Goal: Task Accomplishment & Management: Use online tool/utility

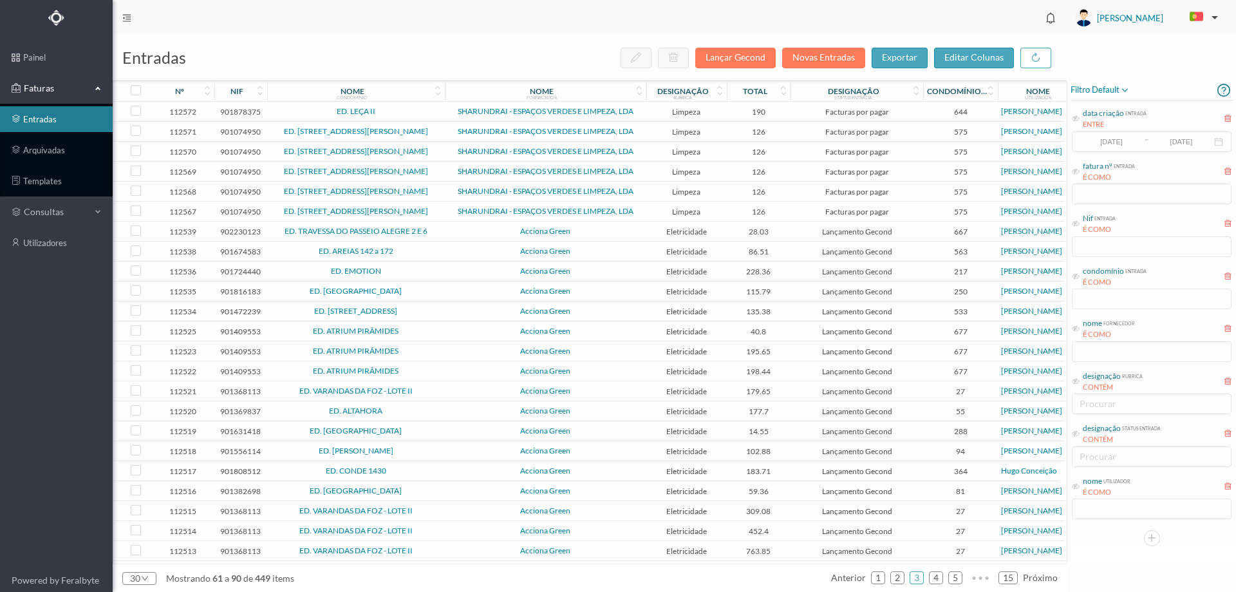
scroll to position [141, 0]
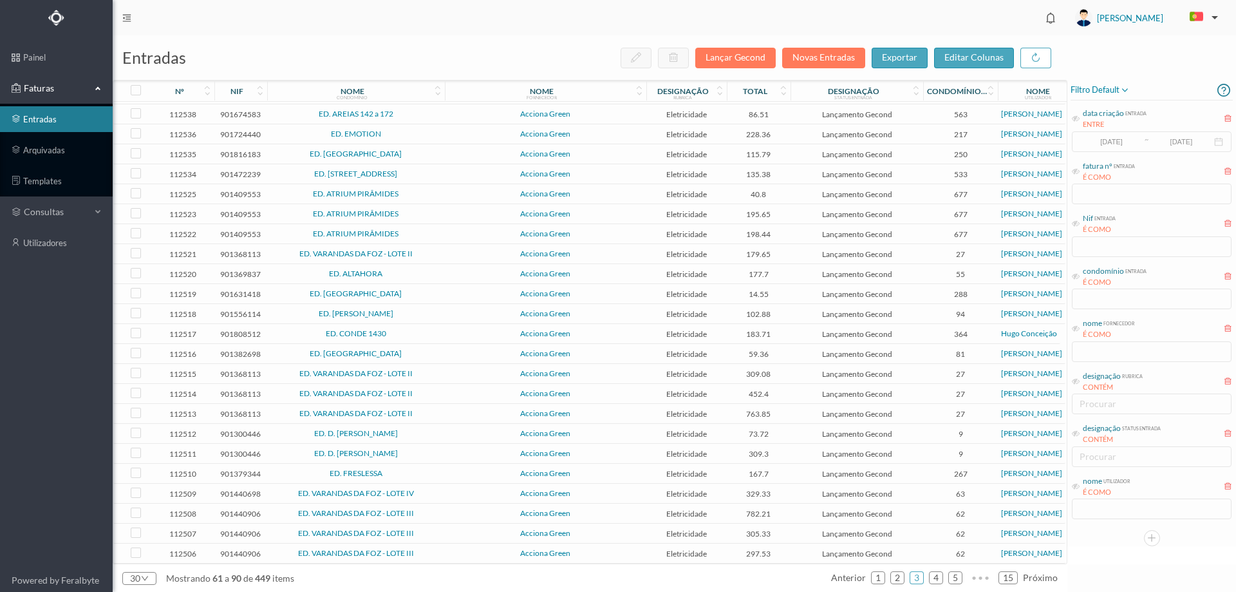
click at [414, 190] on span "ED. ATRIUM PIRÂMIDES" at bounding box center [355, 194] width 171 height 8
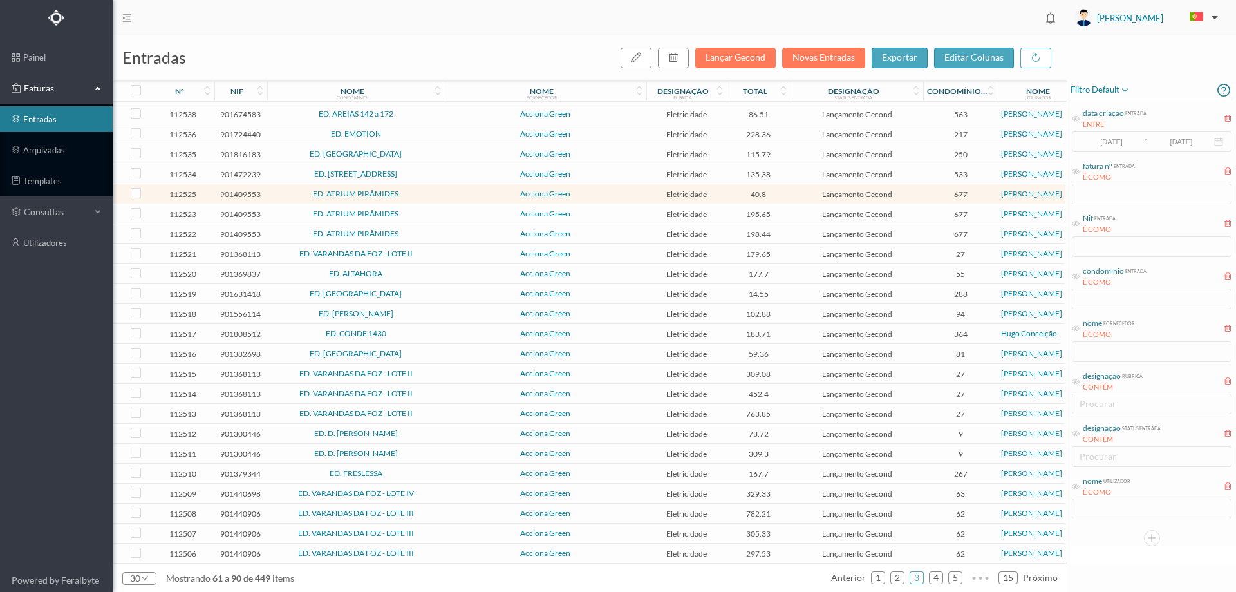
click at [414, 190] on span "ED. ATRIUM PIRÂMIDES" at bounding box center [355, 194] width 171 height 8
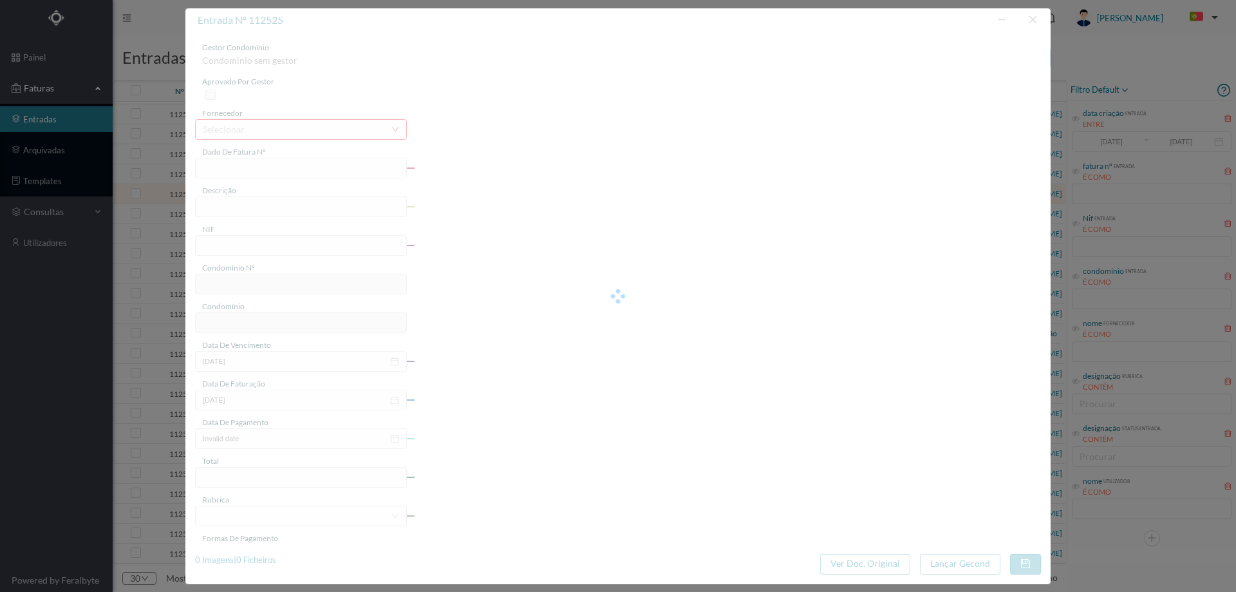
type input "FT P25/040360"
type input "VISCONDE DE BARREIROS 155 PA"
type input "901409553"
type input "[DATE]"
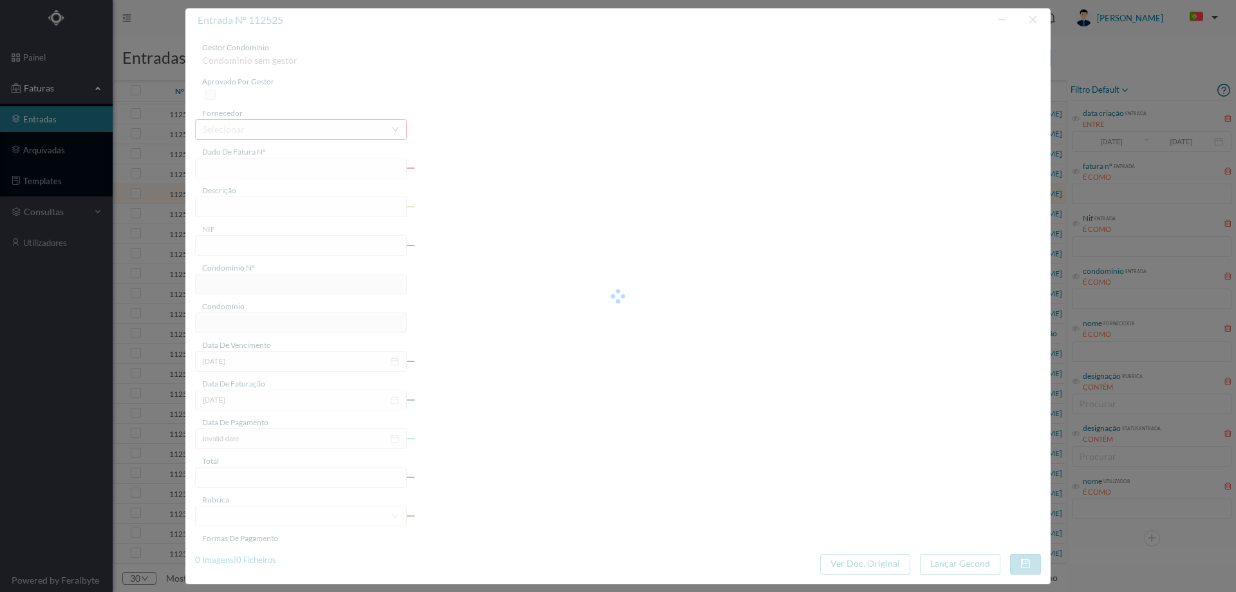
type input "[DATE]"
type input "40.80"
type input "677"
type input "ED. ATRIUM PIRÂMIDES"
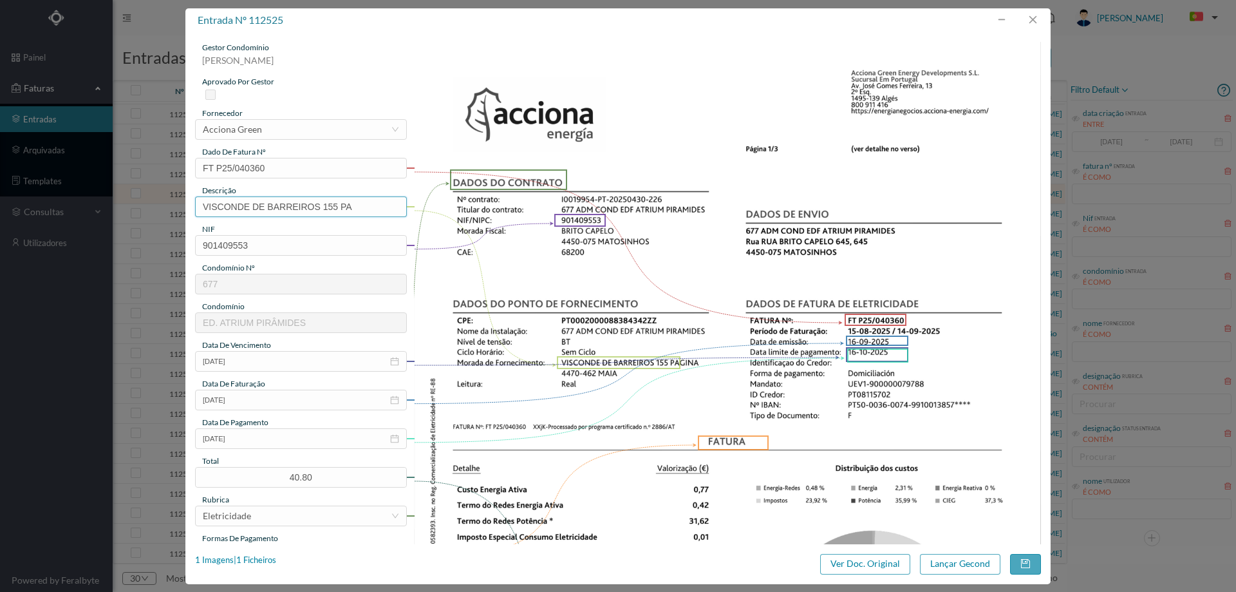
drag, startPoint x: 324, startPoint y: 204, endPoint x: 9, endPoint y: 247, distance: 318.3
click at [9, 247] on div "entrada nº 112525 gestor condomínio [PERSON_NAME] aprovado por gestor fornecedo…" at bounding box center [618, 296] width 1236 height 592
type input "155 PAGINA ([DATE] a [DATE])"
click at [948, 563] on button "Lançar Gecond" at bounding box center [960, 564] width 80 height 21
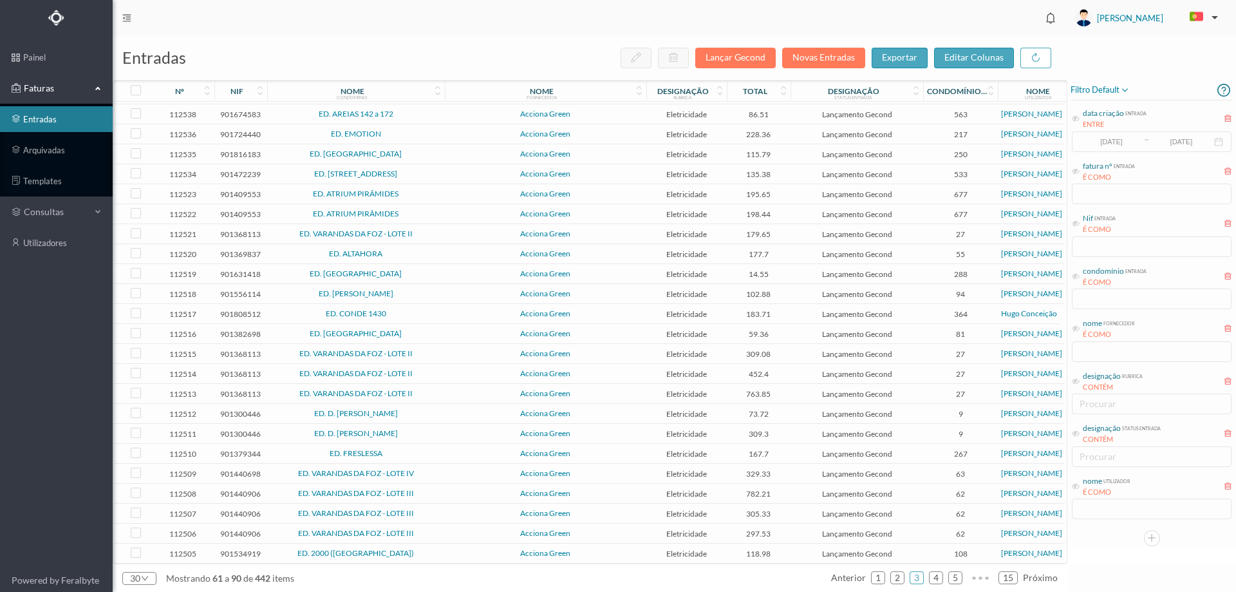
click at [436, 190] on span "ED. ATRIUM PIRÂMIDES" at bounding box center [355, 194] width 171 height 8
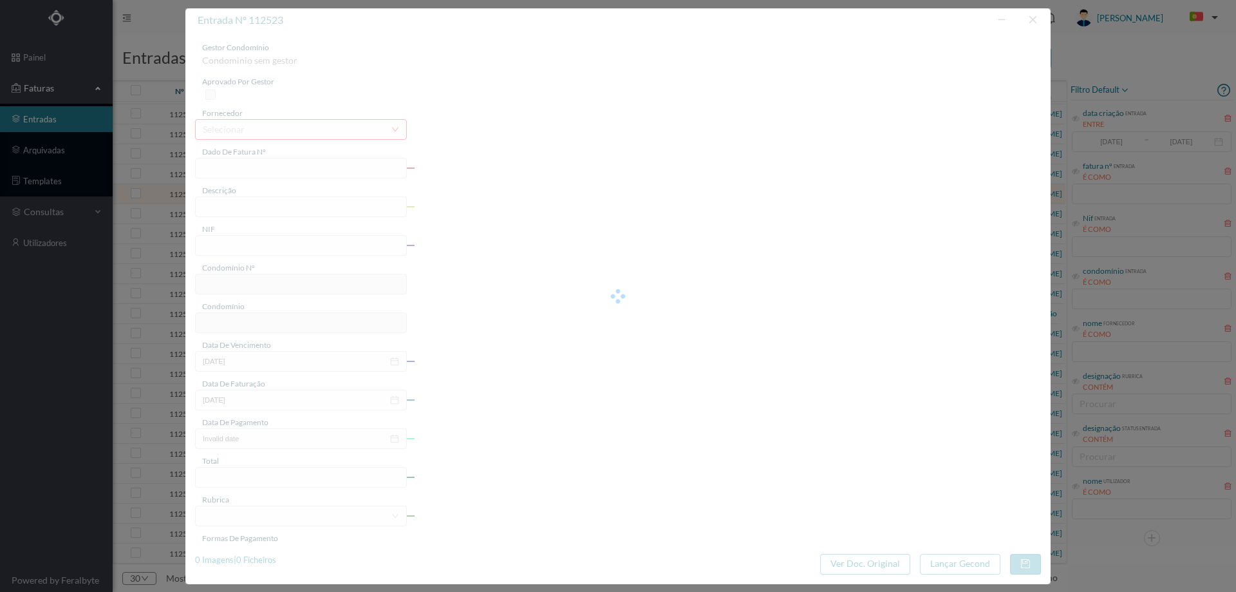
type input "FT P25/040356"
type input "VISCONDE DE BARREIROS 203"
type input "901409553"
type input "[DATE]"
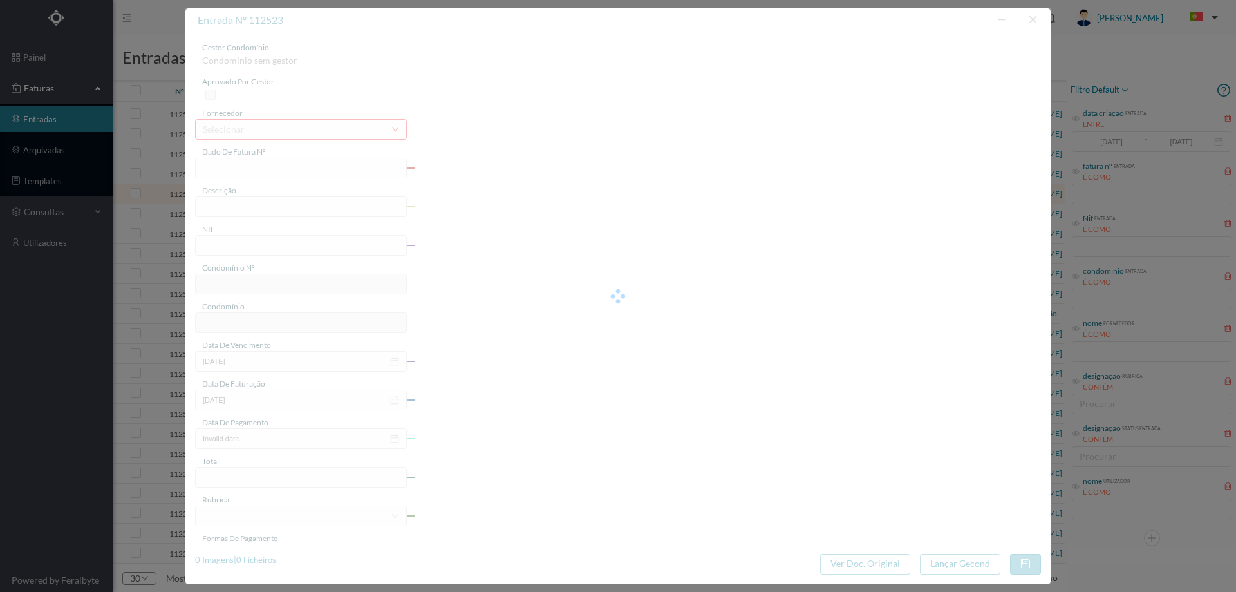
type input "[DATE]"
type input "195.65"
type input "677"
type input "ED. ATRIUM PIRÂMIDES"
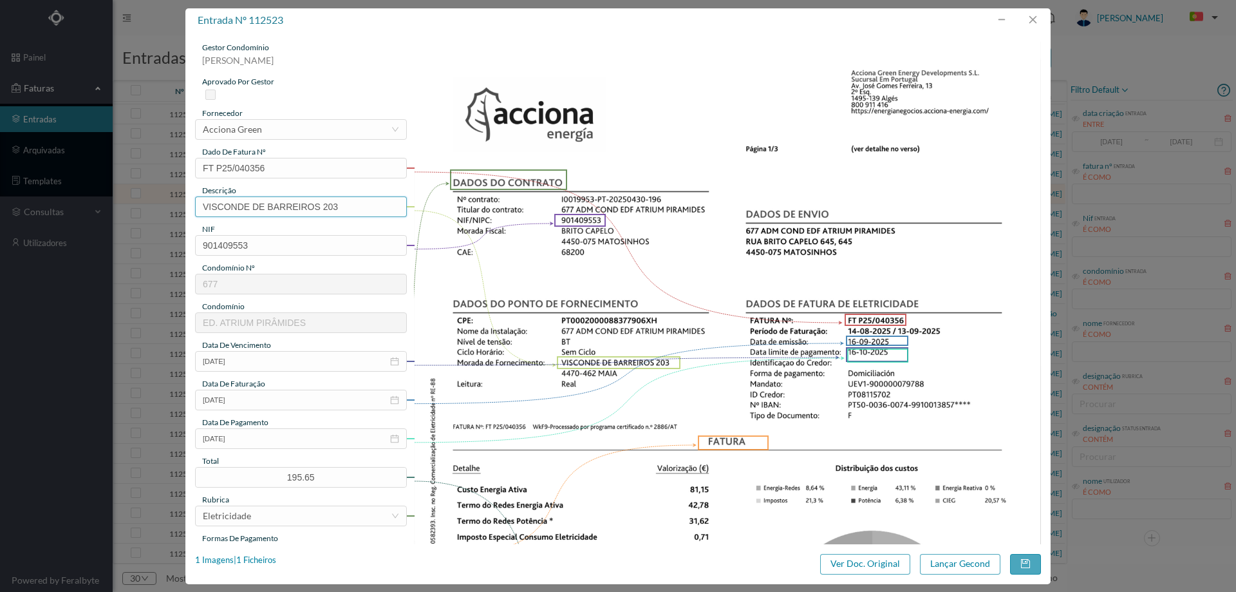
drag, startPoint x: 324, startPoint y: 203, endPoint x: 0, endPoint y: 229, distance: 324.9
click at [0, 229] on div "entrada nº 112523 gestor condomínio [PERSON_NAME] aprovado por gestor fornecedo…" at bounding box center [618, 296] width 1236 height 592
click at [267, 212] on input "203" at bounding box center [301, 206] width 212 height 21
type input "203 ([DATE] a [DATE])"
click at [961, 559] on button "Lançar Gecond" at bounding box center [960, 564] width 80 height 21
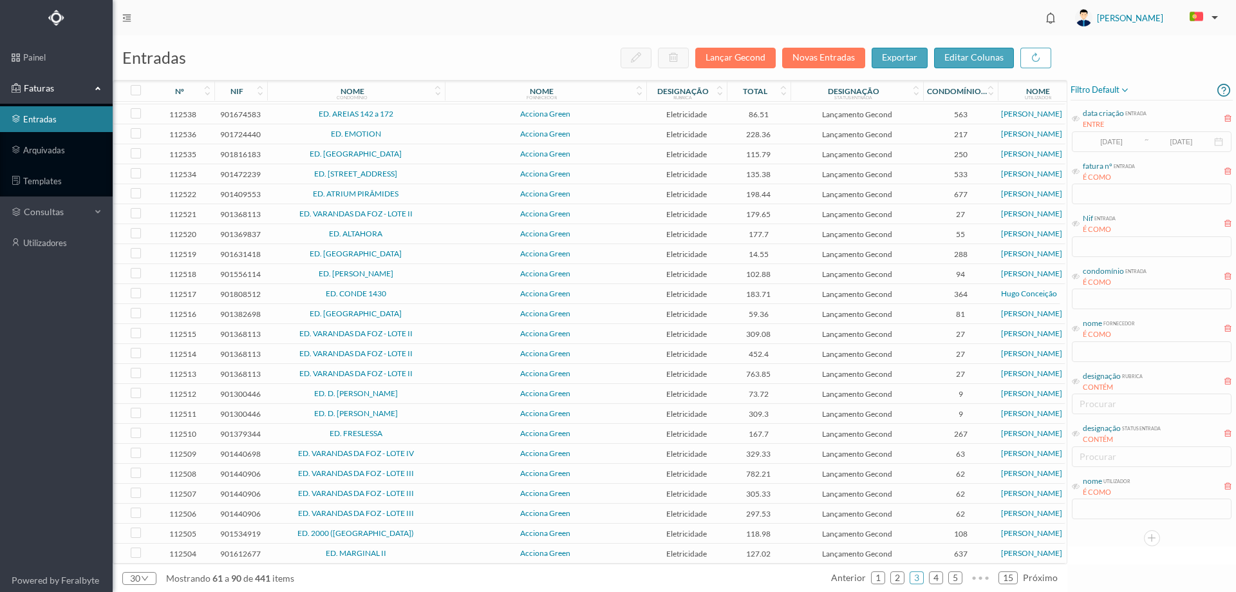
click at [449, 190] on span "Acciona Green" at bounding box center [545, 194] width 195 height 8
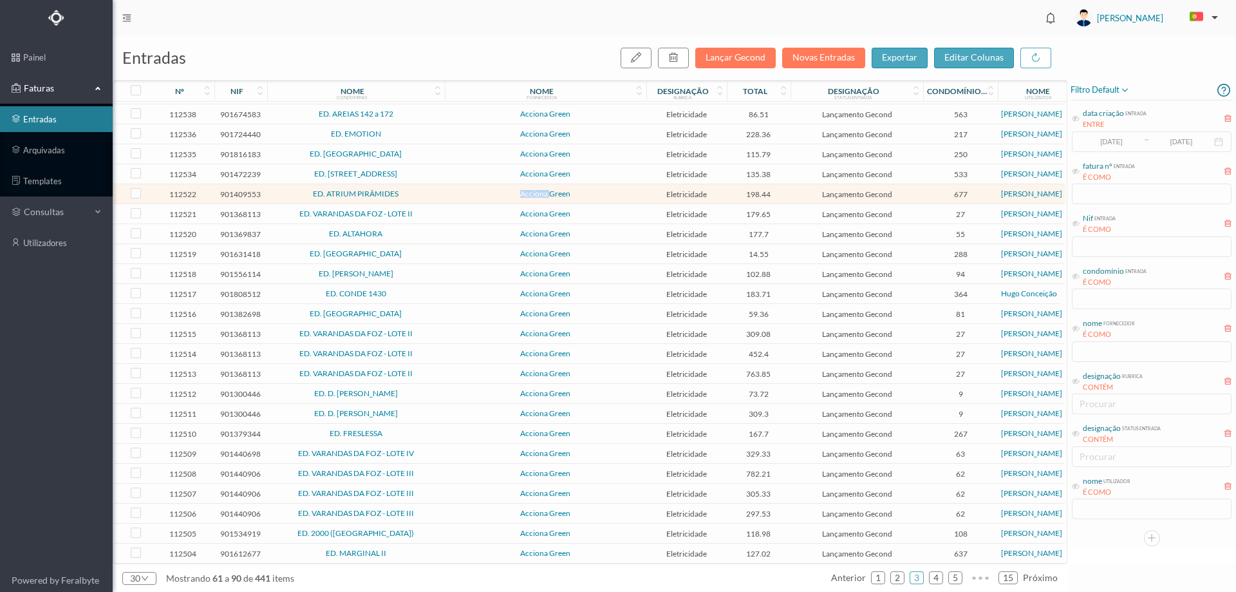
click at [449, 190] on span "Acciona Green" at bounding box center [545, 194] width 195 height 8
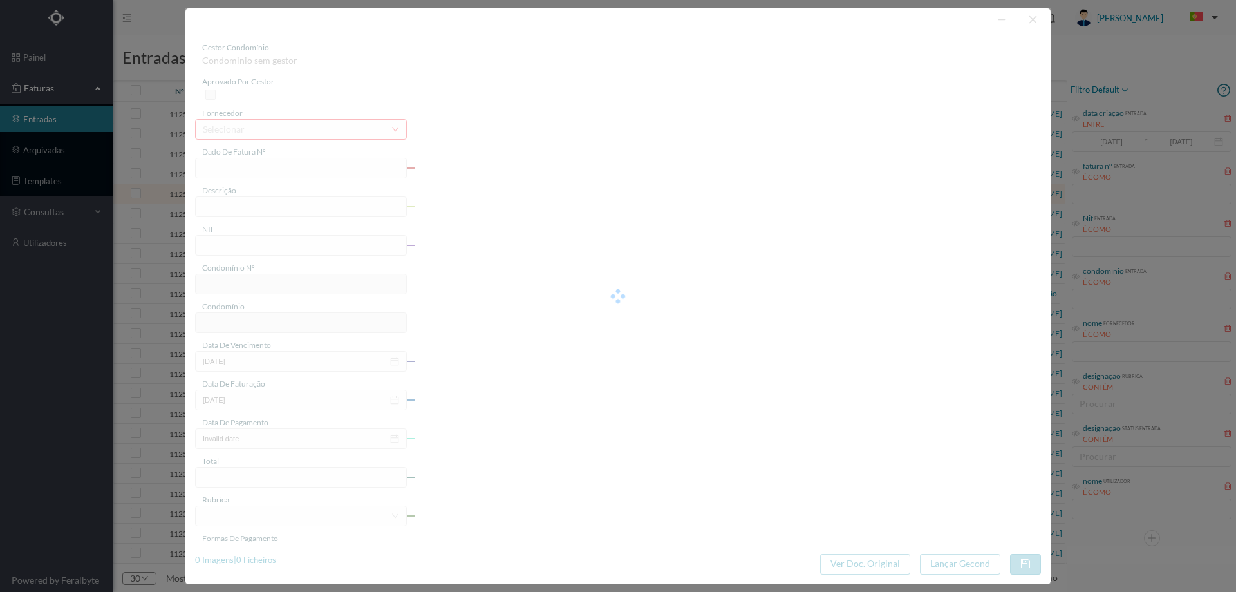
type input "FT P25/040355"
type input "VISCONDE DE BARREIROS 209 CC"
type input "901409553"
type input "[DATE]"
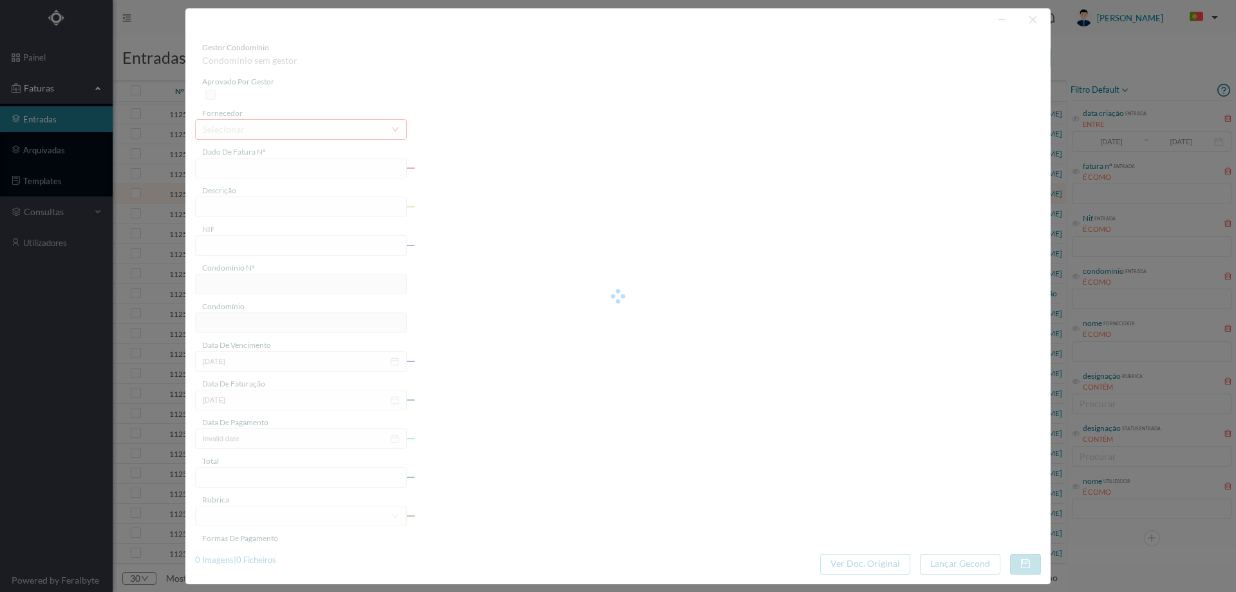
type input "[DATE]"
type input "198.44"
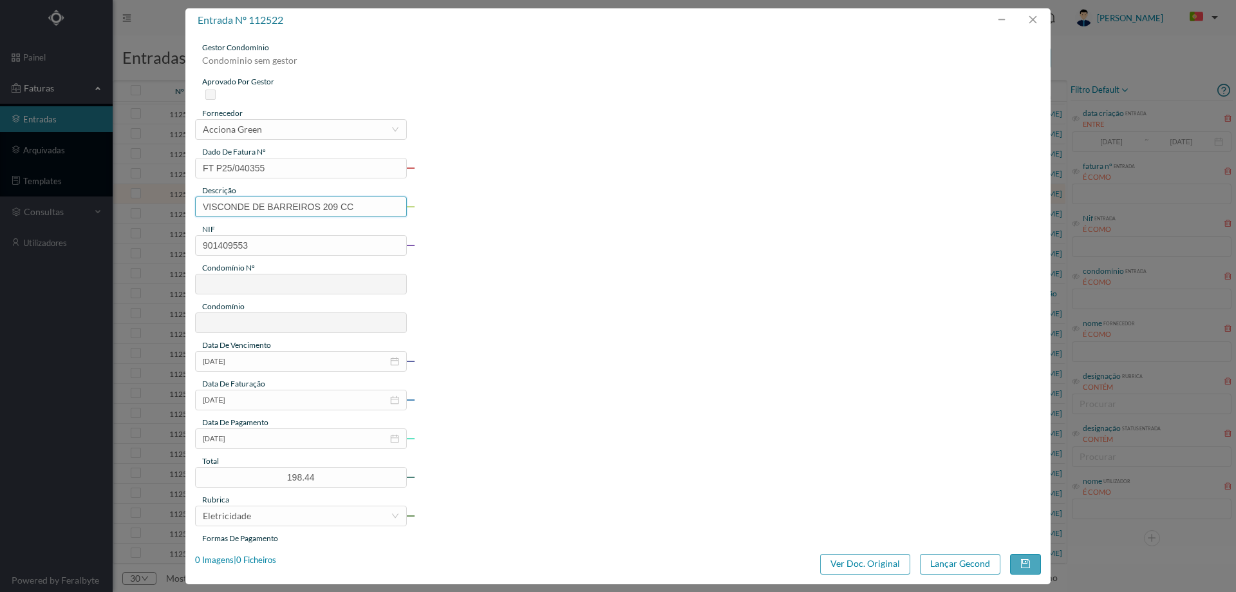
type input "677"
type input "ED. ATRIUM PIRÂMIDES"
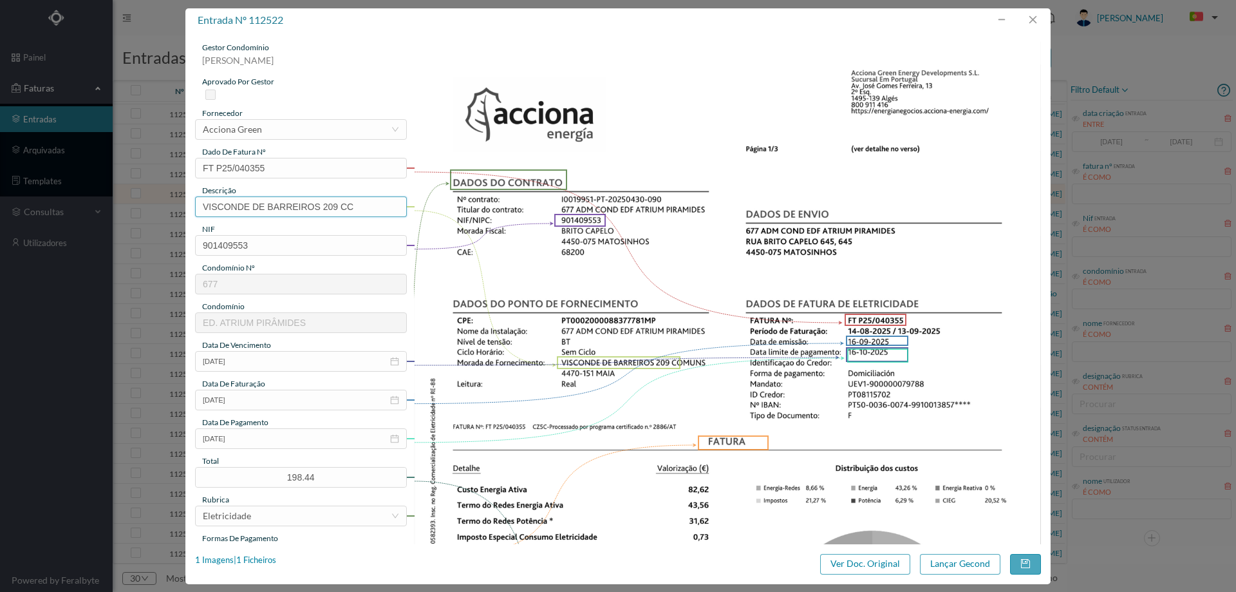
drag, startPoint x: 323, startPoint y: 209, endPoint x: 30, endPoint y: 238, distance: 294.9
click at [31, 238] on div "entrada nº 112522 gestor condomínio [PERSON_NAME] aprovado por gestor fornecedo…" at bounding box center [618, 296] width 1236 height 592
type input "209 CC ([DATE] a [DATE])"
click at [957, 561] on button "Lançar Gecond" at bounding box center [960, 564] width 80 height 21
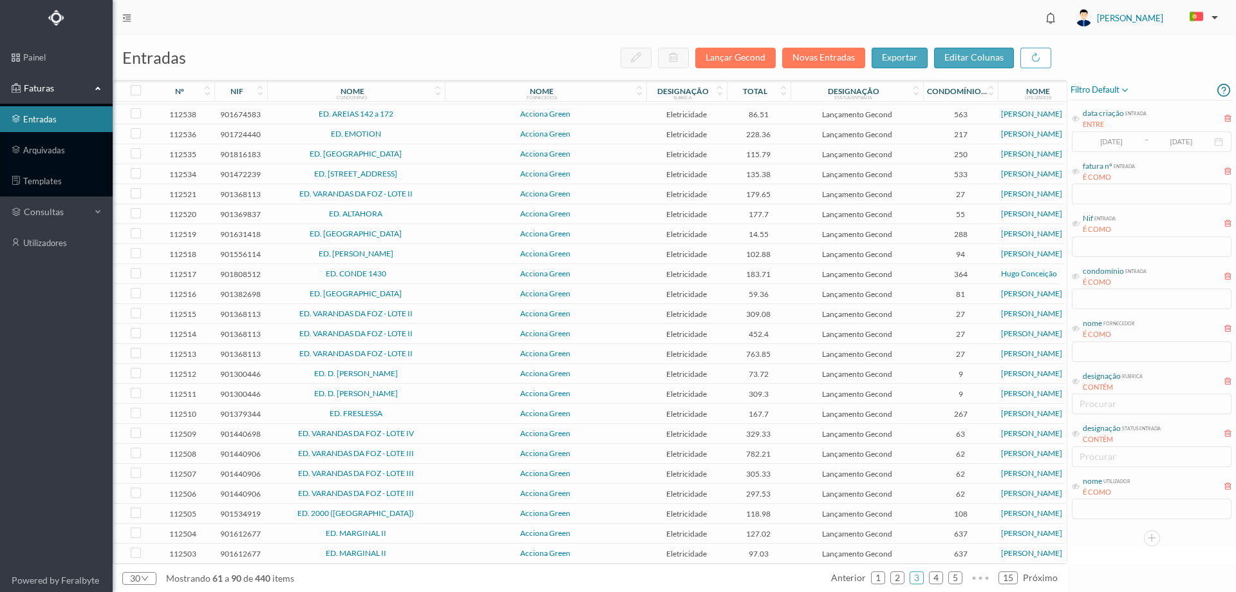
click at [449, 250] on span "Acciona Green" at bounding box center [545, 254] width 195 height 8
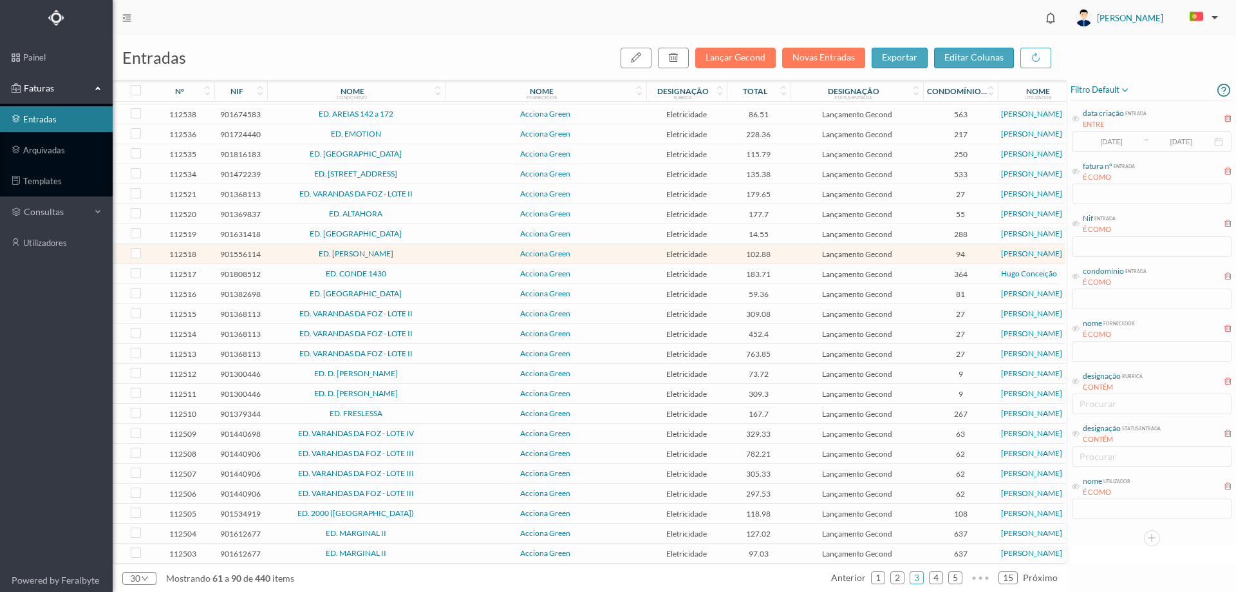
click at [449, 231] on span "Acciona Green" at bounding box center [545, 234] width 195 height 8
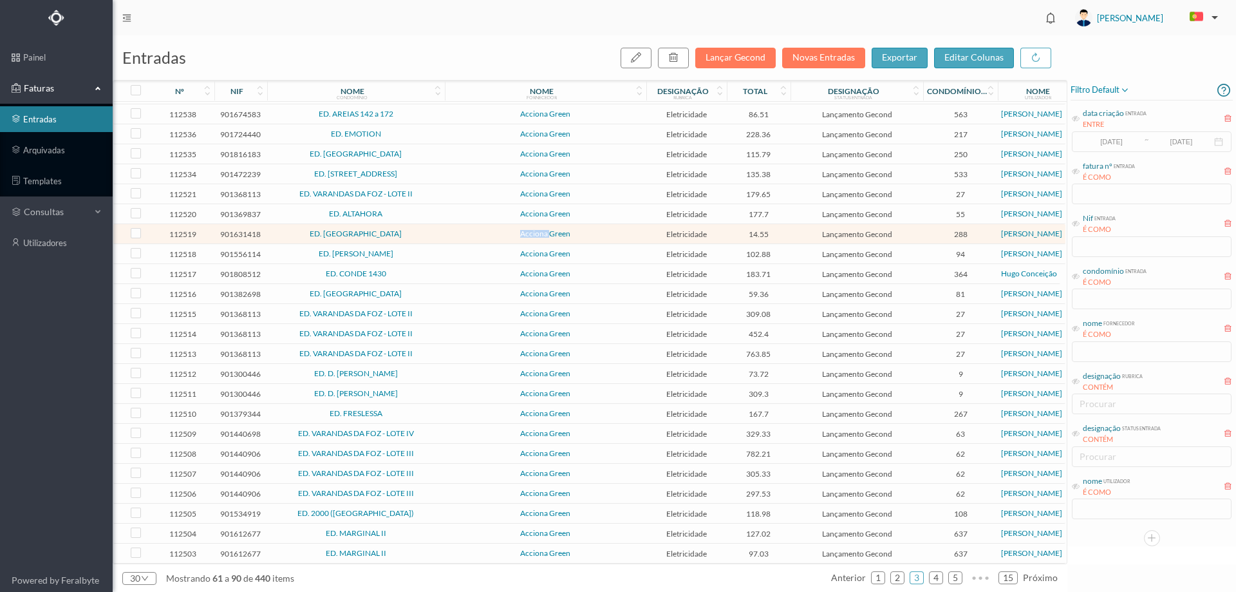
click at [449, 231] on span "Acciona Green" at bounding box center [545, 234] width 195 height 8
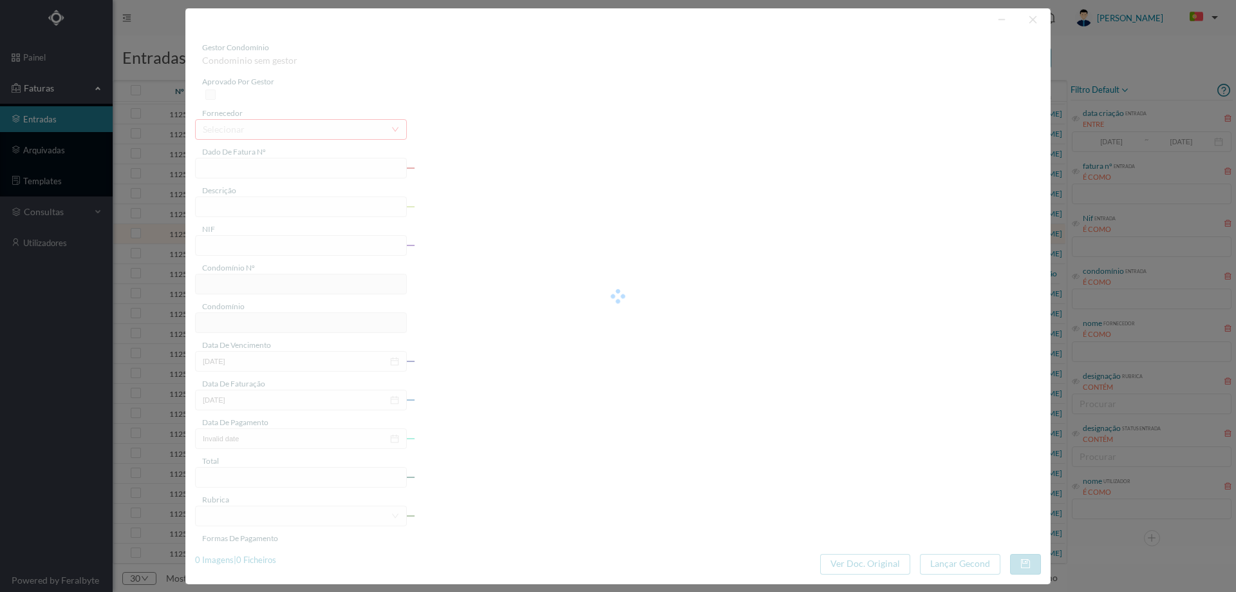
type input "FT P25/040347"
type input "MACIEIRA PARQUE 116"
type input "901631418"
type input "[DATE]"
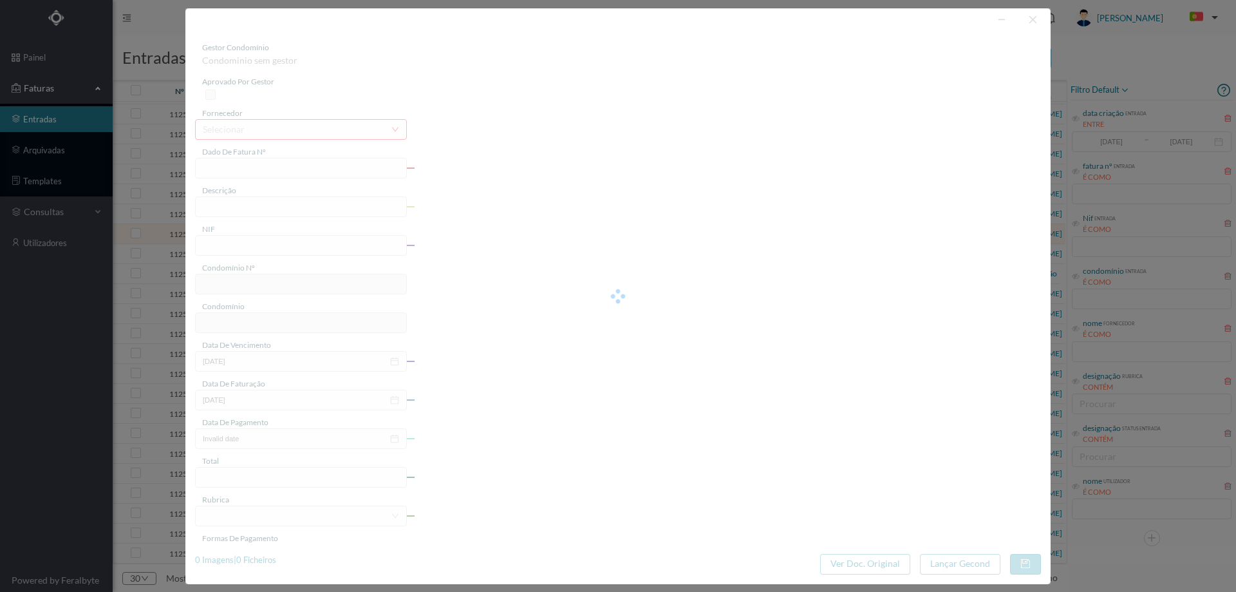
type input "[DATE]"
type input "14.55"
type input "288"
type input "ED. [GEOGRAPHIC_DATA]"
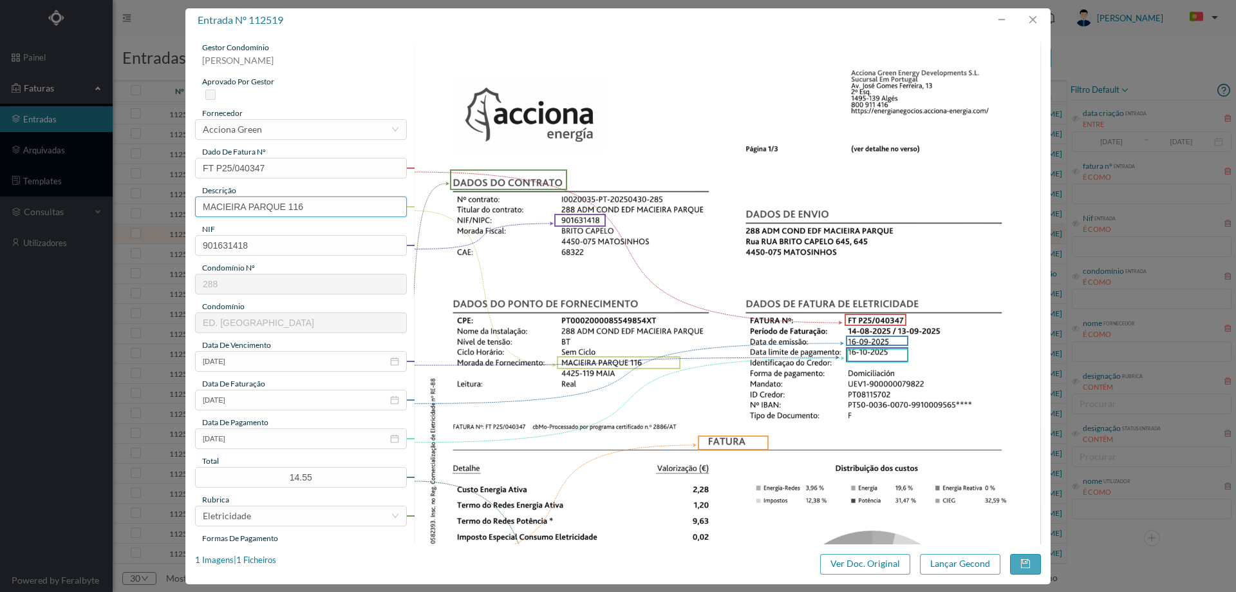
drag, startPoint x: 289, startPoint y: 206, endPoint x: 62, endPoint y: 216, distance: 227.5
click at [62, 216] on div "entrada nº 112519 gestor condomínio [PERSON_NAME] aprovado por gestor fornecedo…" at bounding box center [618, 296] width 1236 height 592
click at [233, 208] on input "116" at bounding box center [301, 206] width 212 height 21
type input "116 ([DATE] a [DATE])"
click at [978, 552] on div "entrada nº 112519 gestor condomínio [PERSON_NAME] aprovado por gestor fornecedo…" at bounding box center [617, 296] width 865 height 576
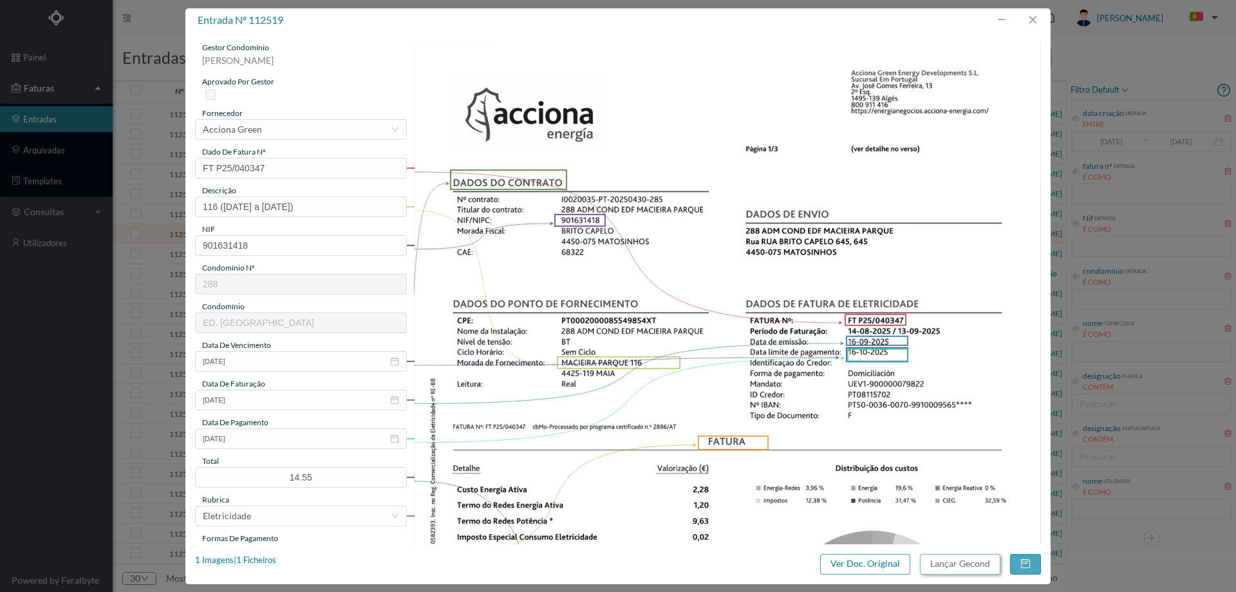
click at [977, 558] on button "Lançar Gecond" at bounding box center [960, 564] width 80 height 21
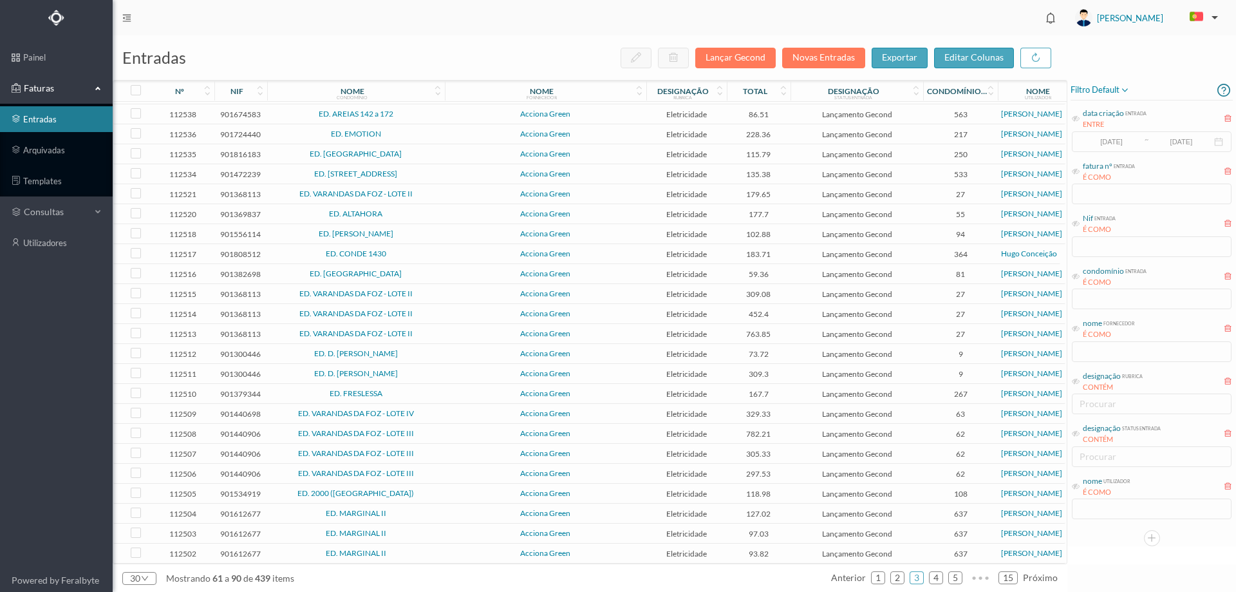
click at [469, 230] on span "Acciona Green" at bounding box center [545, 234] width 195 height 8
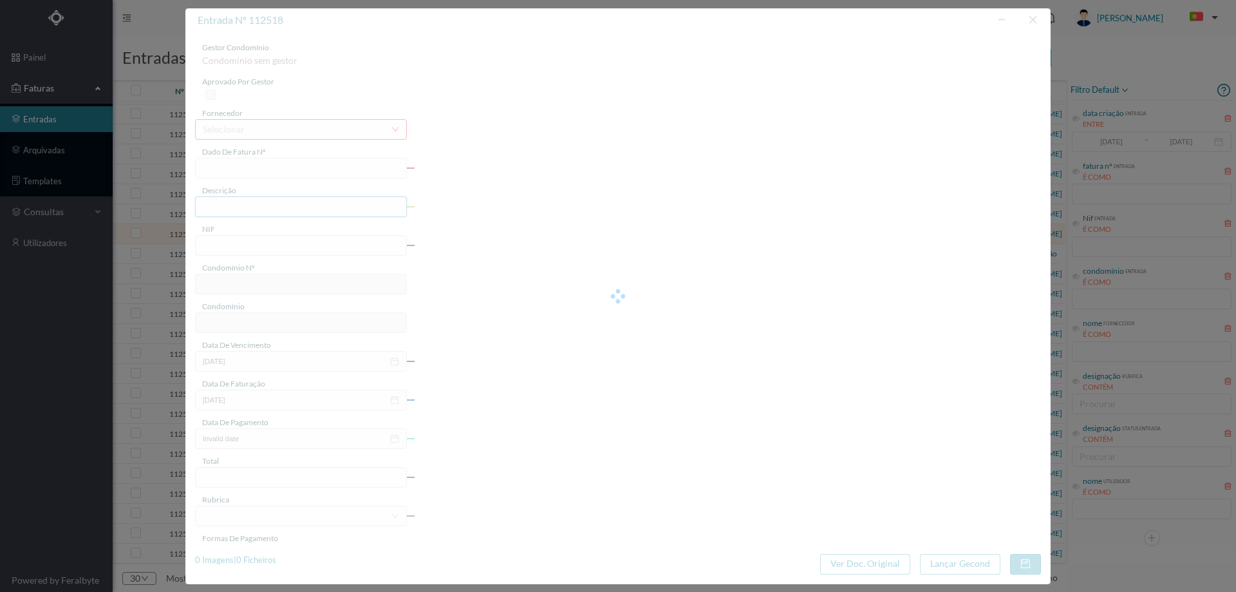
type input "FT P25/040345"
type input "[PERSON_NAME] DOS SAN"
type input "901556114"
type input "[DATE]"
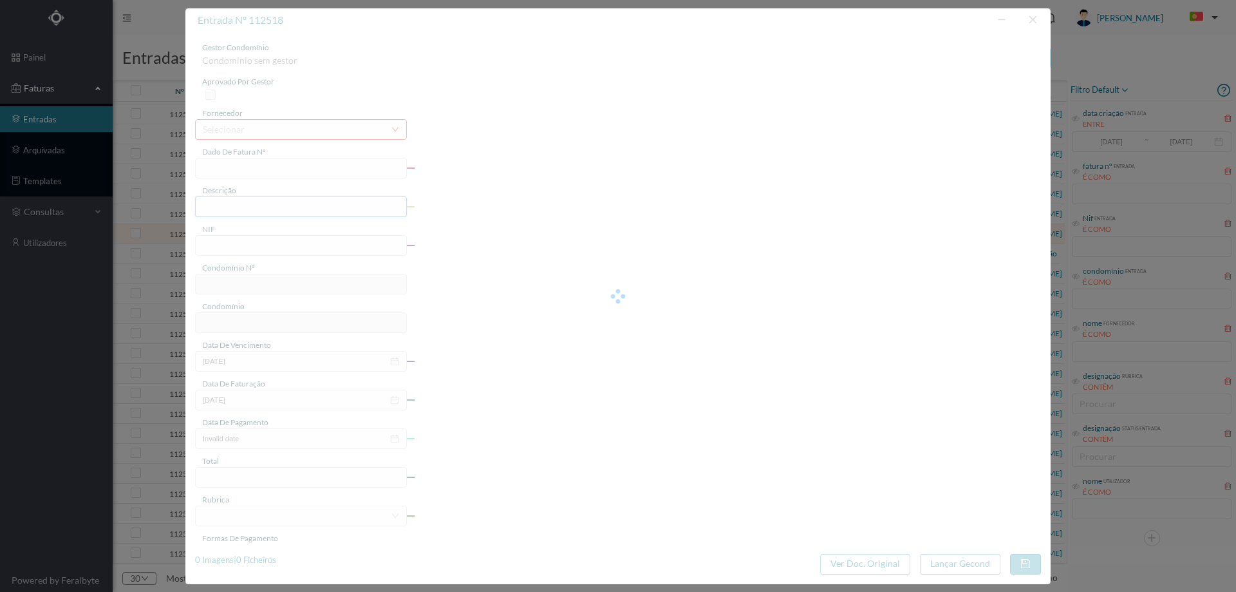
type input "[DATE]"
type input "102.88"
type input "94"
type input "ED. [PERSON_NAME]"
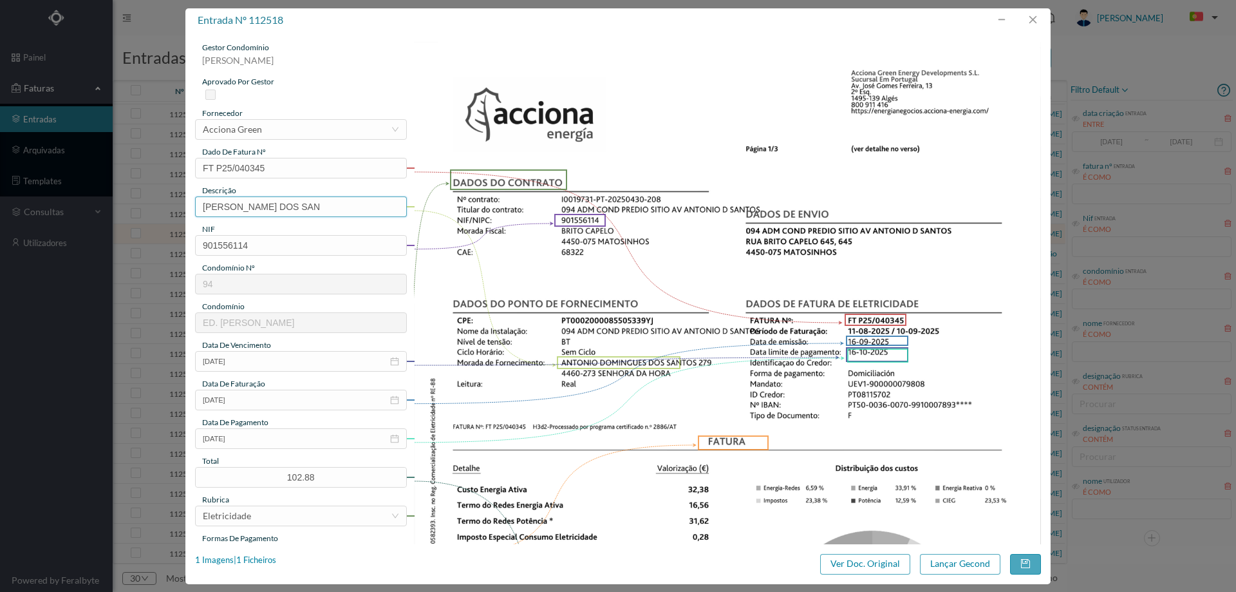
drag, startPoint x: 352, startPoint y: 207, endPoint x: 74, endPoint y: 220, distance: 278.4
click at [74, 220] on div "entrada nº 112518 gestor condomínio [PERSON_NAME] aprovado por gestor fornecedo…" at bounding box center [618, 296] width 1236 height 592
type input "279 ([DATE] a [DATE])"
click at [964, 556] on button "Lançar Gecond" at bounding box center [960, 564] width 80 height 21
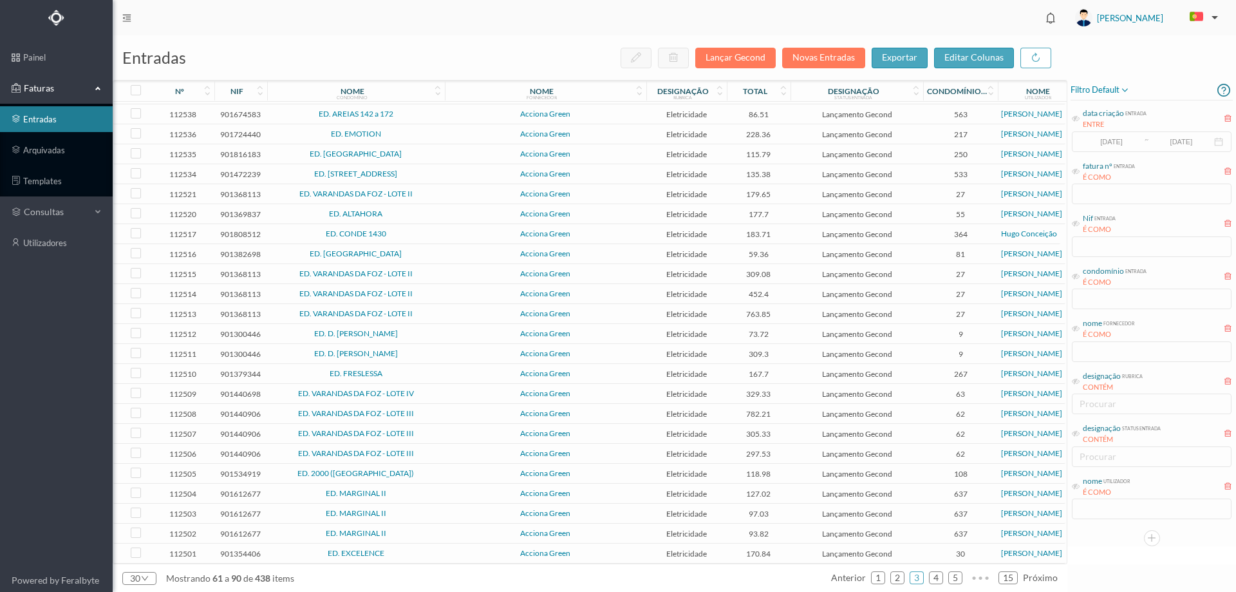
click at [417, 493] on span "ED. MARGINAL II" at bounding box center [355, 493] width 171 height 8
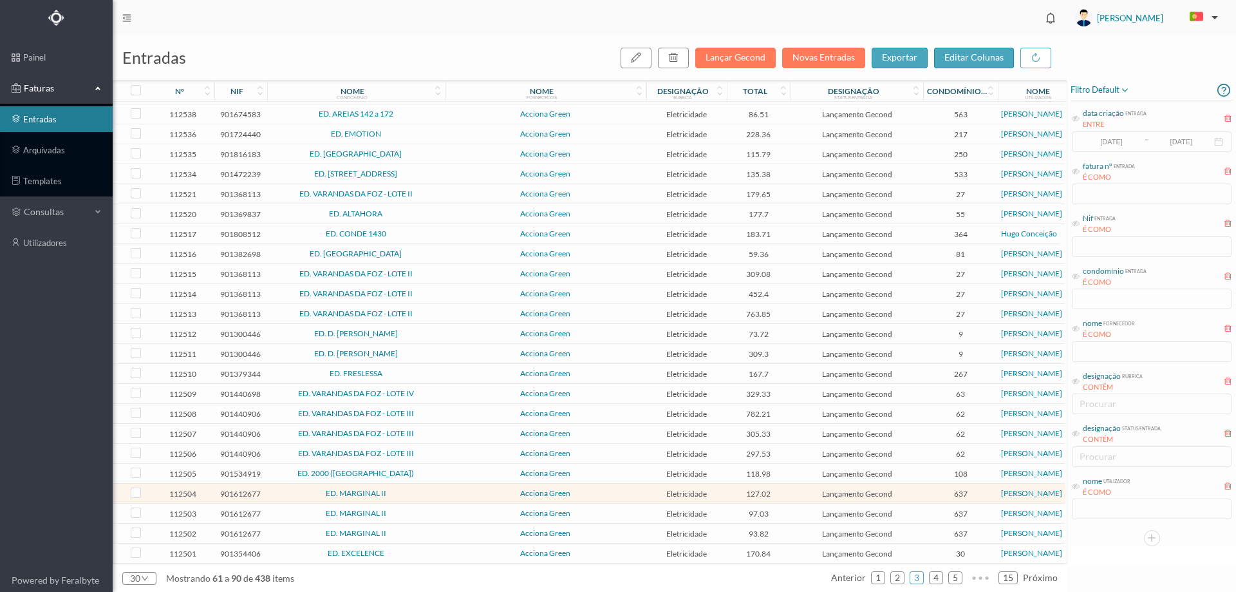
click at [417, 493] on span "ED. MARGINAL II" at bounding box center [355, 493] width 171 height 8
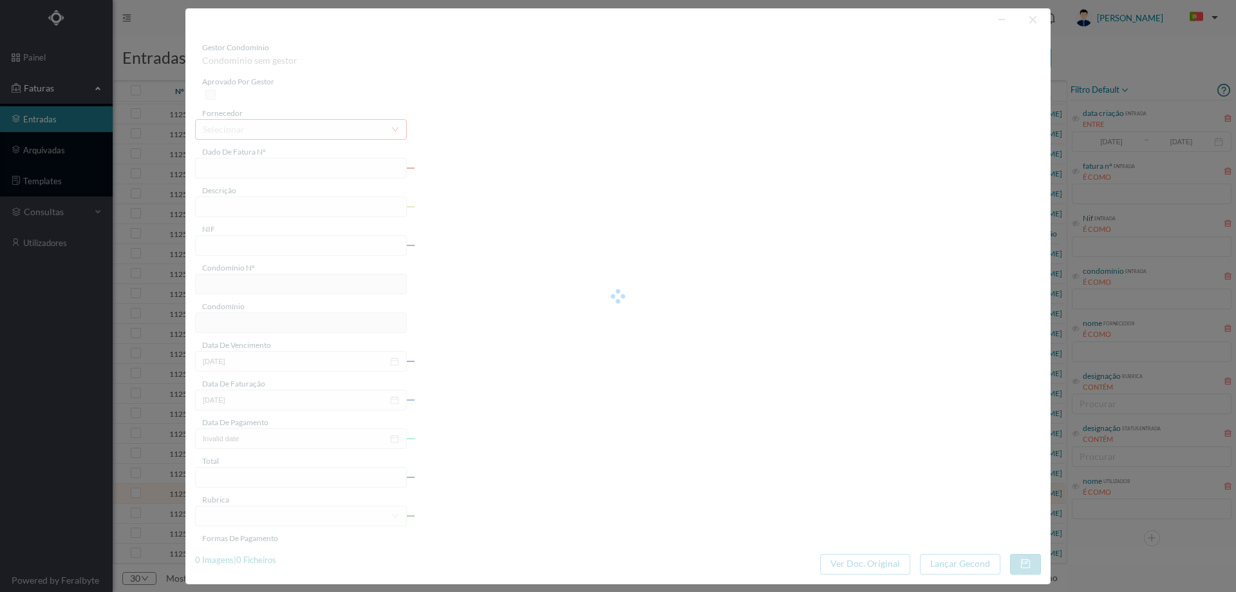
type input "FT P25/040314"
type input "DAS GALES 303 GARAGEM"
type input "901612677"
type input "[DATE]"
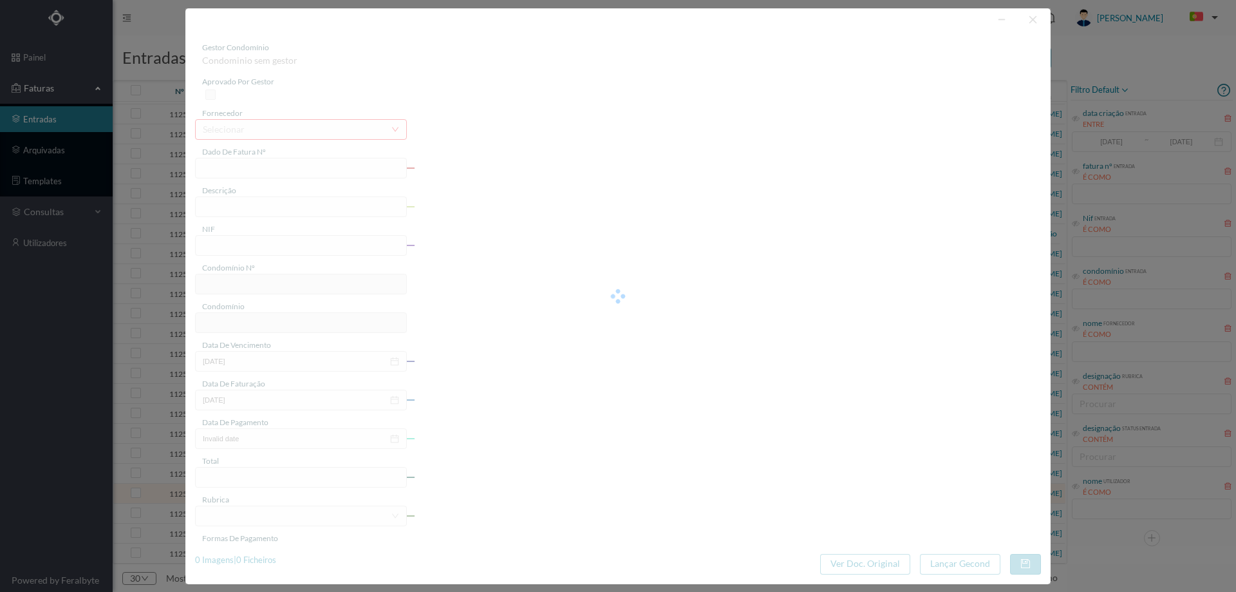
type input "[DATE]"
type input "127.02"
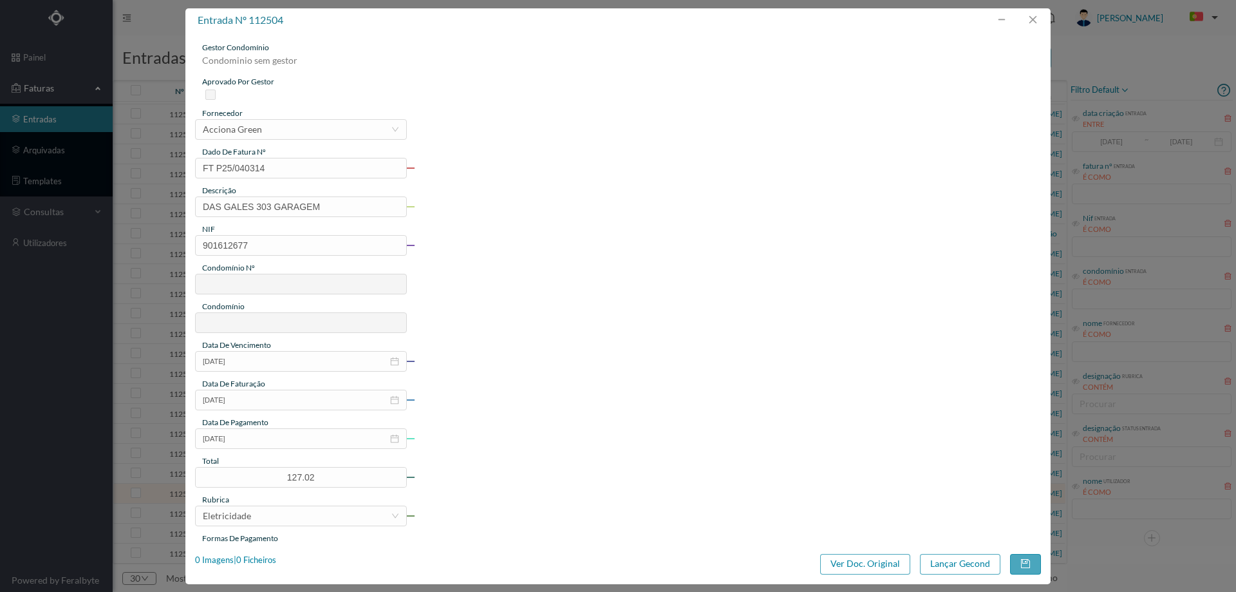
type input "637"
type input "ED. MARGINAL II"
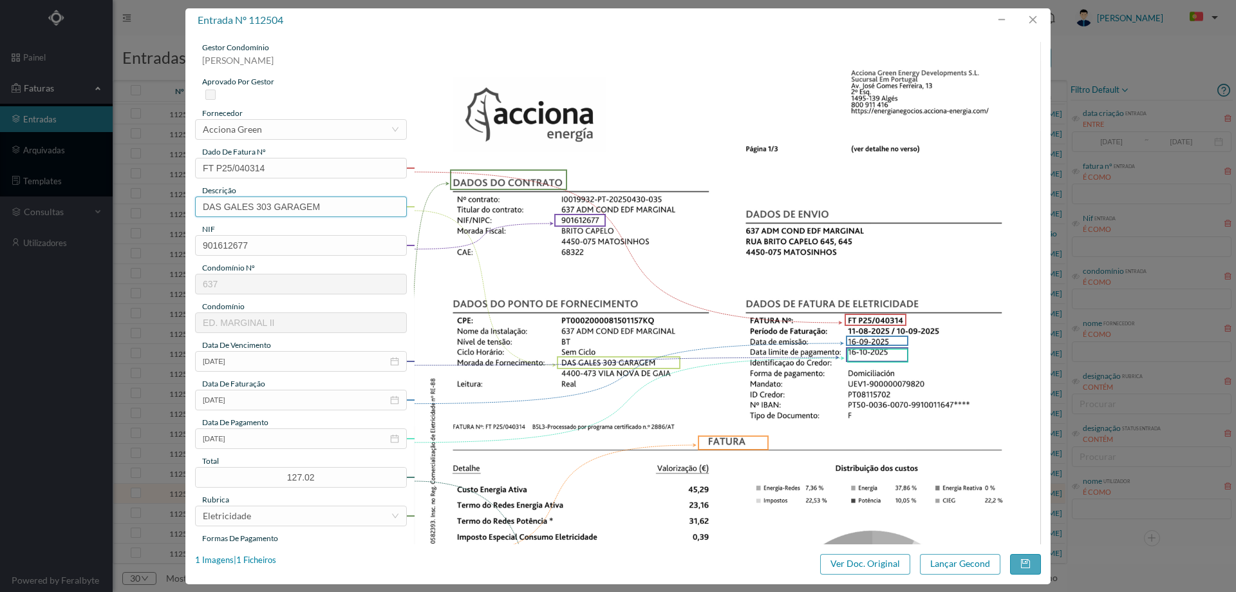
drag, startPoint x: 256, startPoint y: 207, endPoint x: 81, endPoint y: 203, distance: 175.2
click at [81, 203] on div "entrada nº 112504 gestor condomínio [PERSON_NAME] aprovado por gestor fornecedo…" at bounding box center [618, 296] width 1236 height 592
click at [275, 209] on input "303 GARAGEM" at bounding box center [301, 206] width 212 height 21
type input "303 GARAGEM ([DATE] a [DATE])"
click at [953, 565] on button "Lançar Gecond" at bounding box center [960, 564] width 80 height 21
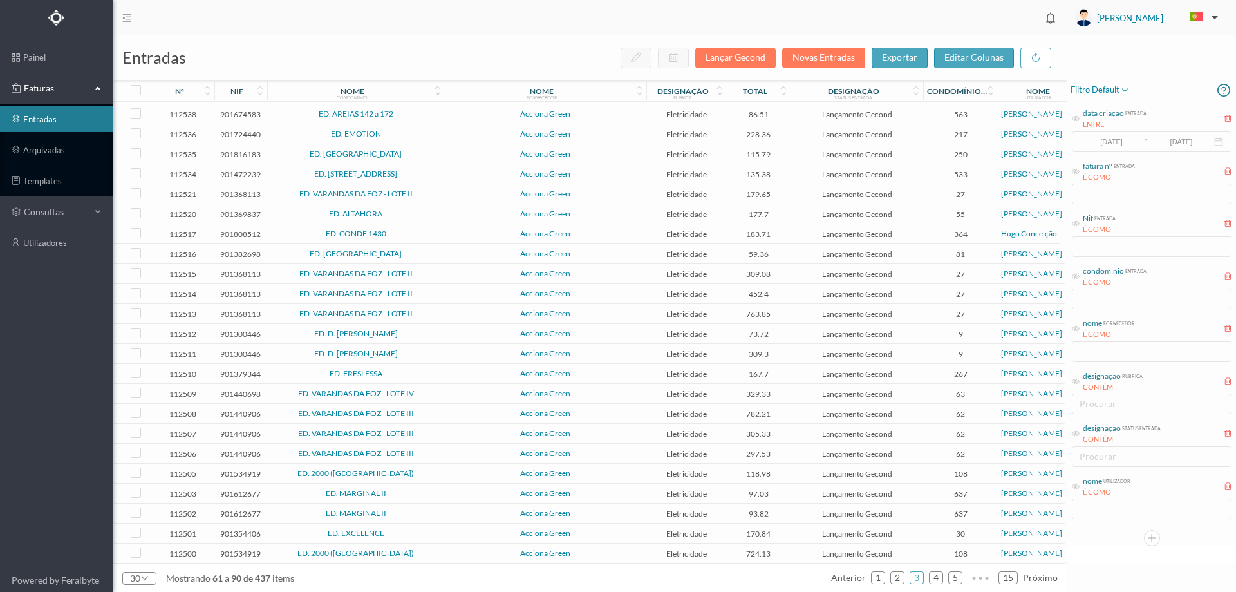
click at [429, 250] on span "ED. [GEOGRAPHIC_DATA]" at bounding box center [355, 254] width 171 height 8
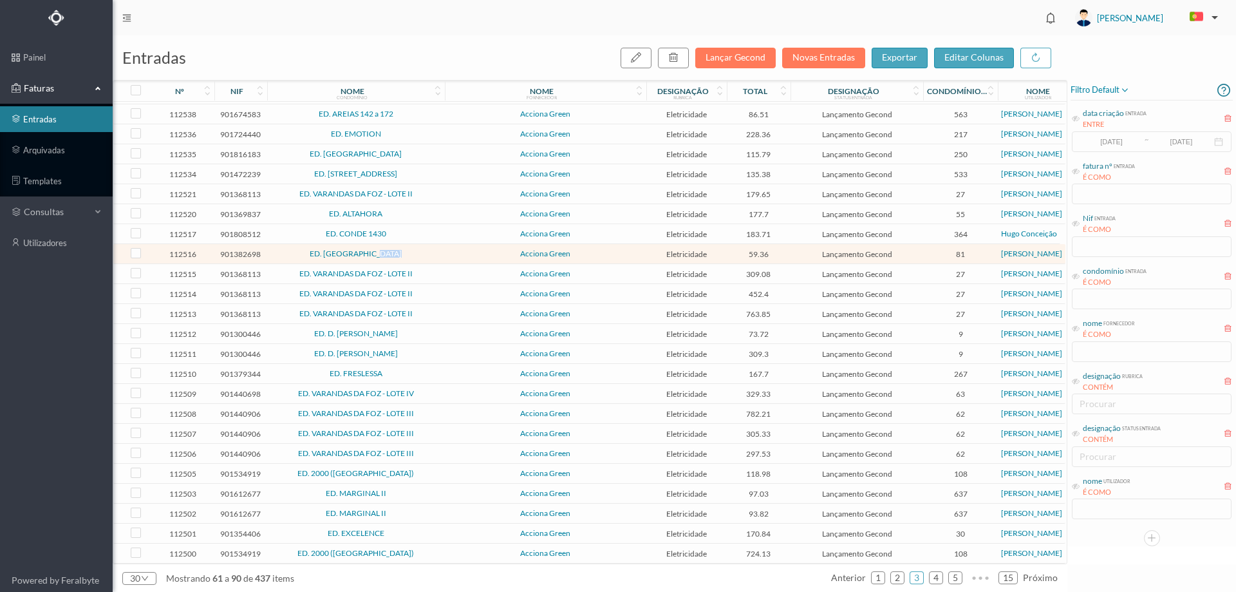
click at [429, 250] on span "ED. [GEOGRAPHIC_DATA]" at bounding box center [355, 254] width 171 height 8
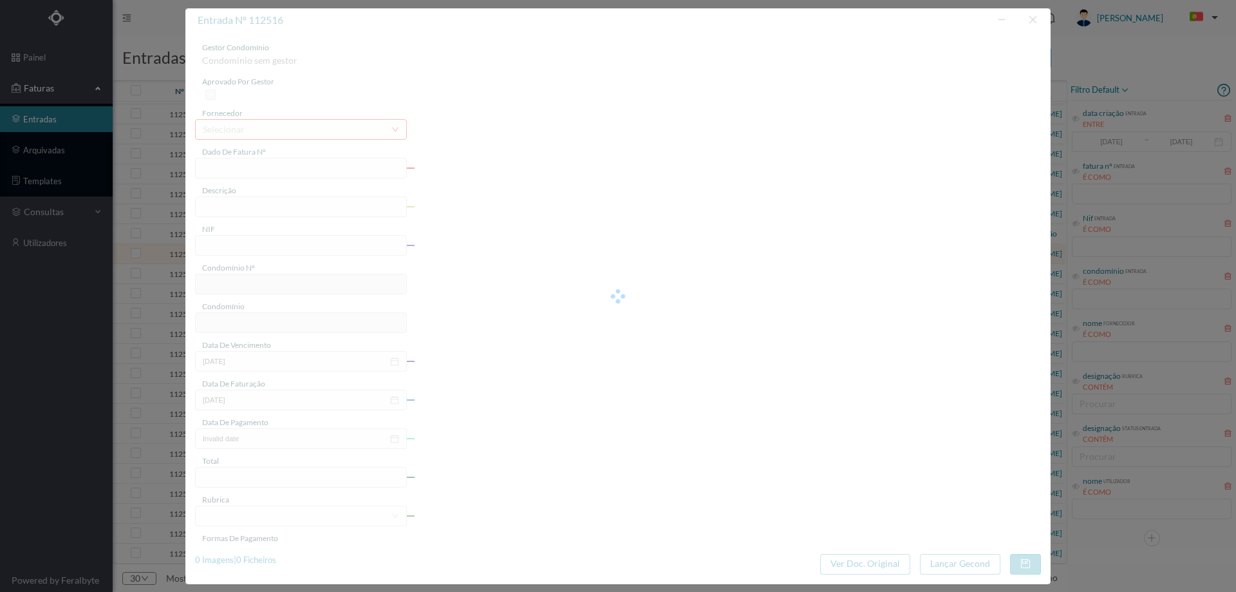
type input "FT P25/040336"
type input "DO VISO 151"
type input "901382698"
type input "[DATE]"
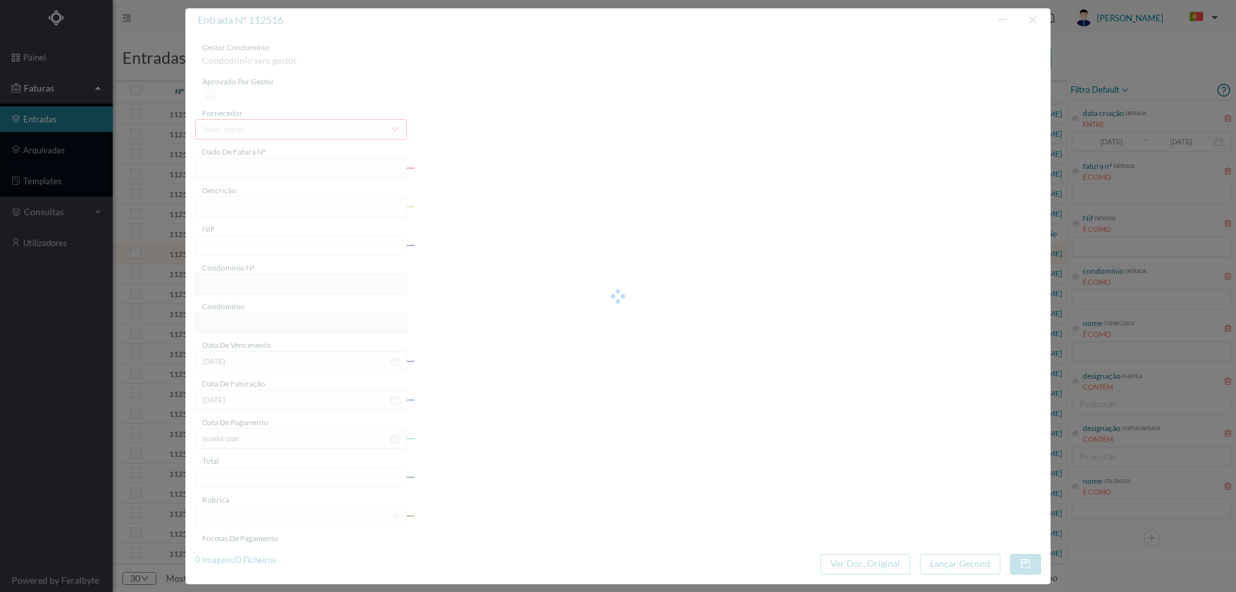
type input "[DATE]"
type input "59.36"
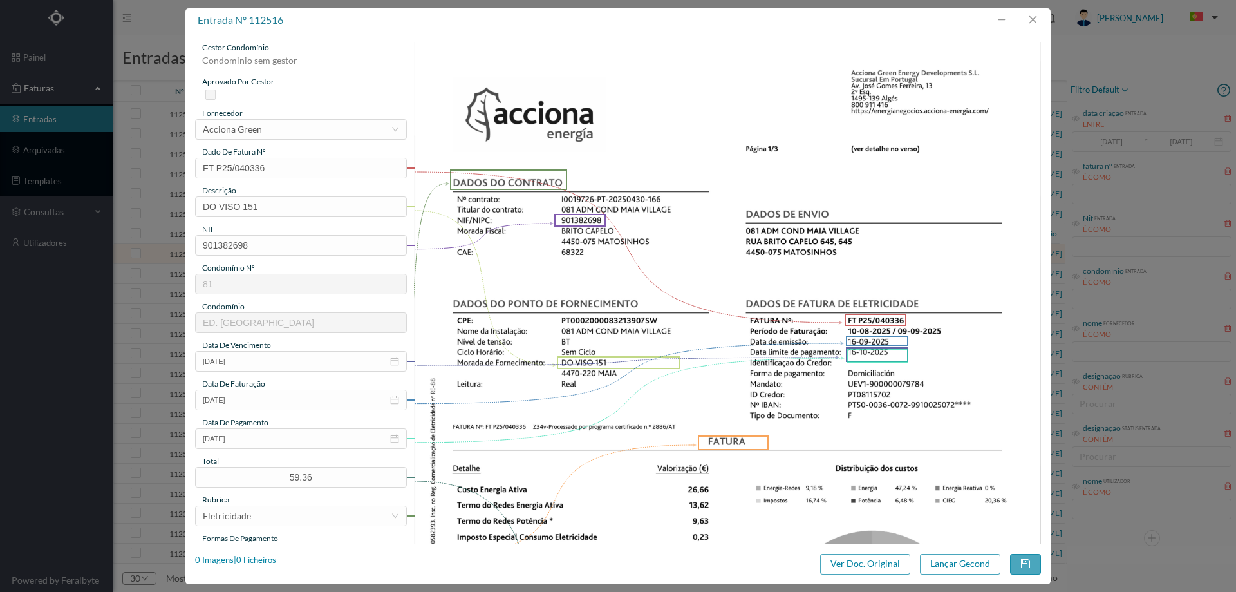
type input "81"
type input "ED. [GEOGRAPHIC_DATA]"
drag, startPoint x: 246, startPoint y: 207, endPoint x: 161, endPoint y: 216, distance: 85.5
click at [163, 213] on div "entrada nº 112516 gestor condomínio [PERSON_NAME] aprovado por gestor fornecedo…" at bounding box center [618, 296] width 1236 height 592
type input "151 ([DATE] a [DATE])"
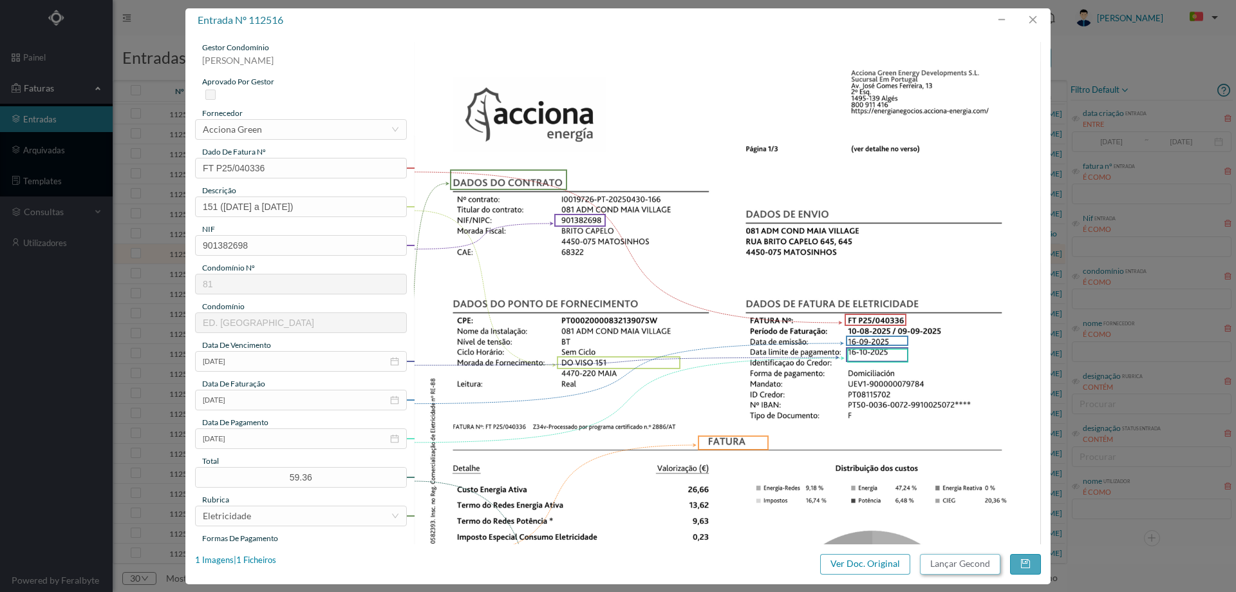
click at [946, 563] on button "Lançar Gecond" at bounding box center [960, 564] width 80 height 21
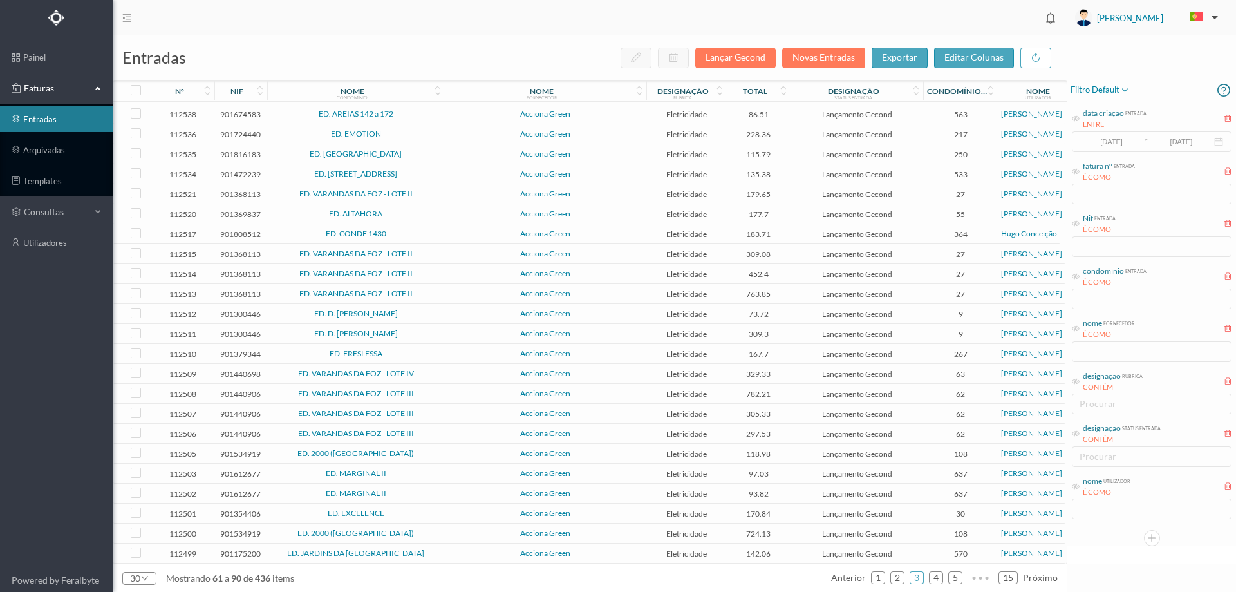
click at [397, 469] on span "ED. MARGINAL II" at bounding box center [355, 473] width 171 height 8
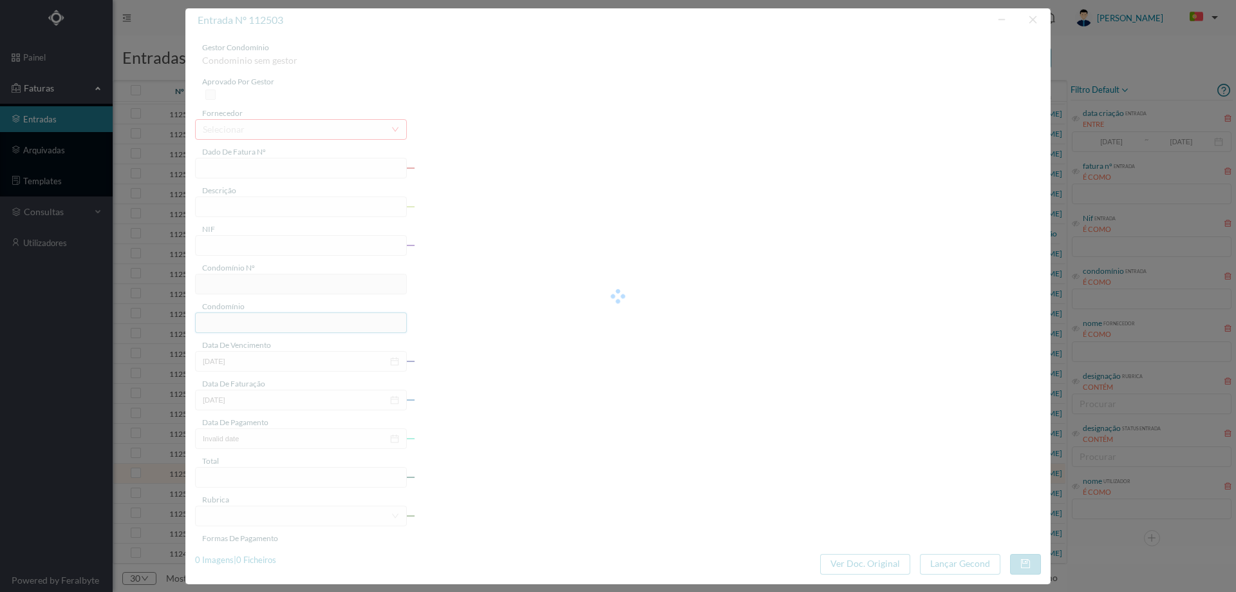
type input "FT P25/040312"
type input "DAS GALES 277"
type input "901612677"
type input "[DATE]"
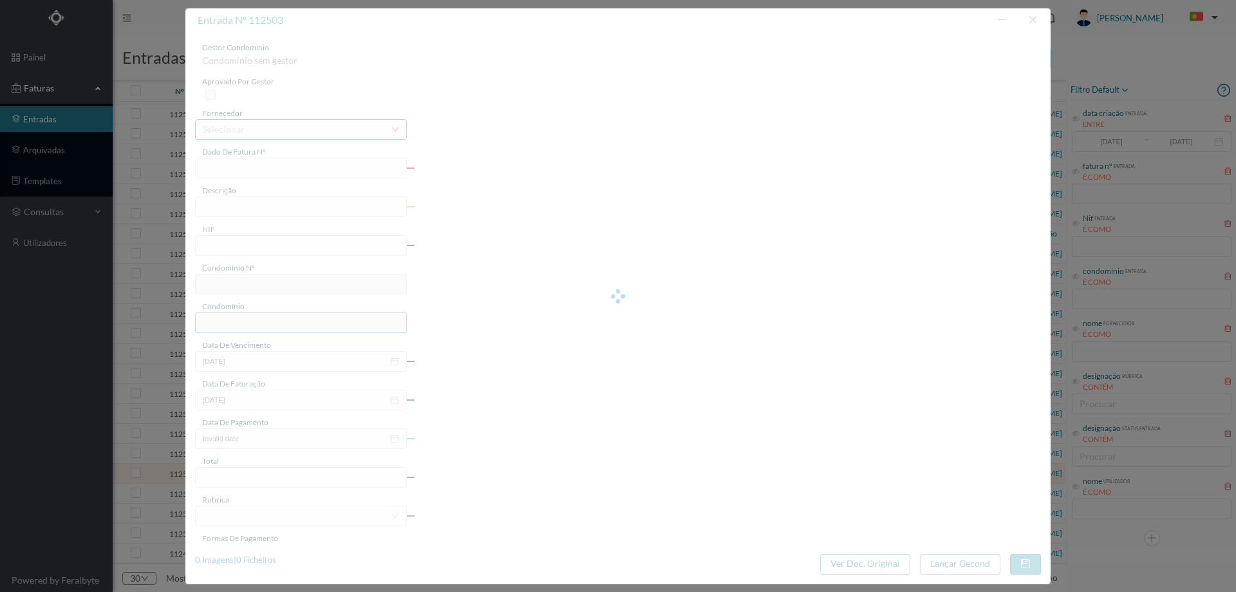
type input "[DATE]"
type input "97.03"
type input "637"
type input "ED. MARGINAL II"
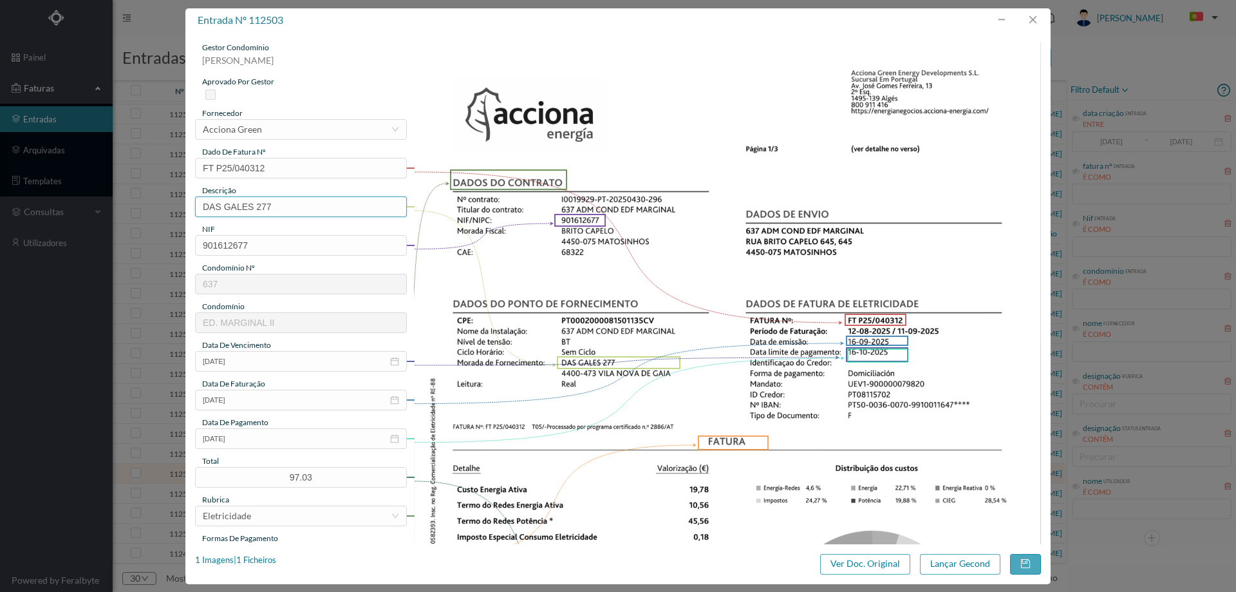
drag, startPoint x: 257, startPoint y: 209, endPoint x: 132, endPoint y: 212, distance: 125.0
click at [132, 212] on div "entrada nº 112503 gestor condomínio [PERSON_NAME] aprovado por gestor fornecedo…" at bounding box center [618, 296] width 1236 height 592
type input "277 ([DATE] a [DATE])"
click at [935, 556] on button "Lançar Gecond" at bounding box center [960, 564] width 80 height 21
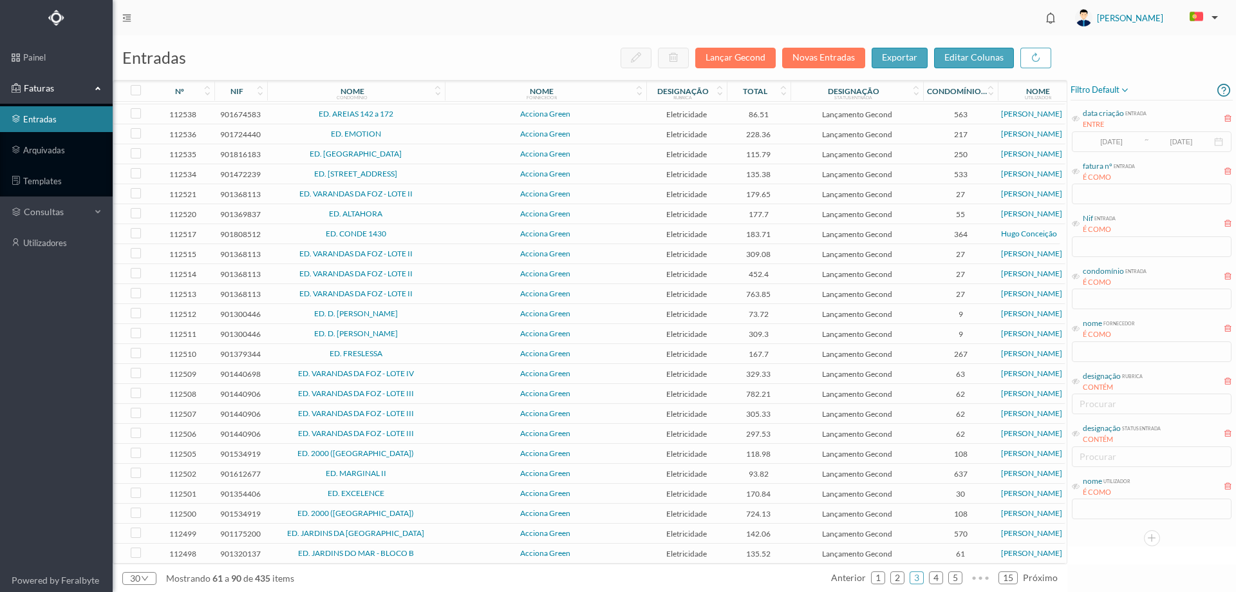
click at [412, 469] on span "ED. MARGINAL II" at bounding box center [355, 473] width 171 height 8
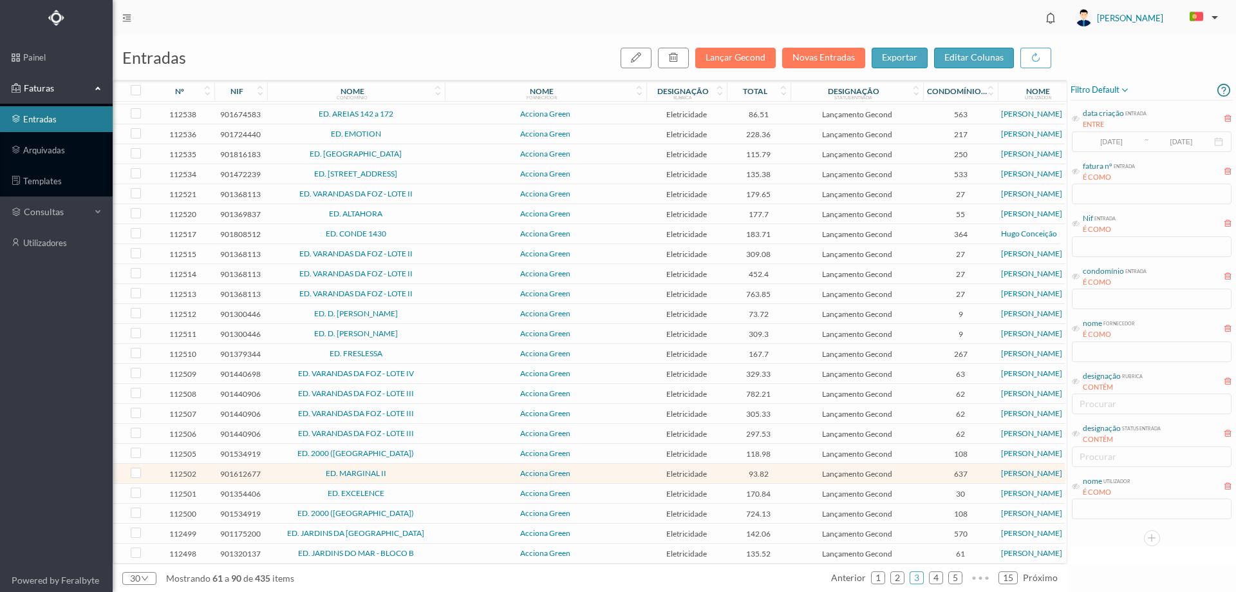
click at [412, 469] on span "ED. MARGINAL II" at bounding box center [355, 473] width 171 height 8
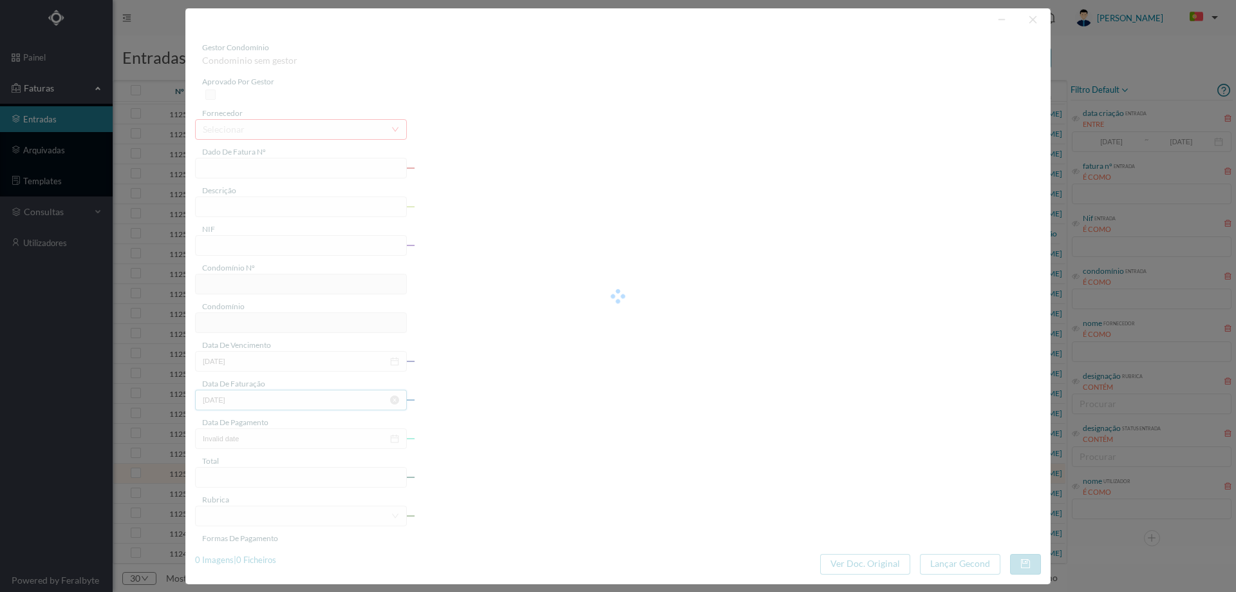
type input "FT P25/040311"
type input "DAS GALES 257 COMUNS"
type input "901612677"
type input "[DATE]"
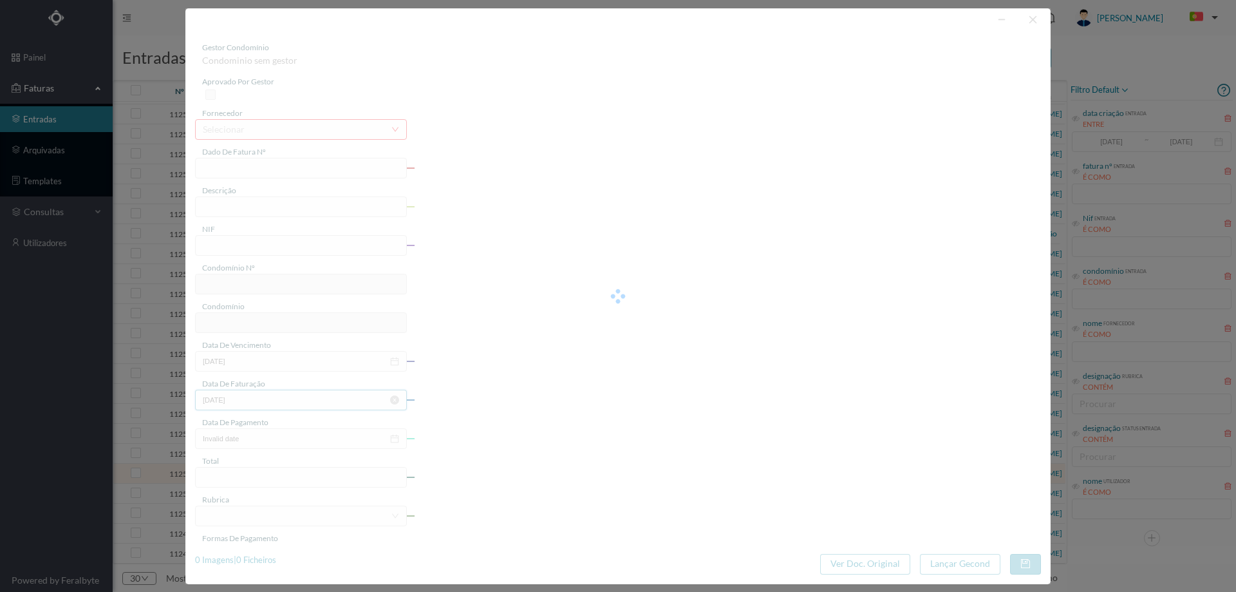
type input "[DATE]"
type input "93.82"
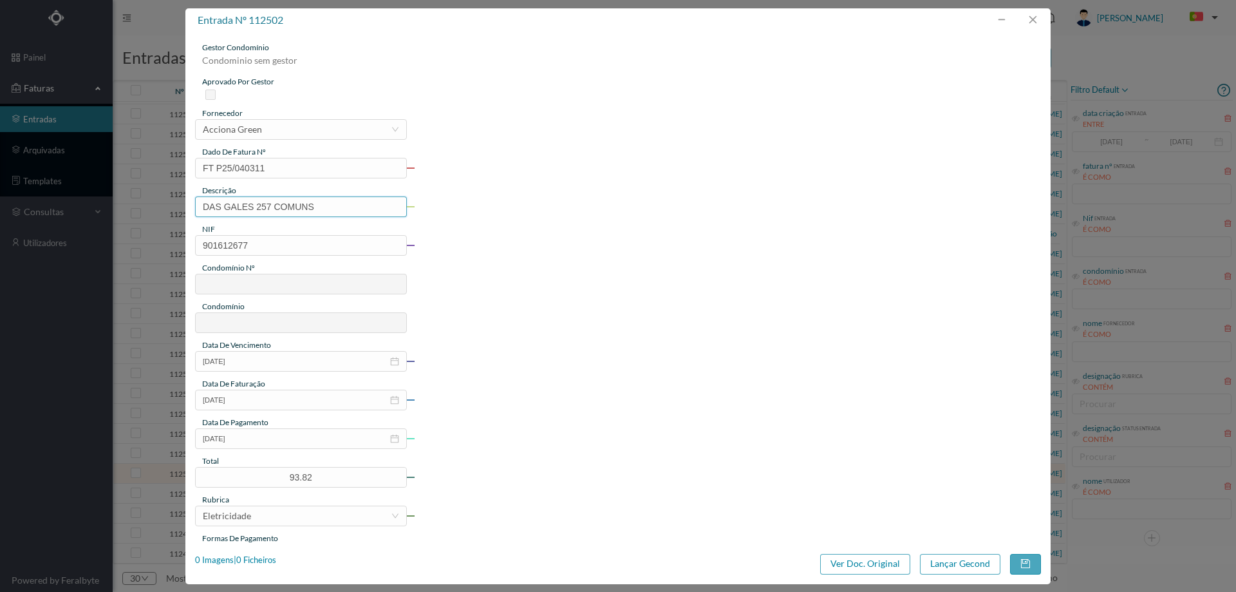
type input "637"
type input "ED. MARGINAL II"
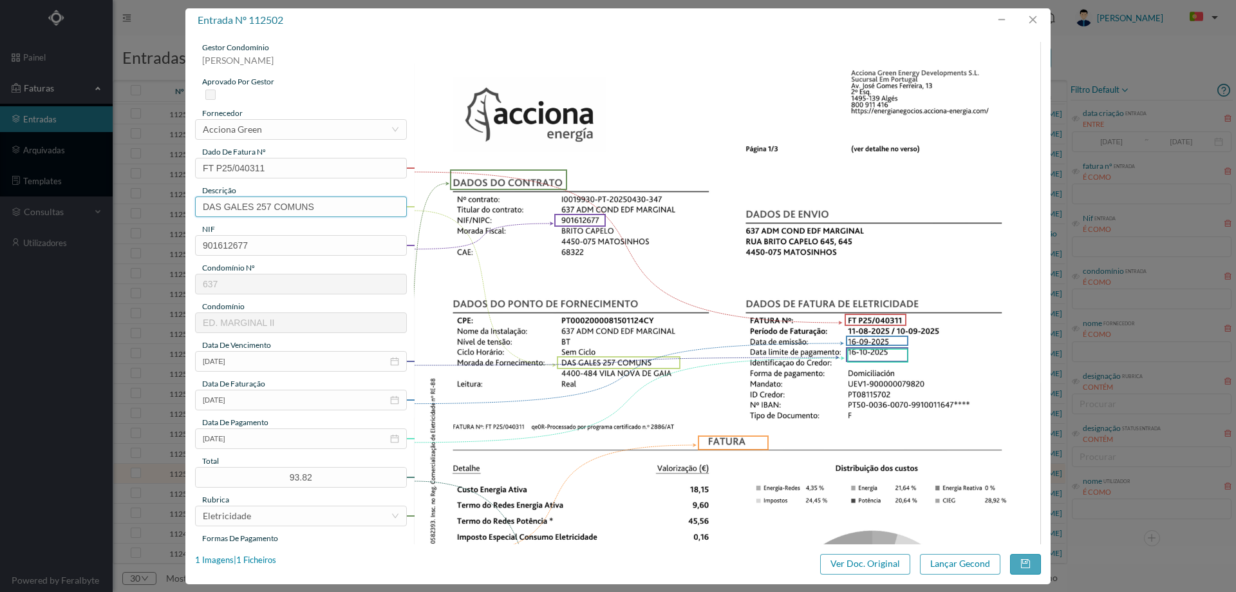
drag, startPoint x: 259, startPoint y: 206, endPoint x: 100, endPoint y: 204, distance: 158.4
click at [100, 204] on div "entrada nº 112502 gestor condomínio [PERSON_NAME] aprovado por gestor fornecedo…" at bounding box center [618, 296] width 1236 height 592
type input "257 COMUNS ([DATE] a [DATE])"
click at [946, 556] on button "Lançar Gecond" at bounding box center [960, 564] width 80 height 21
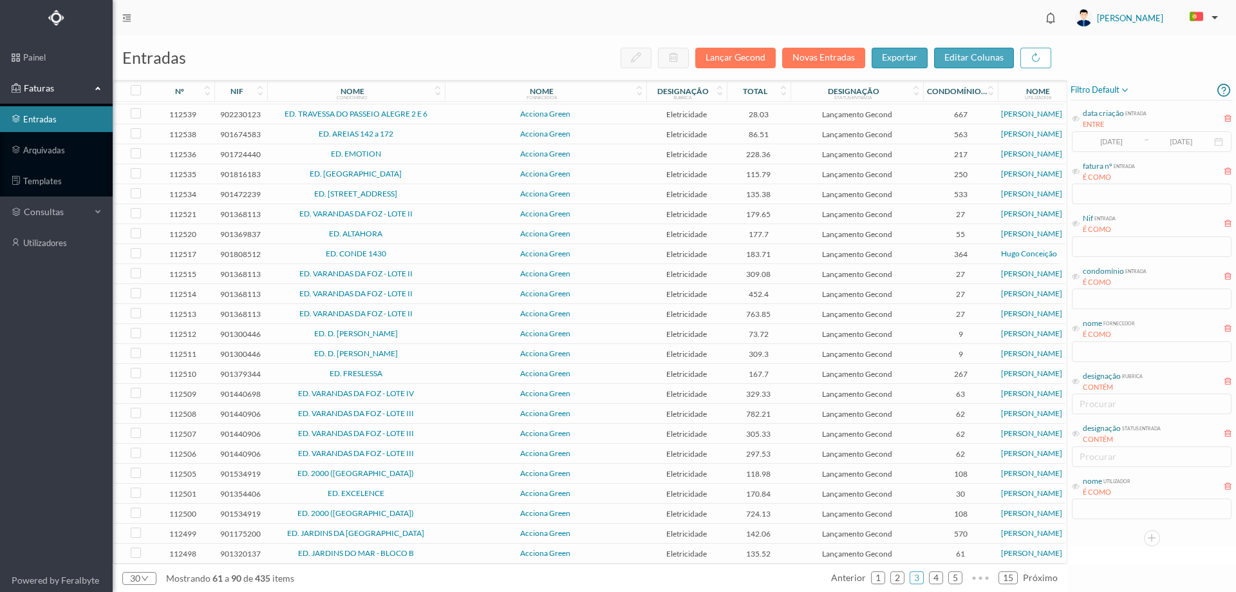
click at [436, 531] on span "ED. JARDINS DA [GEOGRAPHIC_DATA]" at bounding box center [355, 533] width 171 height 8
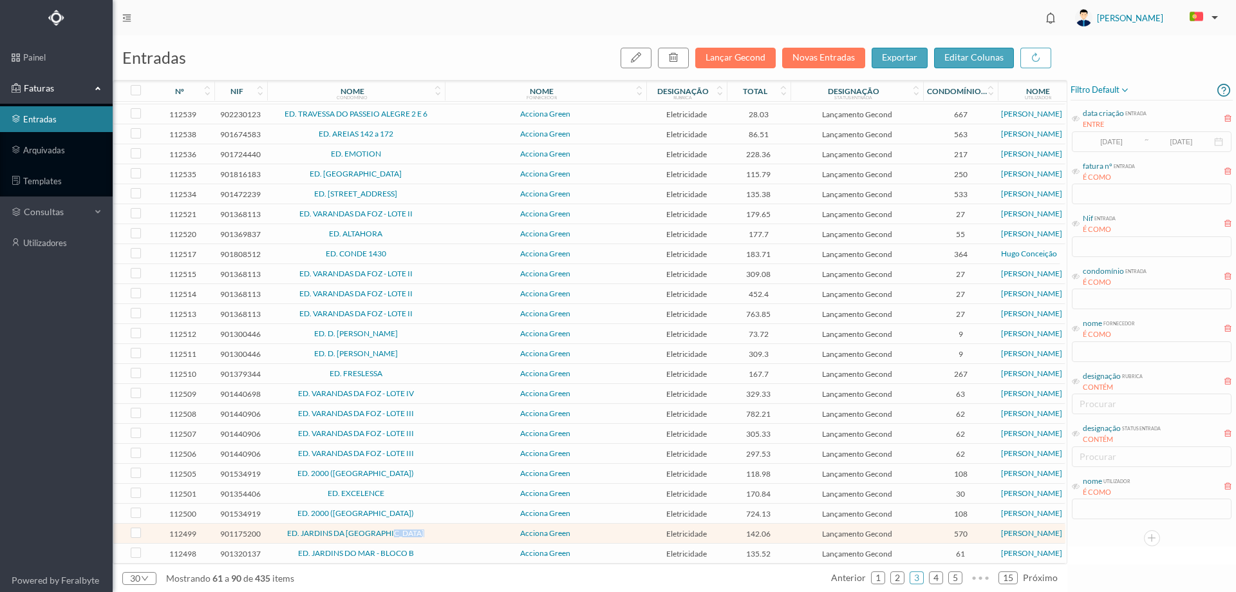
click at [436, 531] on span "ED. JARDINS DA [GEOGRAPHIC_DATA]" at bounding box center [355, 533] width 171 height 8
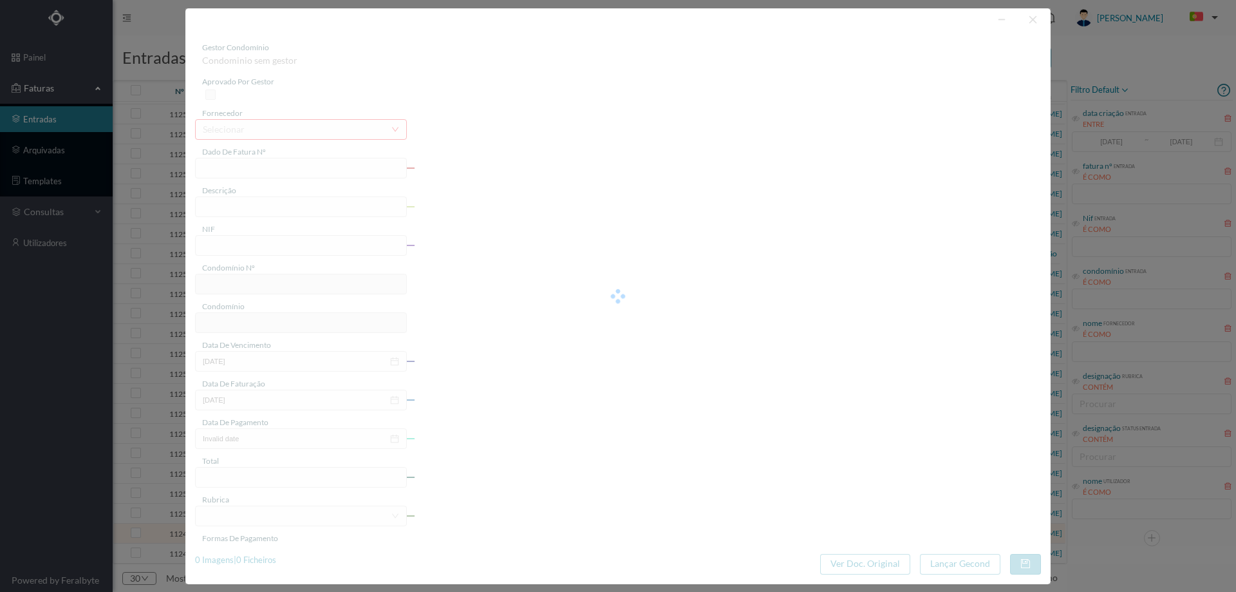
type input "FT P25/040302"
type input "DE BELGICA 2128"
type input "901175200"
type input "[DATE]"
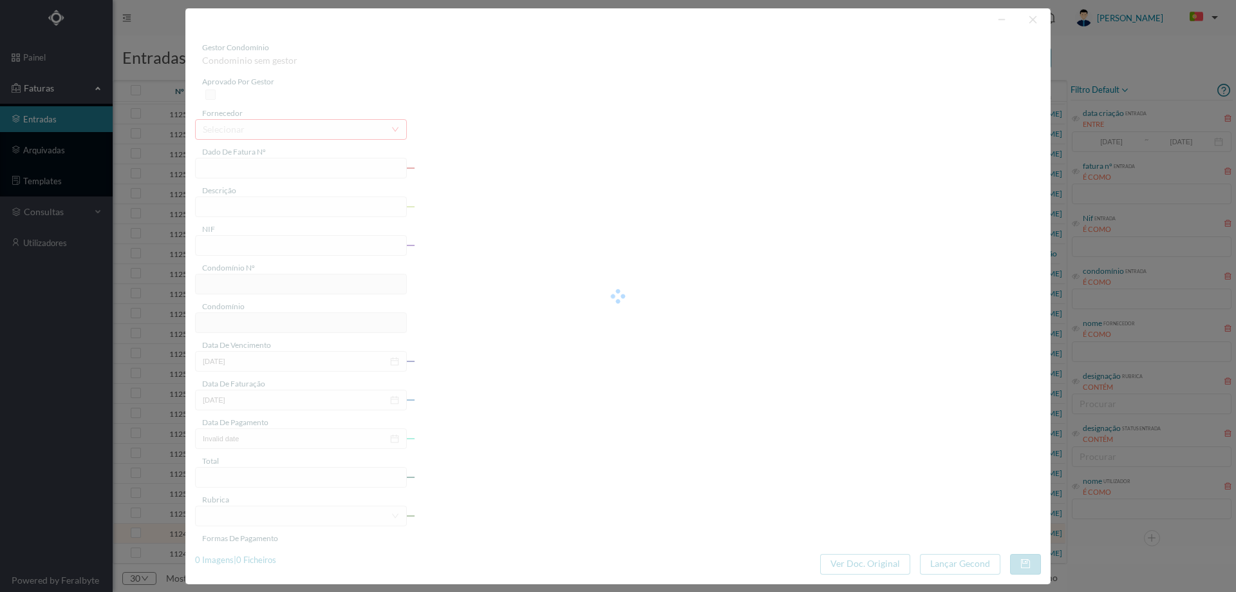
type input "[DATE]"
type input "142.06"
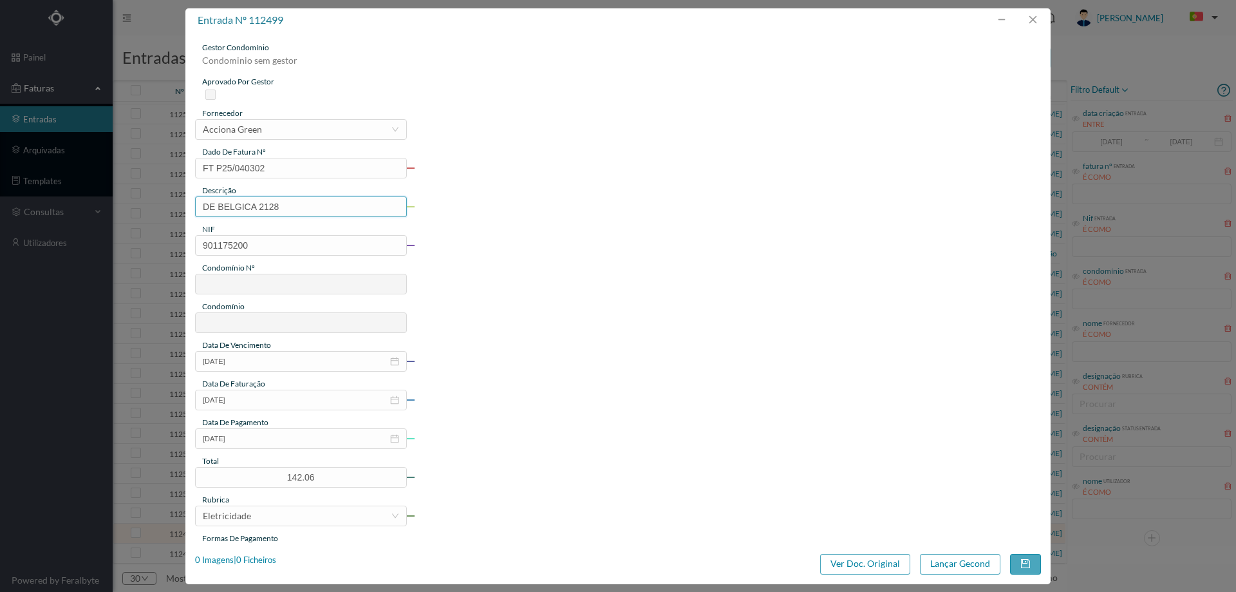
type input "570"
type input "ED. JARDINS DA [GEOGRAPHIC_DATA]"
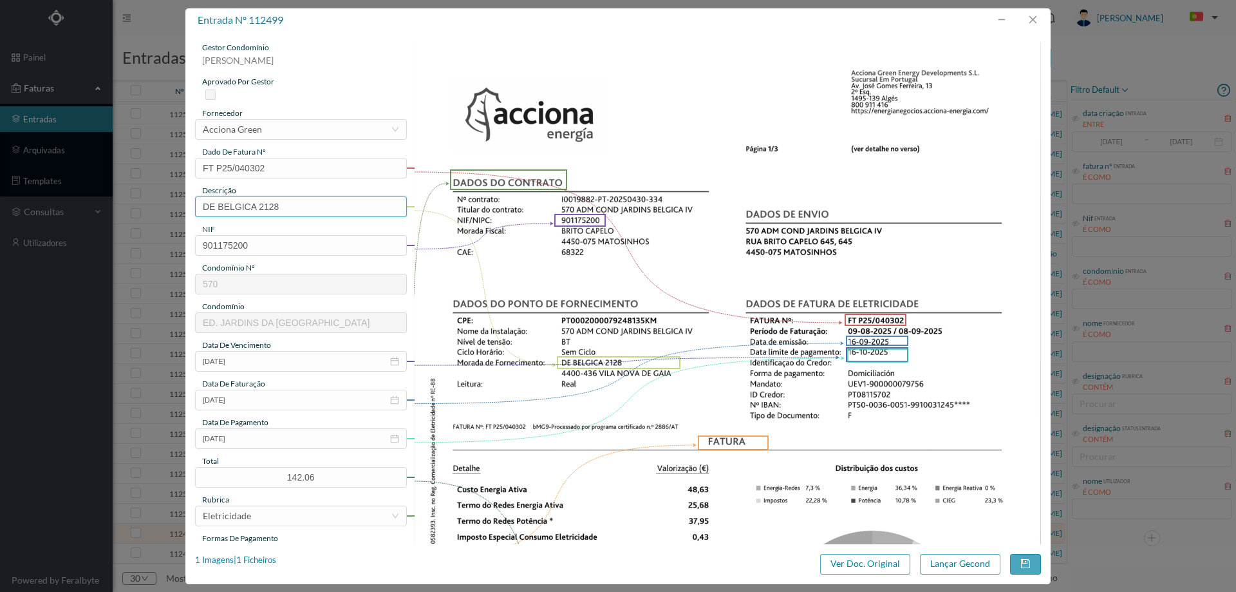
drag, startPoint x: 259, startPoint y: 207, endPoint x: 96, endPoint y: 214, distance: 163.0
click at [96, 214] on div "entrada nº 112499 gestor condomínio [PERSON_NAME] aprovado por gestor fornecedo…" at bounding box center [618, 296] width 1236 height 592
click at [317, 207] on input "2128" at bounding box center [301, 206] width 212 height 21
type input "2128 ([DATE] a [DATE])"
click at [962, 567] on button "Lançar Gecond" at bounding box center [960, 564] width 80 height 21
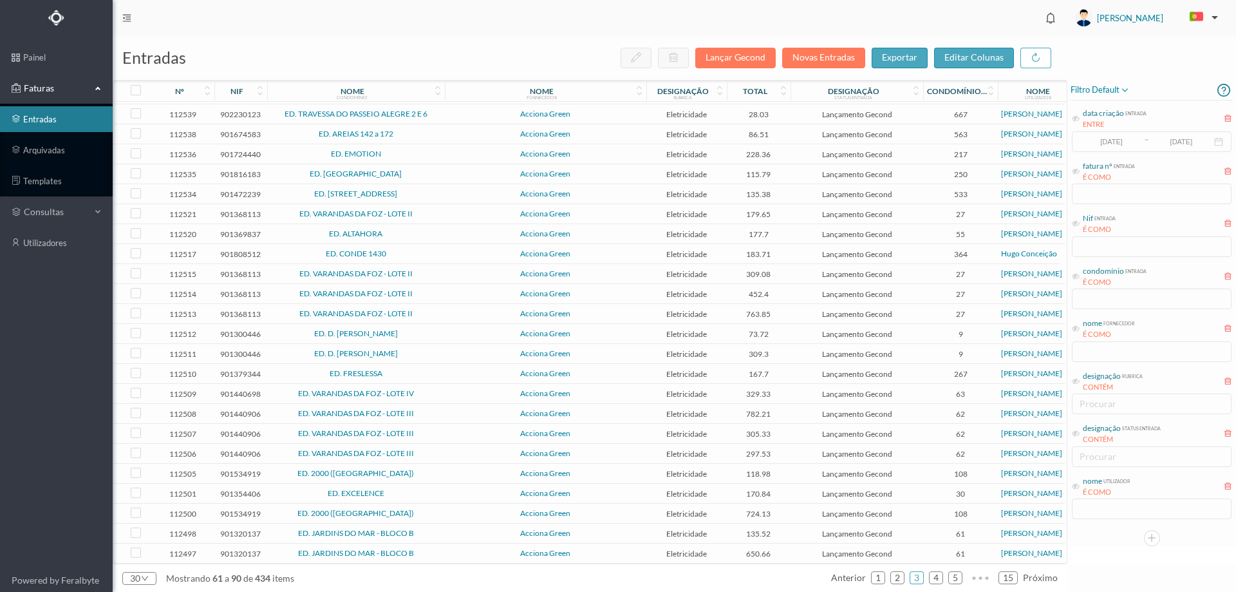
click at [460, 532] on span "Acciona Green" at bounding box center [545, 533] width 195 height 8
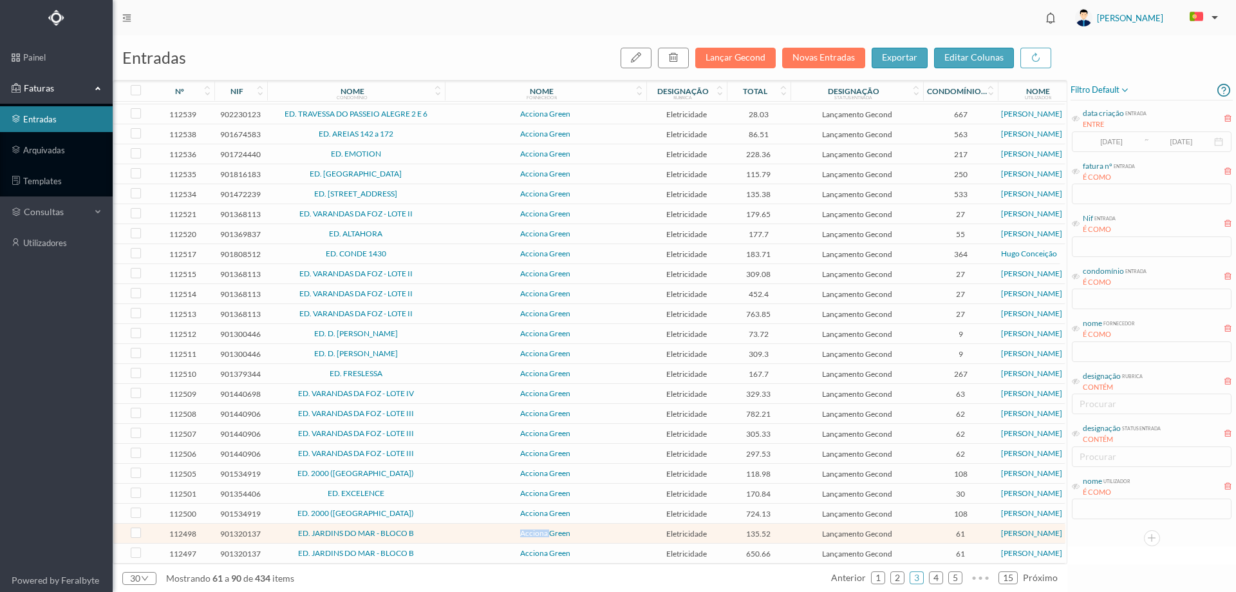
click at [460, 532] on span "Acciona Green" at bounding box center [545, 533] width 195 height 8
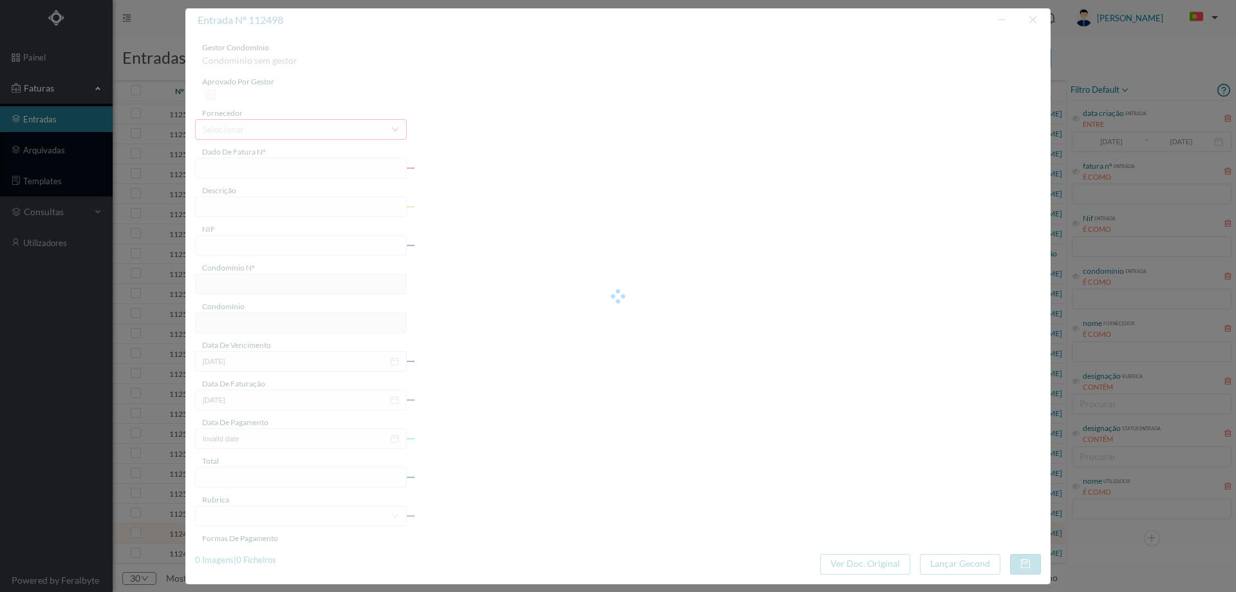
type input "FT P25/040298"
type input "[PERSON_NAME] 1164 BOBAGE"
type input "901320137"
type input "[DATE]"
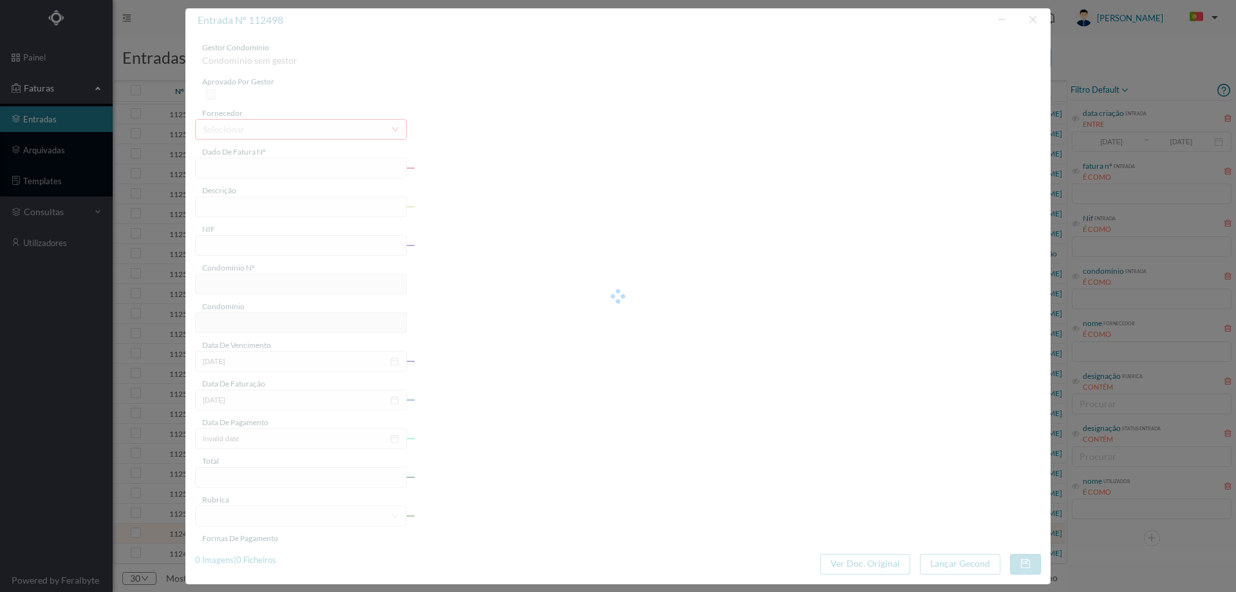
type input "[DATE]"
type input "135.52"
type input "61"
type input "ED. JARDINS DO MAR - BLOCO B"
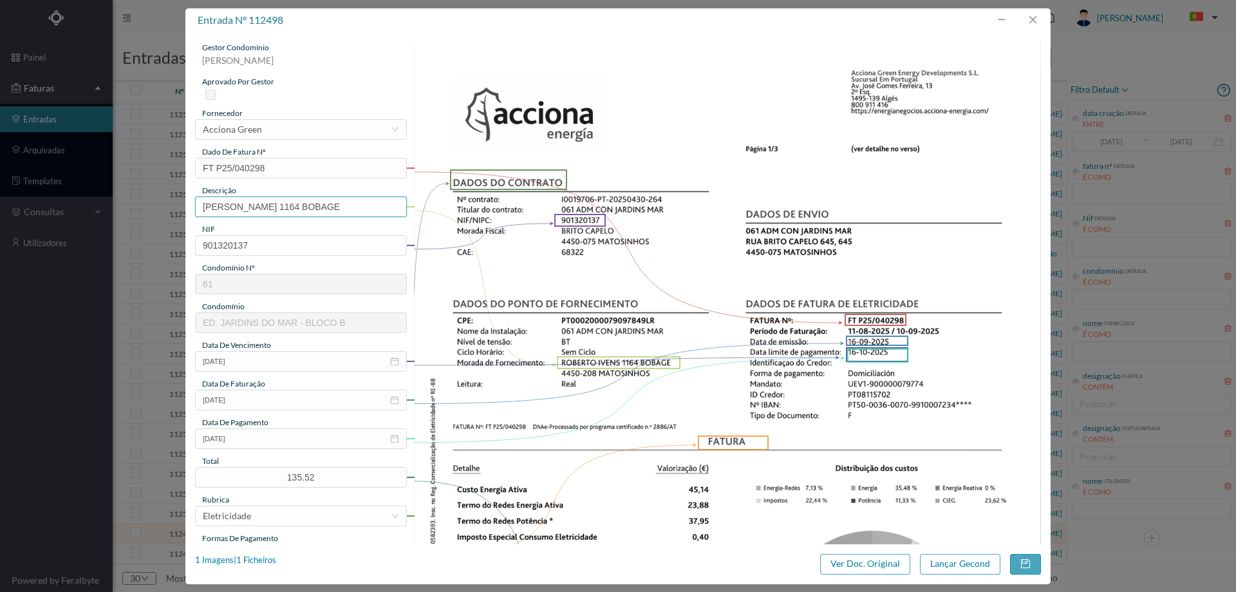
drag, startPoint x: 279, startPoint y: 207, endPoint x: 53, endPoint y: 220, distance: 226.3
click at [61, 216] on div "entrada nº 112498 gestor condomínio [PERSON_NAME] aprovado por gestor fornecedo…" at bounding box center [618, 296] width 1236 height 592
click at [265, 208] on input "1164 BOBAGE" at bounding box center [301, 206] width 212 height 21
type input "1164 BOBAGE ([DATE] a [DATE])"
click at [962, 571] on button "Lançar Gecond" at bounding box center [960, 564] width 80 height 21
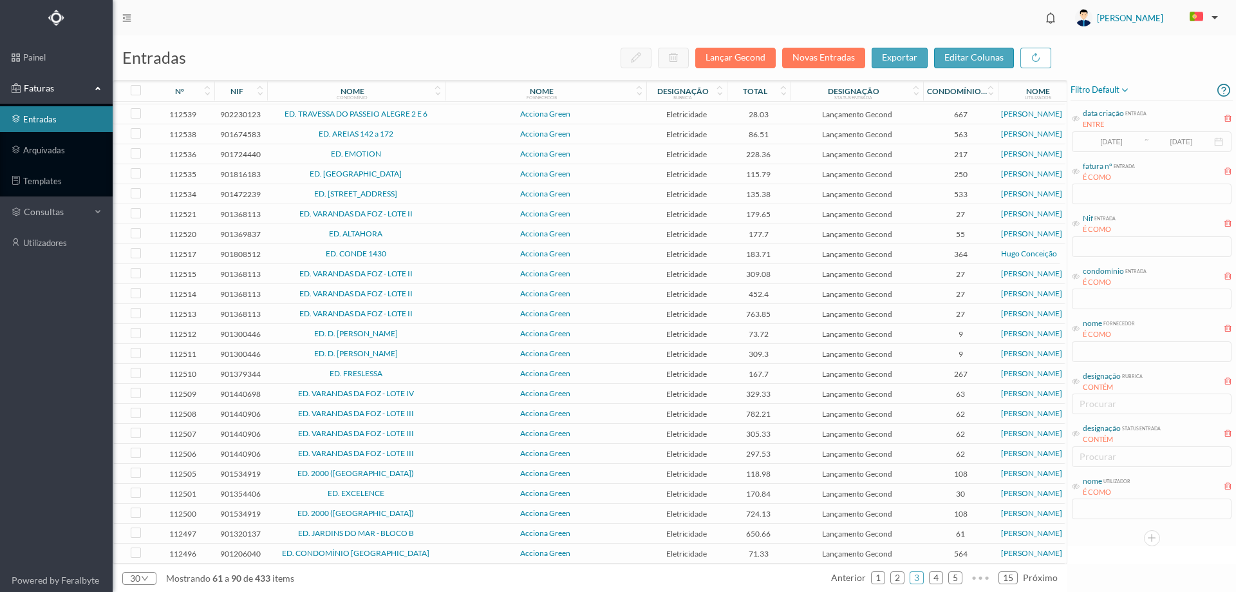
click at [448, 529] on span "Acciona Green" at bounding box center [545, 533] width 195 height 8
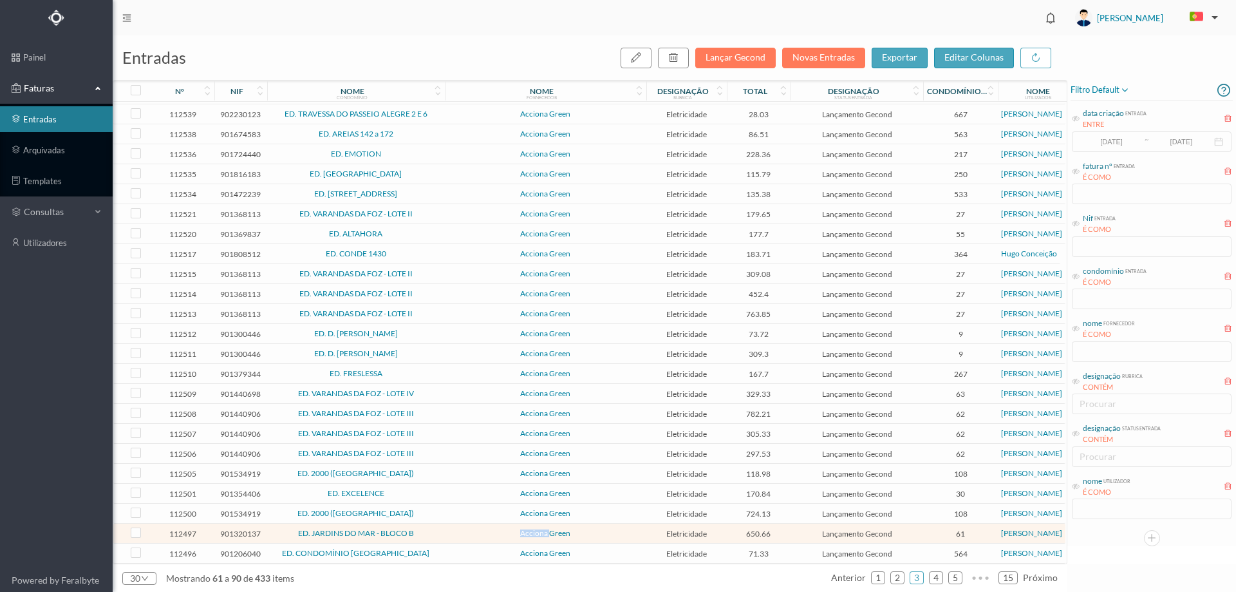
click at [448, 529] on span "Acciona Green" at bounding box center [545, 533] width 195 height 8
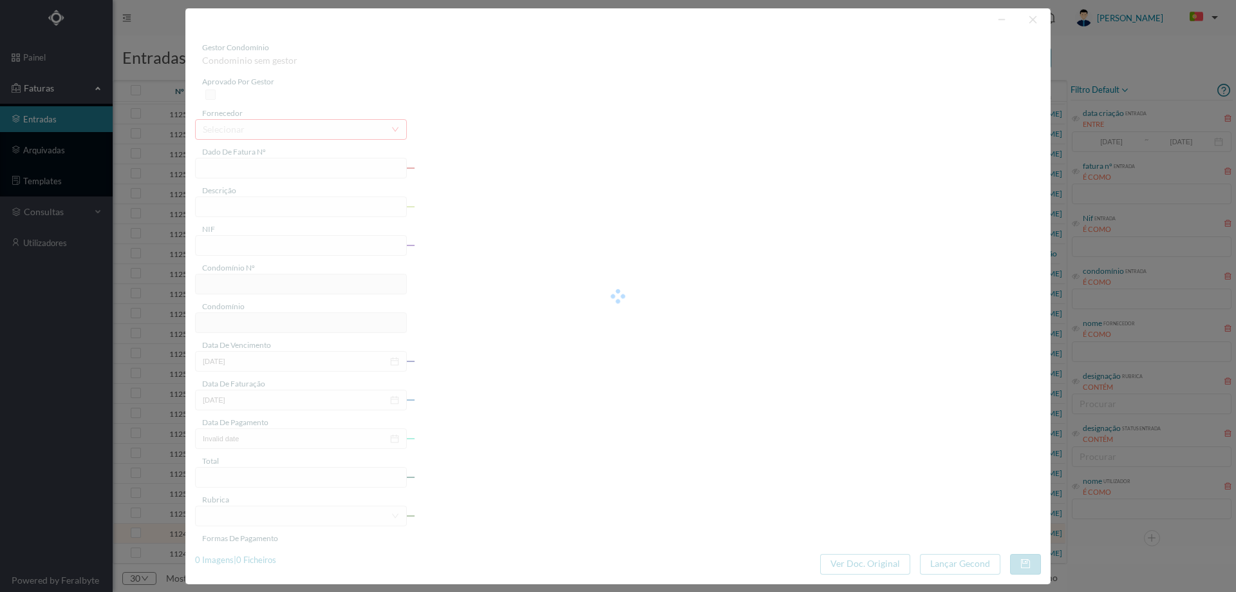
type input "FT P25/040296"
type input "GENERAL [PERSON_NAME] d M 369 edf 1"
type input "901320137"
type input "[DATE]"
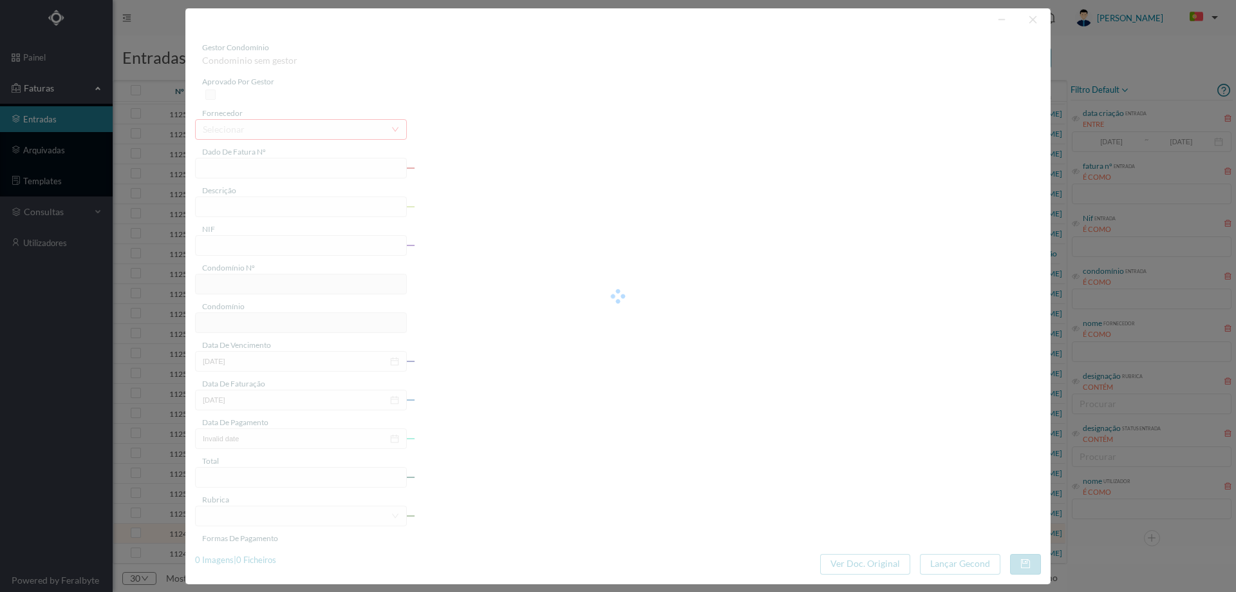
type input "[DATE]"
type input "650.66"
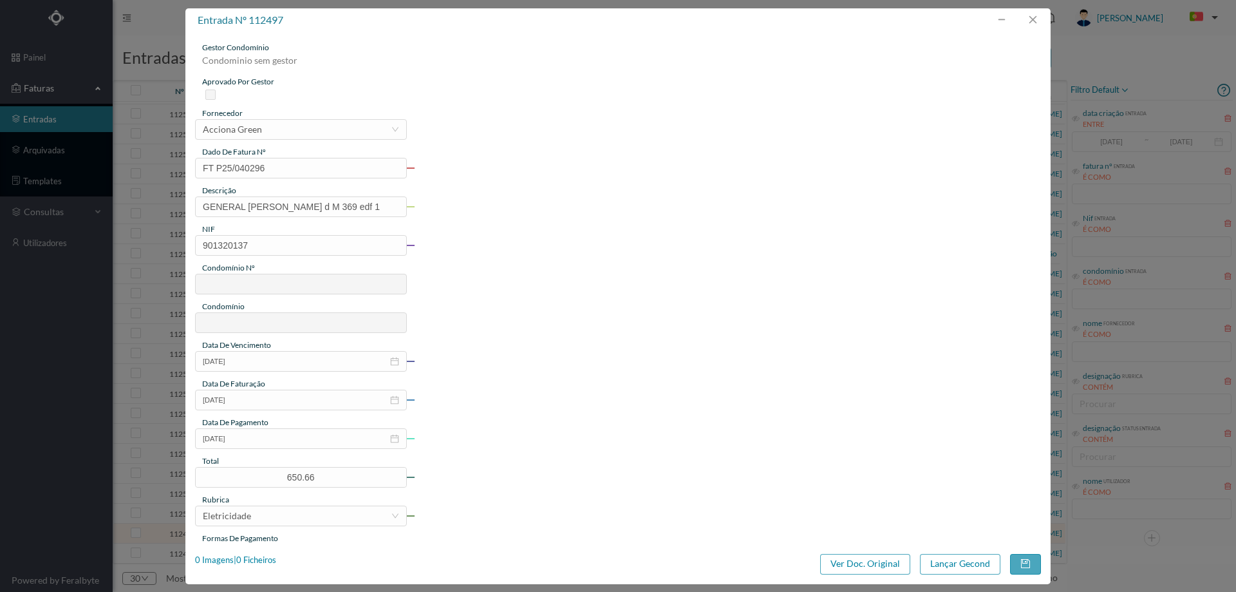
type input "61"
type input "ED. JARDINS DO MAR - BLOCO B"
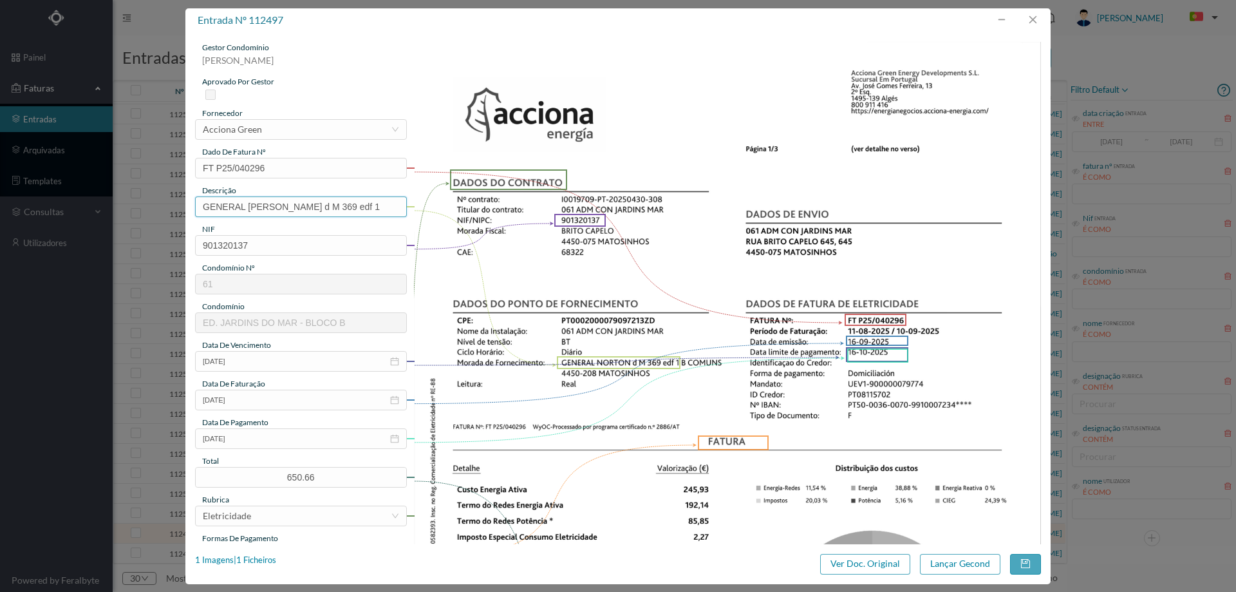
drag, startPoint x: 306, startPoint y: 206, endPoint x: 3, endPoint y: 216, distance: 303.4
click at [2, 216] on div "entrada nº 112497 gestor condomínio [PERSON_NAME] aprovado por gestor fornecedo…" at bounding box center [618, 296] width 1236 height 592
click at [261, 206] on input "369 edf 1" at bounding box center [301, 206] width 212 height 21
type input "369 edf 1 ([DATE] a [DATE])"
click at [959, 559] on button "Lançar Gecond" at bounding box center [960, 564] width 80 height 21
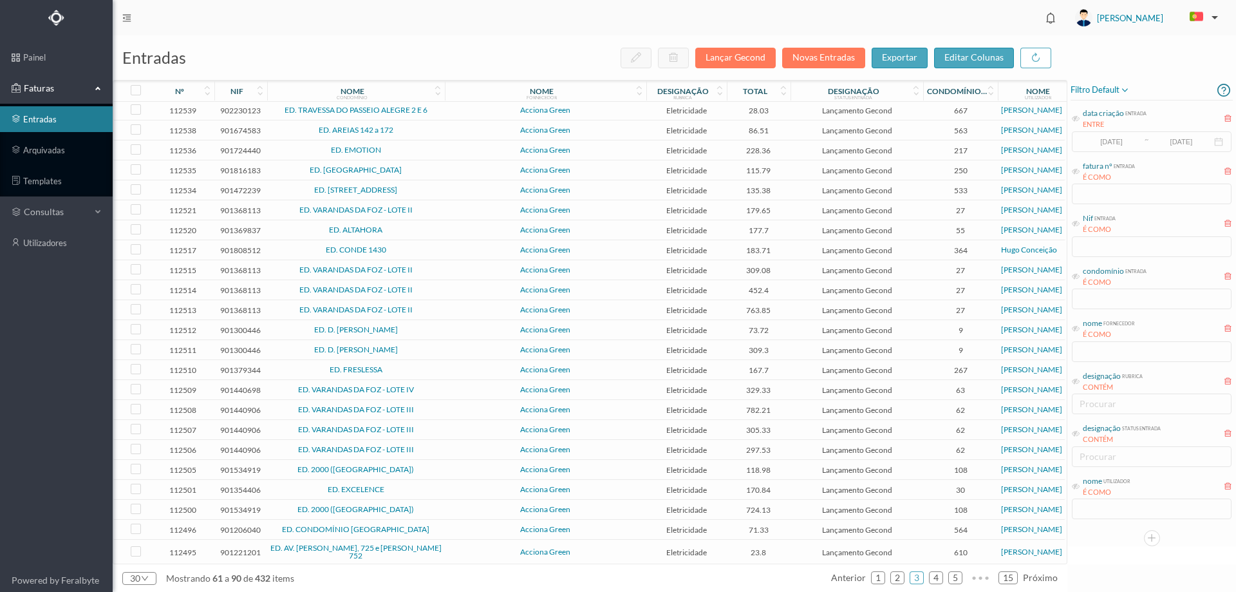
click at [438, 531] on span "ED. CONDOMÍNIO [GEOGRAPHIC_DATA]" at bounding box center [355, 529] width 171 height 8
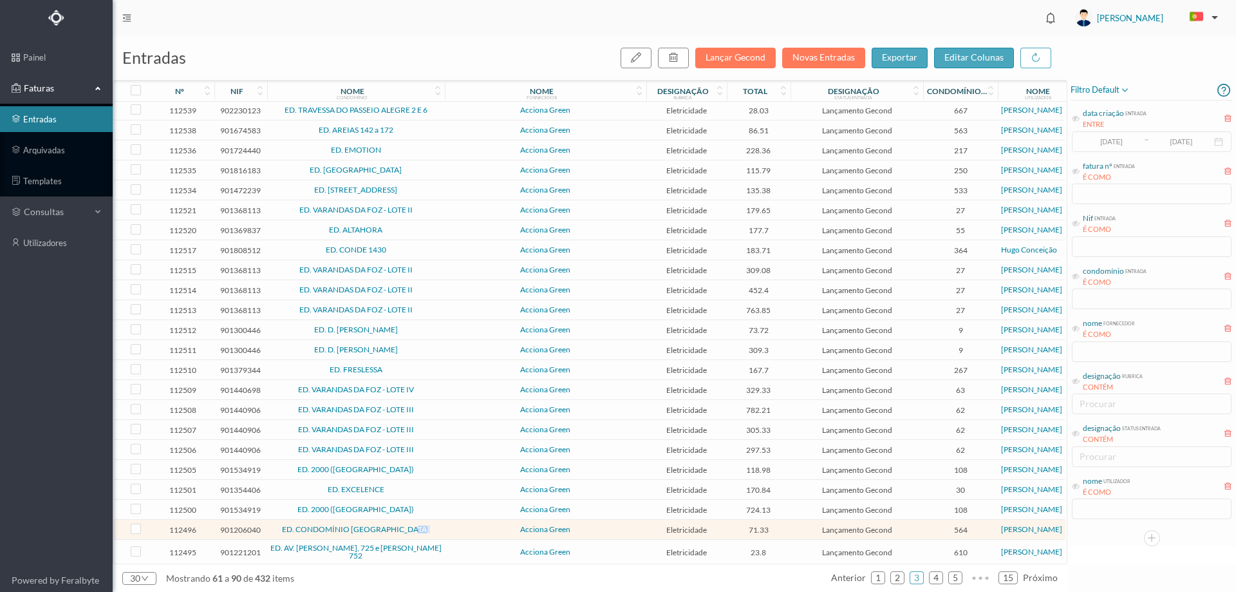
click at [438, 531] on span "ED. CONDOMÍNIO [GEOGRAPHIC_DATA]" at bounding box center [355, 529] width 171 height 8
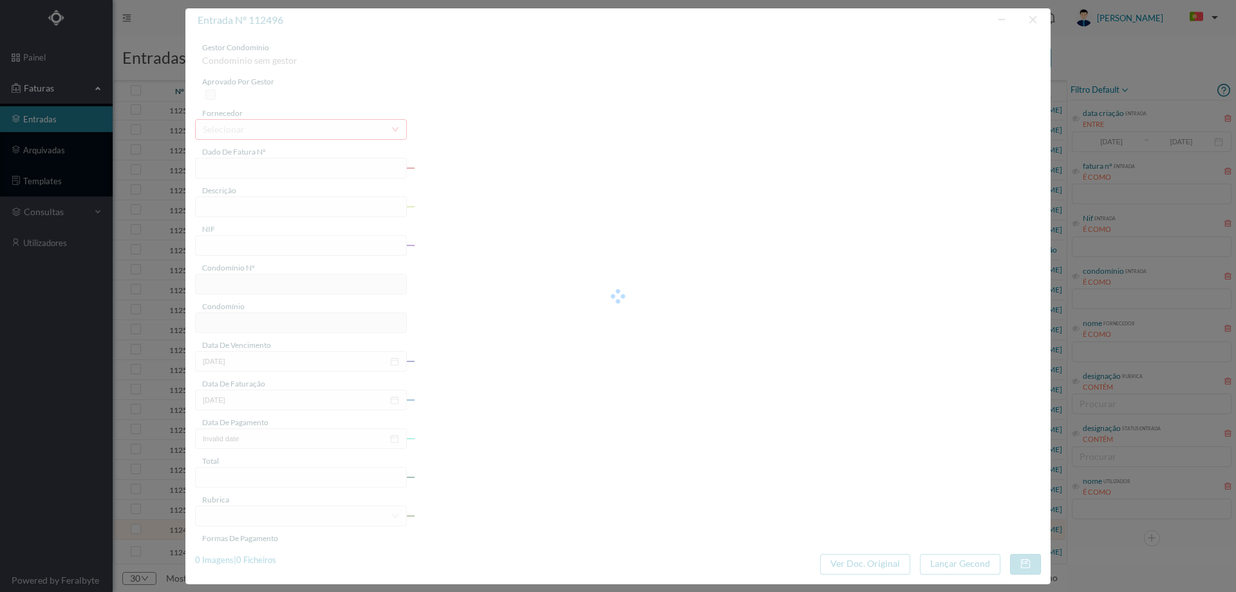
type input "FT P25/040291"
type input "DE ALMEIRIGA NORTE 2832"
type input "901206040"
type input "[DATE]"
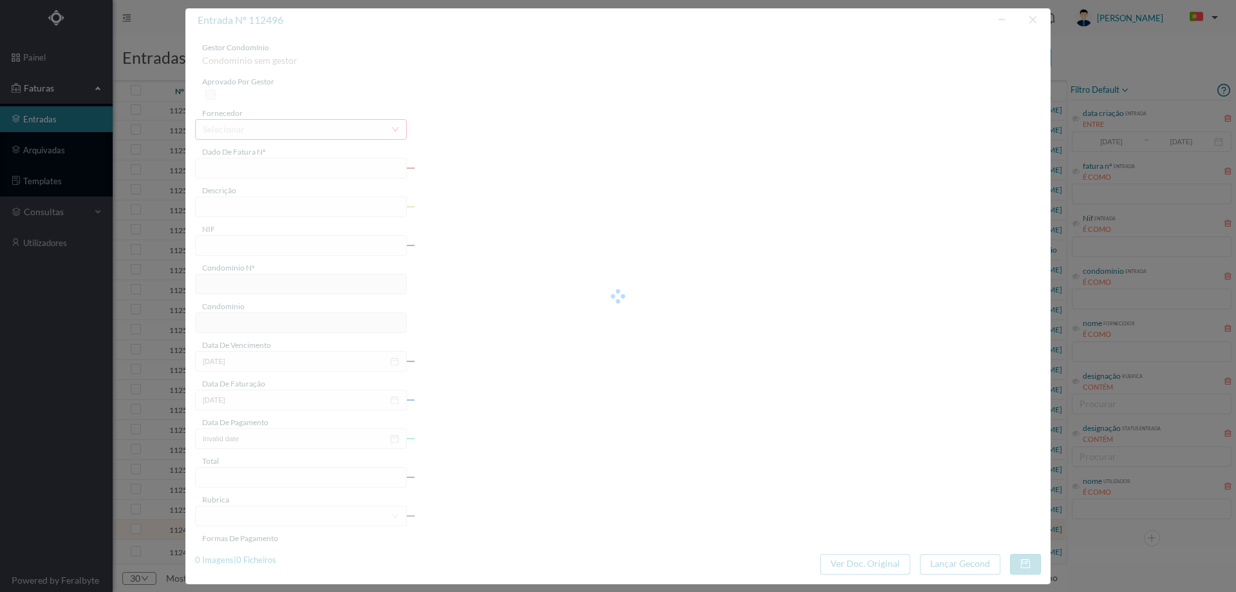
type input "[DATE]"
type input "71.33"
type input "564"
type input "ED. CONDOMÍNIO [GEOGRAPHIC_DATA]"
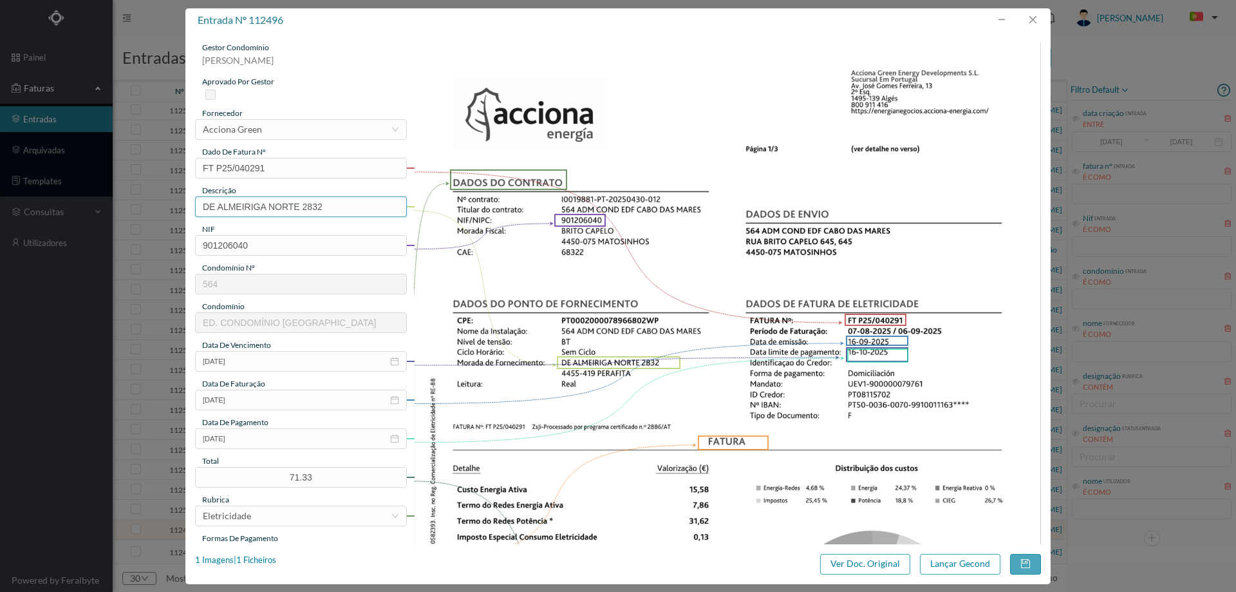
drag, startPoint x: 301, startPoint y: 209, endPoint x: 82, endPoint y: 206, distance: 218.3
click at [82, 206] on div "entrada nº 112496 gestor condomínio [PERSON_NAME] aprovado por gestor fornecedo…" at bounding box center [618, 296] width 1236 height 592
type input "2832 ([DATE] a [DATE])"
click at [933, 566] on button "Lançar Gecond" at bounding box center [960, 564] width 80 height 21
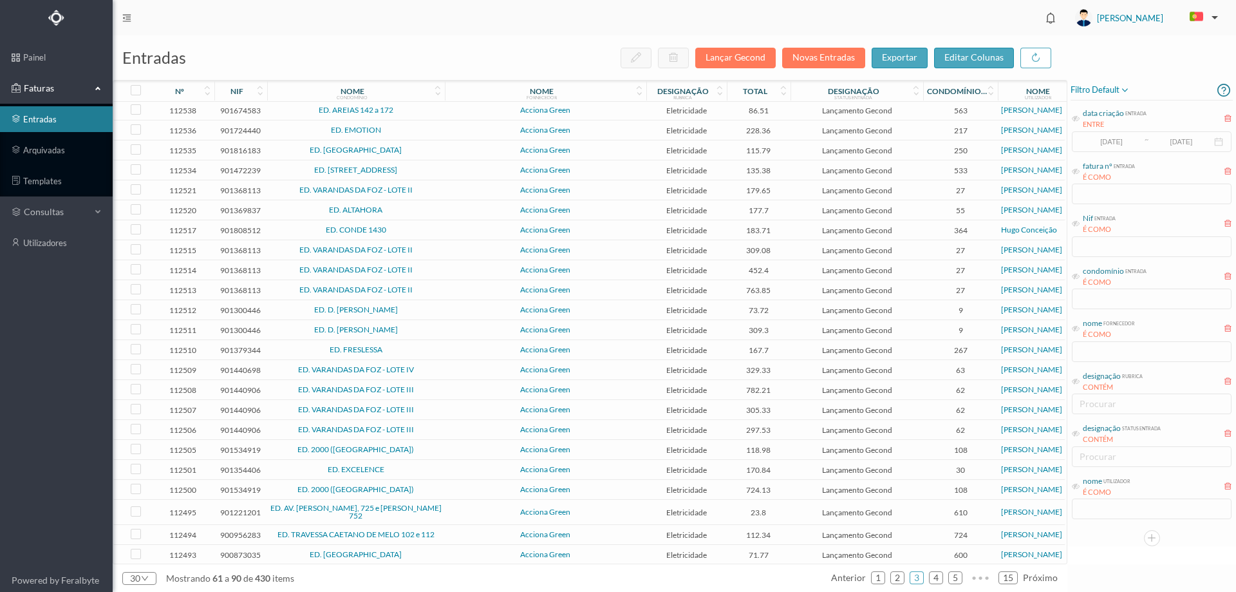
click at [455, 509] on span "Acciona Green" at bounding box center [545, 512] width 195 height 8
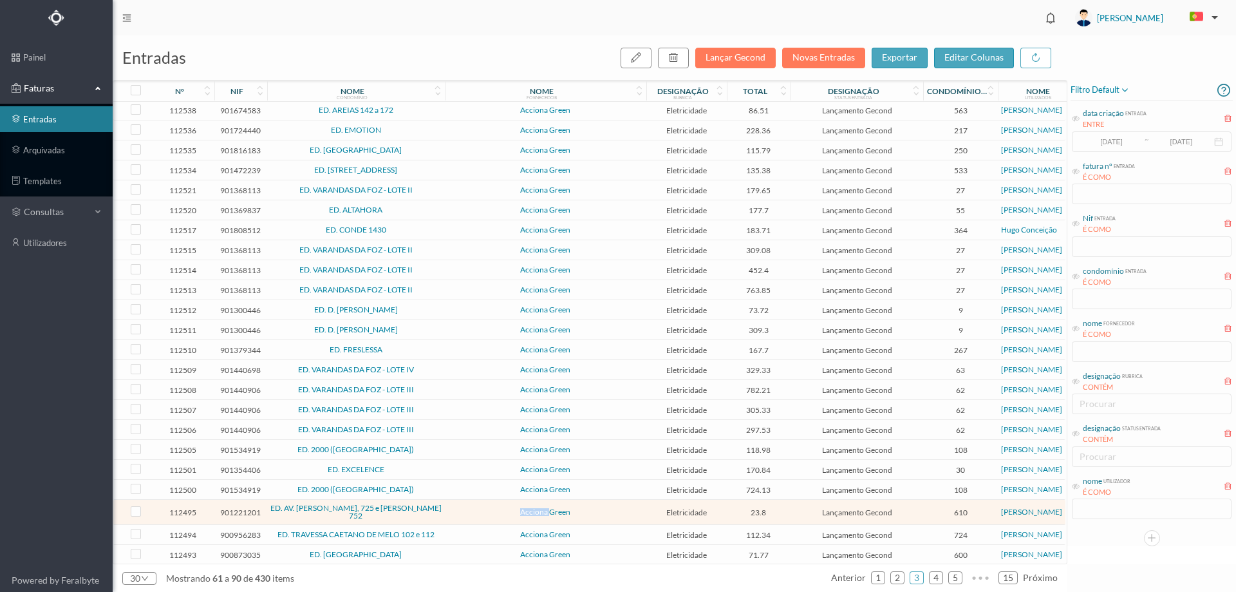
click at [455, 509] on span "Acciona Green" at bounding box center [545, 512] width 195 height 8
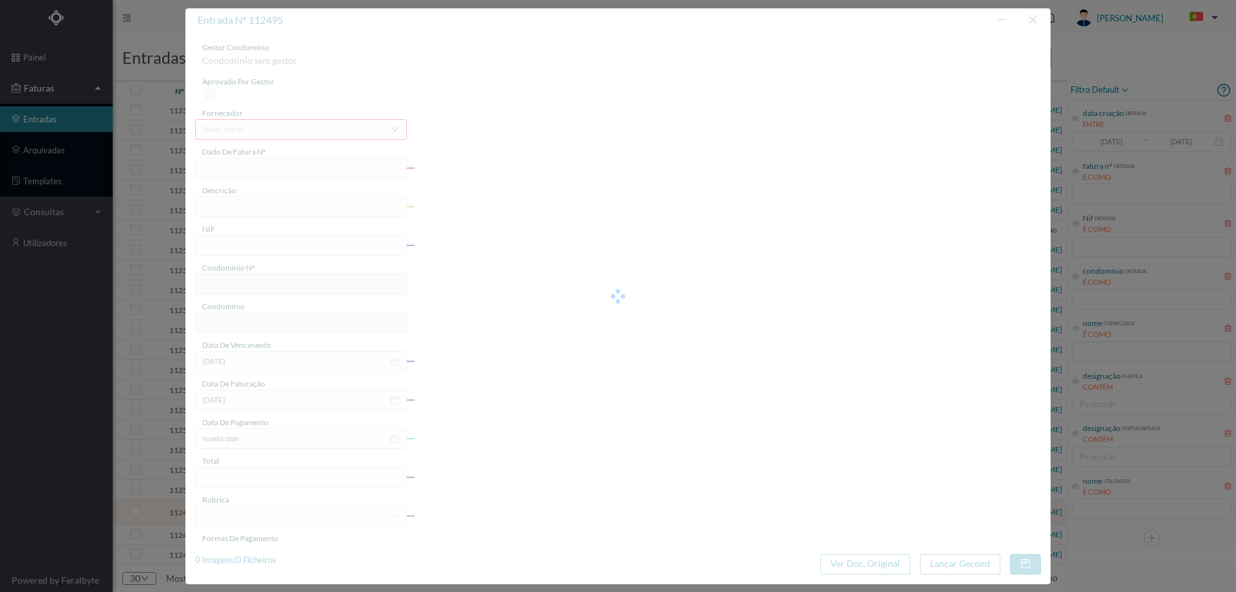
type input "FT P25/040286"
type input "[PERSON_NAME] 752 COMUNS"
type input "901221201"
type input "[DATE]"
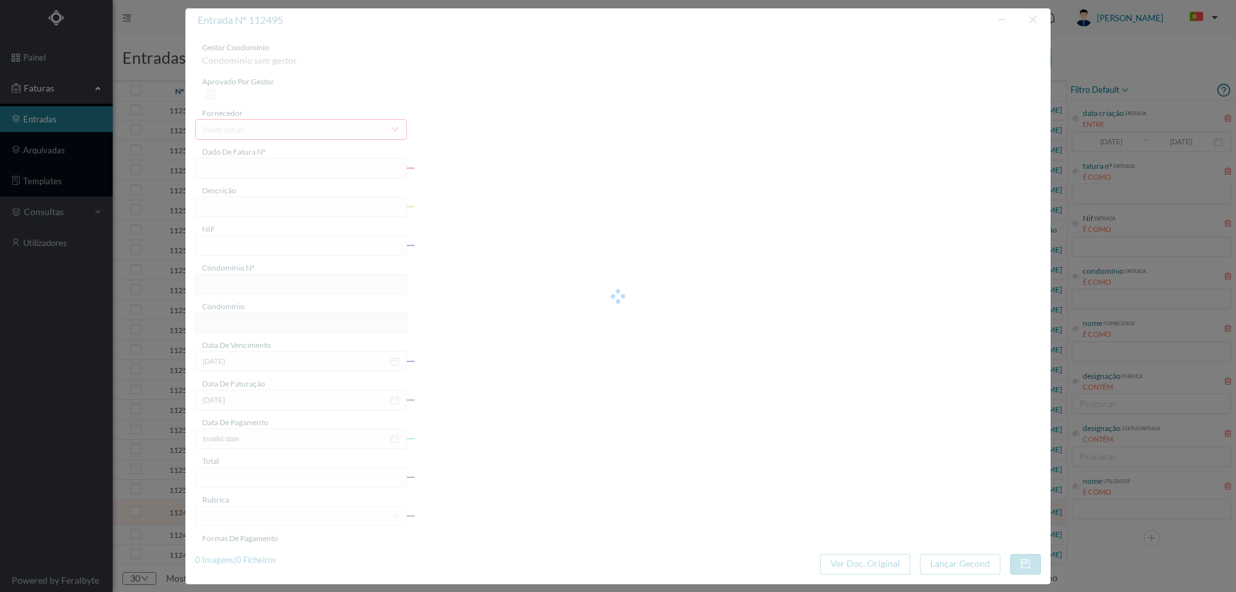
type input "[DATE]"
type input "23.80"
type input "610"
type input "ED. AV. [PERSON_NAME], 725 e [PERSON_NAME] 752"
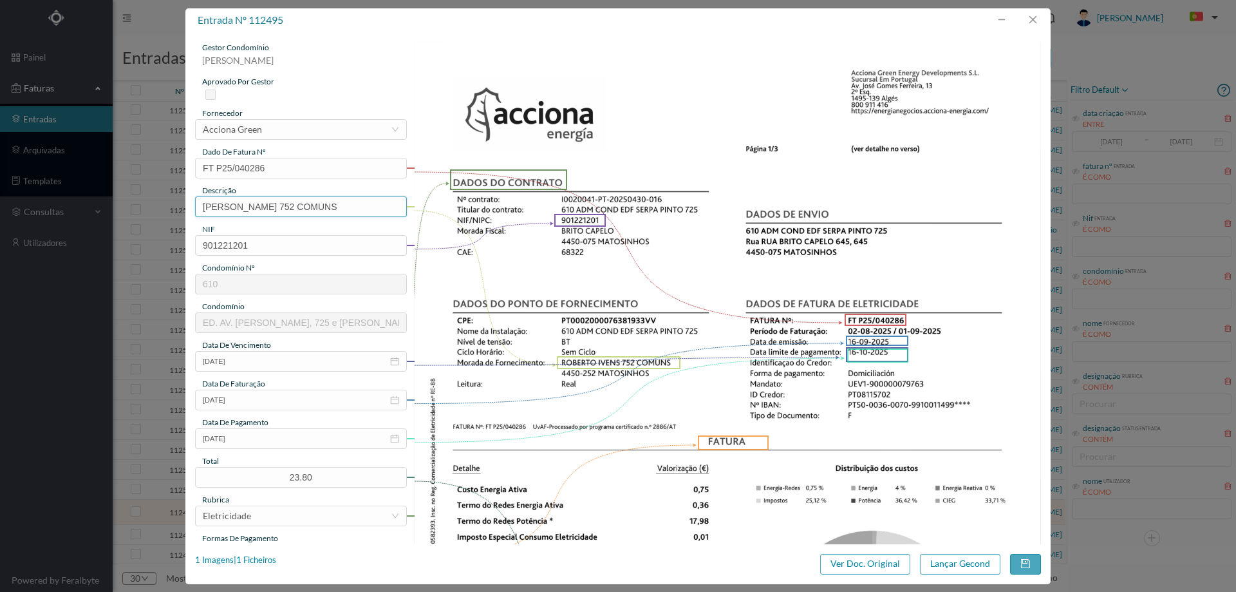
drag, startPoint x: 280, startPoint y: 205, endPoint x: 77, endPoint y: 207, distance: 203.5
click at [77, 207] on div "entrada nº 112495 gestor condomínio [PERSON_NAME] aprovado por gestor fornecedo…" at bounding box center [618, 296] width 1236 height 592
click at [376, 209] on input "752 COMUNS" at bounding box center [301, 206] width 212 height 21
type input "752 COMUNS ([DATE] a [DATE])"
click at [950, 558] on button "Lançar Gecond" at bounding box center [960, 564] width 80 height 21
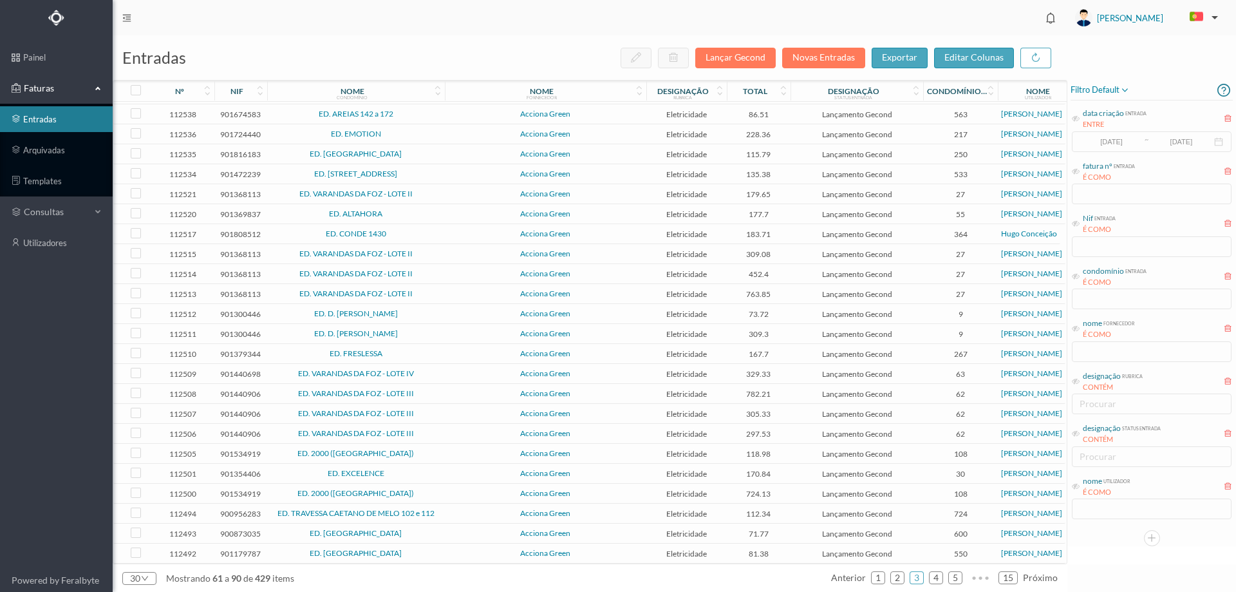
click at [473, 513] on span "Acciona Green" at bounding box center [545, 513] width 195 height 8
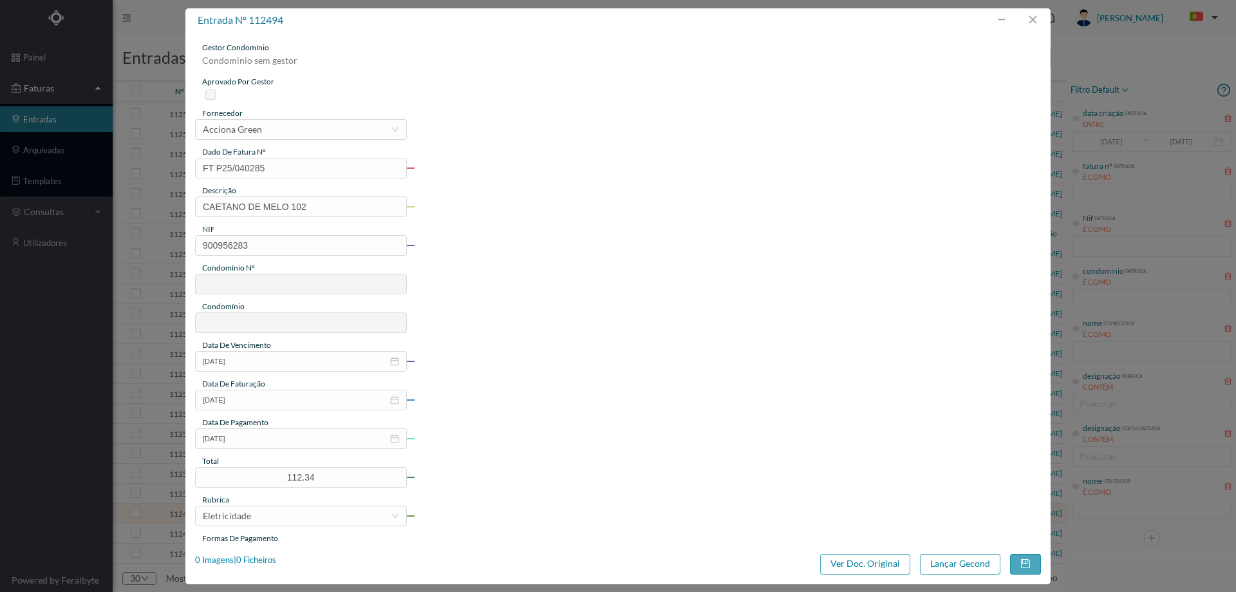
type input "FT P25/040285"
type input "CAETANO DE MELO 102"
type input "900956283"
type input "[DATE]"
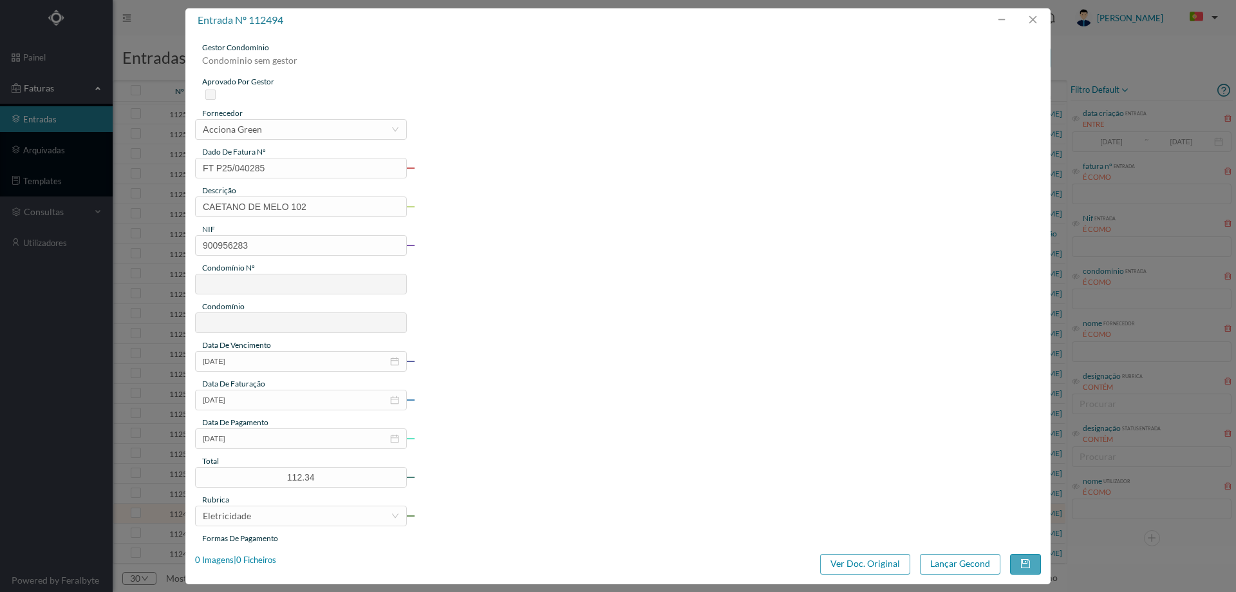
type input "[DATE]"
type input "112.34"
type input "724"
type input "ED. TRAVESSA CAETANO DE MELO 102 e 112"
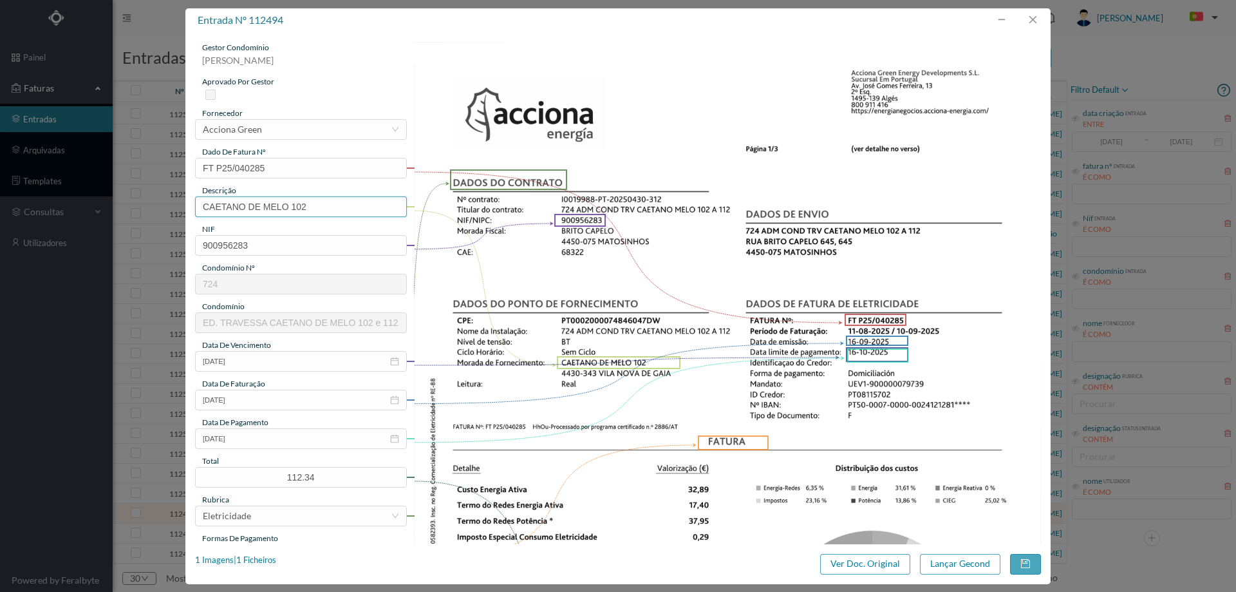
click at [317, 211] on input "CAETANO DE MELO 102" at bounding box center [301, 206] width 212 height 21
drag, startPoint x: 294, startPoint y: 205, endPoint x: 99, endPoint y: 205, distance: 194.4
click at [99, 205] on div "entrada nº 112494 gestor condomínio [PERSON_NAME] aprovado por gestor fornecedo…" at bounding box center [618, 296] width 1236 height 592
type input "102"
click at [267, 204] on input "102" at bounding box center [301, 206] width 212 height 21
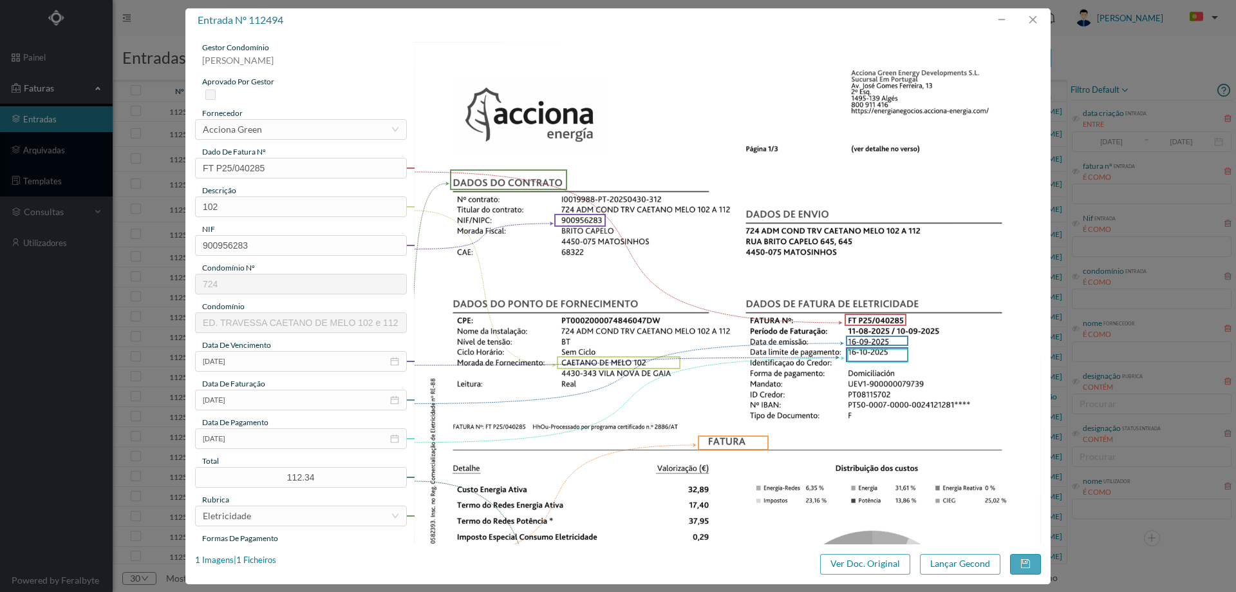
scroll to position [141, 0]
click at [259, 205] on input "102 (11.08.22025 a" at bounding box center [301, 206] width 212 height 21
type input "102 (11.08.2025 a 10.09.2025)"
click at [981, 560] on button "Lançar Gecond" at bounding box center [960, 564] width 80 height 21
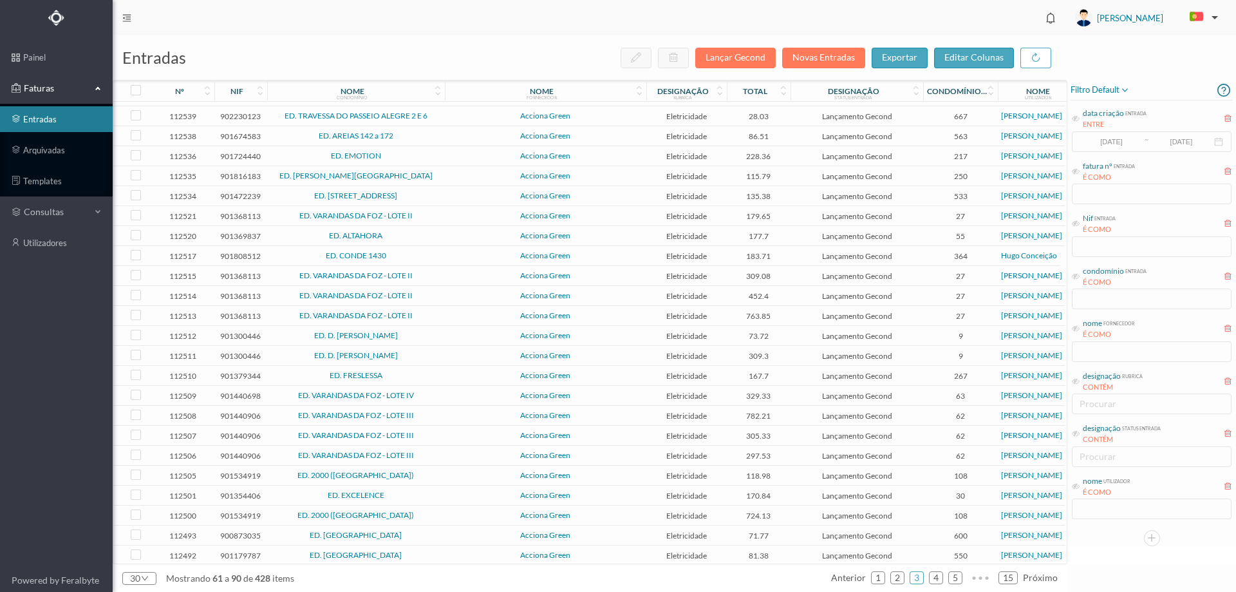
click at [411, 571] on span "ED. LAGOA II" at bounding box center [355, 575] width 171 height 8
click at [411, 545] on td "ED. [GEOGRAPHIC_DATA]" at bounding box center [356, 555] width 178 height 20
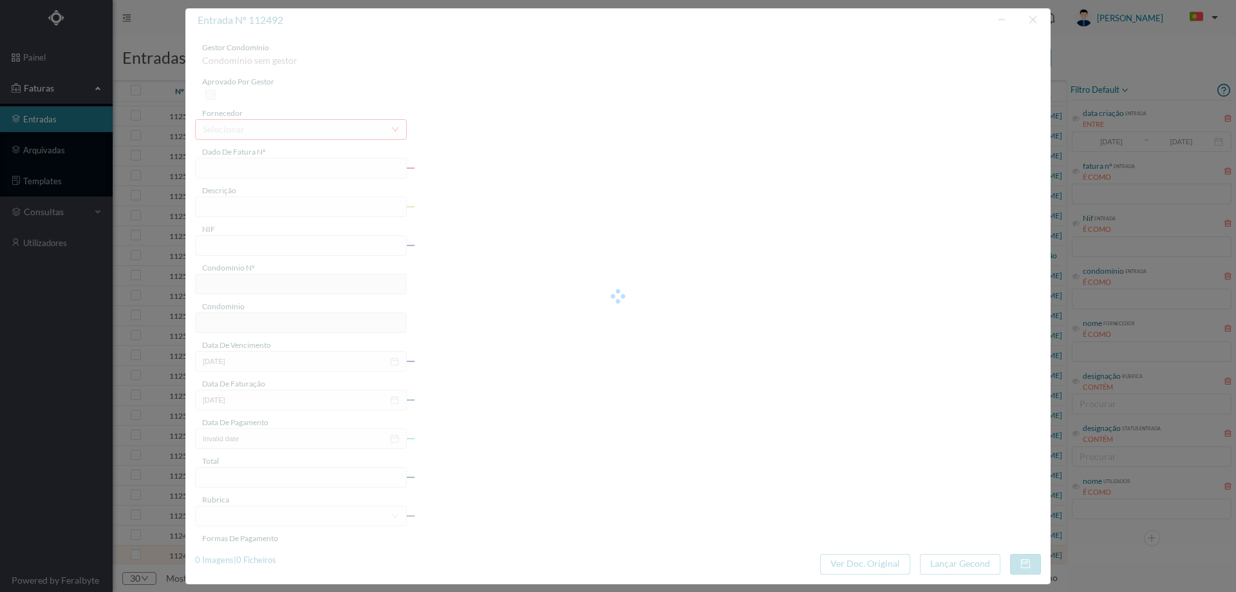
type input "FT P25/040281"
type input "1DE MAIO 44"
type input "901179787"
type input "[DATE]"
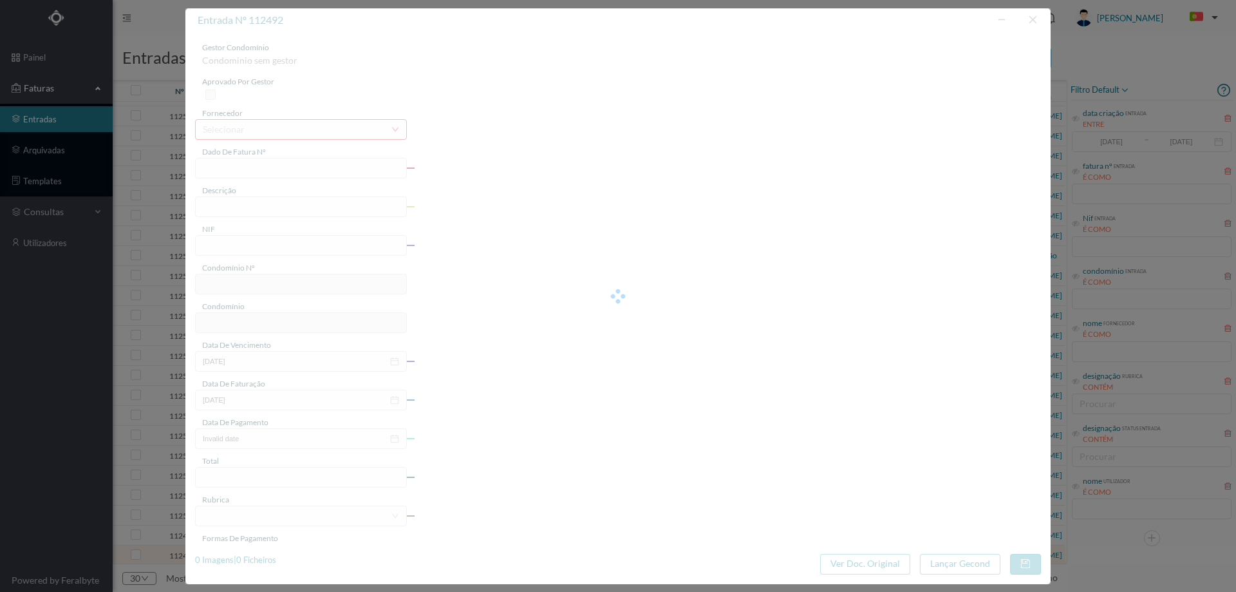
type input "[DATE]"
type input "81.38"
type input "550"
type input "ED. [GEOGRAPHIC_DATA]"
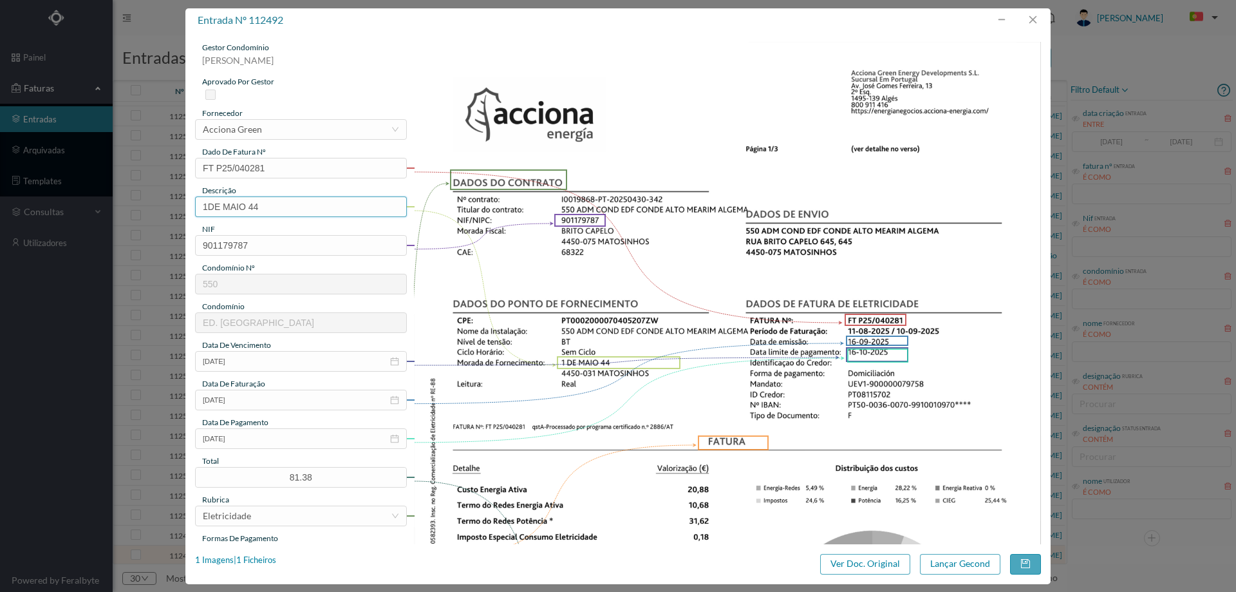
drag, startPoint x: 247, startPoint y: 208, endPoint x: 86, endPoint y: 214, distance: 161.1
click at [86, 214] on div "entrada nº 112492 gestor condomínio Hugo Moreira aprovado por gestor fornecedor…" at bounding box center [618, 296] width 1236 height 592
click at [246, 211] on input "44" at bounding box center [301, 206] width 212 height 21
type input "44 (11.08.2025 a 10.09.2025)"
click at [992, 570] on button "Lançar Gecond" at bounding box center [960, 564] width 80 height 21
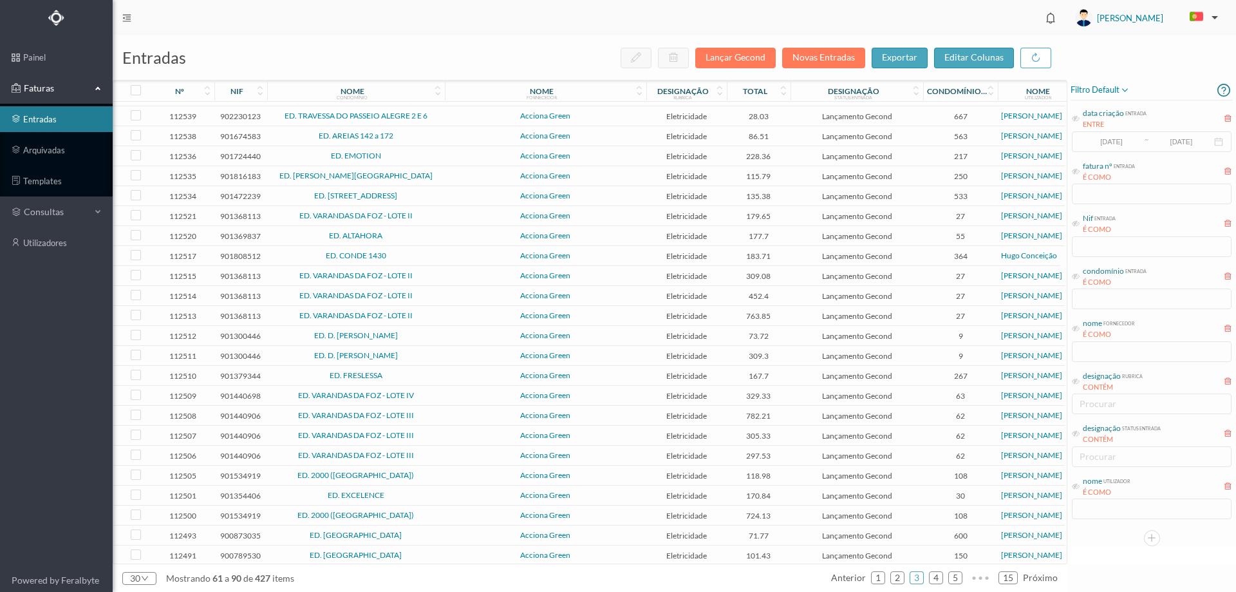
click at [431, 551] on span "ED. LAGOA II" at bounding box center [355, 555] width 171 height 8
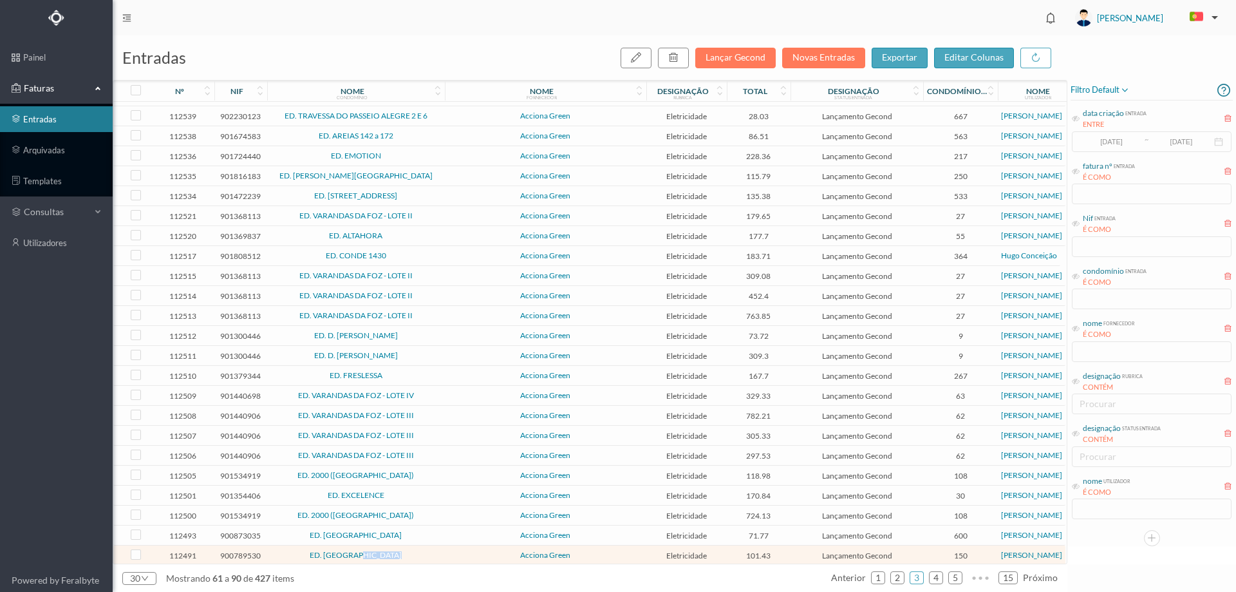
click at [431, 551] on span "ED. LAGOA II" at bounding box center [355, 555] width 171 height 8
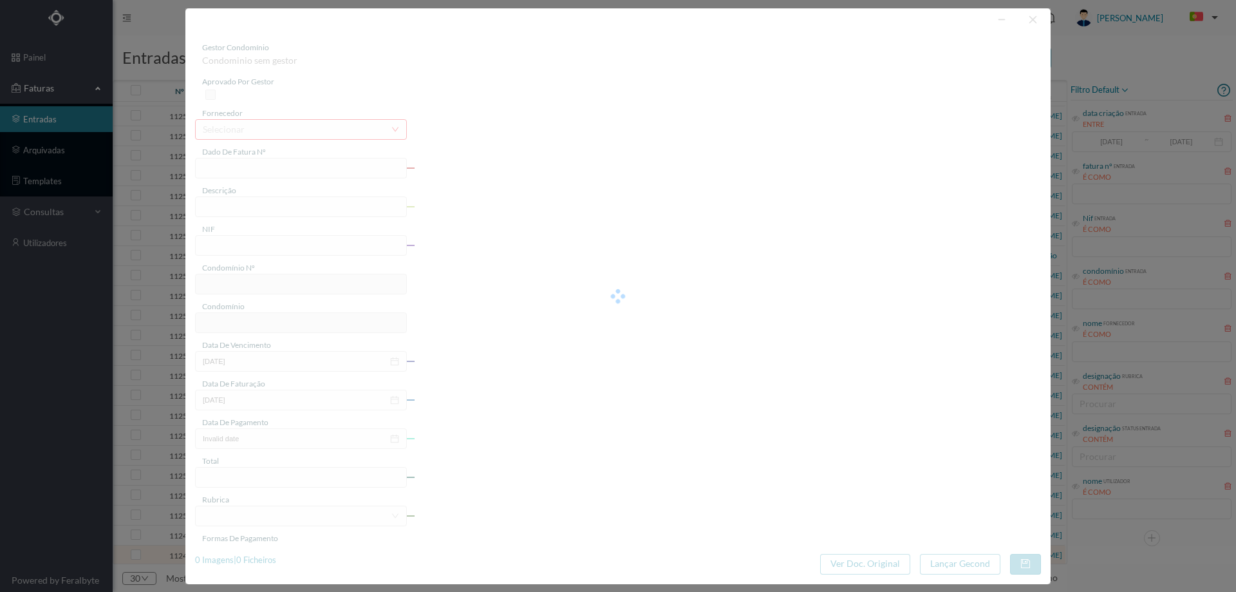
type input "FT P25/040280"
type input "DA LAGOA 1322"
type input "900789530"
type input "[DATE]"
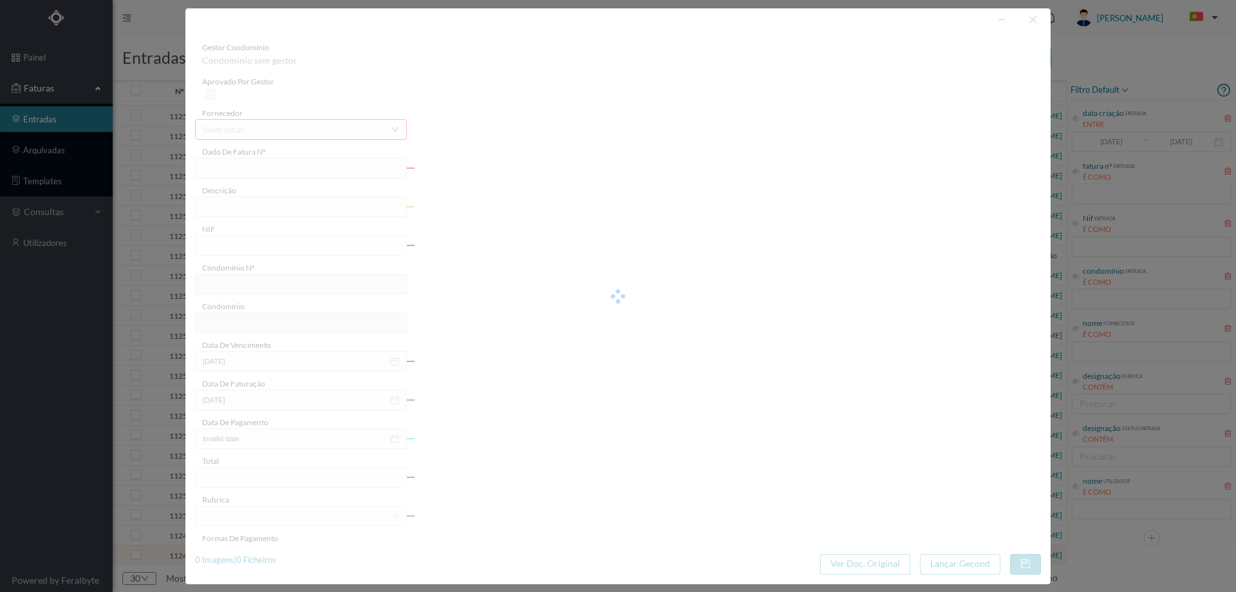
type input "[DATE]"
type input "101.43"
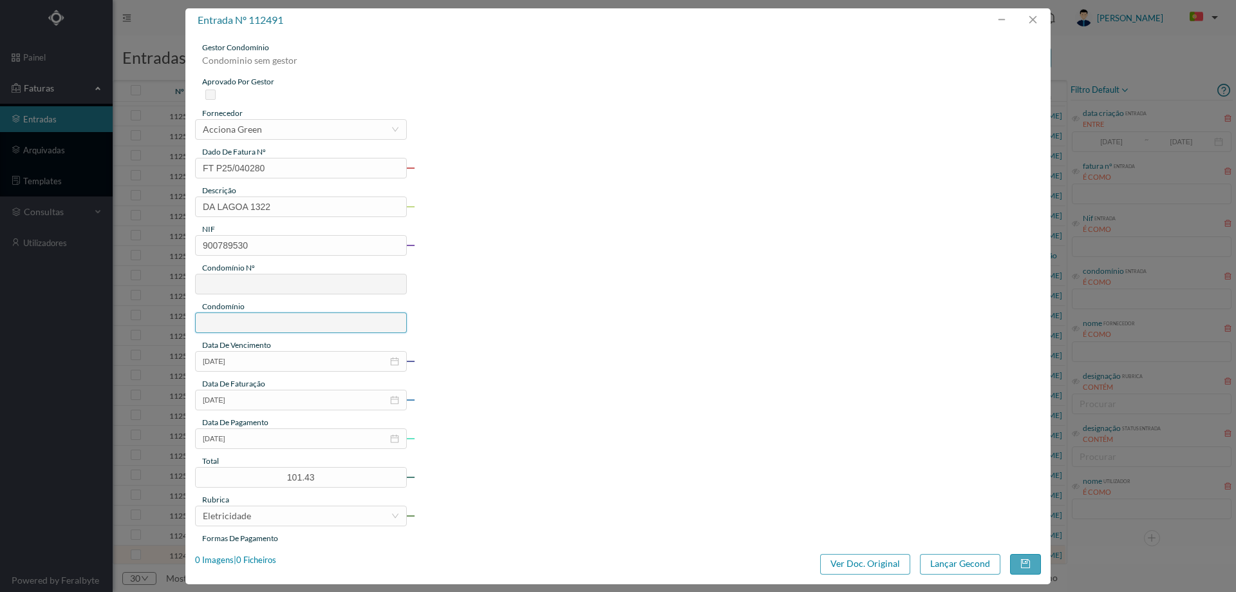
type input "150"
type input "ED. LAGOA II"
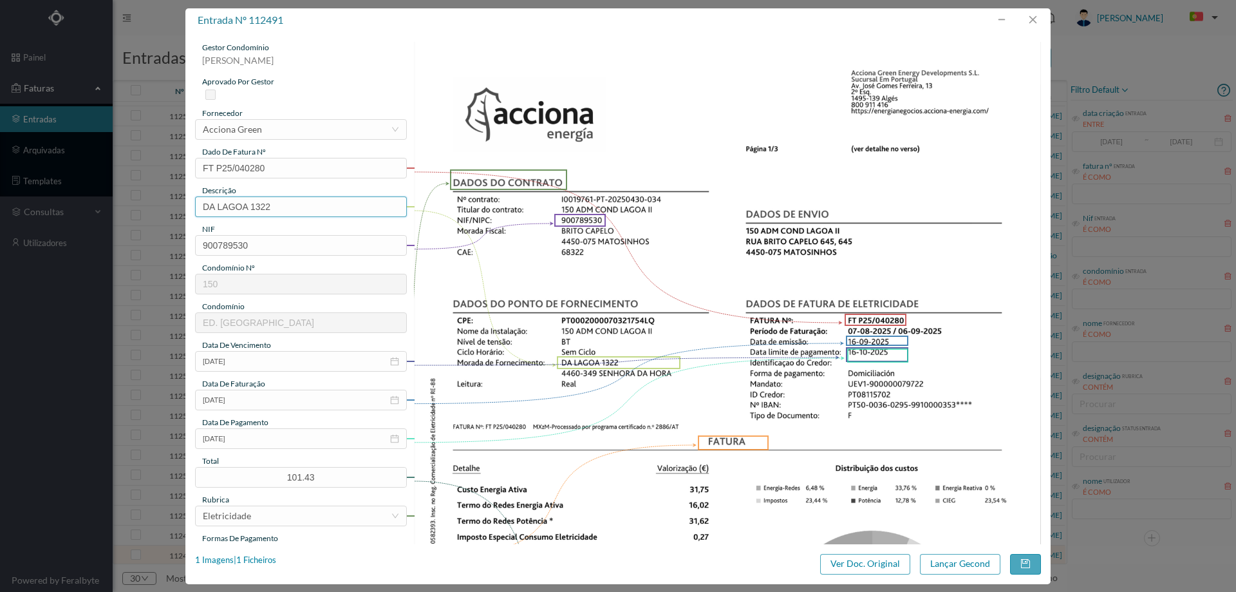
drag, startPoint x: 252, startPoint y: 210, endPoint x: 62, endPoint y: 211, distance: 190.6
click at [62, 211] on div "entrada nº 112491 gestor condomínio Hugo Moreira aprovado por gestor fornecedor…" at bounding box center [618, 296] width 1236 height 592
click at [239, 207] on input "1322" at bounding box center [301, 206] width 212 height 21
type input "1322 (07.08.2025 a 06.09.2025)"
click at [983, 569] on button "Lançar Gecond" at bounding box center [960, 564] width 80 height 21
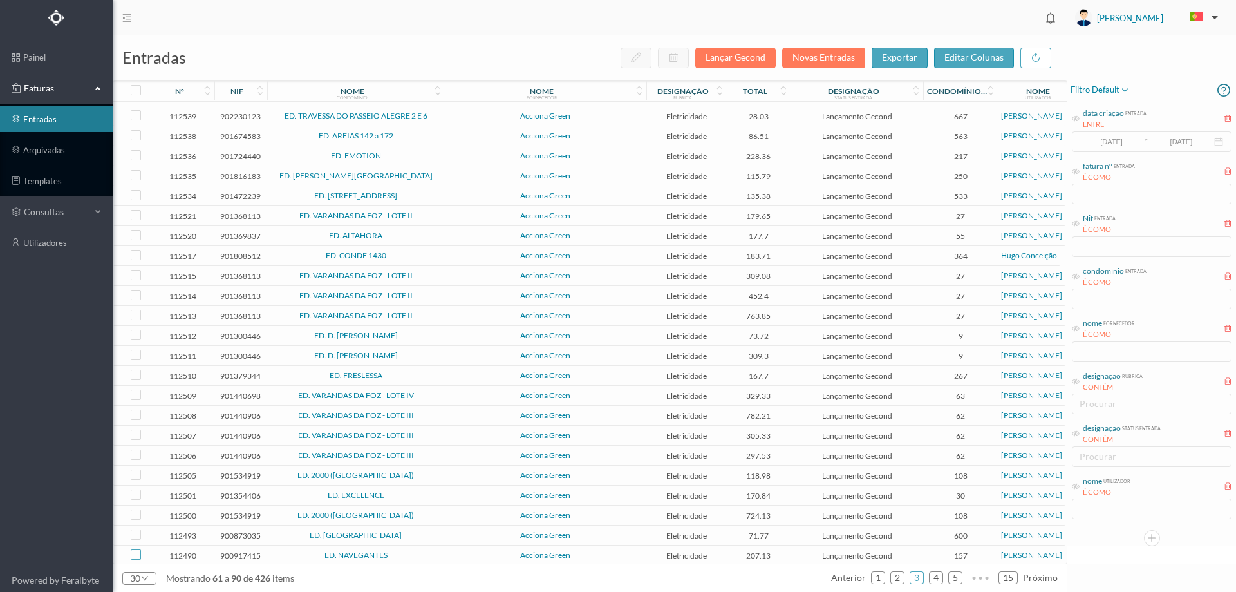
click at [134, 549] on input "checkbox" at bounding box center [136, 554] width 10 height 10
checkbox input "true"
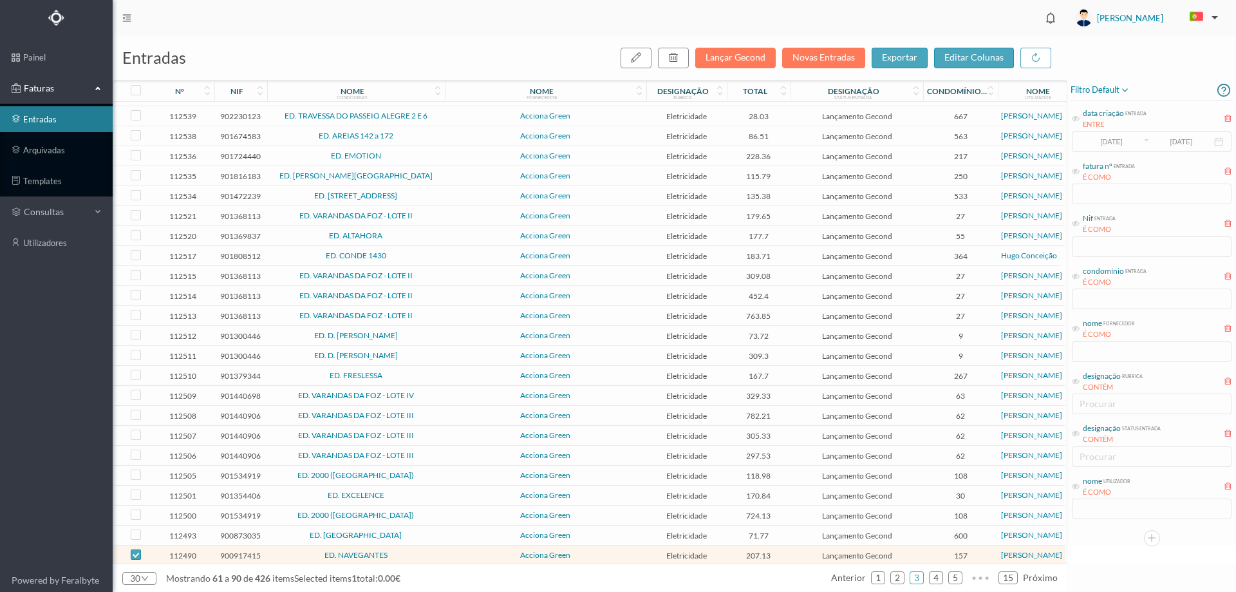
click at [136, 569] on input "checkbox" at bounding box center [136, 574] width 10 height 10
checkbox input "true"
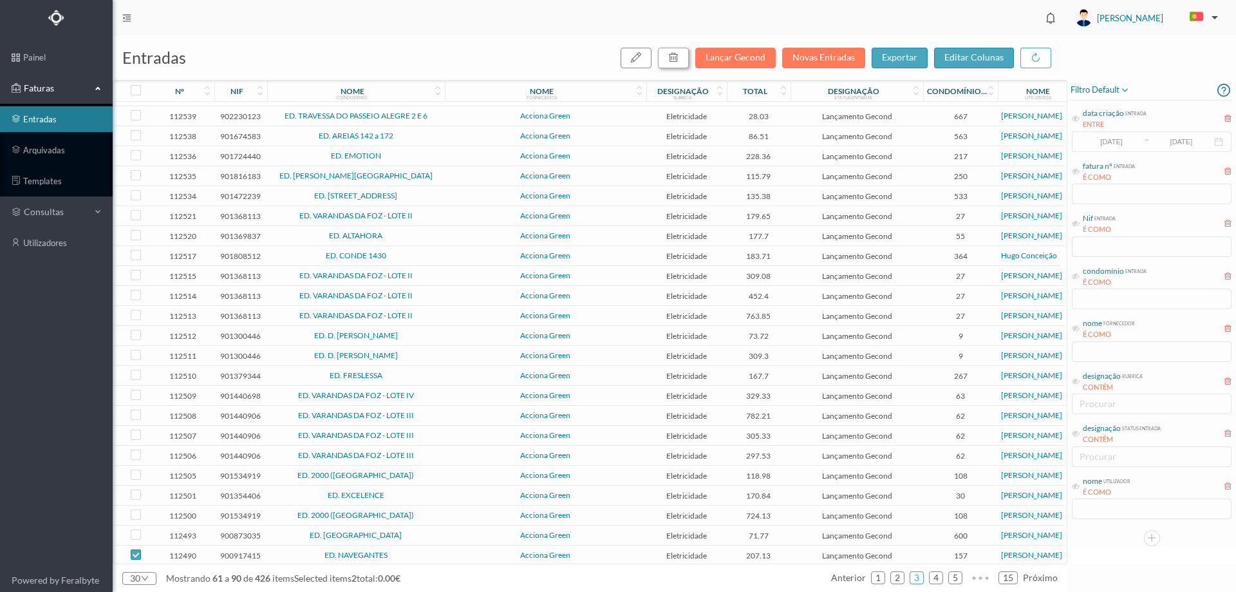
click at [679, 63] on div "button" at bounding box center [673, 57] width 10 height 15
click at [791, 117] on button "sim" at bounding box center [790, 115] width 25 height 15
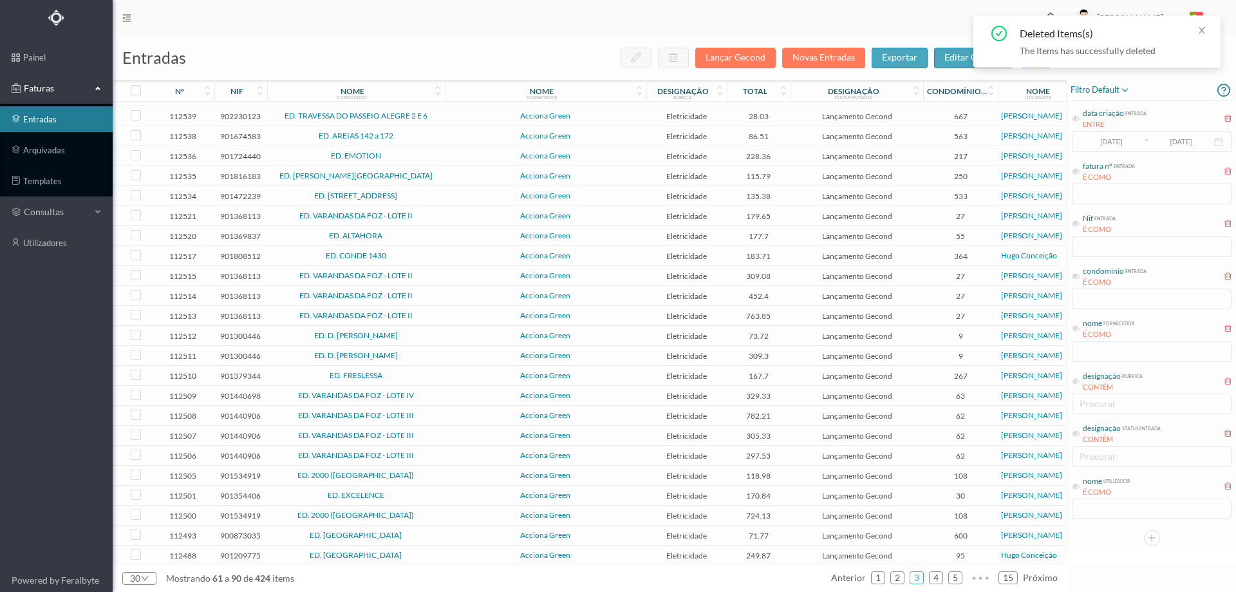
click at [133, 569] on input "checkbox" at bounding box center [136, 574] width 10 height 10
click at [136, 569] on input "checkbox" at bounding box center [136, 574] width 10 height 10
checkbox input "false"
click at [417, 571] on span "ED. [GEOGRAPHIC_DATA]" at bounding box center [355, 575] width 171 height 8
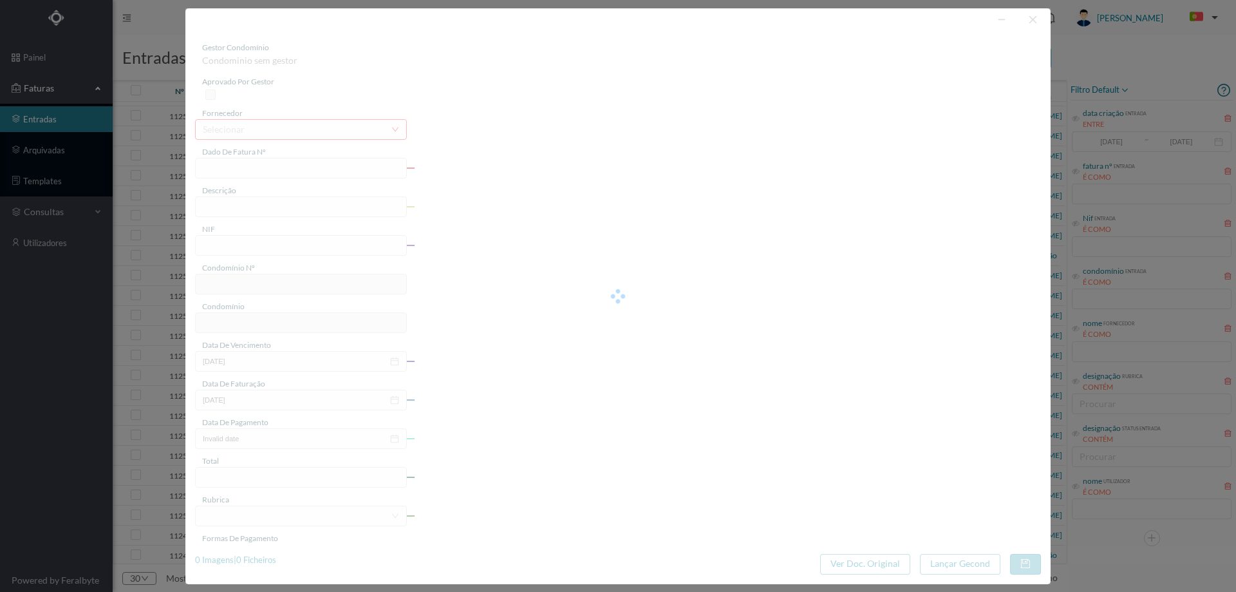
type input "FT P25/040273"
type input "CONDE ALTO MEARIM 1071"
type input "901179787"
type input "[DATE]"
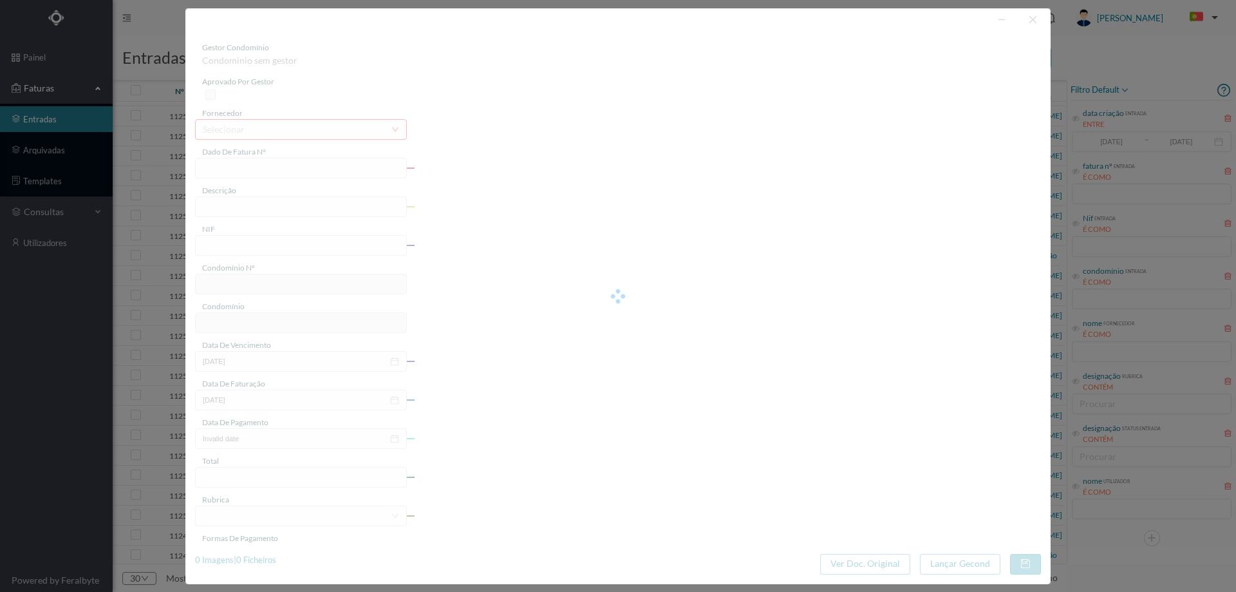
type input "[DATE]"
type input "60.60"
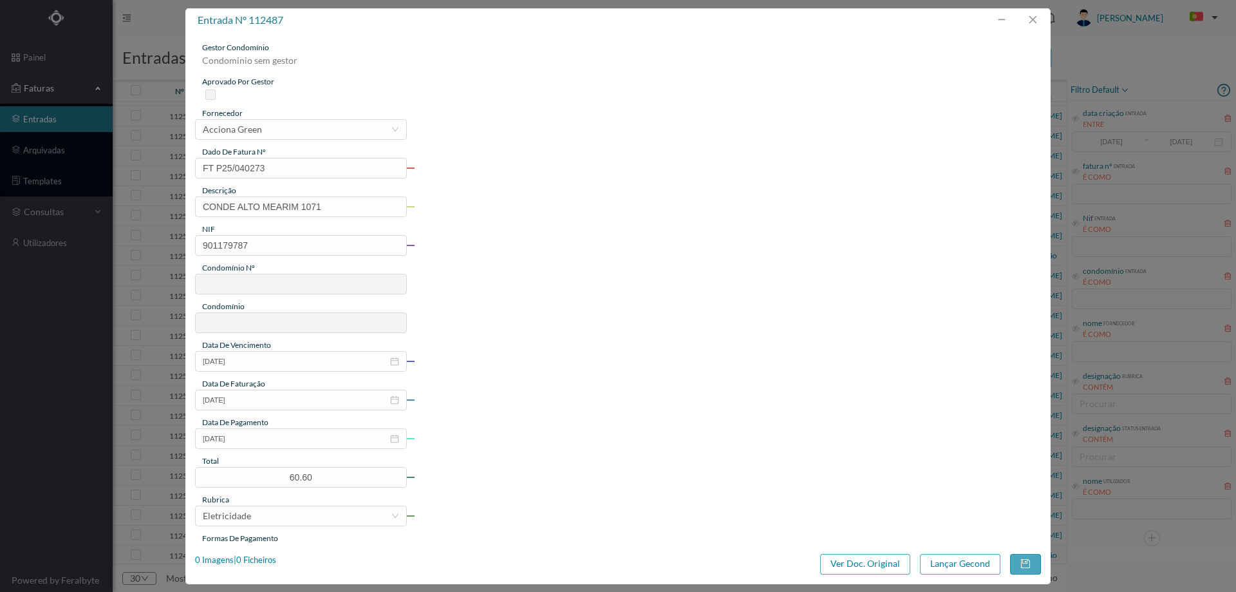
type input "550"
type input "ED. [GEOGRAPHIC_DATA]"
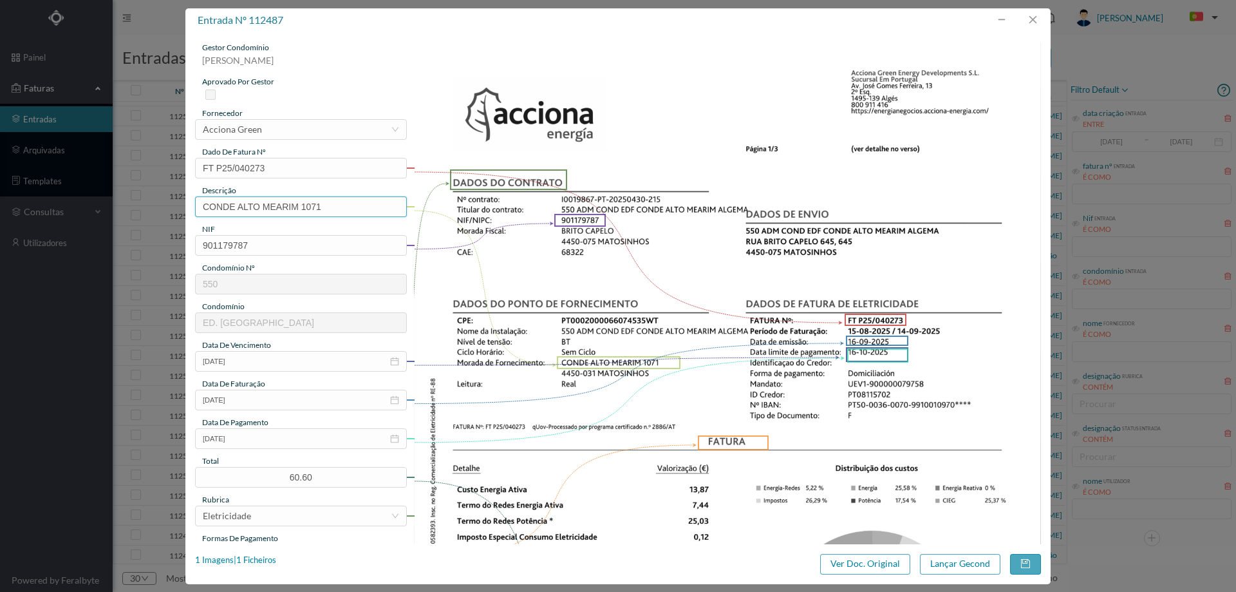
drag, startPoint x: 304, startPoint y: 207, endPoint x: 73, endPoint y: 211, distance: 230.5
click at [73, 211] on div "entrada nº 112487 gestor condomínio Hugo Moreira aprovado por gestor fornecedor…" at bounding box center [618, 296] width 1236 height 592
click at [258, 210] on input "1071" at bounding box center [301, 206] width 212 height 21
type input "1071 (15.08.2025 a 14.09.2025)"
click at [967, 561] on button "Lançar Gecond" at bounding box center [960, 564] width 80 height 21
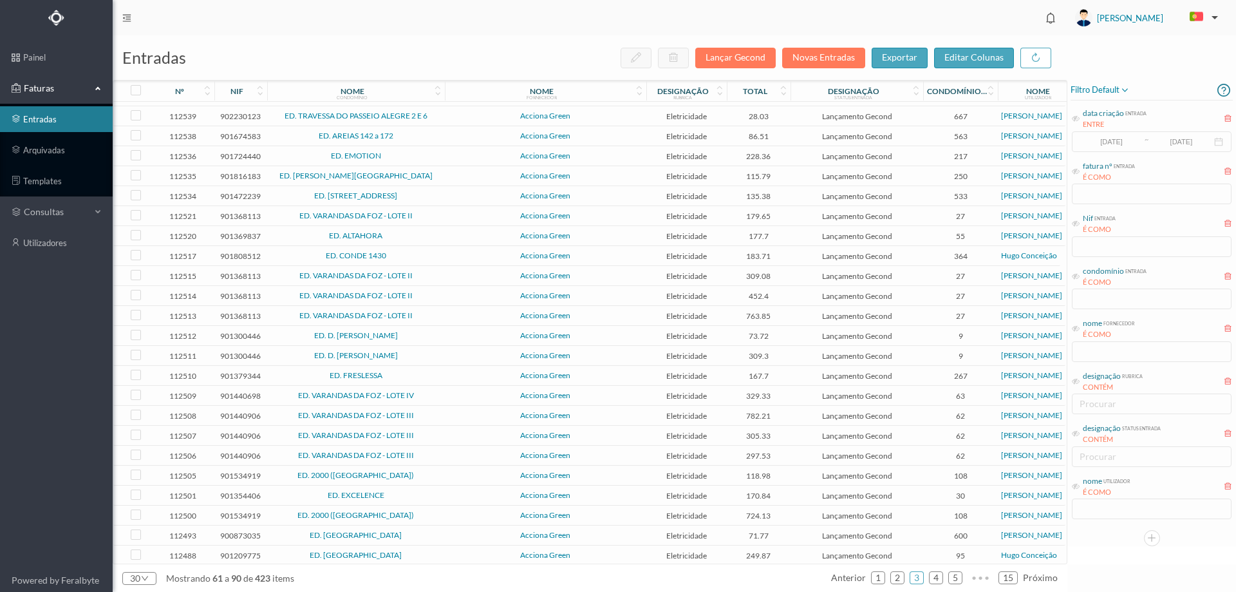
click at [420, 571] on span "ED. [GEOGRAPHIC_DATA]" at bounding box center [355, 575] width 171 height 8
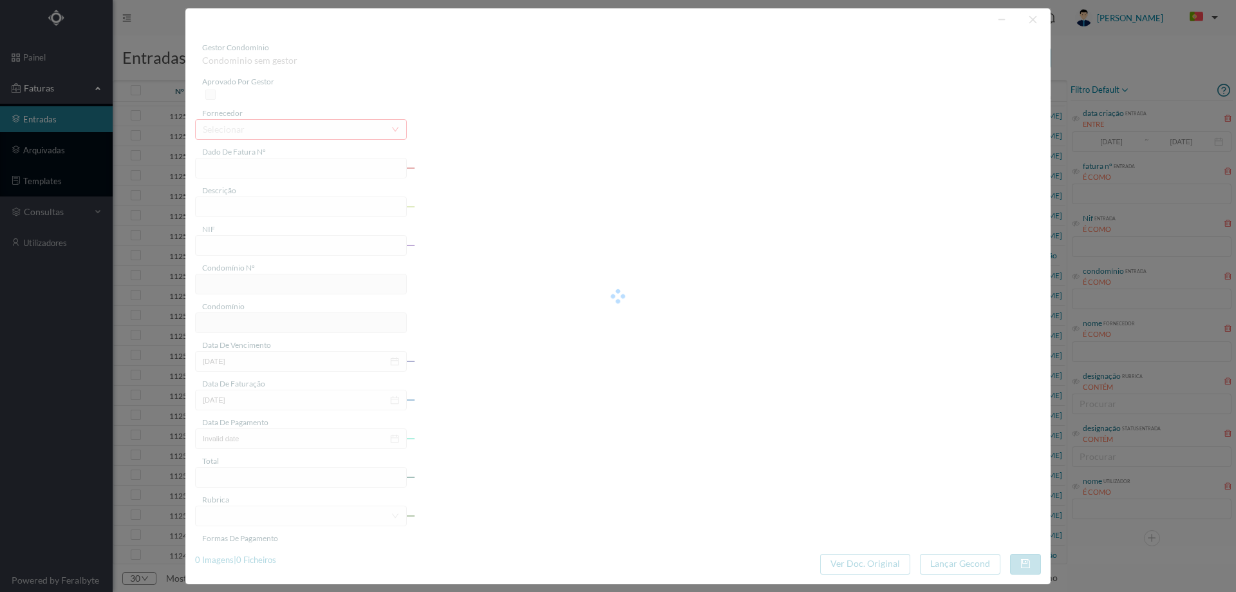
type input "FT P25/040270"
type input "DOM AFONSO HENRIQUES 844"
type input "901179787"
type input "[DATE]"
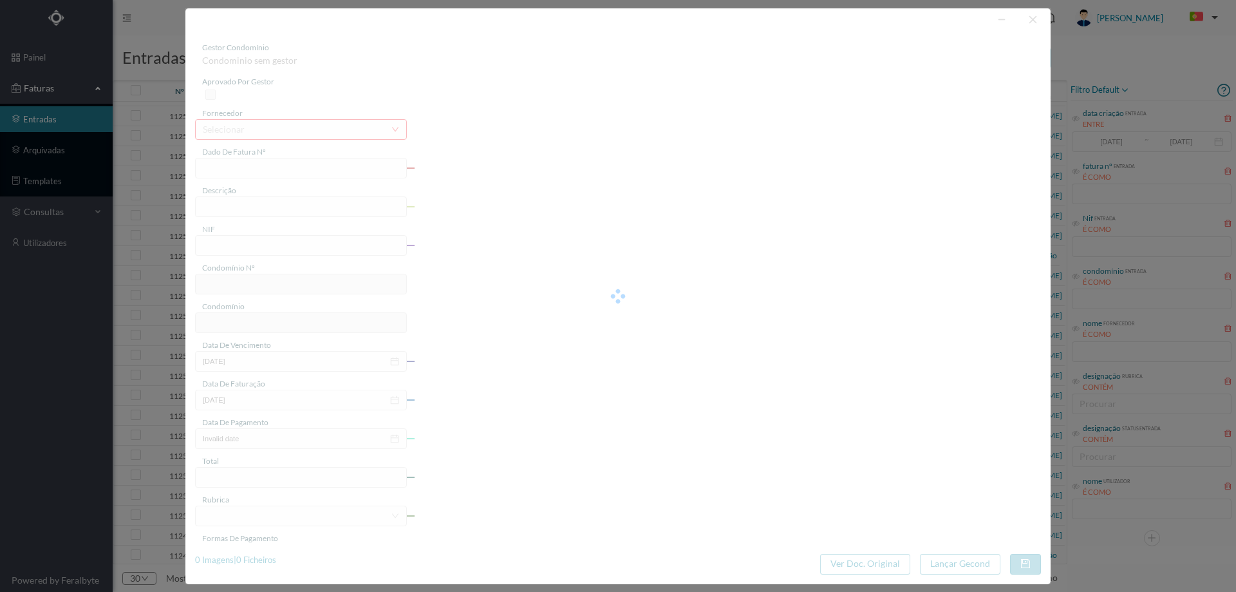
type input "[DATE]"
type input "66.23"
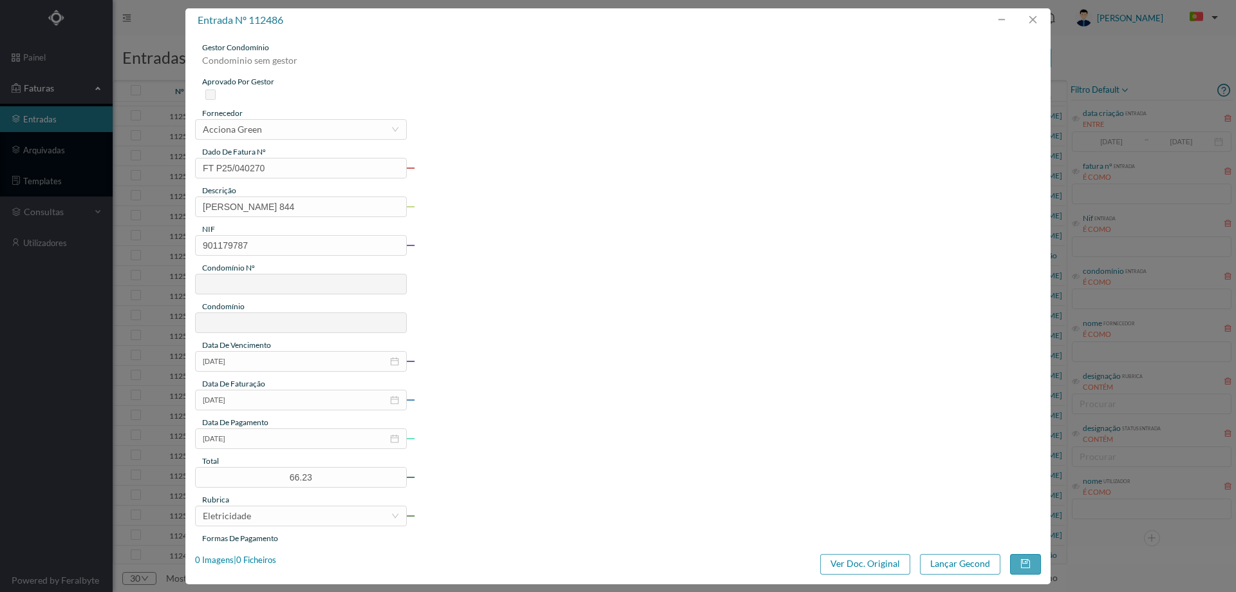
type input "550"
type input "ED. [GEOGRAPHIC_DATA]"
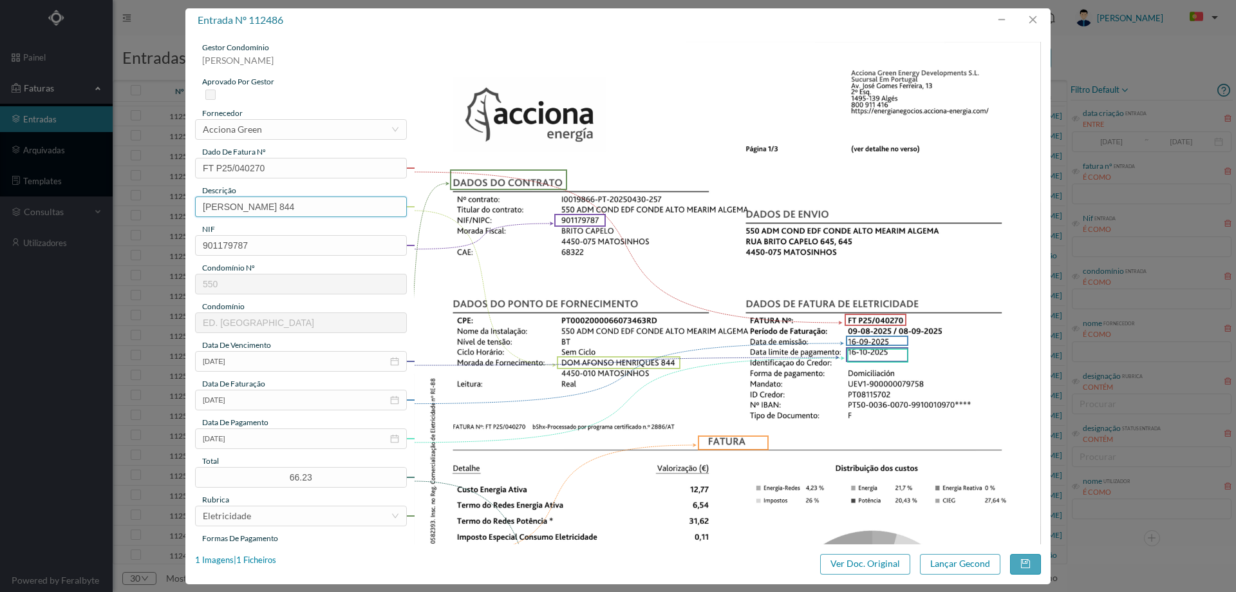
drag, startPoint x: 324, startPoint y: 206, endPoint x: 0, endPoint y: 230, distance: 324.8
click at [0, 230] on div "entrada nº 112486 gestor condomínio Hugo Moreira aprovado por gestor fornecedor…" at bounding box center [618, 296] width 1236 height 592
click at [277, 203] on input "844" at bounding box center [301, 206] width 212 height 21
type input "844 (09.08.2025 a 08.09.2025)"
click at [952, 555] on button "Lançar Gecond" at bounding box center [960, 564] width 80 height 21
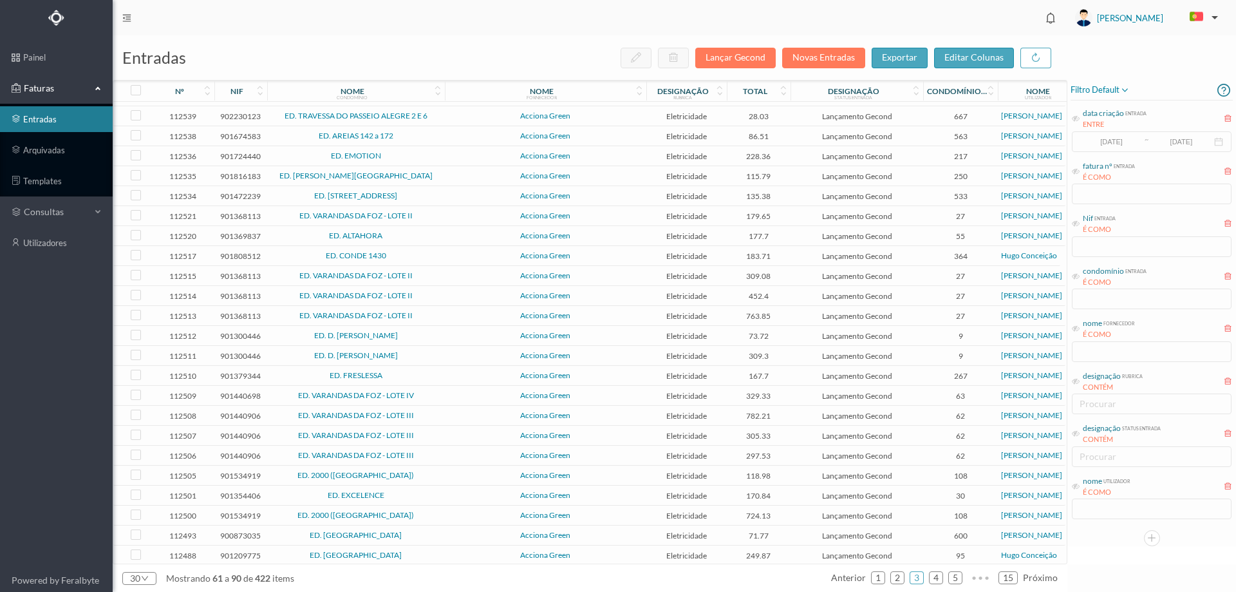
click at [425, 571] on span "ED. [GEOGRAPHIC_DATA]" at bounding box center [355, 575] width 171 height 8
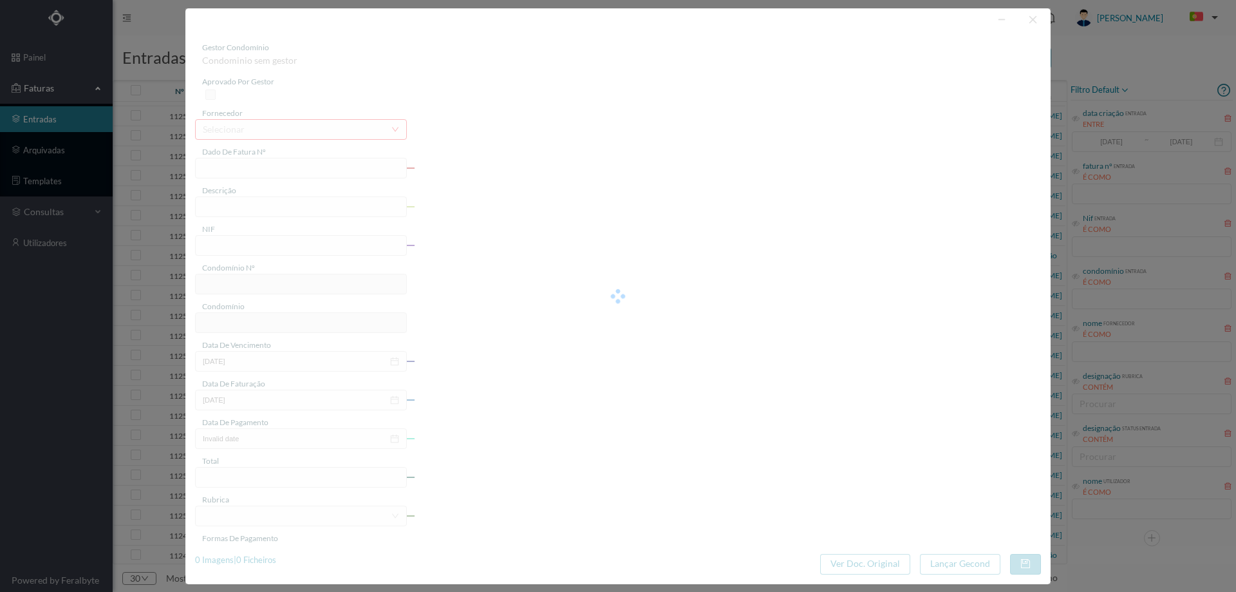
type input "FT P25/040269"
type input "1DE MAIO 46"
type input "901179787"
type input "[DATE]"
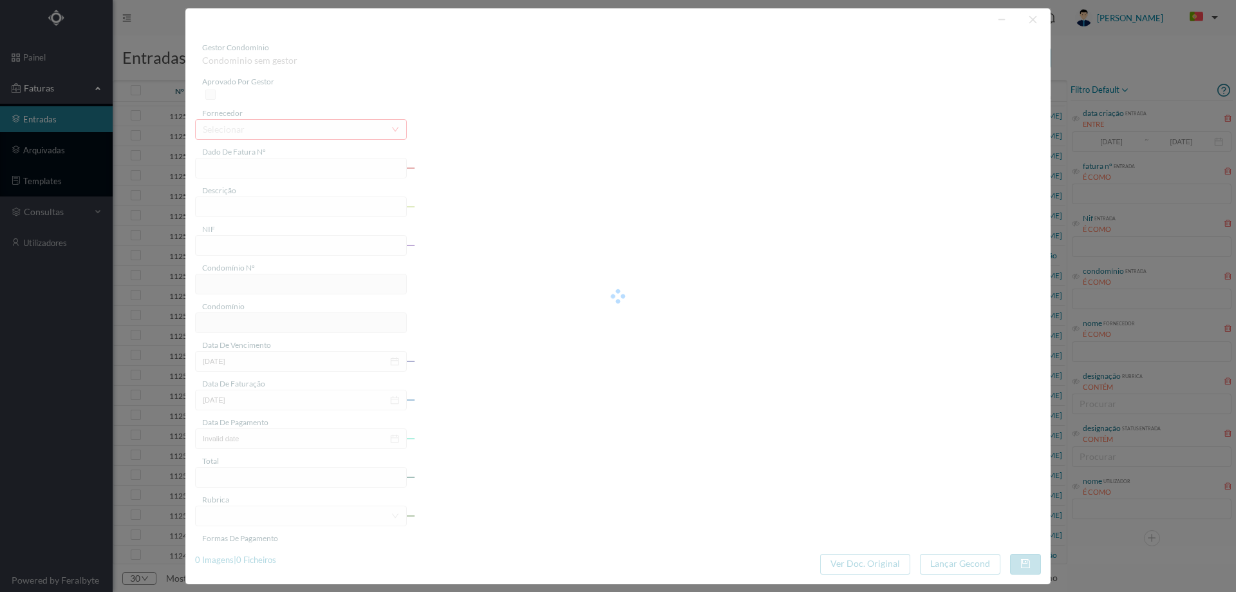
type input "[DATE]"
type input "62.96"
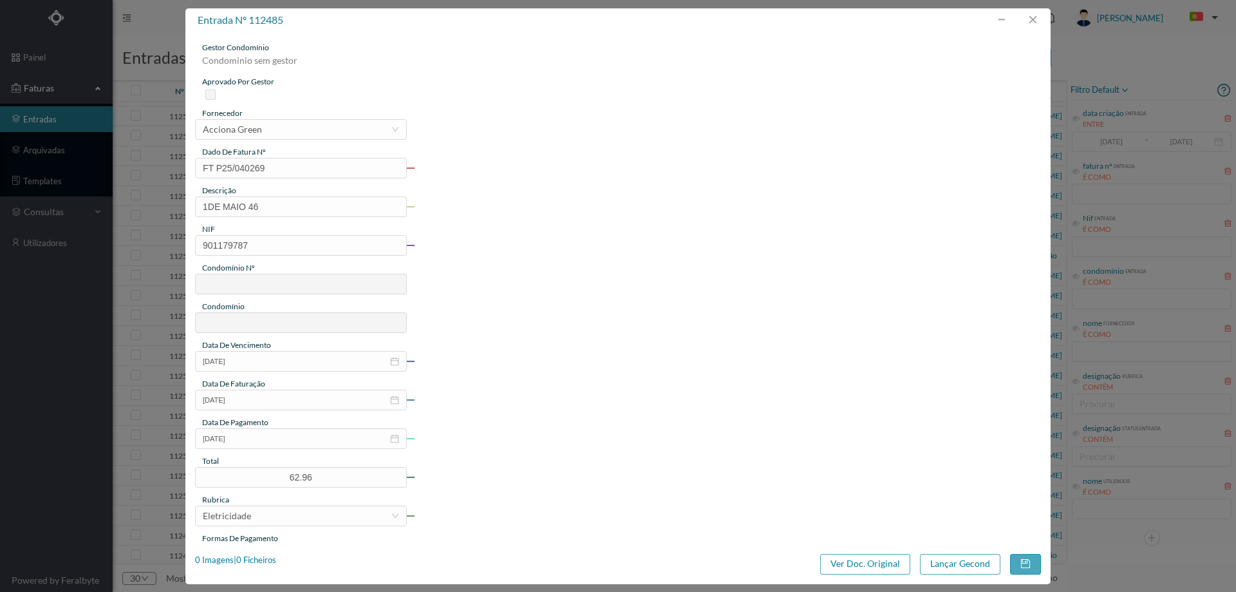
type input "550"
type input "ED. [GEOGRAPHIC_DATA]"
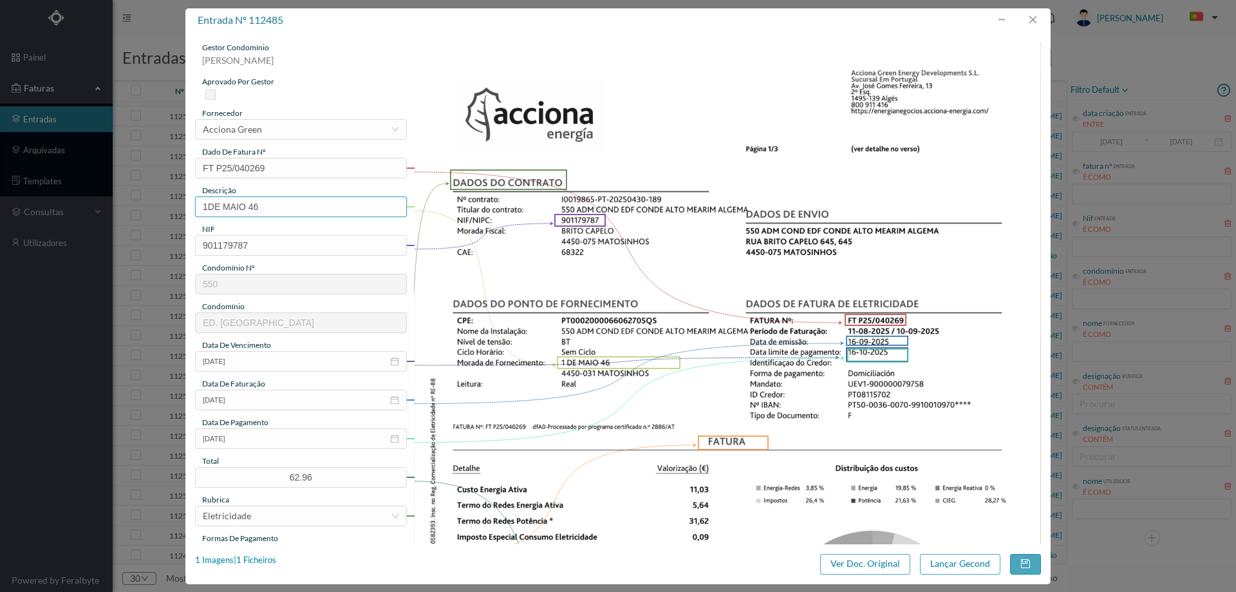
drag, startPoint x: 250, startPoint y: 207, endPoint x: 56, endPoint y: 206, distance: 193.8
click at [84, 207] on div "entrada nº 112485 gestor condomínio Hugo Moreira aprovado por gestor fornecedor…" at bounding box center [618, 296] width 1236 height 592
click at [275, 206] on input "46" at bounding box center [301, 206] width 212 height 21
type input "46 (11.08.2025 a 10.09.2025)"
click at [966, 561] on button "Lançar Gecond" at bounding box center [960, 564] width 80 height 21
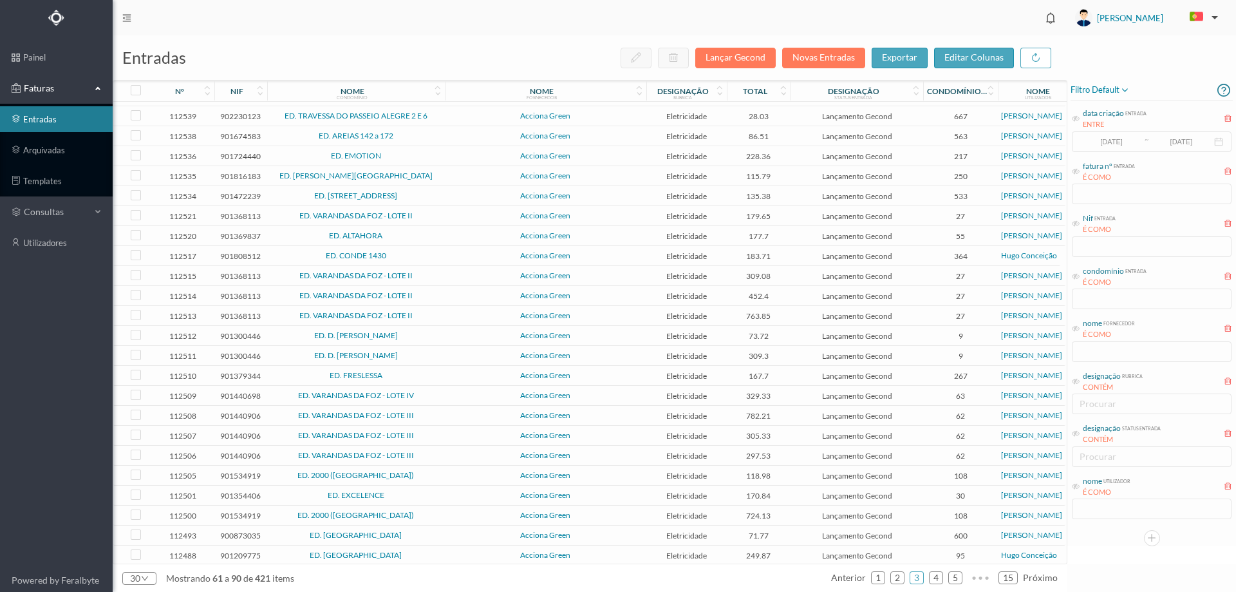
click at [418, 571] on span "ED. SOL I" at bounding box center [355, 575] width 171 height 8
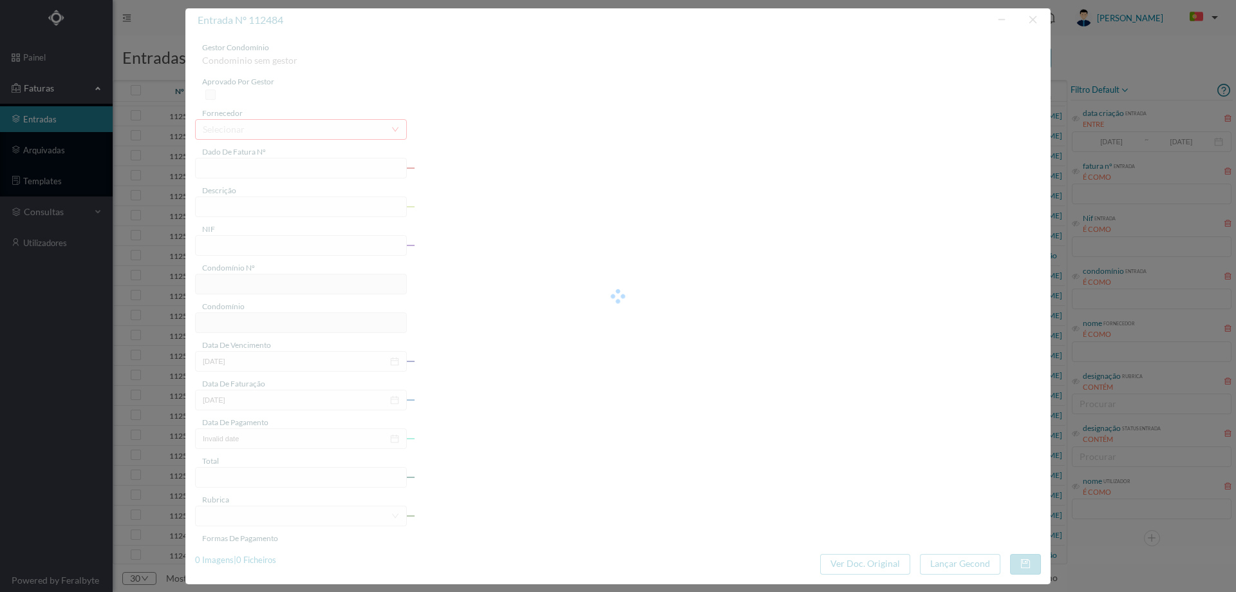
type input "FT P25/040266"
type input "MANUEL FERREIRA PINTO 106"
type input "901107000"
type input "[DATE]"
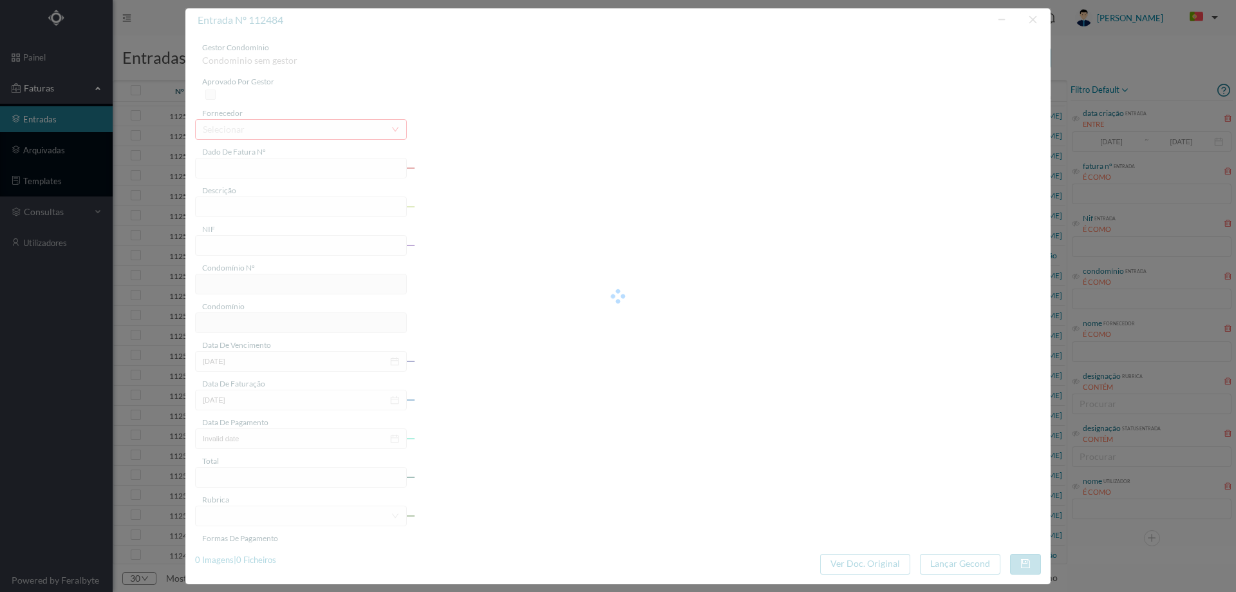
type input "[DATE]"
type input "103.14"
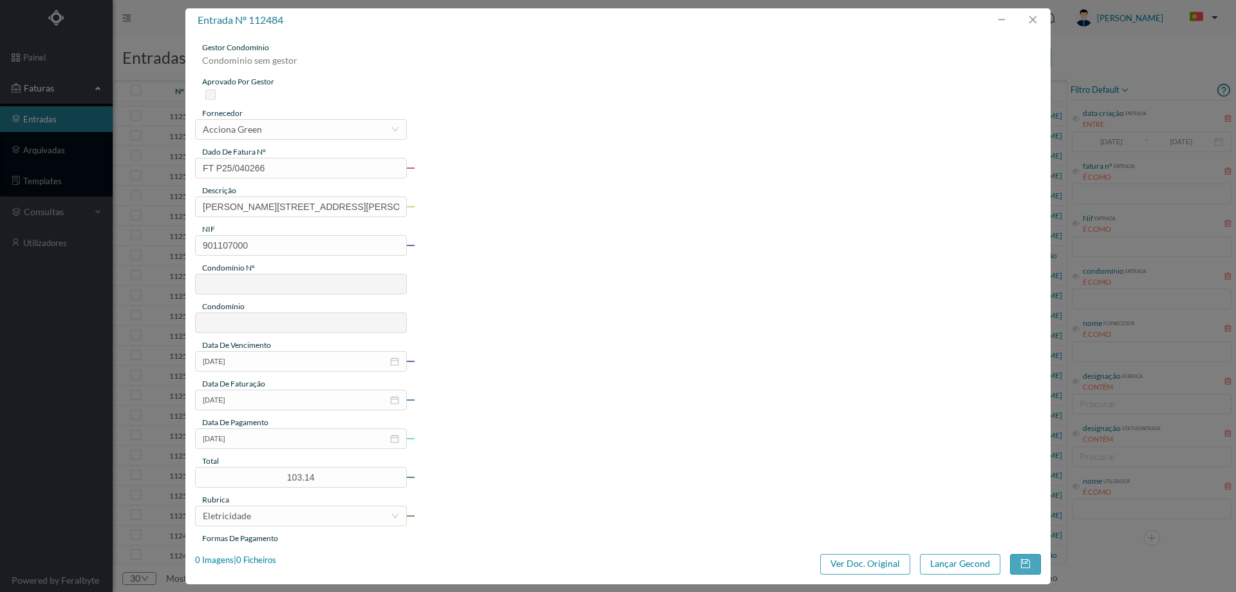
type input "808"
type input "ED. SOL I"
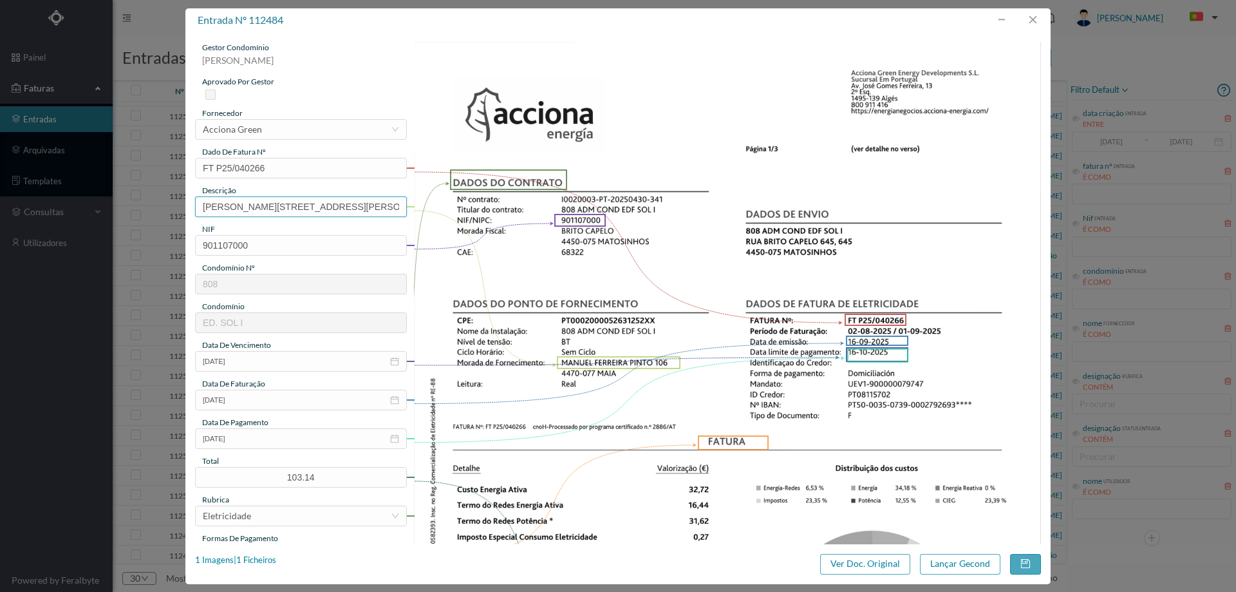
drag, startPoint x: 319, startPoint y: 206, endPoint x: 129, endPoint y: 202, distance: 190.0
click at [129, 202] on div "entrada nº 112484 gestor condomínio Joana Laroca aprovado por gestor fornecedor…" at bounding box center [618, 296] width 1236 height 592
click at [267, 199] on input "106" at bounding box center [301, 206] width 212 height 21
type input "106 (02.08.2025 a 01.09.2025)"
click at [952, 566] on button "Lançar Gecond" at bounding box center [960, 564] width 80 height 21
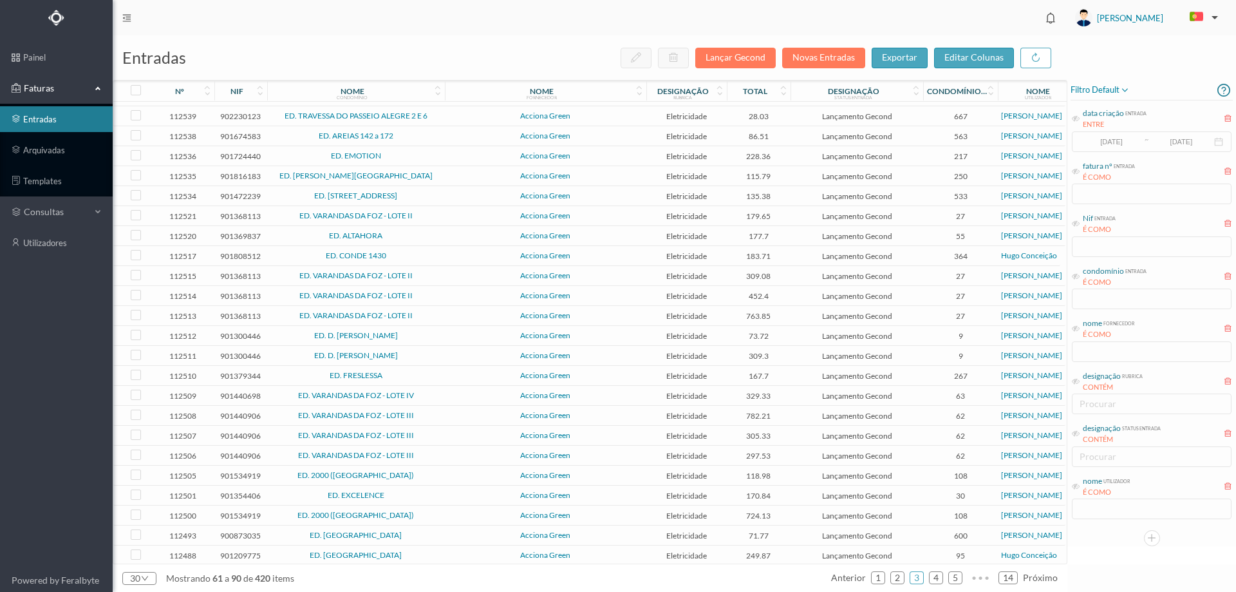
click at [453, 571] on span "Acciona Green" at bounding box center [545, 575] width 195 height 8
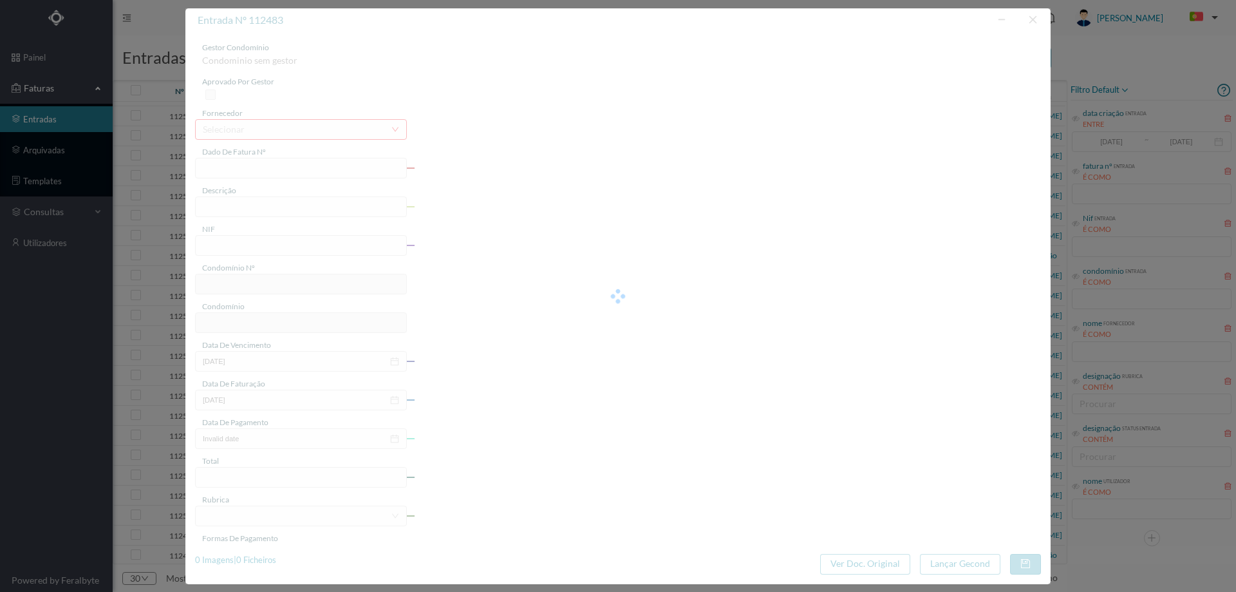
type input "FT P25/040265"
type input "GUILHERME FELGUEIRAS 15"
type input "900950587"
type input "[DATE]"
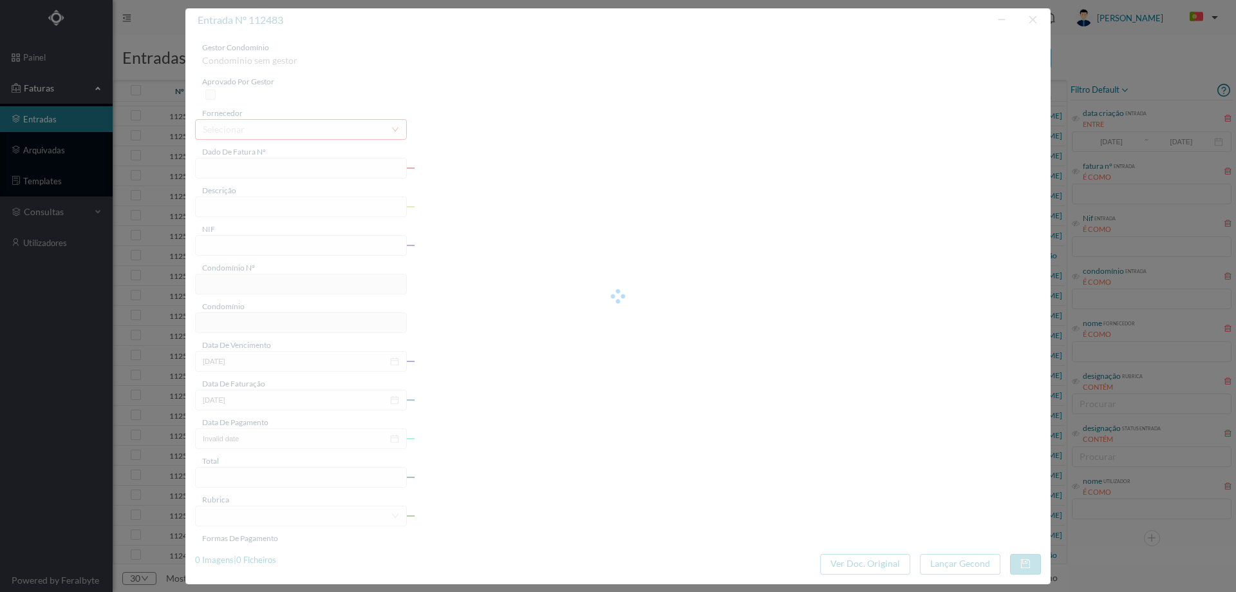
type input "[DATE]"
type input "57.83"
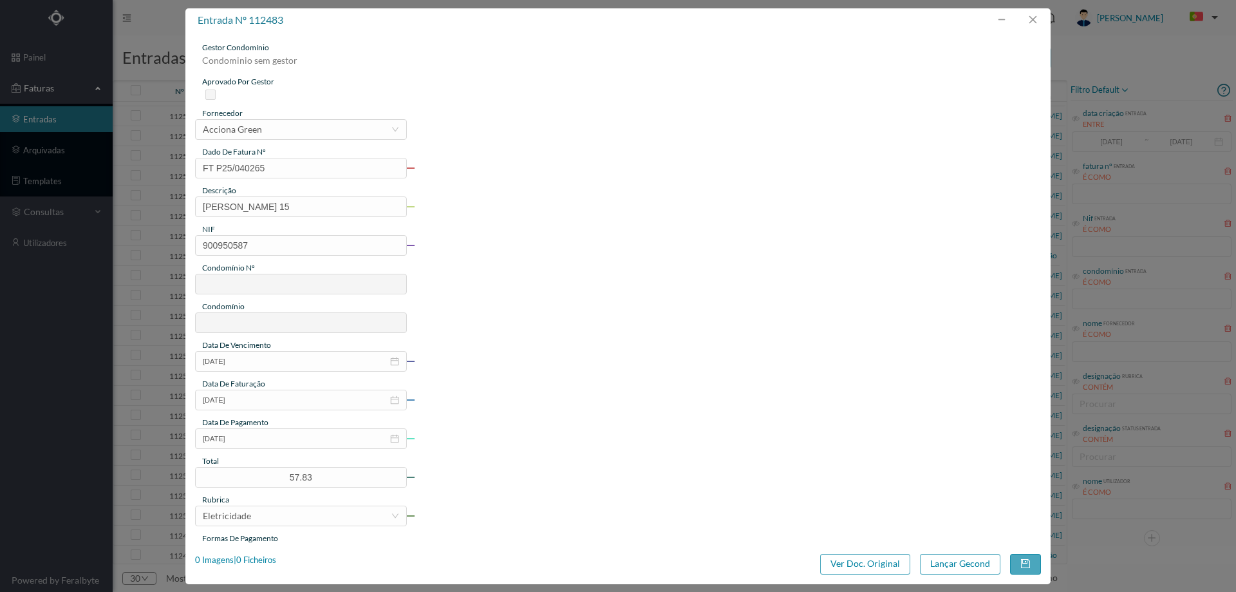
type input "117"
type input "ED. GUILHERME FELGUEIRAS 29/41/55"
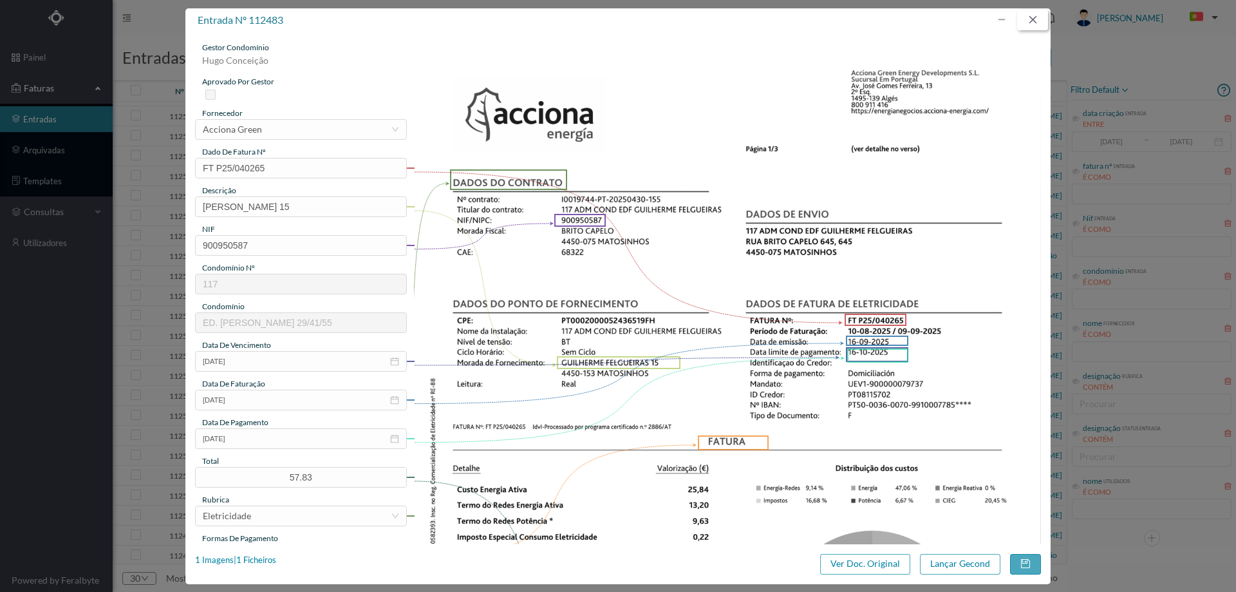
click at [1028, 23] on button "button" at bounding box center [1032, 20] width 31 height 21
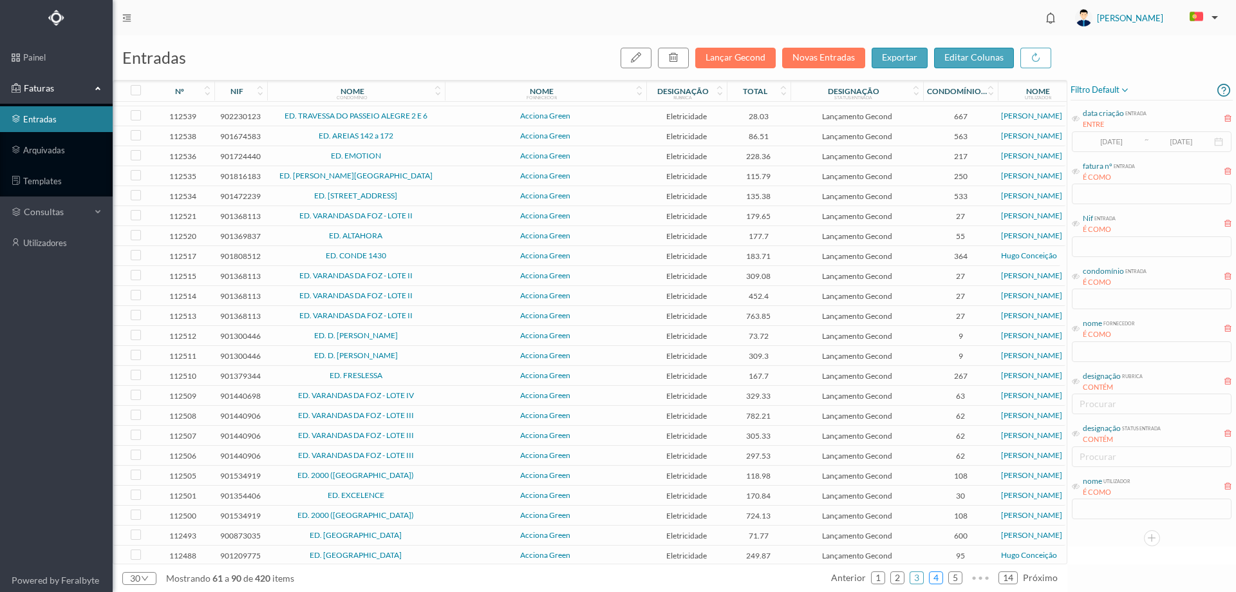
click at [939, 578] on link "4" at bounding box center [936, 577] width 13 height 19
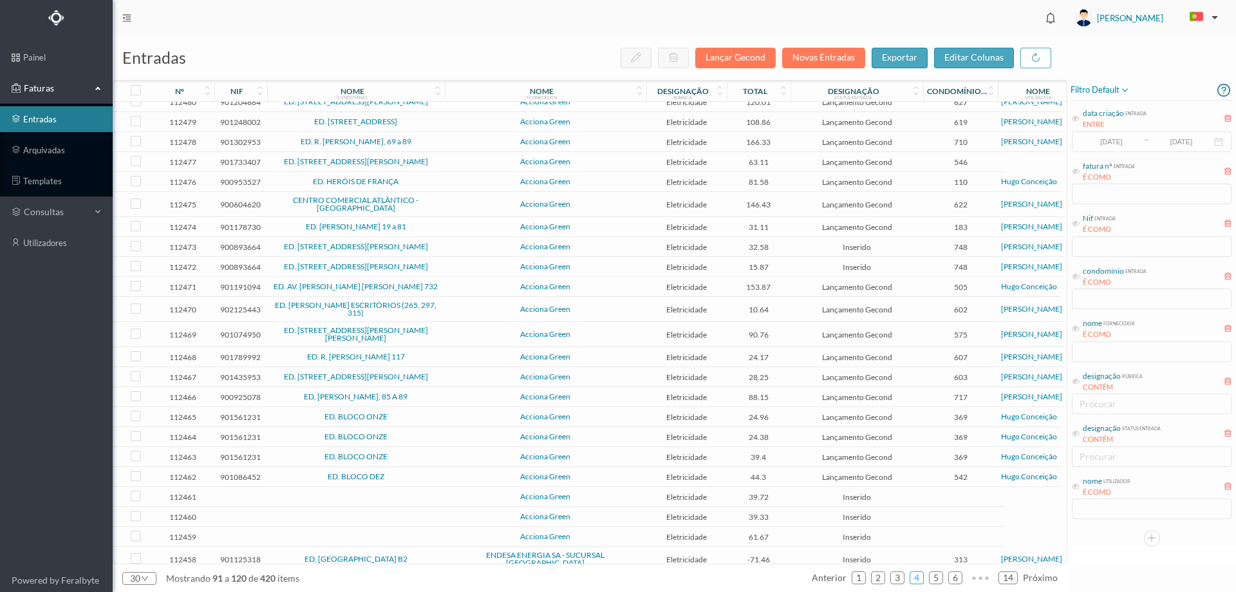
scroll to position [0, 0]
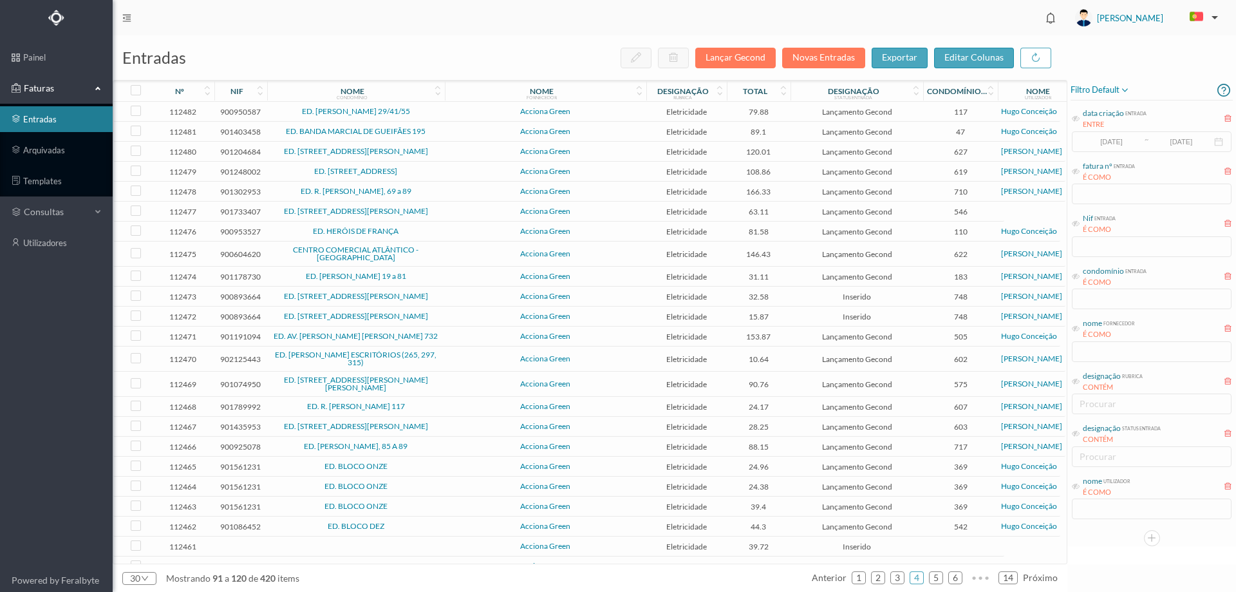
click at [445, 151] on td "Acciona Green" at bounding box center [546, 152] width 202 height 20
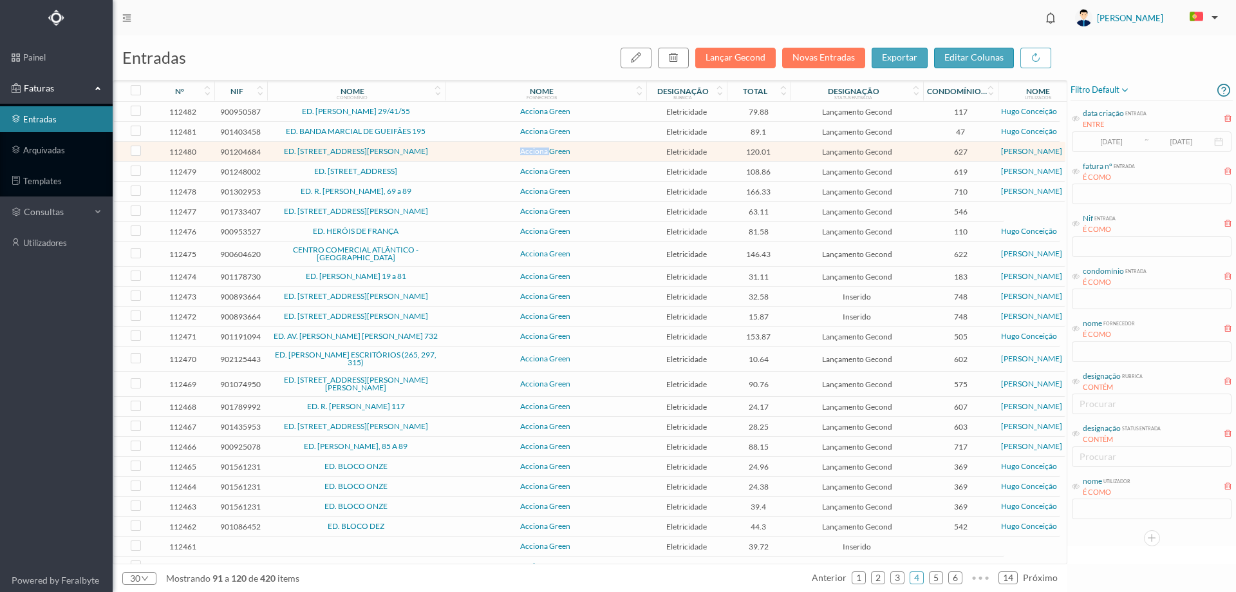
click at [445, 151] on td "Acciona Green" at bounding box center [546, 152] width 202 height 20
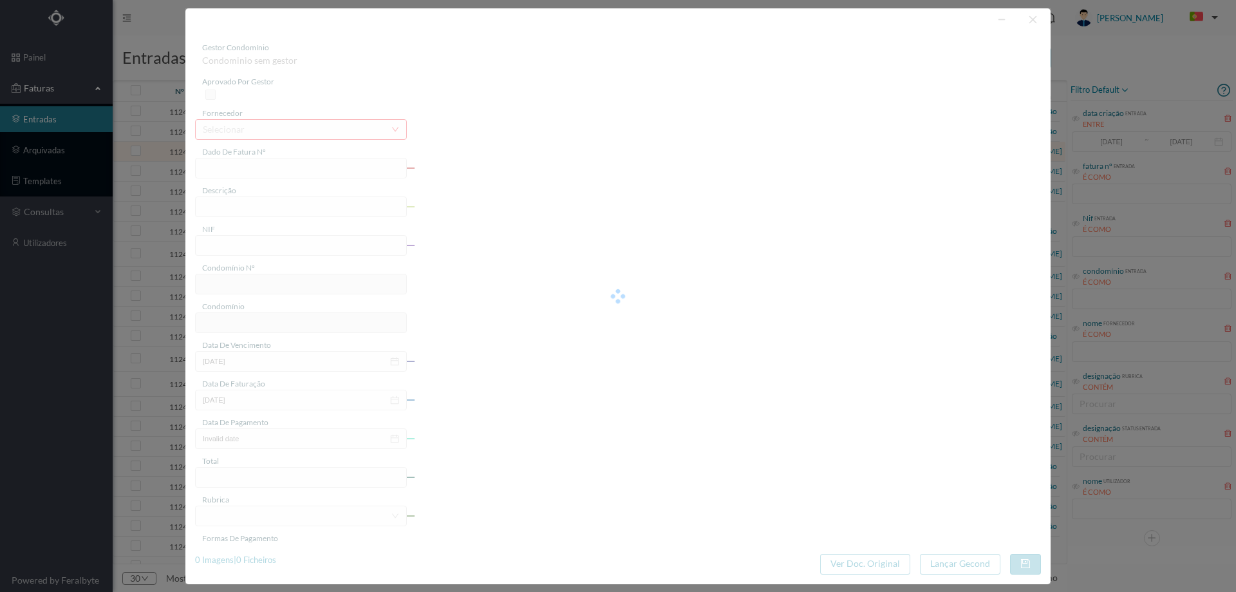
type input "FT P25/040259"
type input "DE DOM AFONSO V 121"
type input "901204684"
type input "[DATE]"
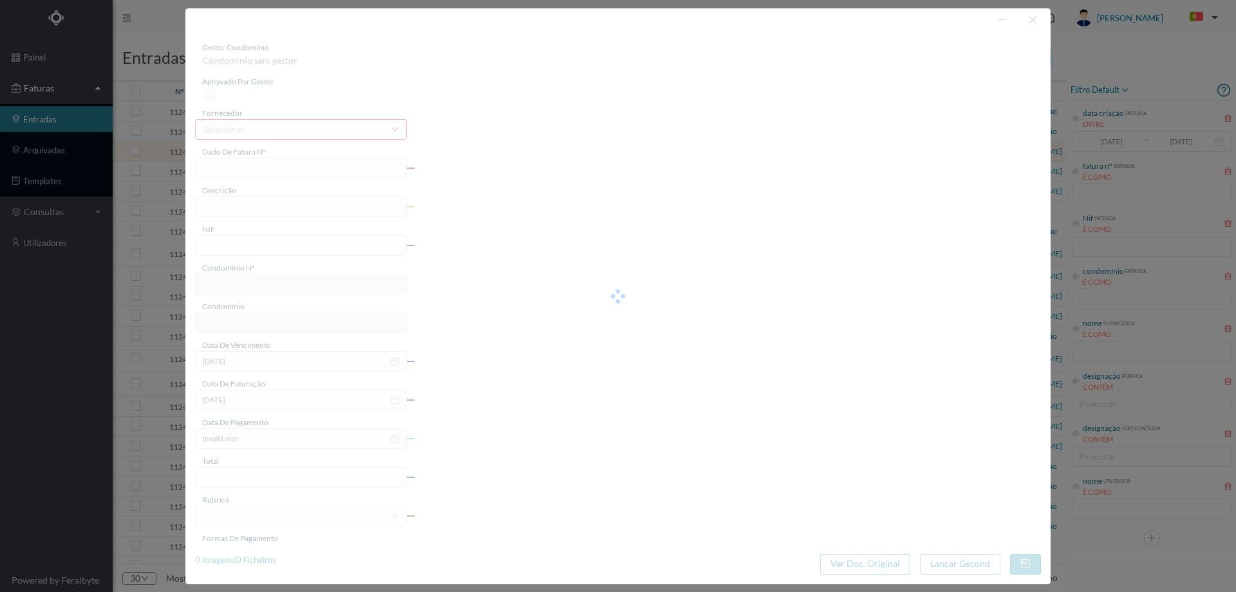
type input "[DATE]"
type input "120.01"
type input "627"
type input "ED. PRAÇA D. AFONSO V, 121"
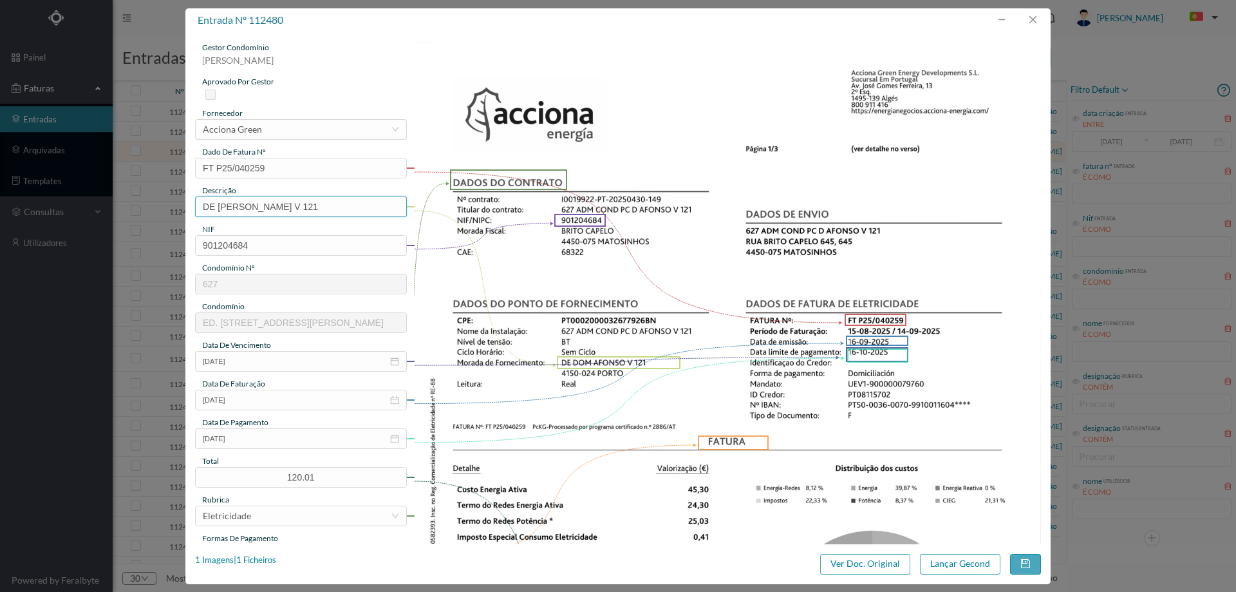
click at [289, 206] on input "DE DOM AFONSO V 121" at bounding box center [301, 206] width 212 height 21
drag, startPoint x: 291, startPoint y: 206, endPoint x: 73, endPoint y: 223, distance: 218.9
click at [77, 223] on div "entrada nº 112480 gestor condomínio Cristina Sousa aprovado por gestor forneced…" at bounding box center [618, 296] width 1236 height 592
click at [269, 211] on input "121" at bounding box center [301, 206] width 212 height 21
type input "121 (15.08.2025 a 14.09.2025)"
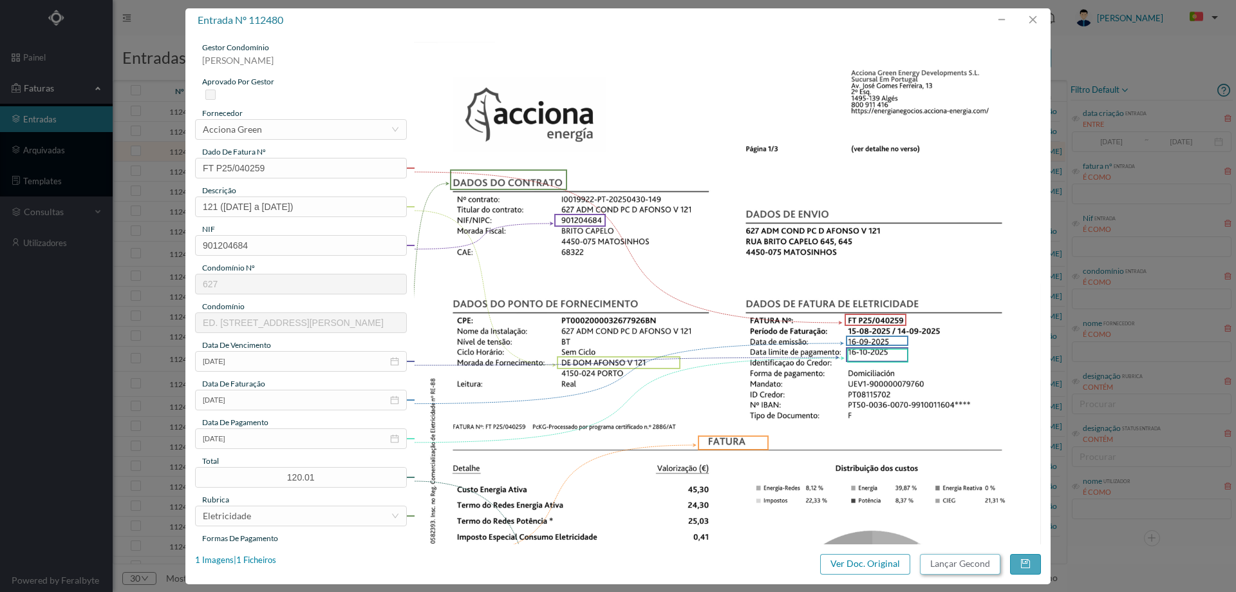
click at [931, 565] on button "Lançar Gecond" at bounding box center [960, 564] width 80 height 21
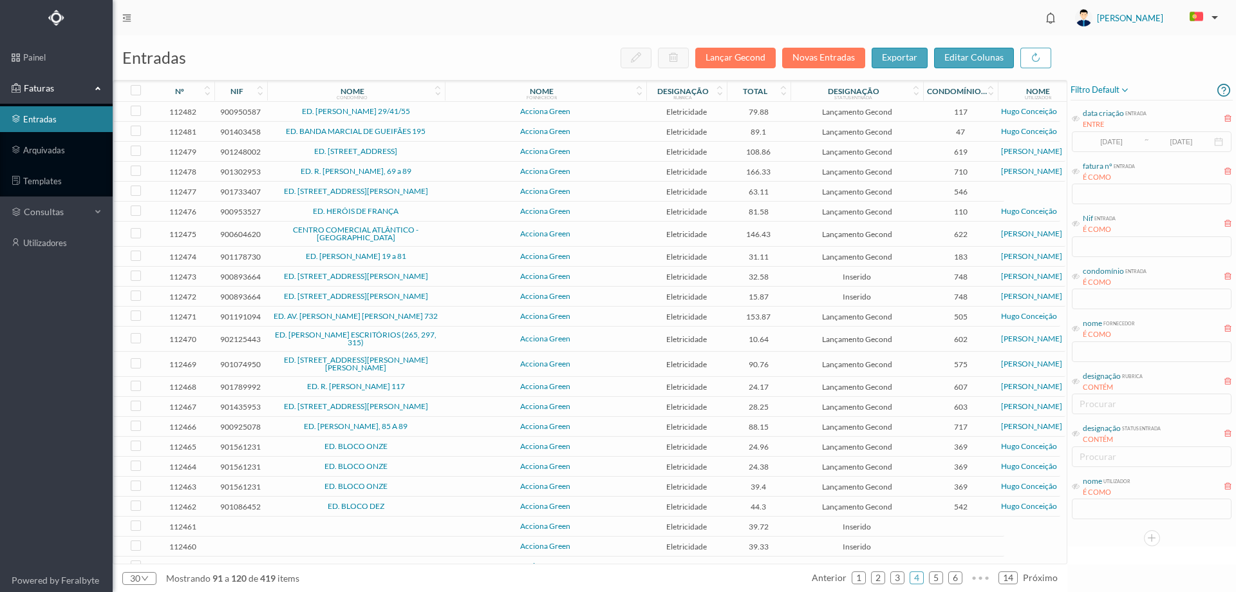
click at [434, 151] on span "ED. RUA DO CRASTO 206 a 210" at bounding box center [355, 151] width 171 height 8
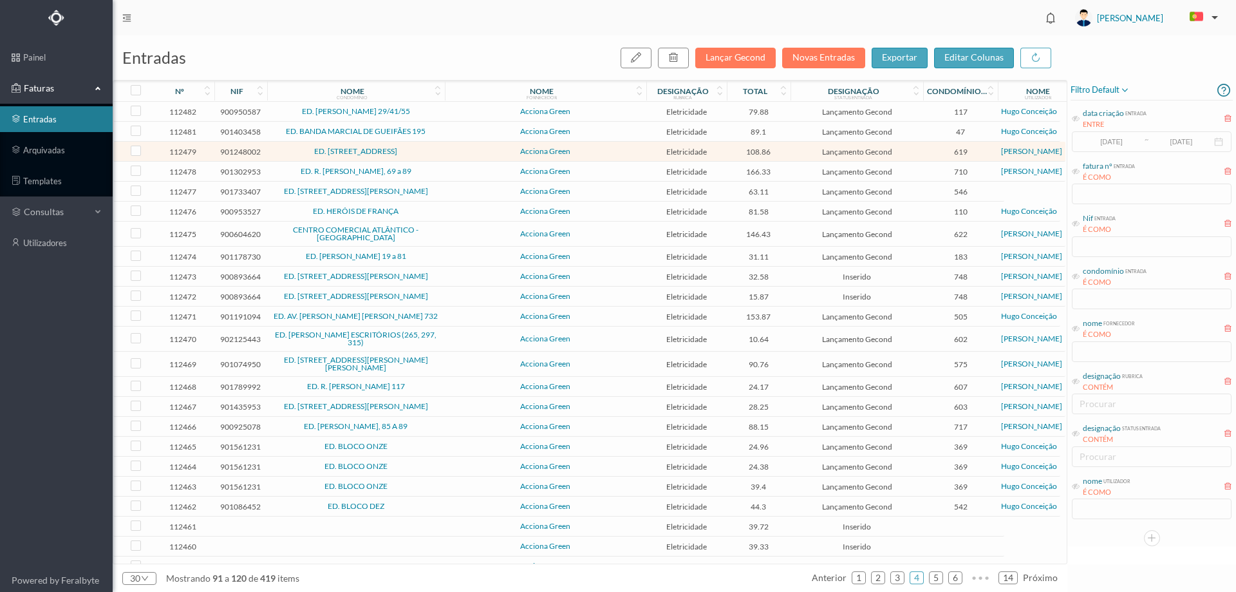
click at [451, 155] on span "Acciona Green" at bounding box center [545, 151] width 195 height 8
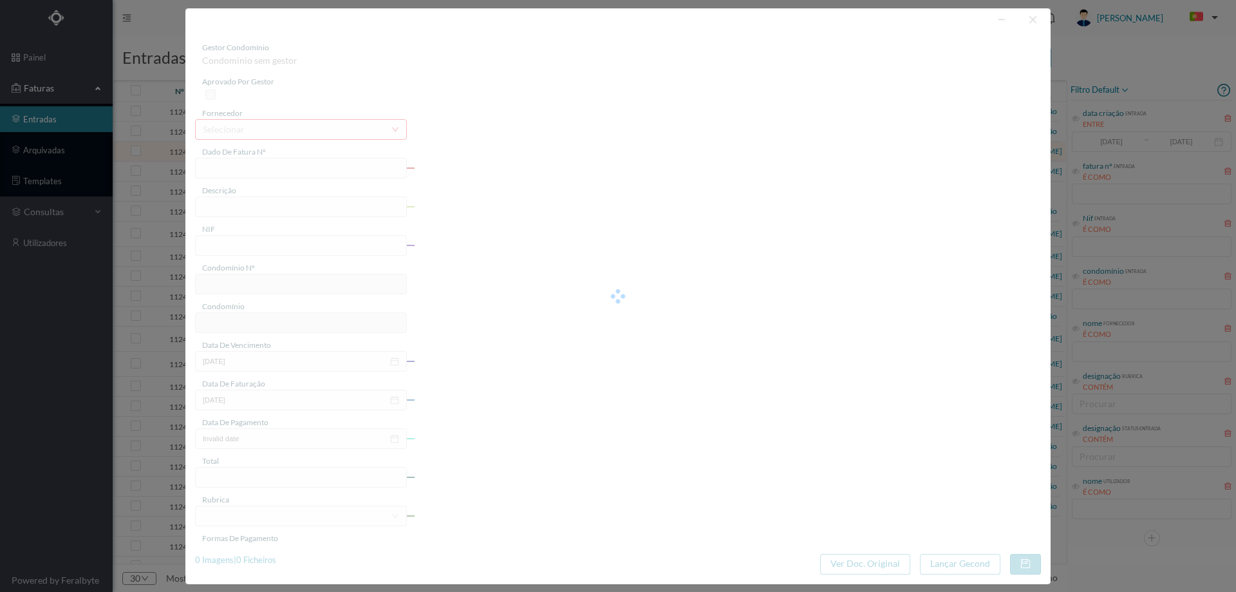
type input "FT P25/040258"
type input "DO CRASTO 208"
type input "901248002"
type input "[DATE]"
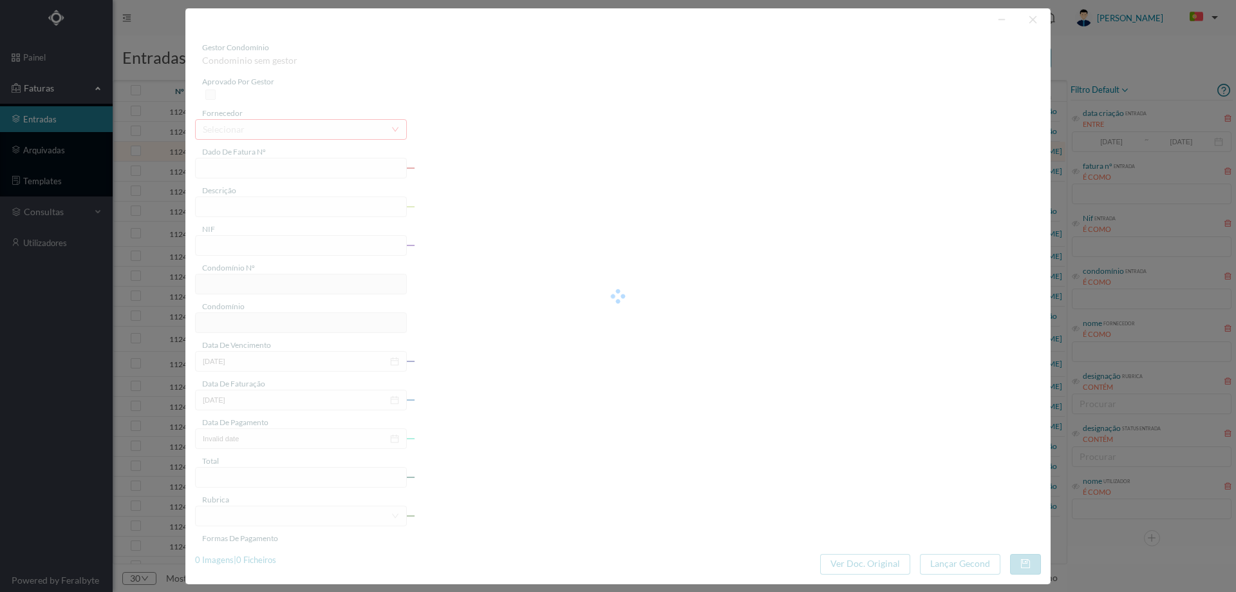
type input "[DATE]"
type input "108.86"
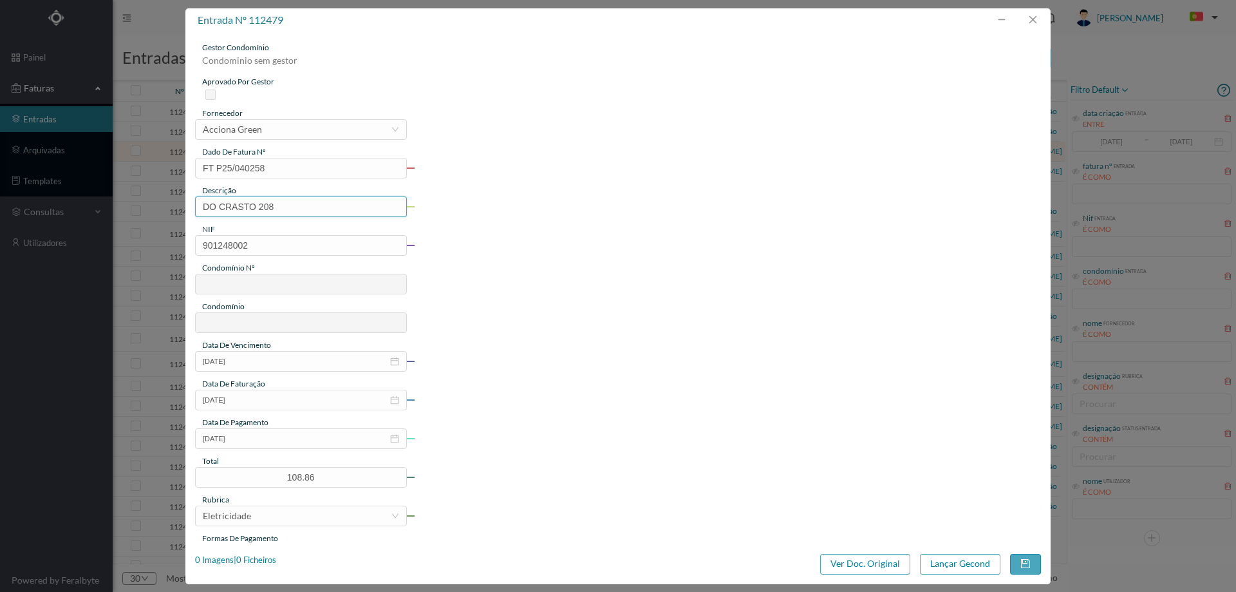
type input "619"
type input "ED. RUA DO CRASTO 206 a 210"
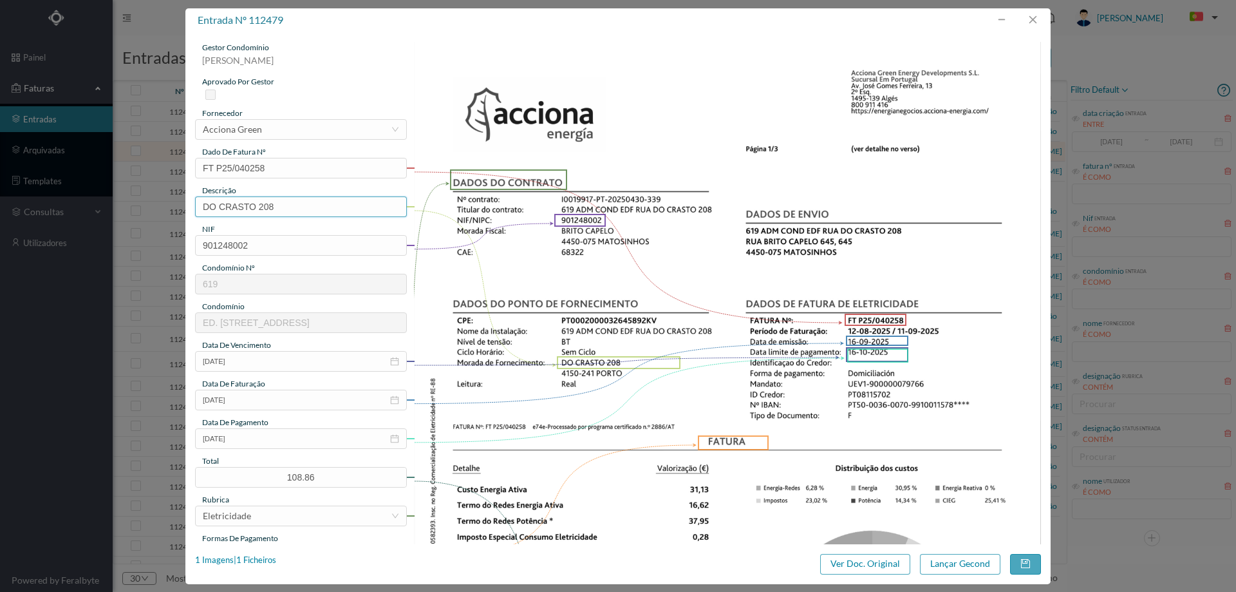
drag, startPoint x: 258, startPoint y: 207, endPoint x: 15, endPoint y: 216, distance: 242.9
click at [26, 217] on div "entrada nº 112479 gestor condomínio Cristina Sousa aprovado por gestor forneced…" at bounding box center [618, 296] width 1236 height 592
click at [227, 205] on input "208" at bounding box center [301, 206] width 212 height 21
type input "208 (12.08.2025 a 11.09.2025)"
click at [939, 564] on button "Lançar Gecond" at bounding box center [960, 564] width 80 height 21
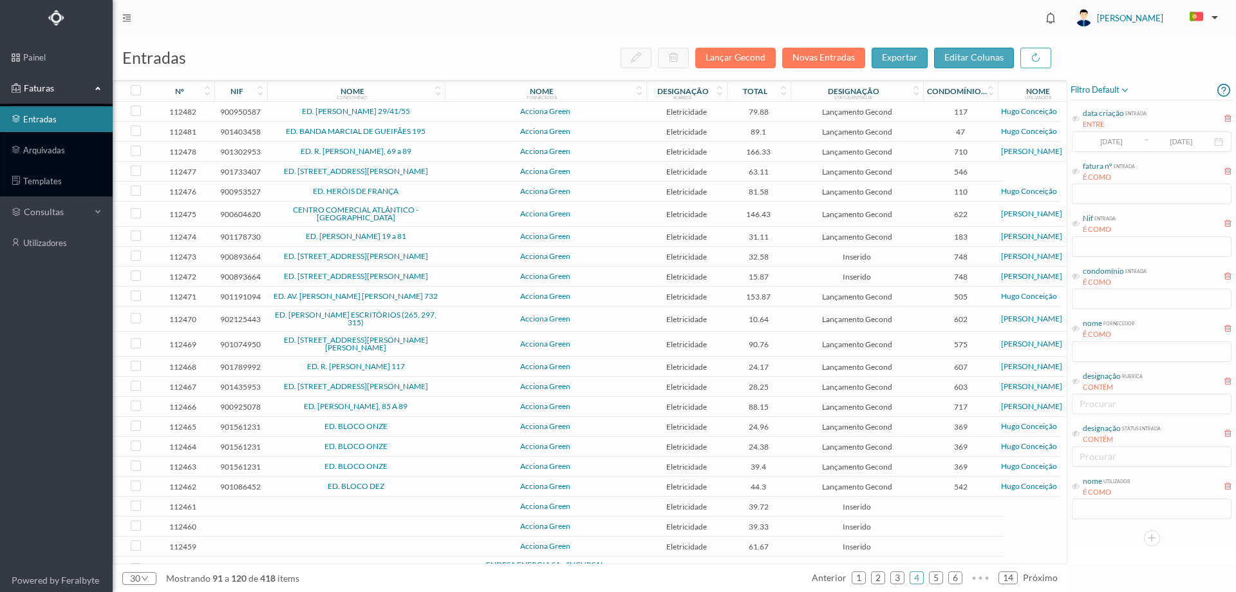
click at [460, 152] on span "Acciona Green" at bounding box center [545, 151] width 195 height 8
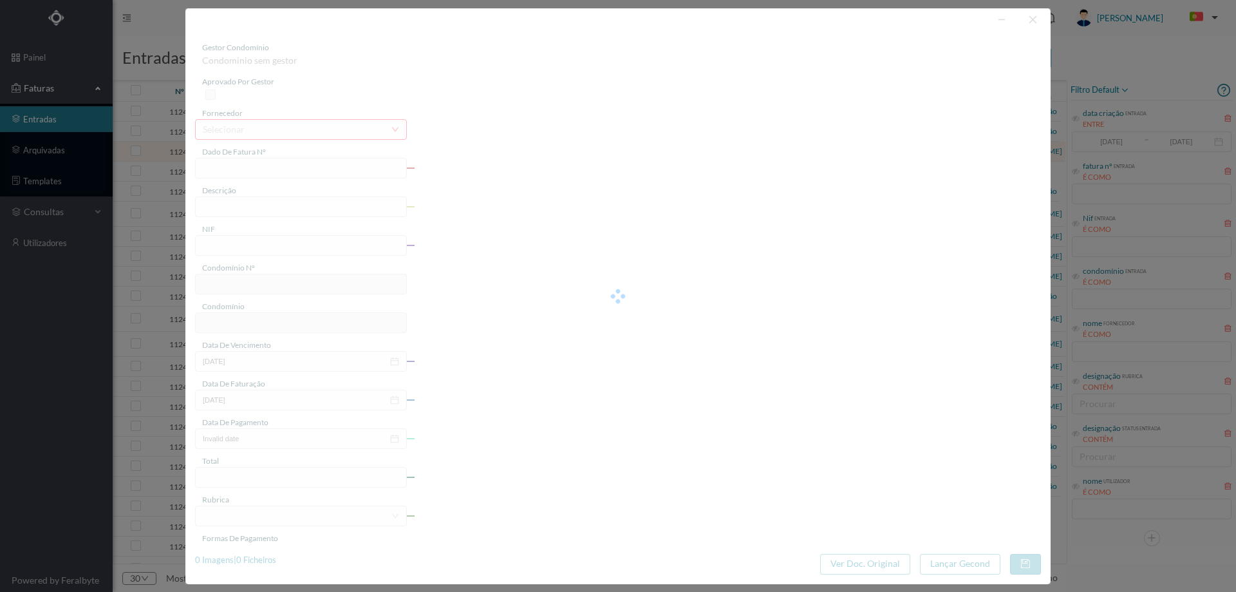
type input "FT P25/040256"
type input "CANDIDA SA DE ALBERGARIA 777"
type input "901302953"
type input "[DATE]"
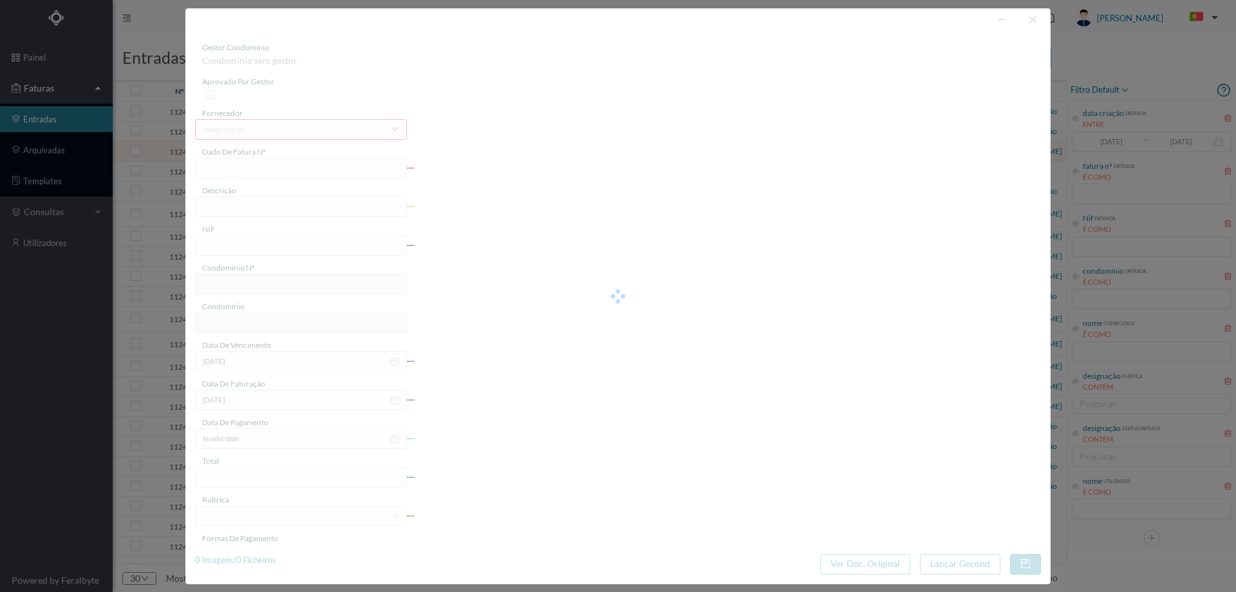
type input "[DATE]"
type input "166.33"
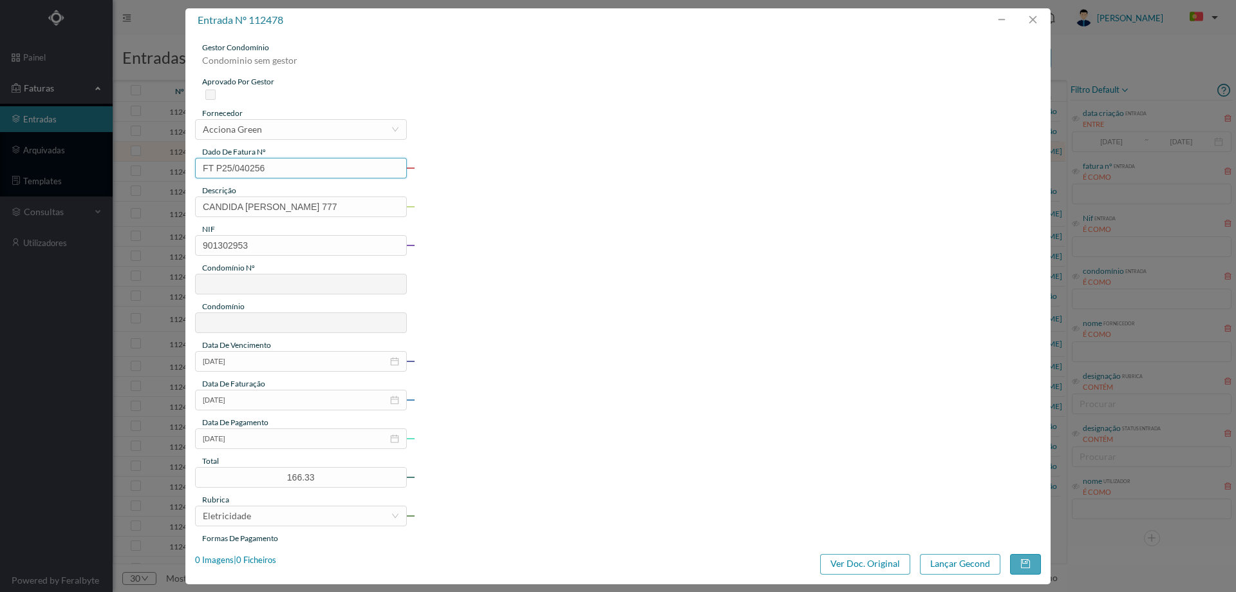
type input "710"
type input "ED. R. Cândida Sá de Albergaria, 69 a 89"
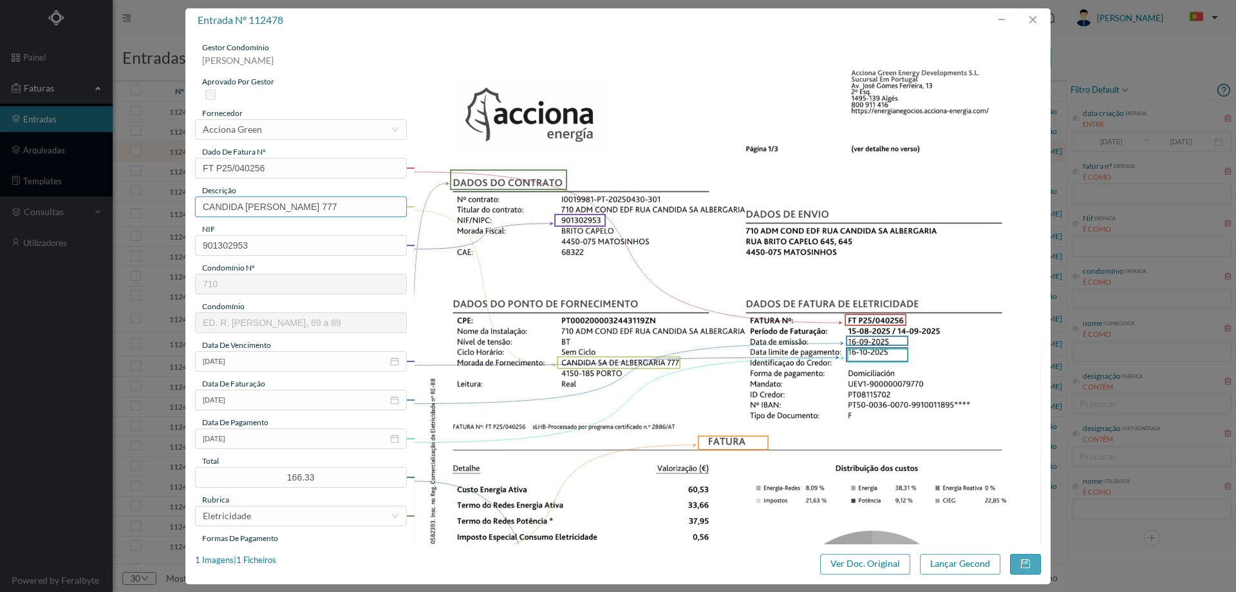
drag, startPoint x: 331, startPoint y: 209, endPoint x: 0, endPoint y: 207, distance: 330.9
click at [0, 207] on div "entrada nº 112478 gestor condomínio Joana Laroca aprovado por gestor fornecedor…" at bounding box center [618, 296] width 1236 height 592
click at [223, 211] on input "777" at bounding box center [301, 206] width 212 height 21
type input "777 (15.08.2025 a 14.09.2025)"
click at [957, 564] on button "Lançar Gecond" at bounding box center [960, 564] width 80 height 21
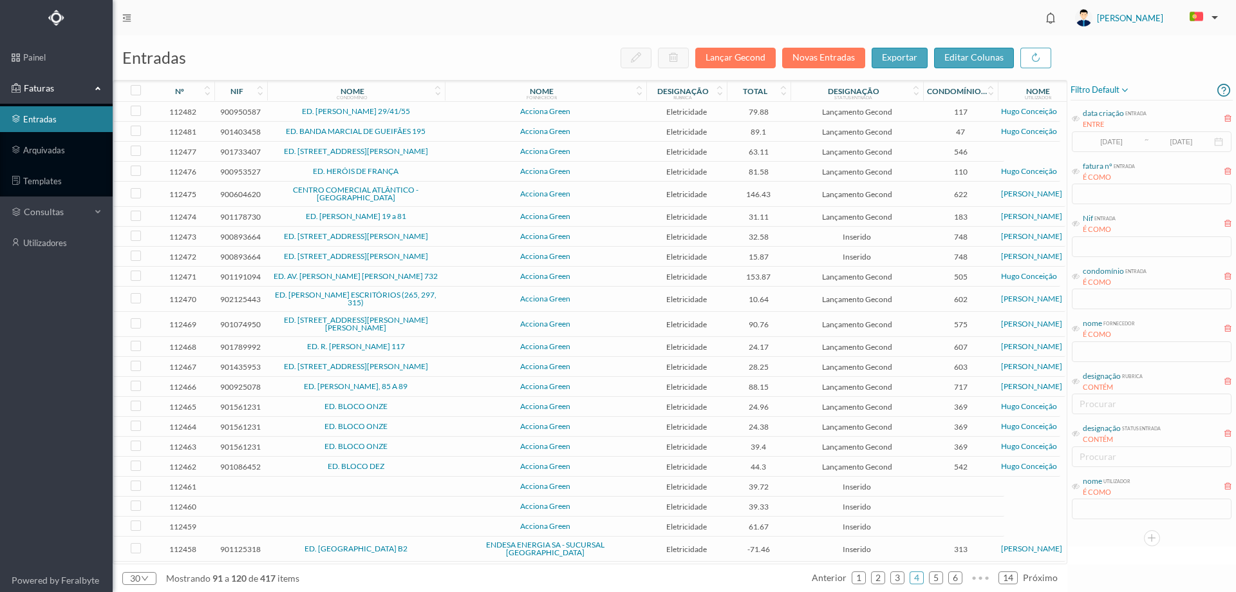
click at [429, 153] on span "ED. R. JOÃO DE DEUS, 71" at bounding box center [355, 151] width 171 height 8
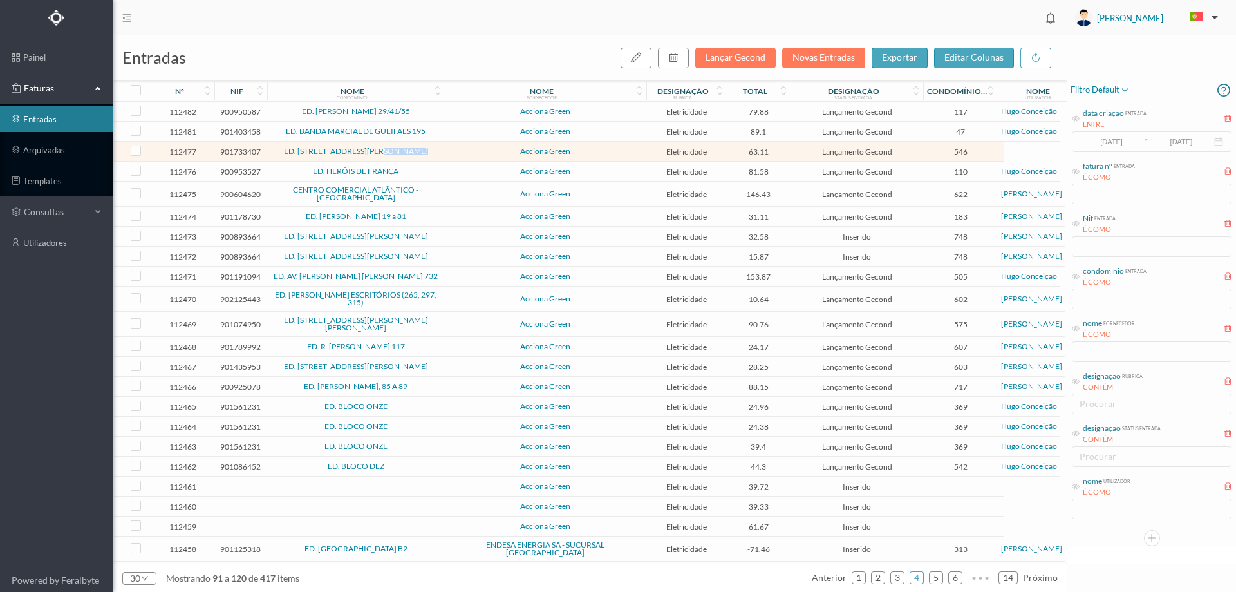
click at [429, 153] on span "ED. R. JOÃO DE DEUS, 71" at bounding box center [355, 151] width 171 height 8
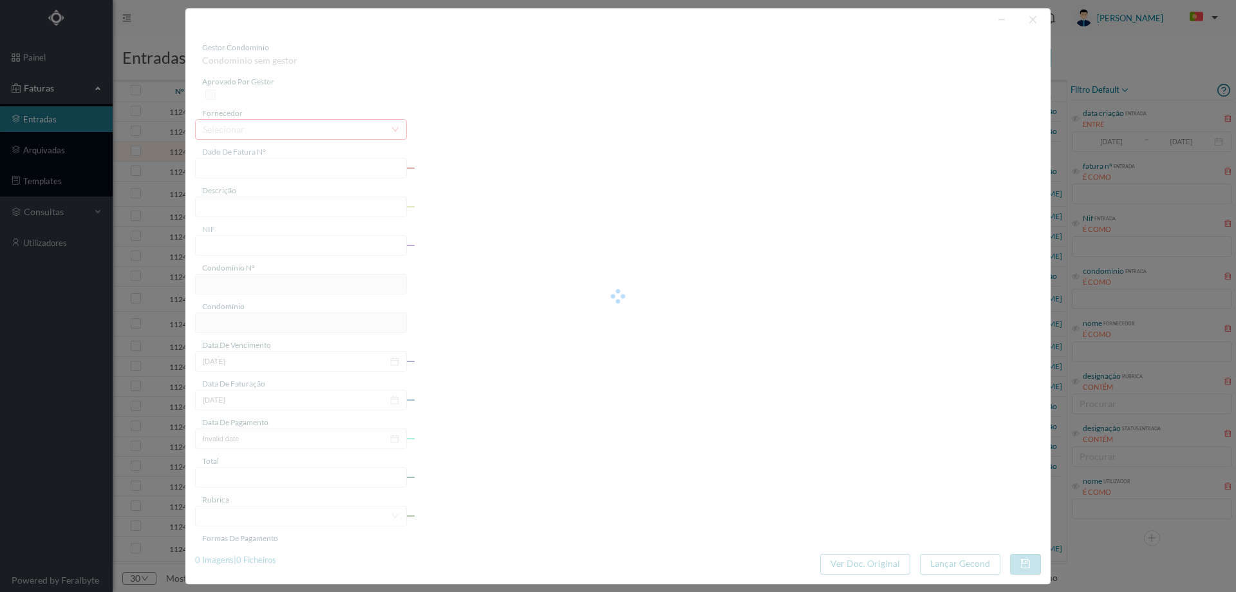
type input "FT P25/040254"
type input "JOAO DE DEUS 71"
type input "901733407"
type input "[DATE]"
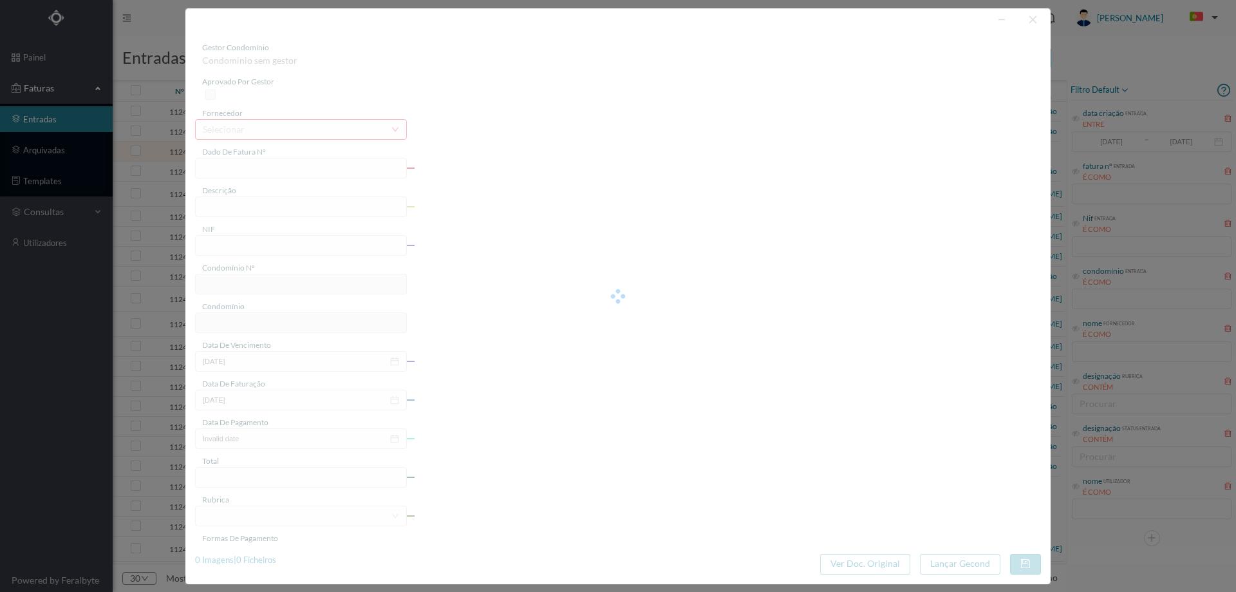
type input "[DATE]"
type input "63.11"
type input "546"
type input "ED. R. JOÃO DE DEUS, 71"
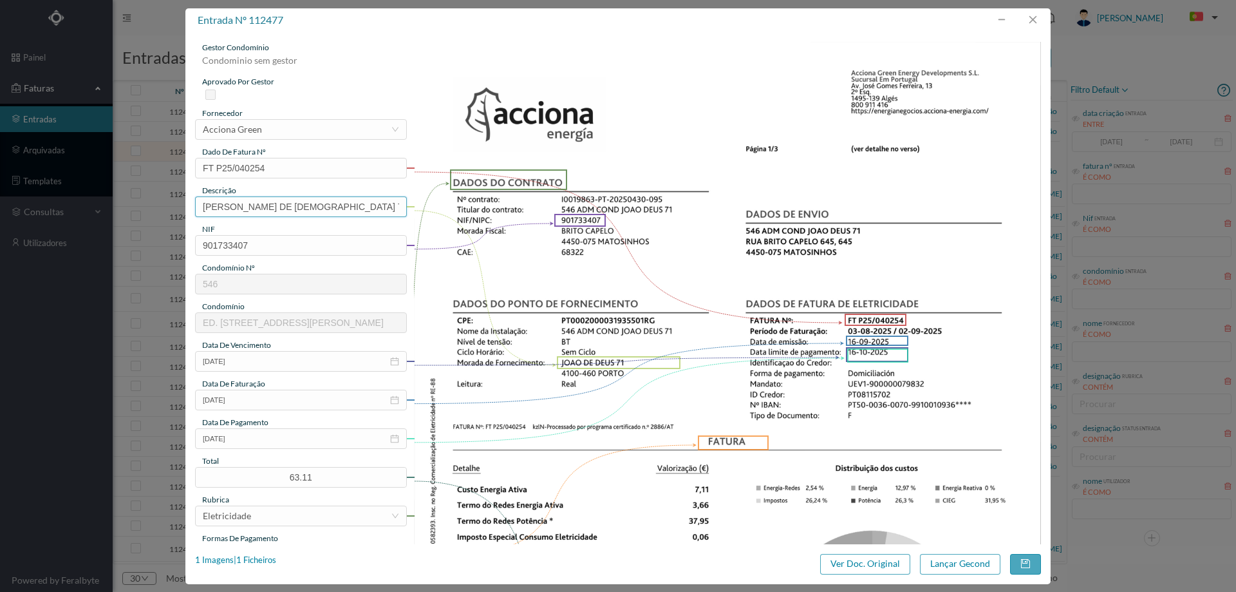
drag, startPoint x: 272, startPoint y: 210, endPoint x: 66, endPoint y: 216, distance: 206.1
click at [66, 216] on div "entrada nº 112477 gestor condomínio Condominio sem gestor aprovado por gestor f…" at bounding box center [618, 296] width 1236 height 592
click at [233, 203] on input "71" at bounding box center [301, 206] width 212 height 21
type input "71 (03.08.2025 a 02.09.2025)"
click at [946, 568] on button "Lançar Gecond" at bounding box center [960, 564] width 80 height 21
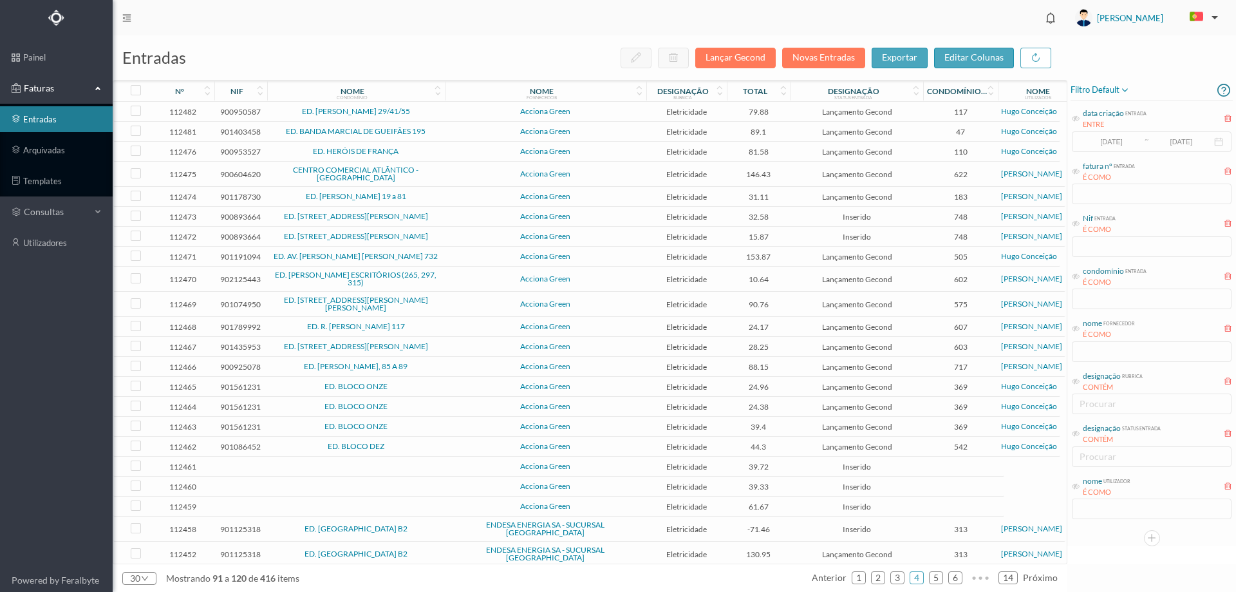
click at [455, 167] on td "Acciona Green" at bounding box center [546, 174] width 202 height 25
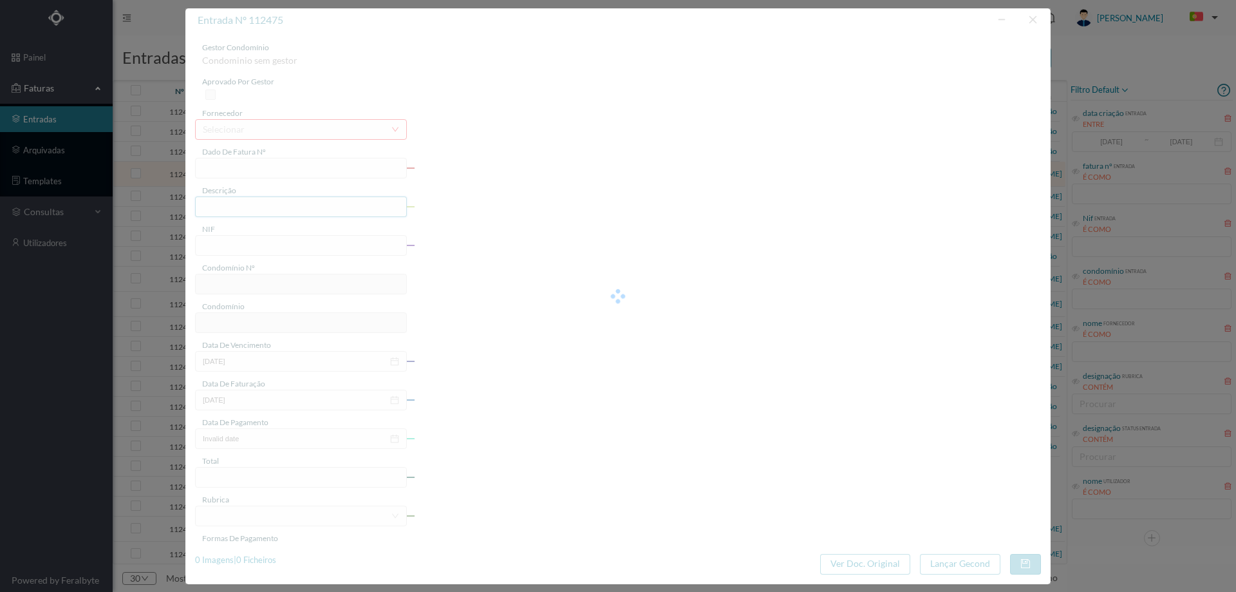
type input "FT P25/040249"
type input "SERPA PINTO 728 CV"
type input "900604620"
type input "[DATE]"
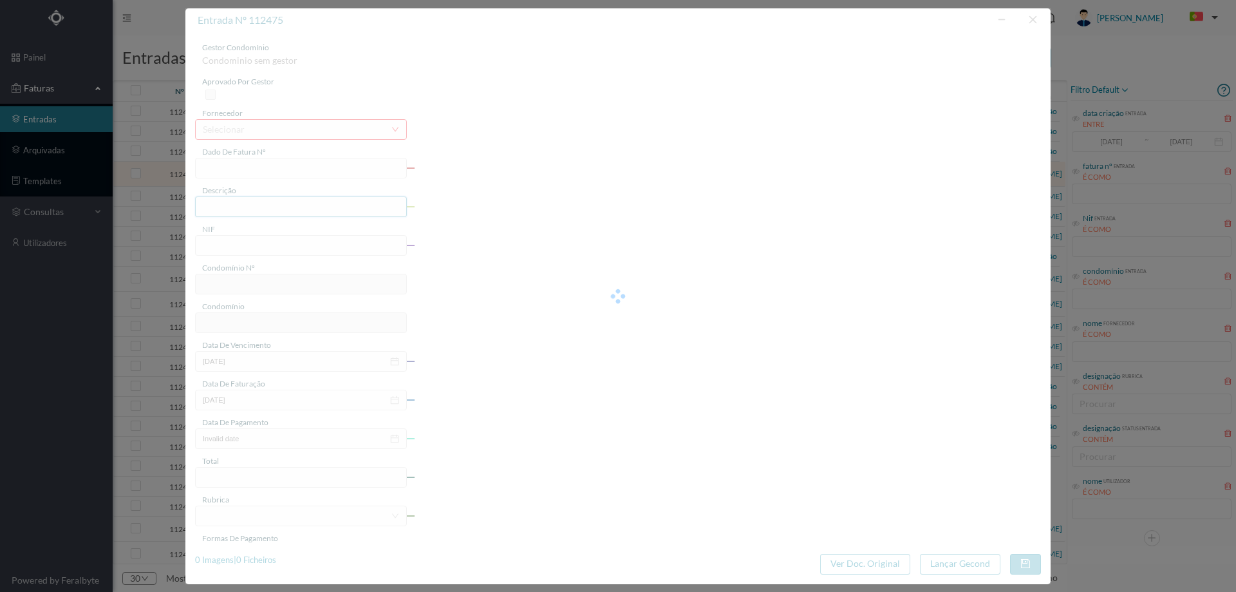
type input "[DATE]"
type input "146.43"
type input "622"
type input "CENTRO COMERCIAL ATLÂNTICO - MATOSINHOS"
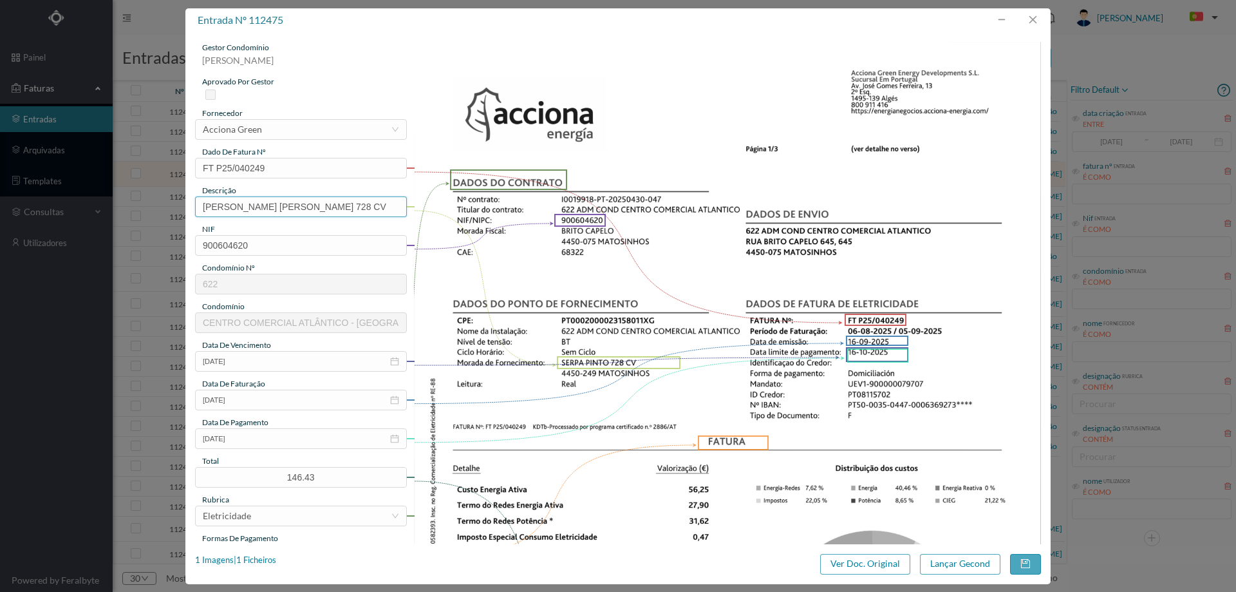
drag, startPoint x: 264, startPoint y: 206, endPoint x: 173, endPoint y: 207, distance: 90.8
click at [173, 207] on div "entrada nº 112475 gestor condomínio Joana Laroca aprovado por gestor fornecedor…" at bounding box center [618, 296] width 1236 height 592
click at [298, 208] on input "728 CV" at bounding box center [301, 206] width 212 height 21
type input "728 CV (06.08.2025 a 05.09.2025)"
click at [955, 566] on button "Lançar Gecond" at bounding box center [960, 564] width 80 height 21
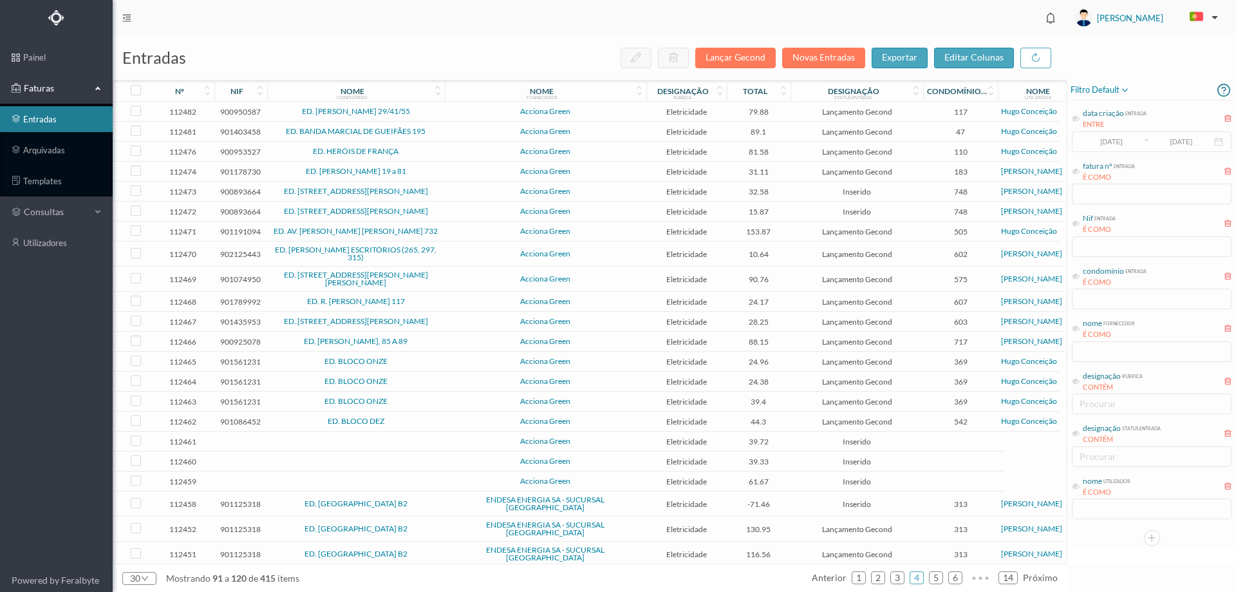
click at [437, 171] on span "ED. CAMILO PESSANHA 19 a 81" at bounding box center [355, 171] width 171 height 8
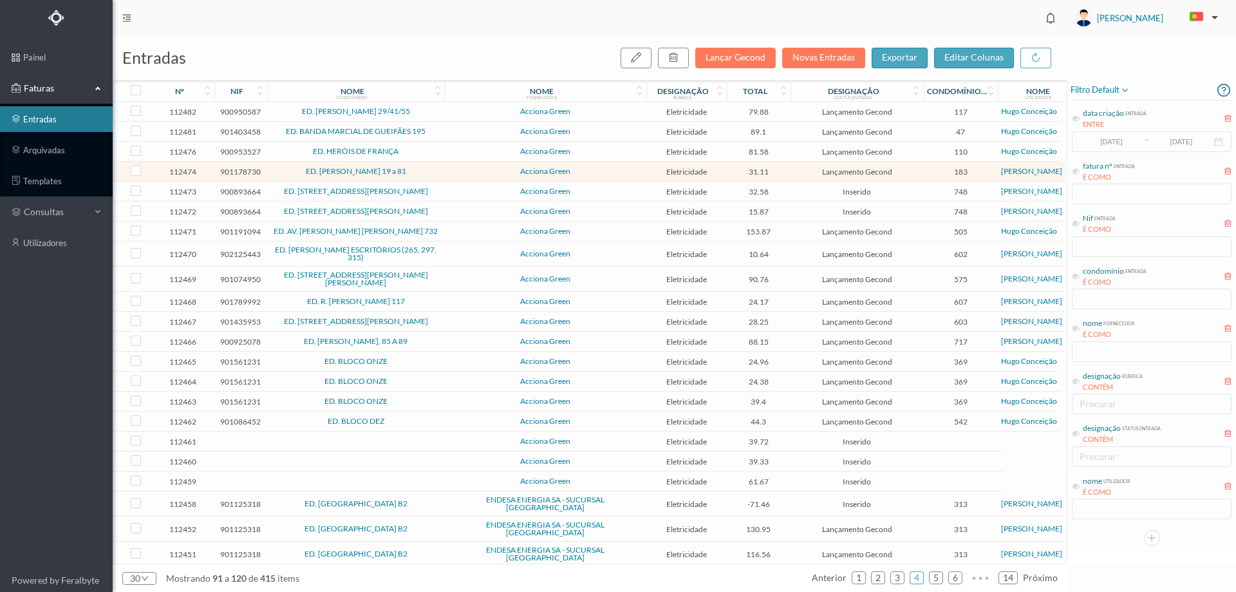
click at [437, 171] on span "ED. CAMILO PESSANHA 19 a 81" at bounding box center [355, 171] width 171 height 8
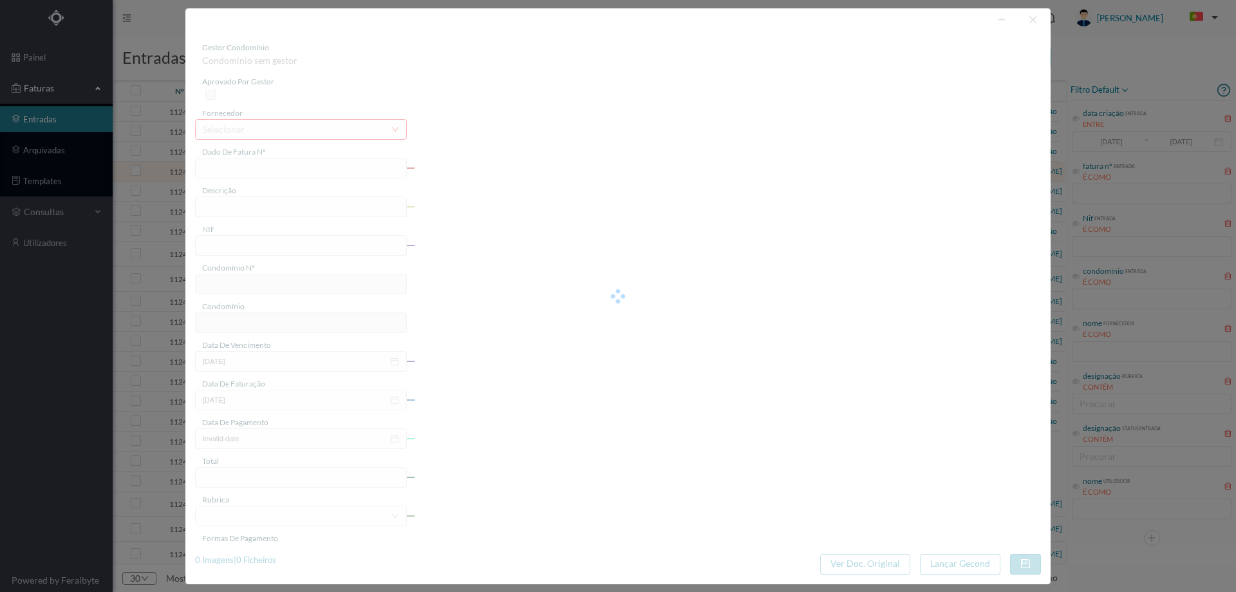
type input "FT P25/040247"
type input "CAMILO PESSANHA 33"
type input "901178730"
type input "[DATE]"
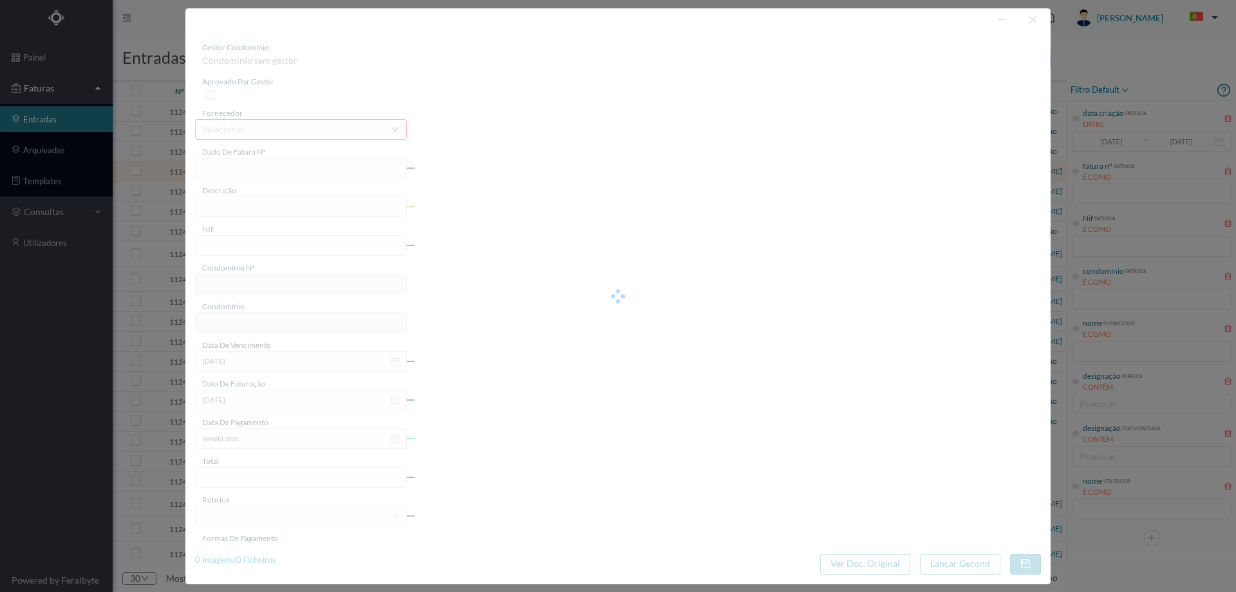
type input "[DATE]"
type input "31.11"
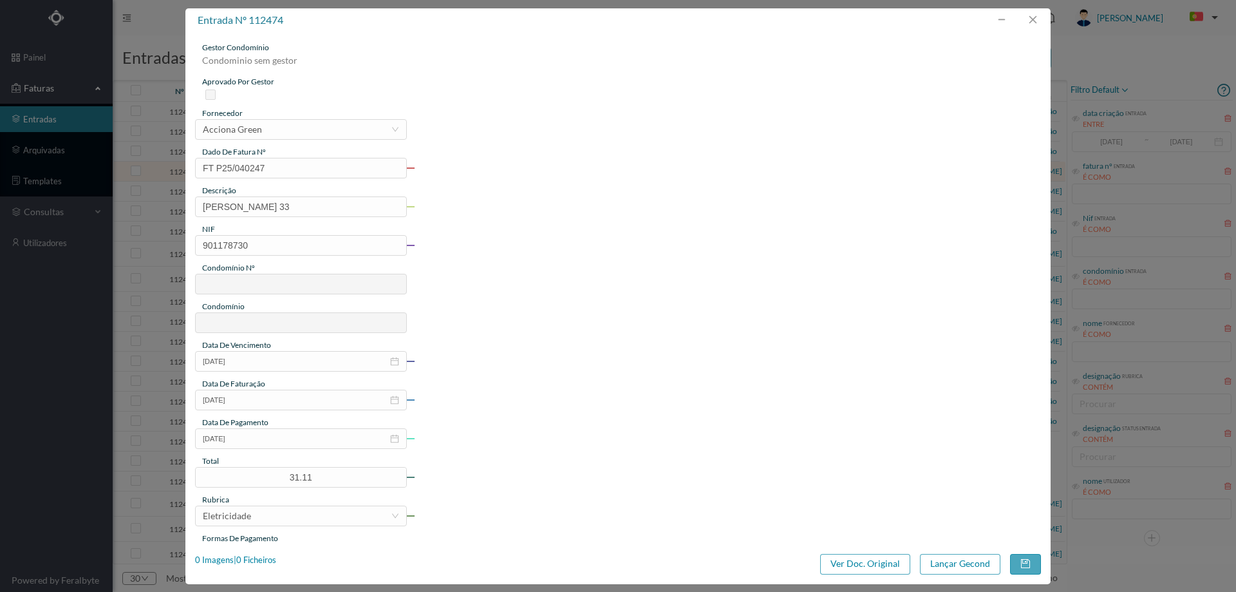
type input "183"
type input "ED. CAMILO PESSANHA 19 a 81"
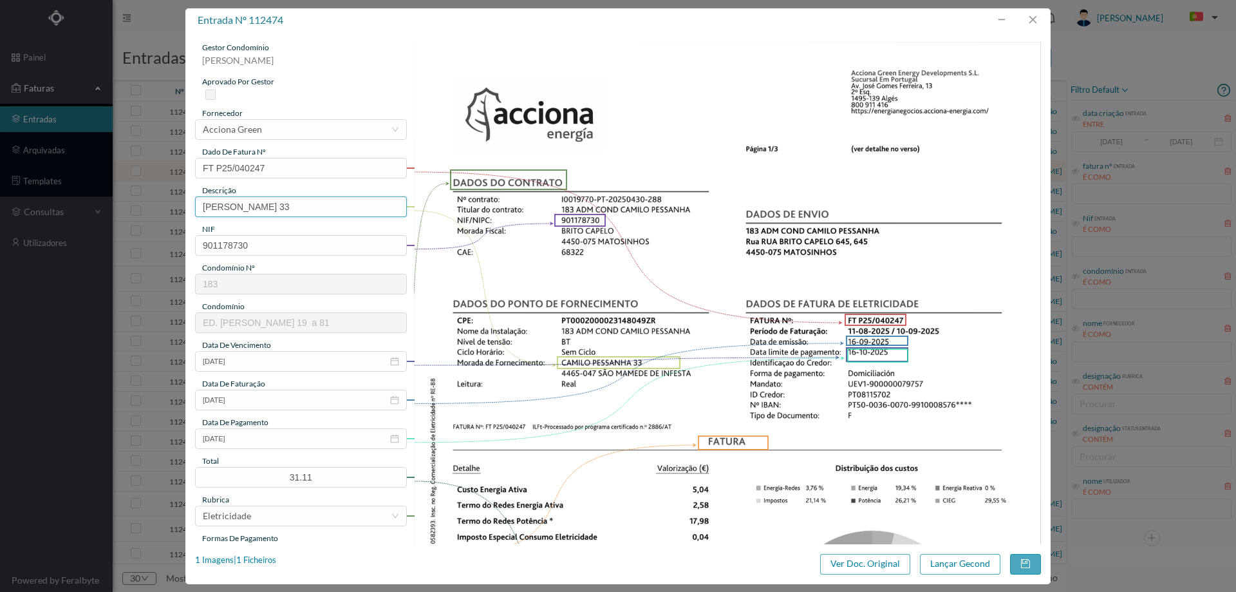
click at [289, 205] on input "CAMILO PESSANHA 33" at bounding box center [301, 206] width 212 height 21
drag, startPoint x: 293, startPoint y: 207, endPoint x: 65, endPoint y: 238, distance: 230.0
click at [65, 238] on div "entrada nº 112474 gestor condomínio Hugo Moreira aprovado por gestor fornecedor…" at bounding box center [618, 296] width 1236 height 592
click at [254, 215] on input "33" at bounding box center [301, 206] width 212 height 21
type input "33 (11.08.2025 a 10.09.2025)"
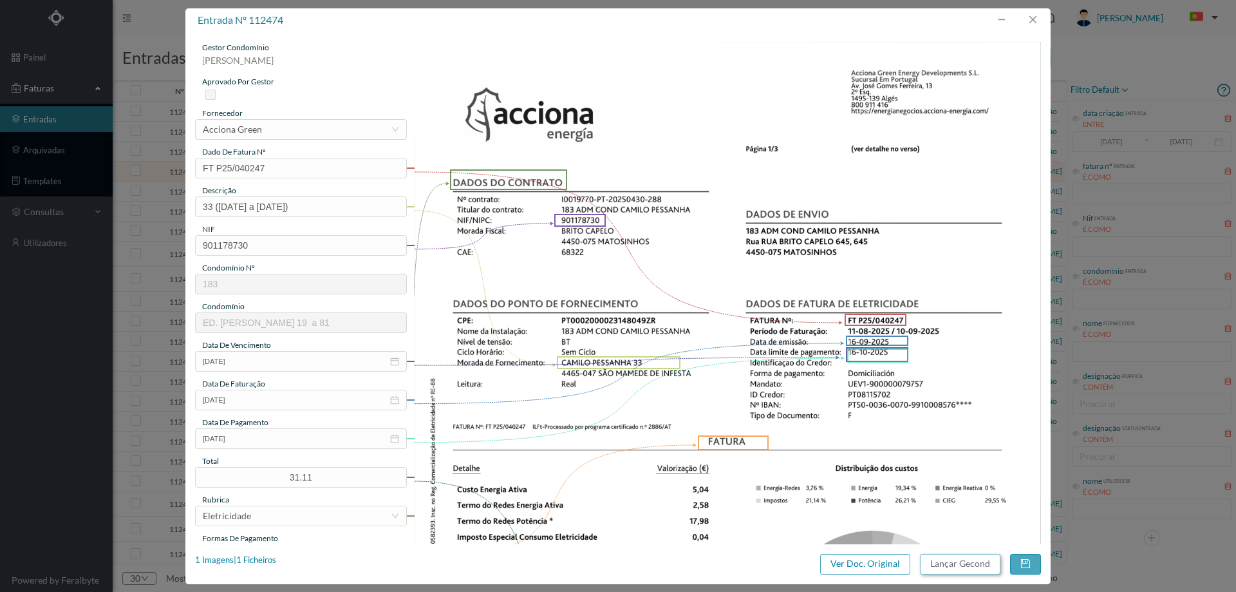
click at [941, 561] on button "Lançar Gecond" at bounding box center [960, 564] width 80 height 21
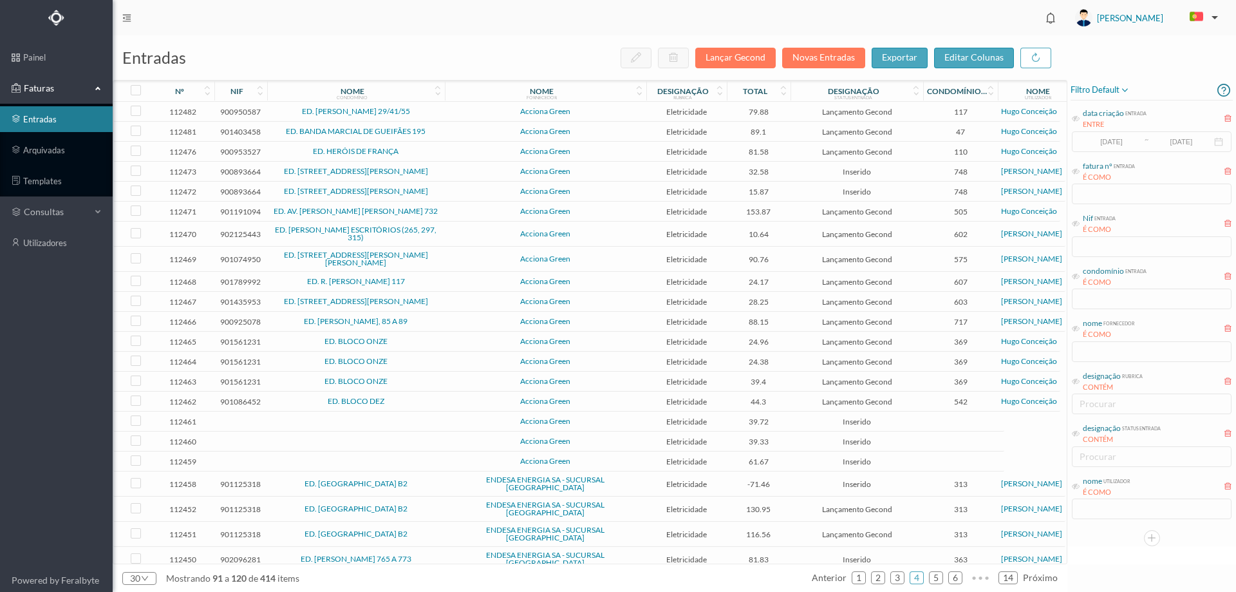
click at [453, 174] on span "Acciona Green" at bounding box center [545, 171] width 195 height 8
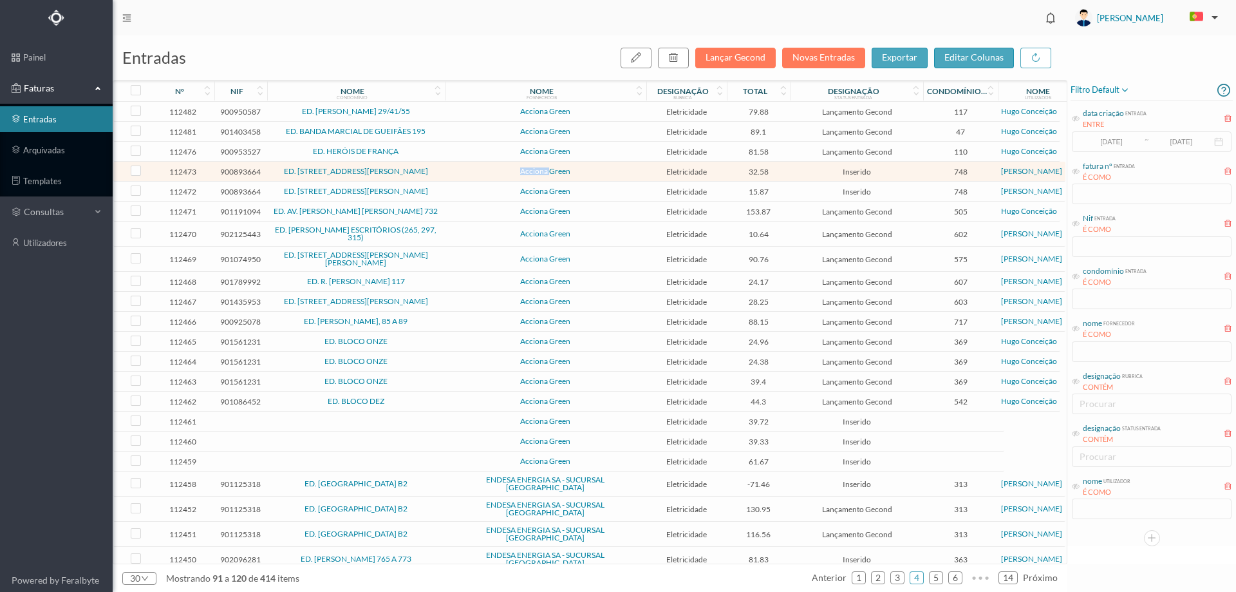
click at [453, 174] on span "Acciona Green" at bounding box center [545, 171] width 195 height 8
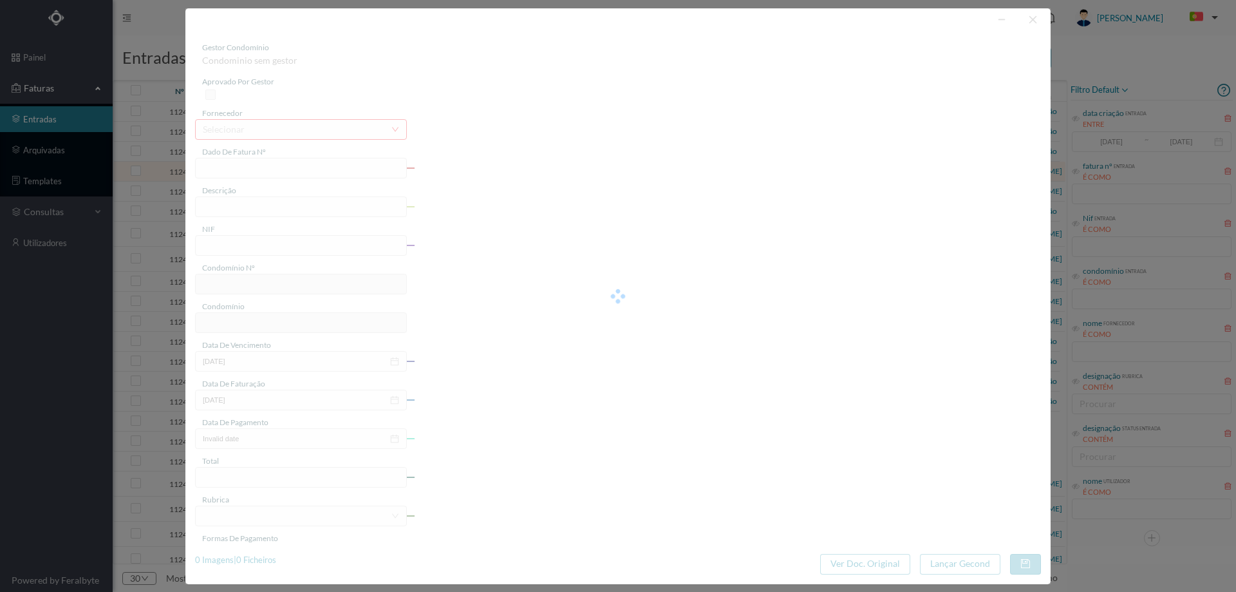
click at [453, 174] on div at bounding box center [617, 296] width 865 height 576
type input "FT P25/040243"
type input "DE MONSERRATE 1420 COMUNS"
type input "900893664"
type input "[DATE]"
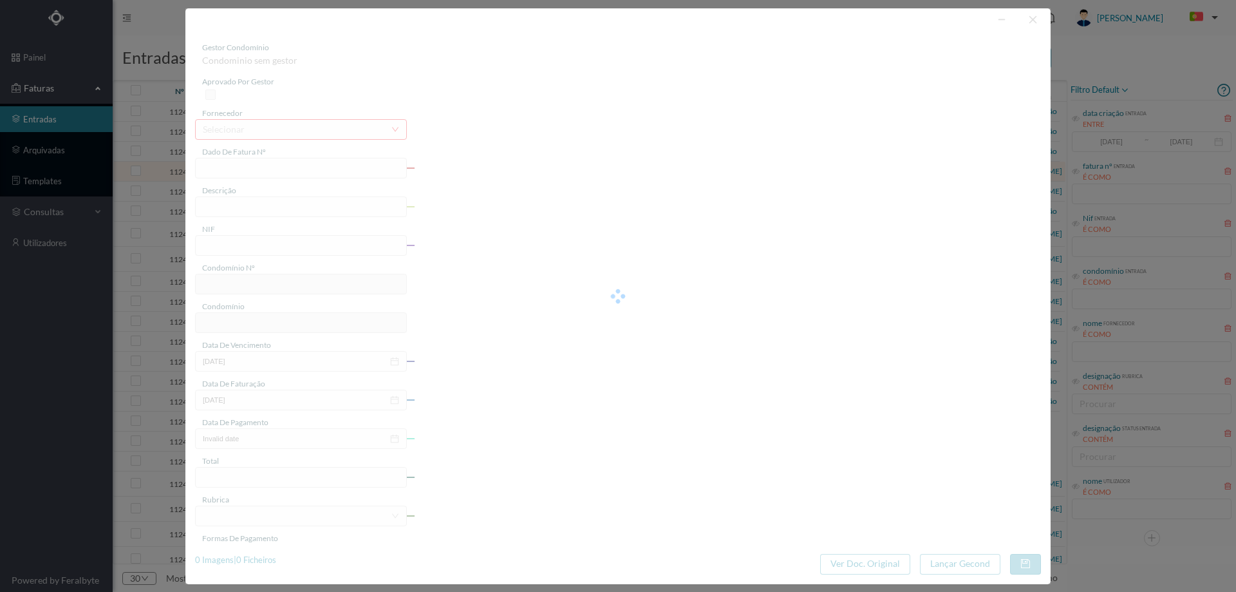
type input "[DATE]"
type input "32.58"
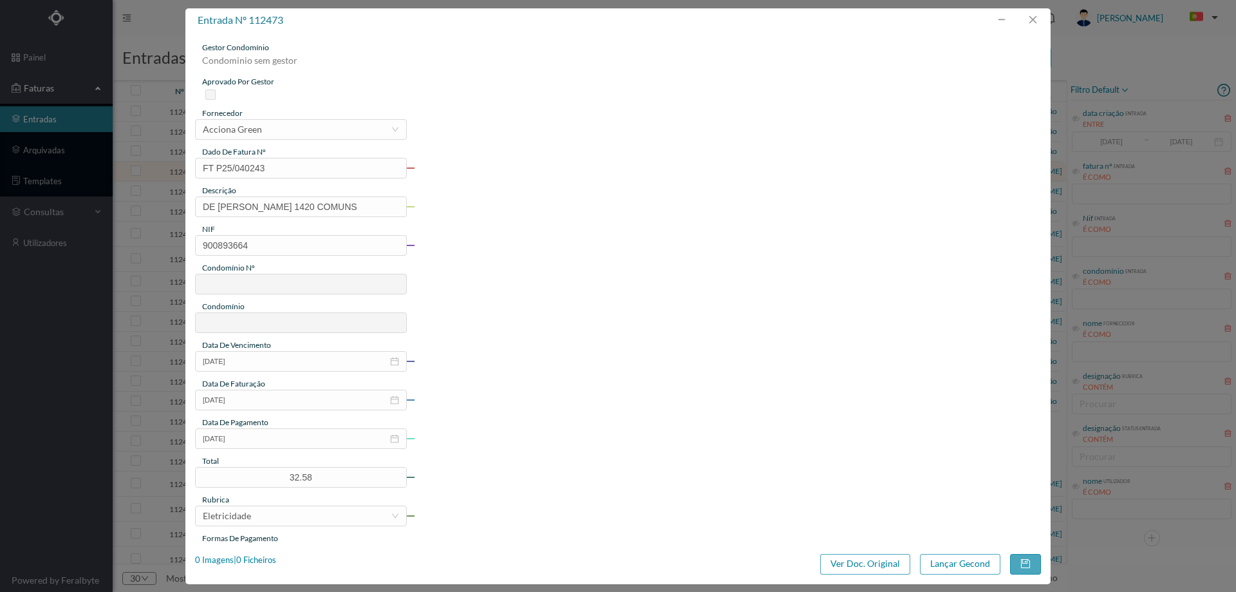
type input "748"
type input "ED. RUA DE MONSERRATE, 1420"
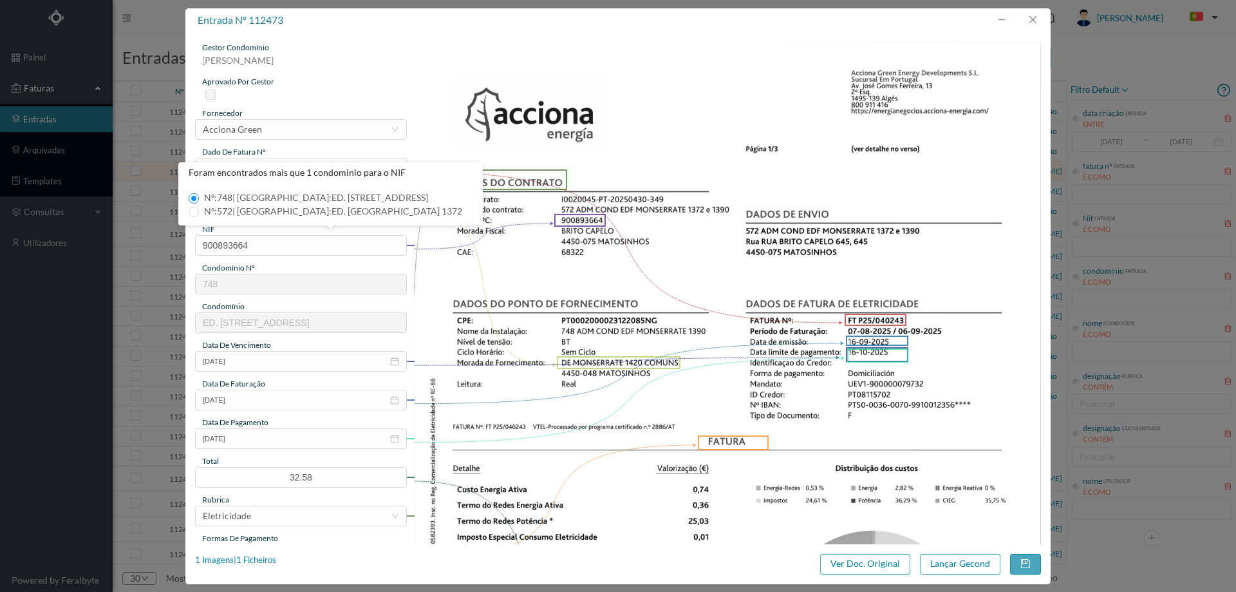
click at [547, 289] on img at bounding box center [728, 486] width 628 height 888
drag, startPoint x: 283, startPoint y: 207, endPoint x: 77, endPoint y: 228, distance: 207.0
click at [77, 229] on div "entrada nº 112473 gestor condomínio Beatriz Pinheiro aprovado por gestor fornec…" at bounding box center [618, 296] width 1236 height 592
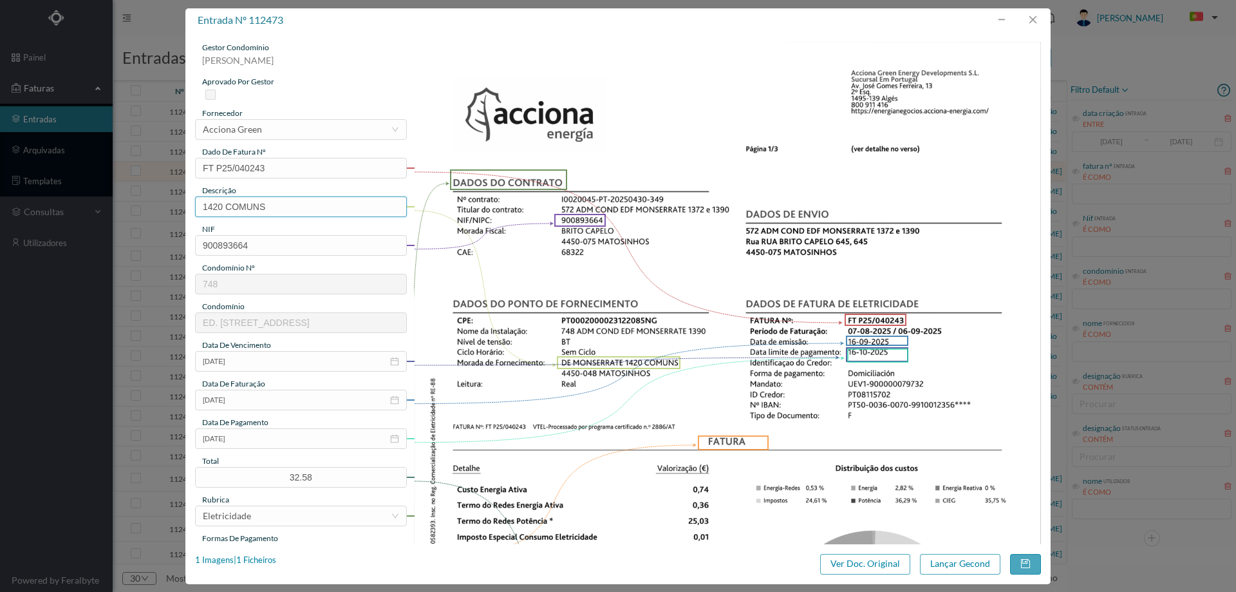
click at [323, 205] on input "1420 COMUNS" at bounding box center [301, 206] width 212 height 21
type input "1420 COMUNS (07.08.2025 a 06.09.2025)"
click at [952, 556] on button "Lançar Gecond" at bounding box center [960, 564] width 80 height 21
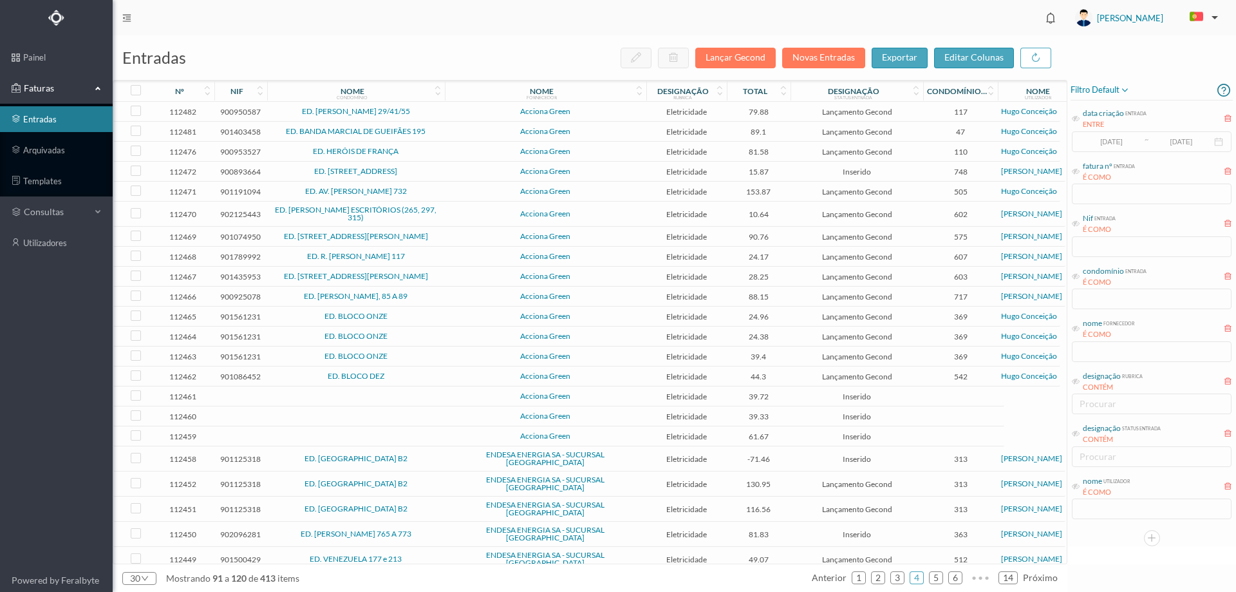
click at [442, 174] on td "ED. RUA DE MONSERRATE, 1420" at bounding box center [356, 172] width 178 height 20
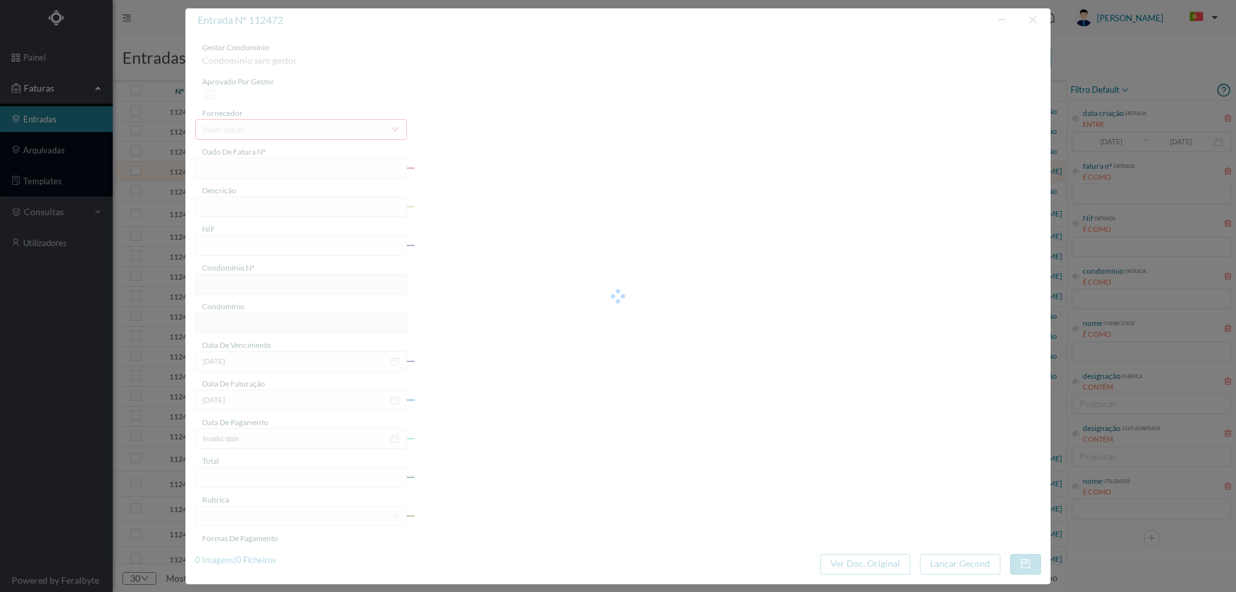
type input "FT P25/040242"
type input "DE MONSERRATE 1372 COMUNS"
type input "900893664"
type input "[DATE]"
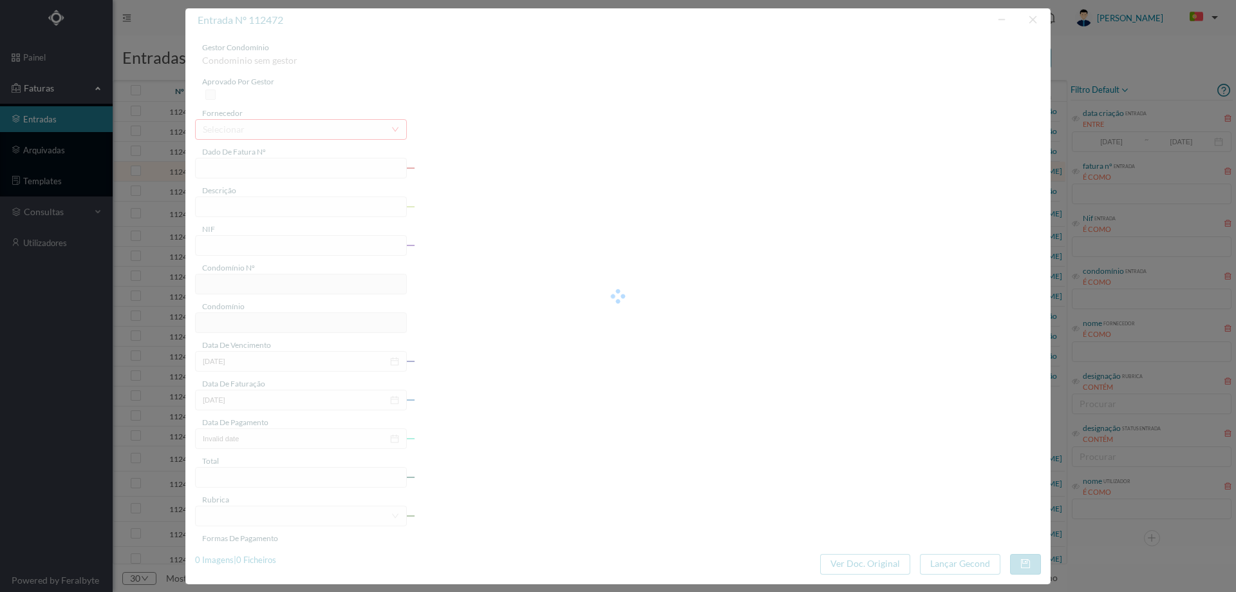
type input "[DATE]"
type input "15.87"
type input "748"
type input "ED. RUA DE MONSERRATE, 1420"
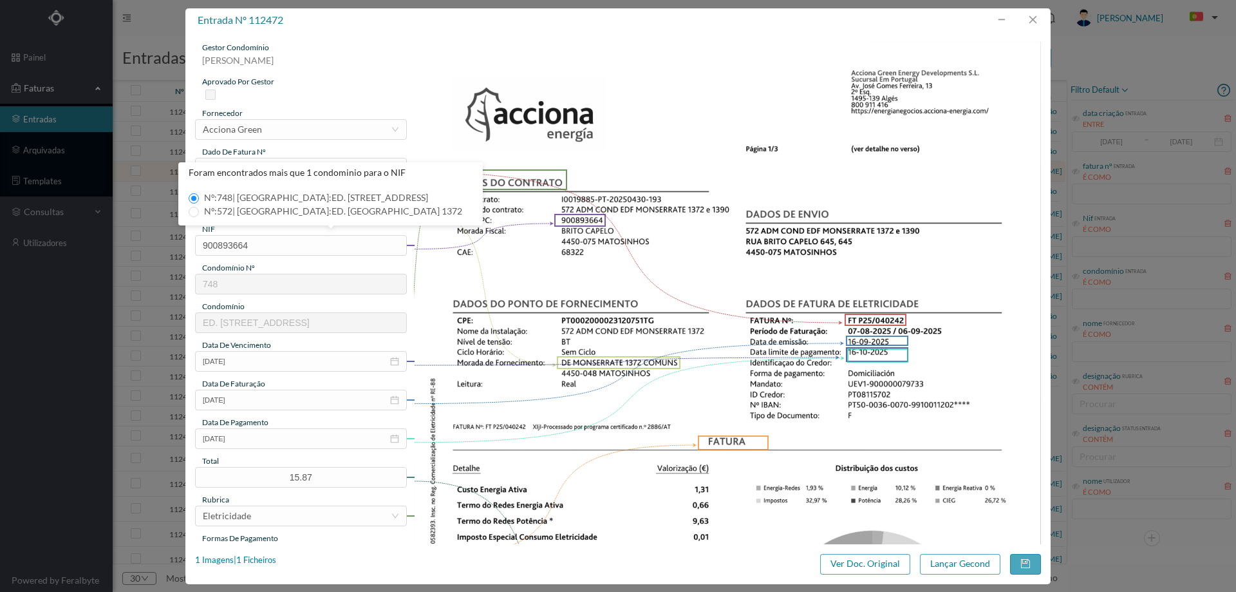
click at [225, 207] on span "Nº: 572 | Nome: ED. RUA DE MONSERRATE 1372" at bounding box center [333, 210] width 268 height 11
click at [199, 207] on input "Nº: 572 | Nome: ED. RUA DE MONSERRATE 1372" at bounding box center [194, 212] width 10 height 10
type input "572"
type input "ED. RUA DE MONSERRATE 1372"
drag, startPoint x: 285, startPoint y: 205, endPoint x: 93, endPoint y: 218, distance: 192.2
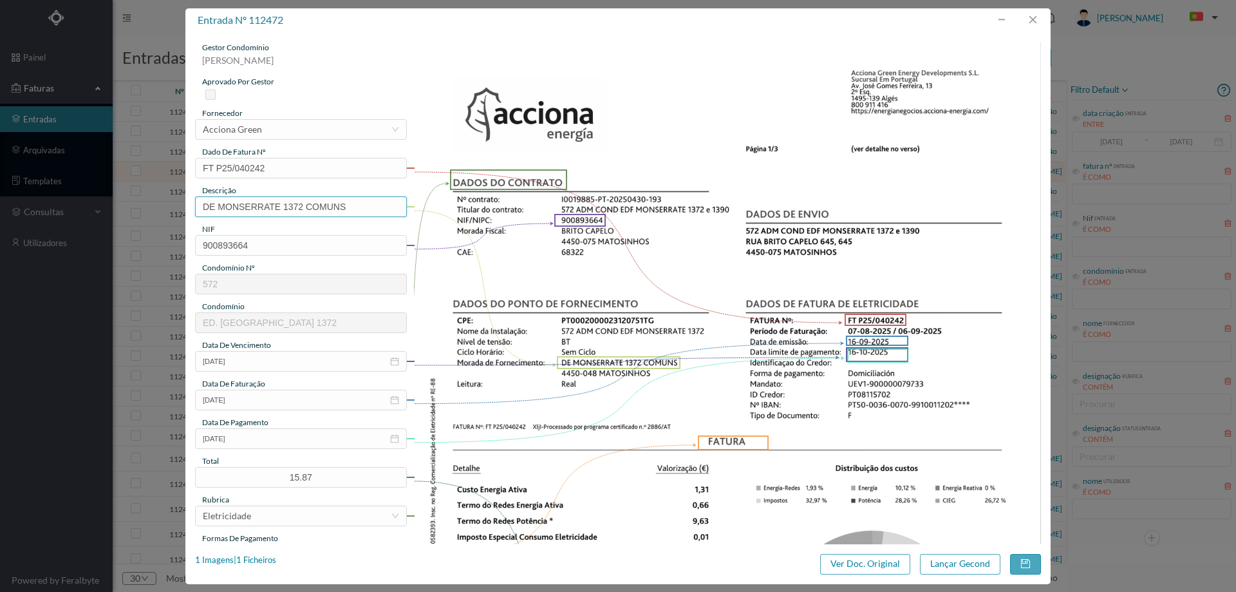
click at [96, 218] on div "entrada nº 112472 gestor condomínio Beatriz Pinheiro aprovado por gestor fornec…" at bounding box center [618, 296] width 1236 height 592
drag, startPoint x: 367, startPoint y: 203, endPoint x: 375, endPoint y: 201, distance: 8.1
click at [367, 203] on input "1372 COMUNS" at bounding box center [301, 206] width 212 height 21
type input "1372 COMUNS (07.08.2025 a 06.09.2025)"
click at [962, 561] on button "Lançar Gecond" at bounding box center [960, 564] width 80 height 21
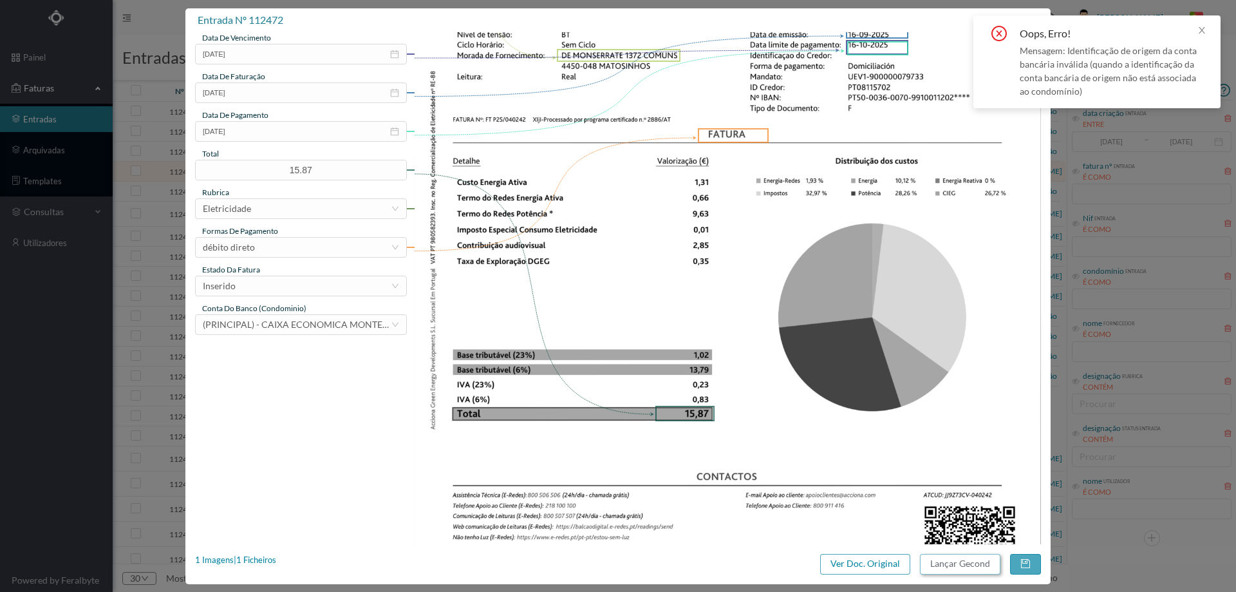
scroll to position [322, 0]
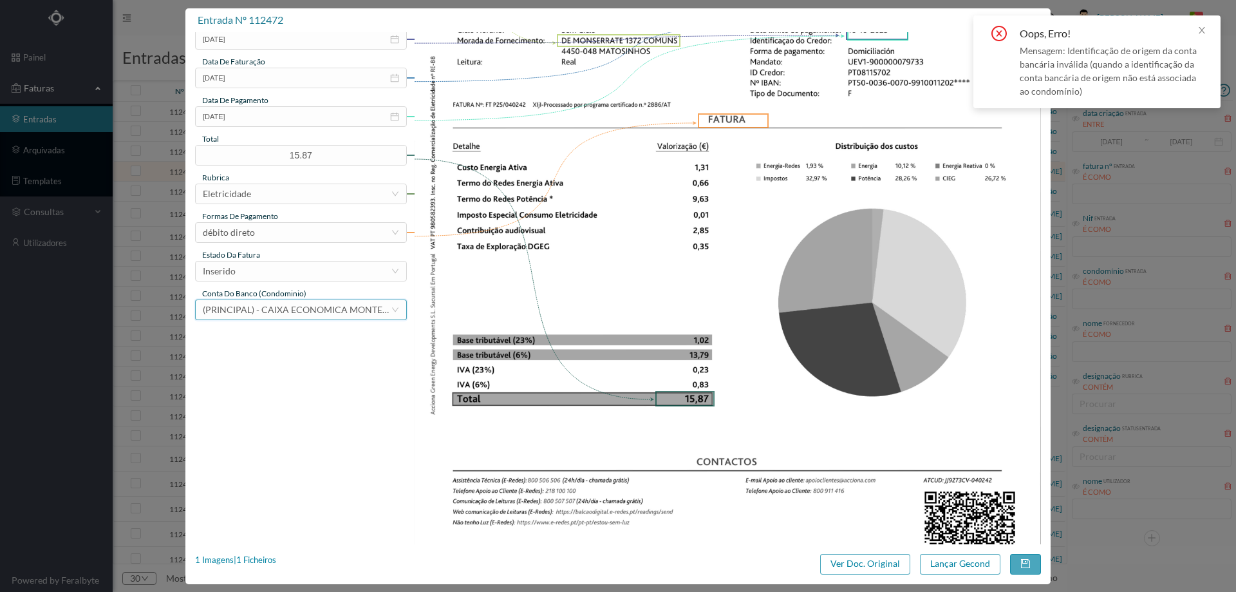
click at [276, 308] on span "(PRINCIPAL) - CAIXA ECONOMICA MONTEPIO GERAL (PT50 003600709910012356488)" at bounding box center [352, 309] width 299 height 11
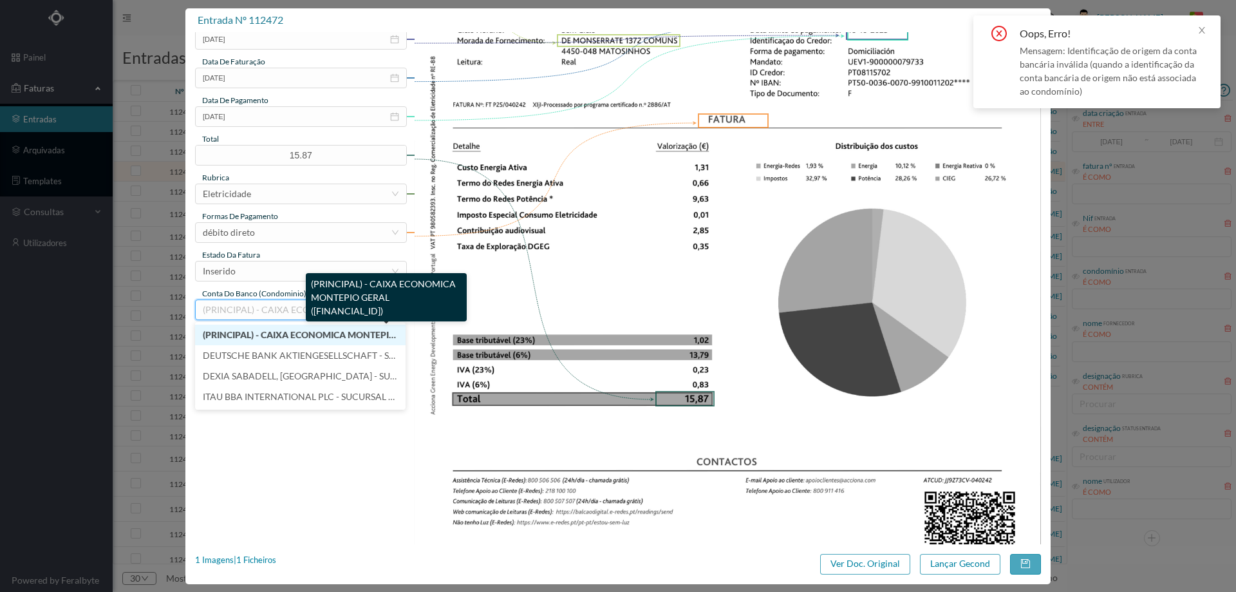
click at [268, 333] on span "(PRINCIPAL) - CAIXA ECONOMICA MONTEPIO GERAL (PT50 003600709910011202188)" at bounding box center [351, 334] width 296 height 11
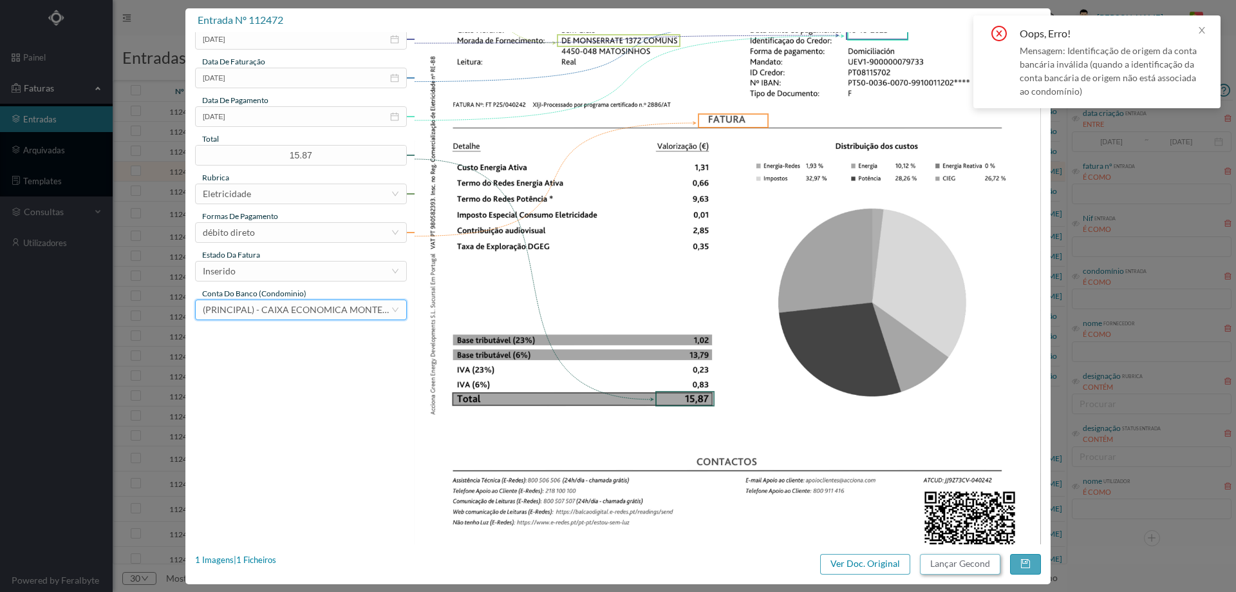
click at [943, 556] on button "Lançar Gecond" at bounding box center [960, 564] width 80 height 21
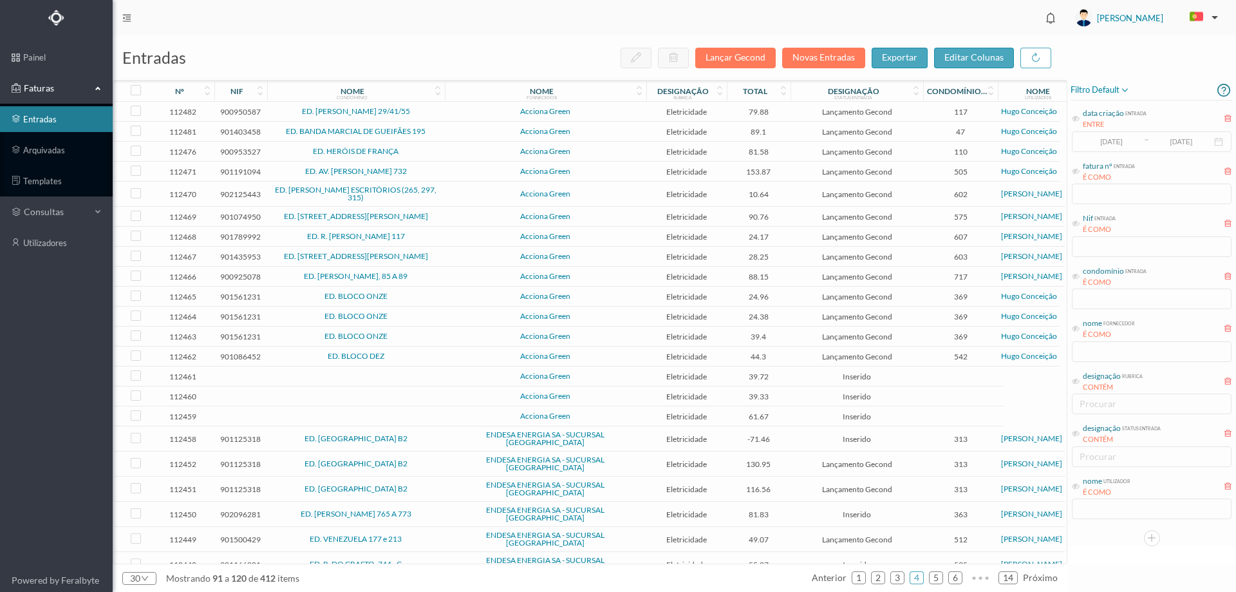
click at [467, 173] on span "Acciona Green" at bounding box center [545, 171] width 195 height 8
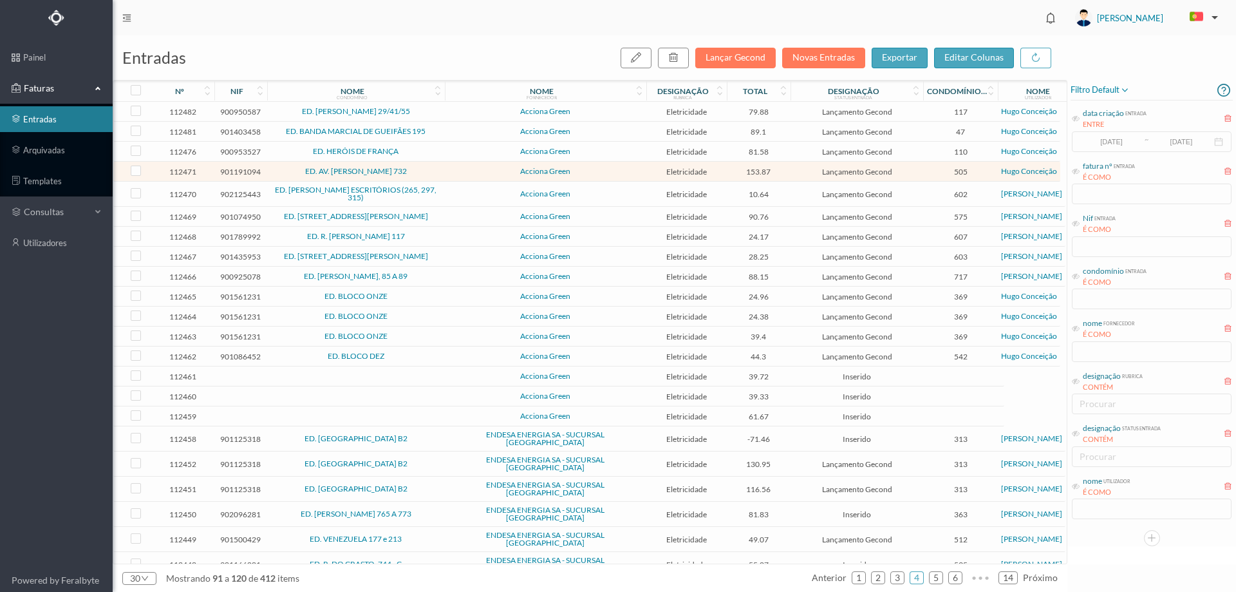
click at [469, 194] on span "Acciona Green" at bounding box center [545, 194] width 195 height 8
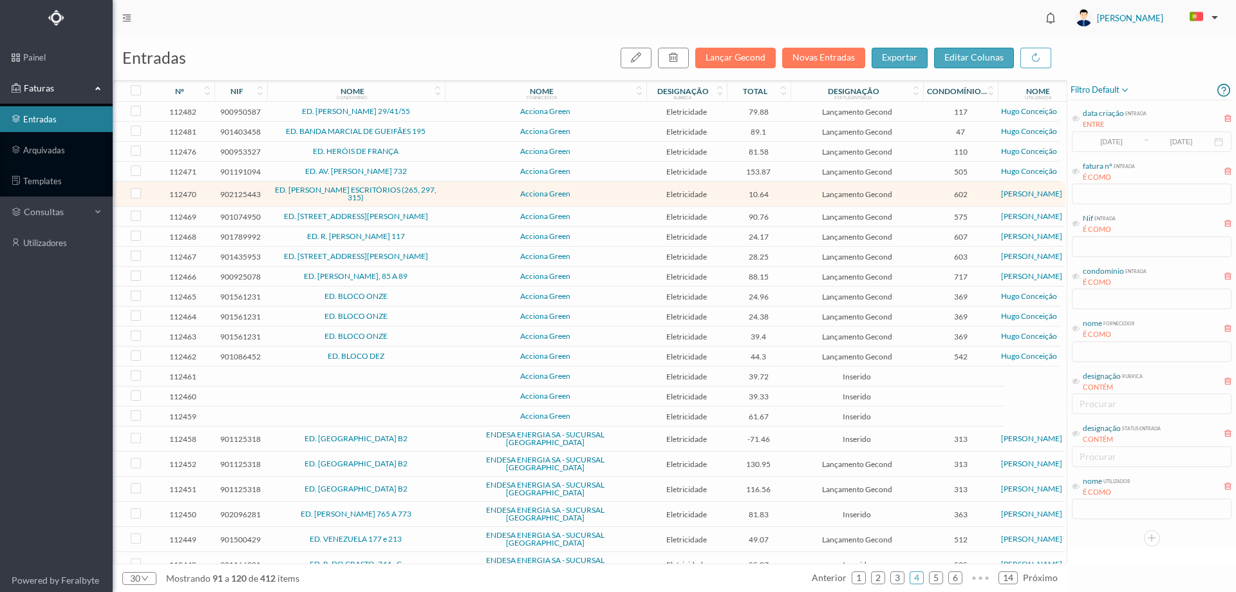
click at [470, 198] on span "Acciona Green" at bounding box center [545, 194] width 195 height 8
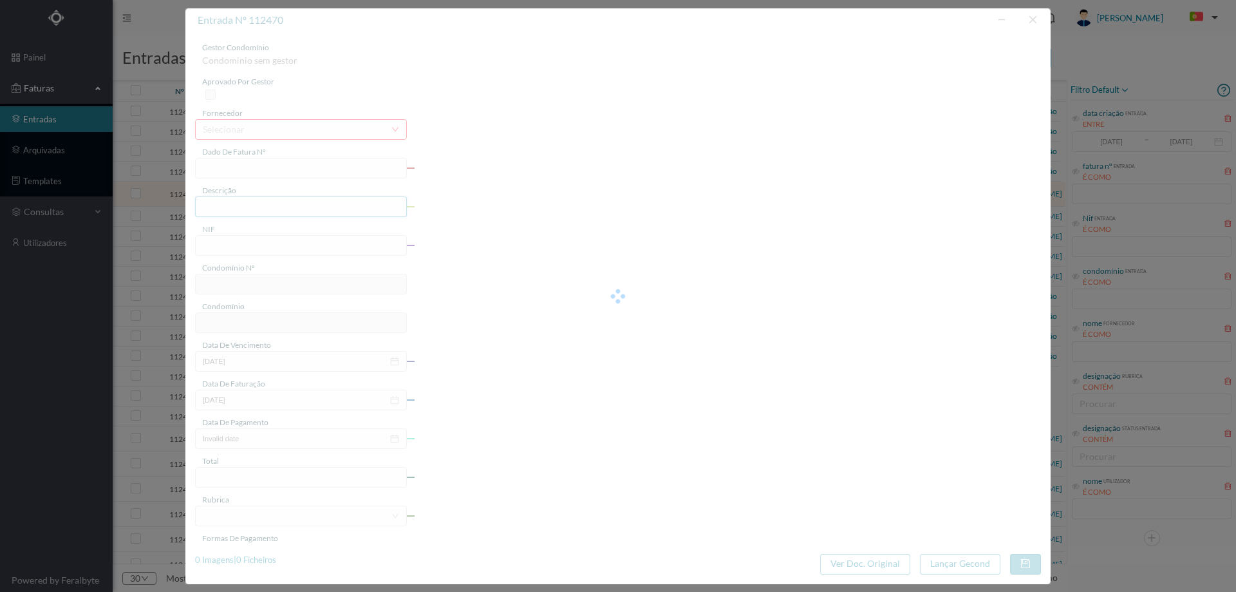
type input "FT P25/040235"
type input "ALFREDO CUNHA 297"
type input "902125443"
type input "[DATE]"
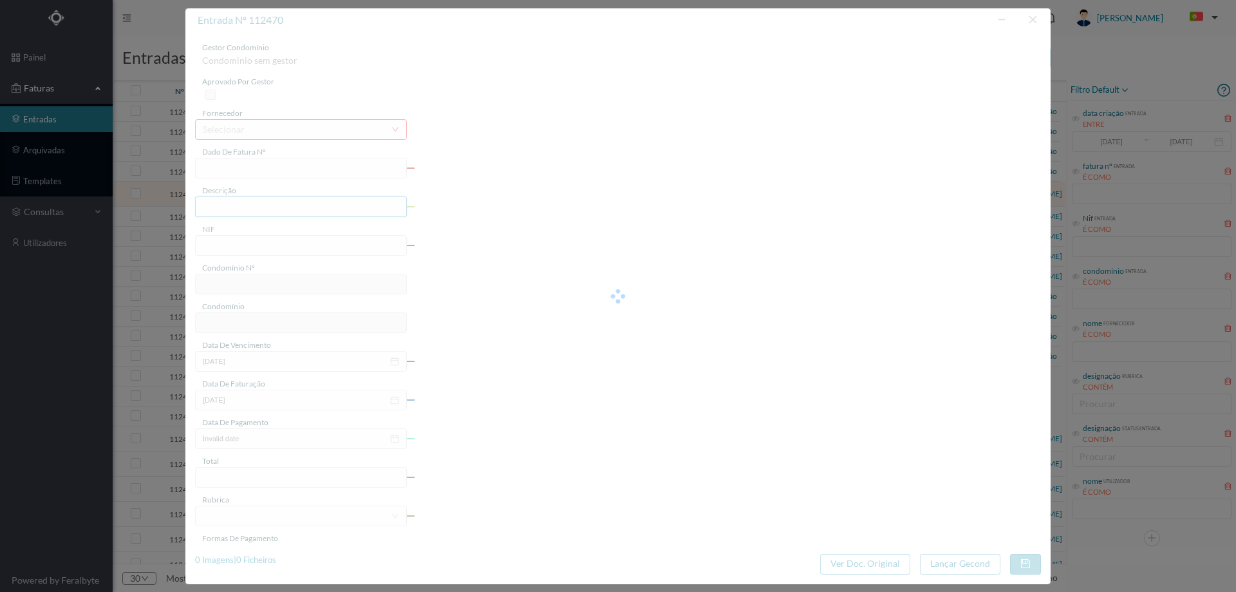
type input "[DATE]"
type input "10.64"
type input "602"
type input "ED. ALFREDO CUNHA ESCRITÓRIOS (265, 297, 315)"
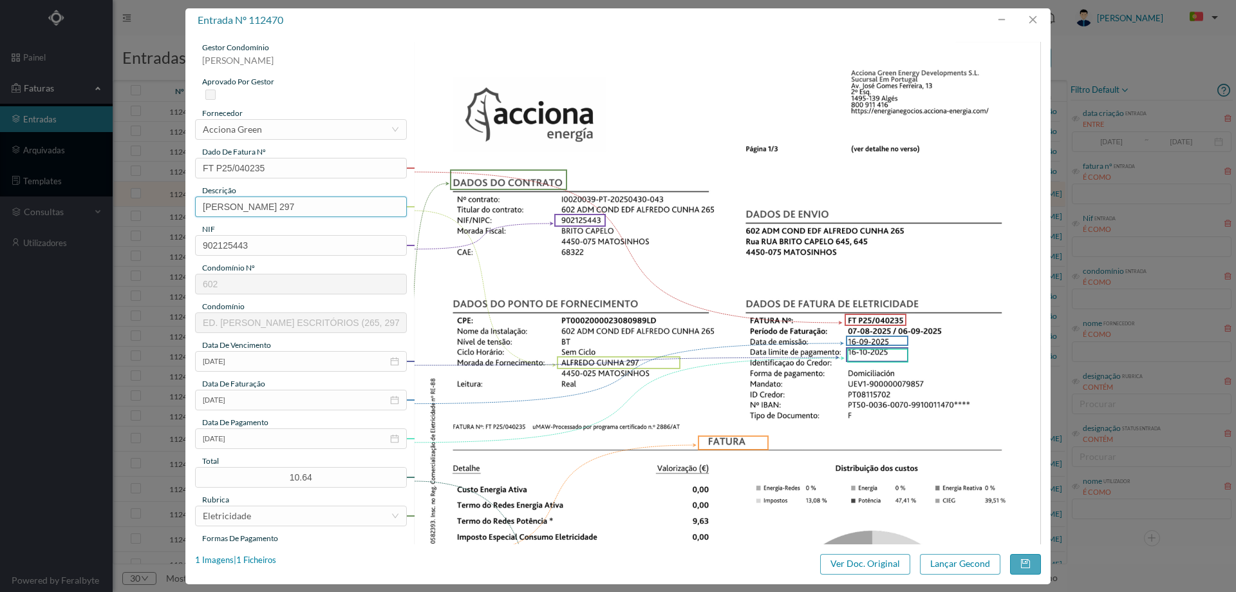
drag, startPoint x: 280, startPoint y: 209, endPoint x: 100, endPoint y: 216, distance: 179.8
click at [102, 216] on div "entrada nº 112470 gestor condomínio Joana Laroca aprovado por gestor fornecedor…" at bounding box center [618, 296] width 1236 height 592
click at [254, 200] on input "297" at bounding box center [301, 206] width 212 height 21
type input "297 (07.08.2025 a 06.09.2025)"
click at [966, 572] on button "Lançar Gecond" at bounding box center [960, 564] width 80 height 21
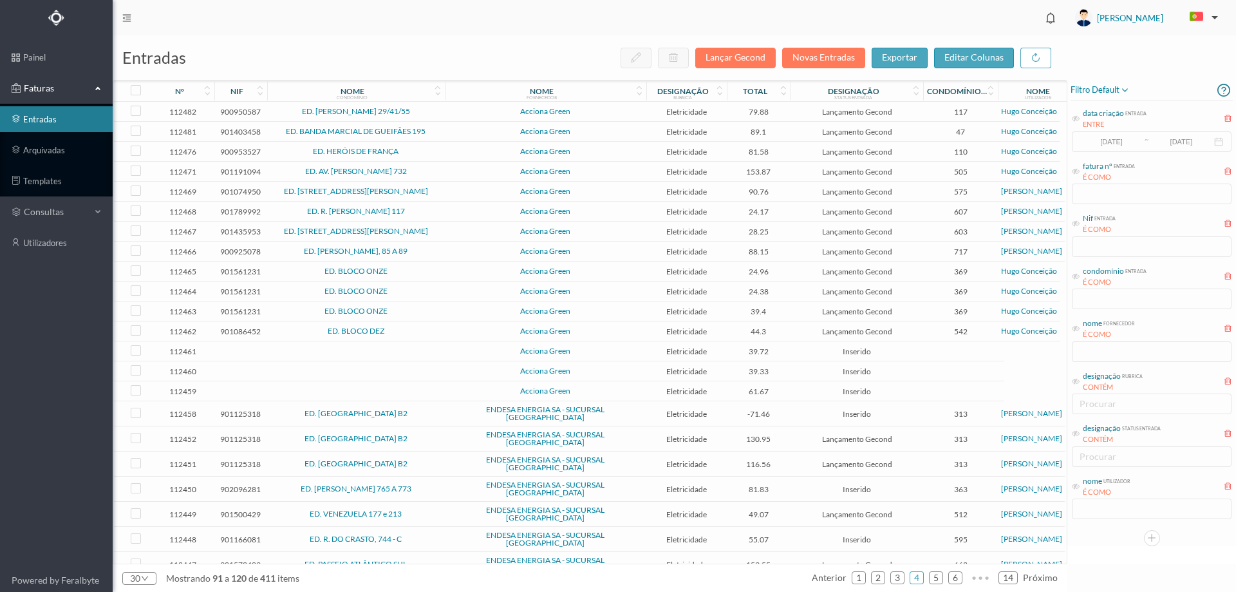
click at [446, 187] on td "Acciona Green" at bounding box center [546, 192] width 202 height 20
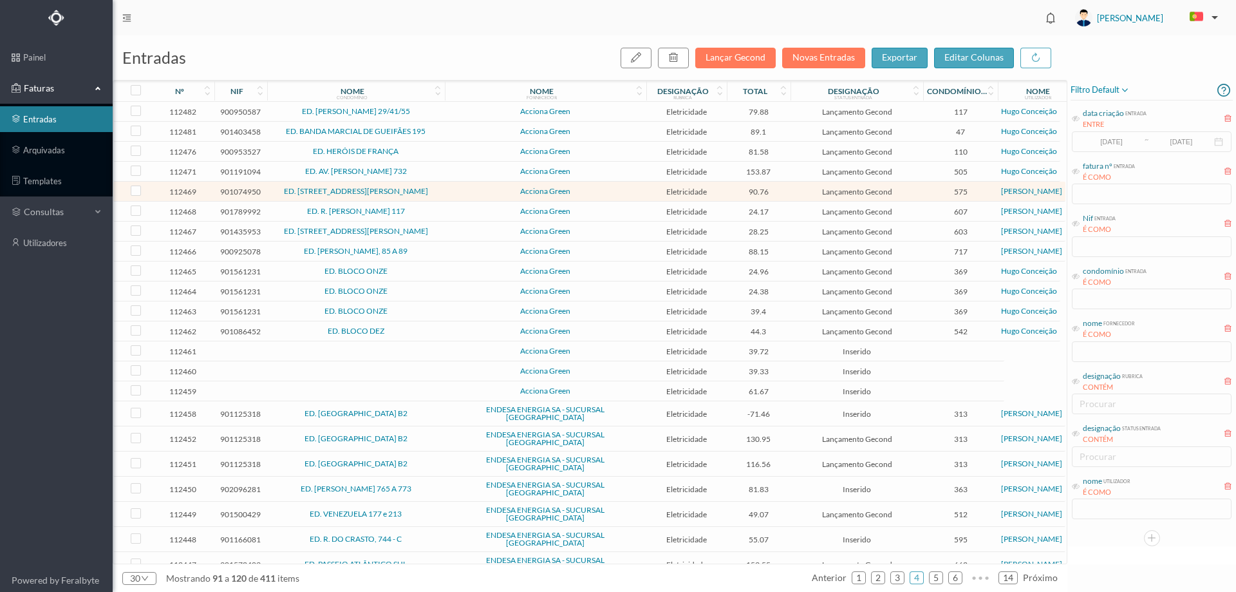
click at [446, 187] on td "Acciona Green" at bounding box center [546, 192] width 202 height 20
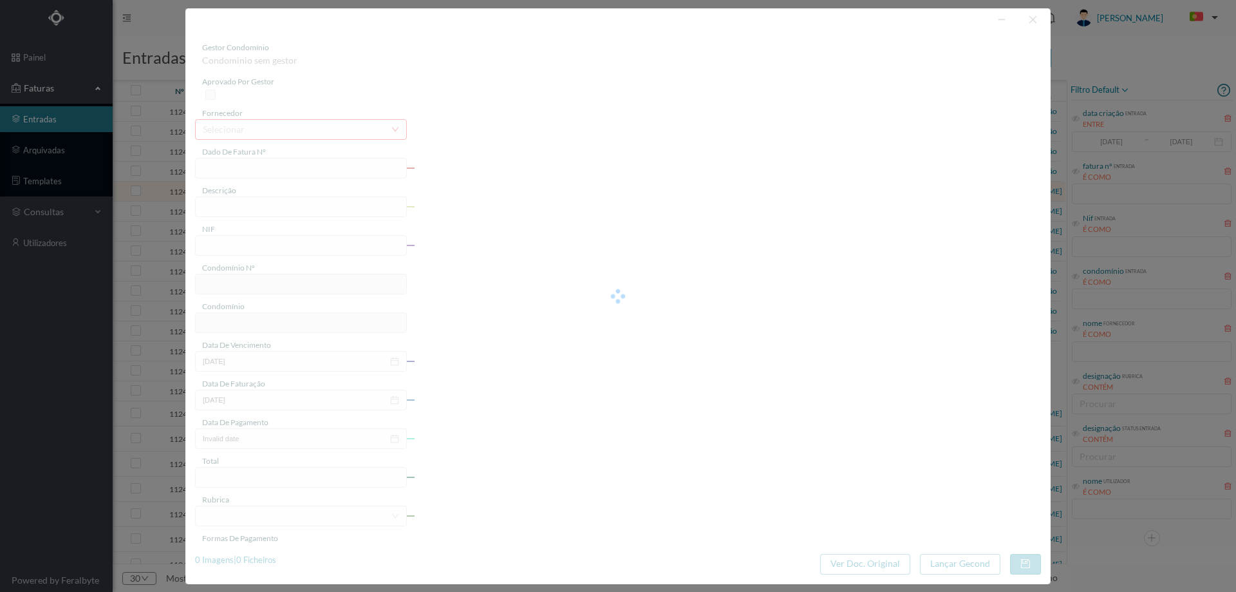
type input "FT P25/040234"
type input "BRITO CAPELO 810"
type input "901074950"
type input "[DATE]"
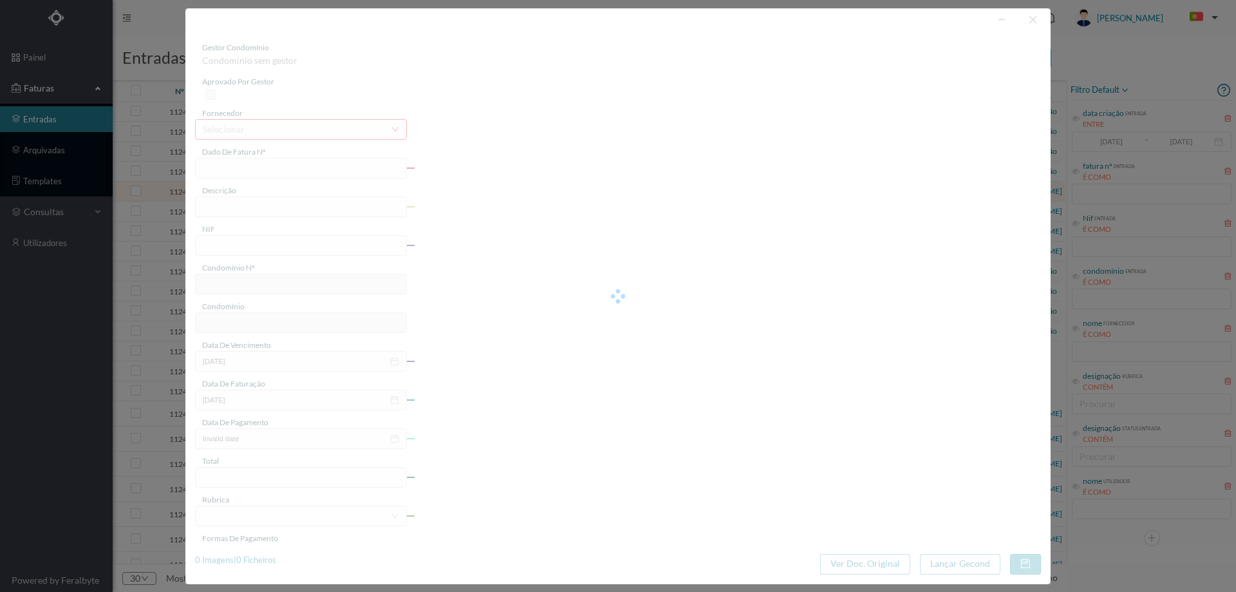
type input "[DATE]"
type input "90.76"
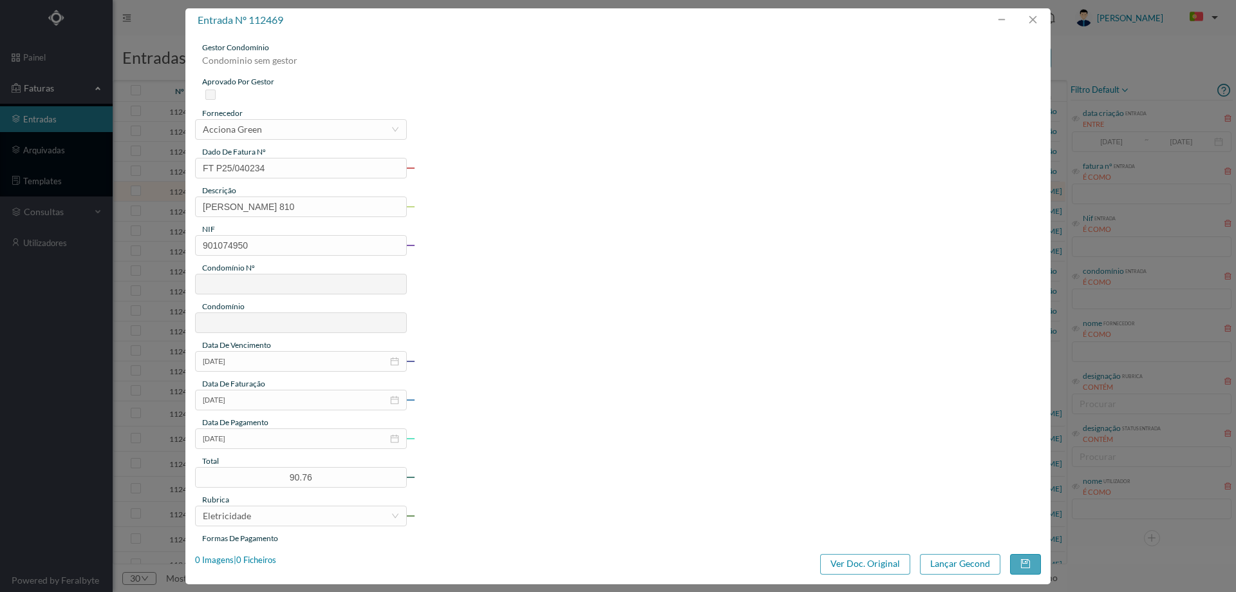
type input "575"
type input "ED. [STREET_ADDRESS][PERSON_NAME]"
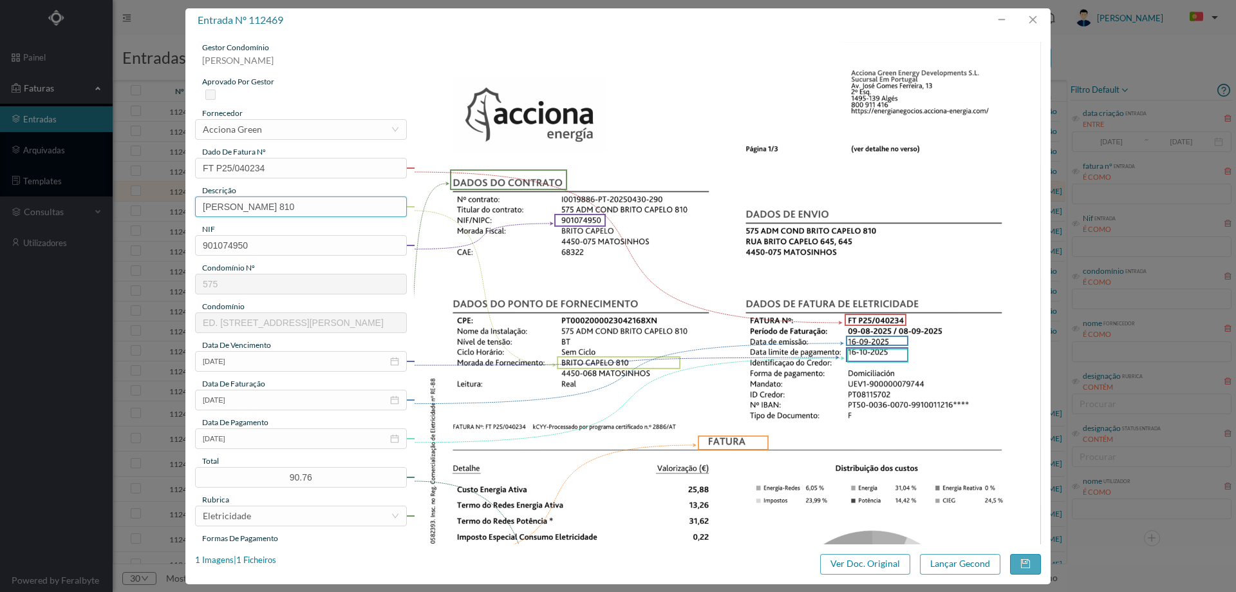
drag, startPoint x: 271, startPoint y: 205, endPoint x: 111, endPoint y: 205, distance: 159.7
click at [111, 205] on div "entrada nº 112469 gestor condomínio Beatriz Pinheiro aprovado por gestor fornec…" at bounding box center [618, 296] width 1236 height 592
click at [279, 209] on input "810" at bounding box center [301, 206] width 212 height 21
type input "810 (09.08.2025 a 08.09.2025)"
click at [950, 564] on button "Lançar Gecond" at bounding box center [960, 564] width 80 height 21
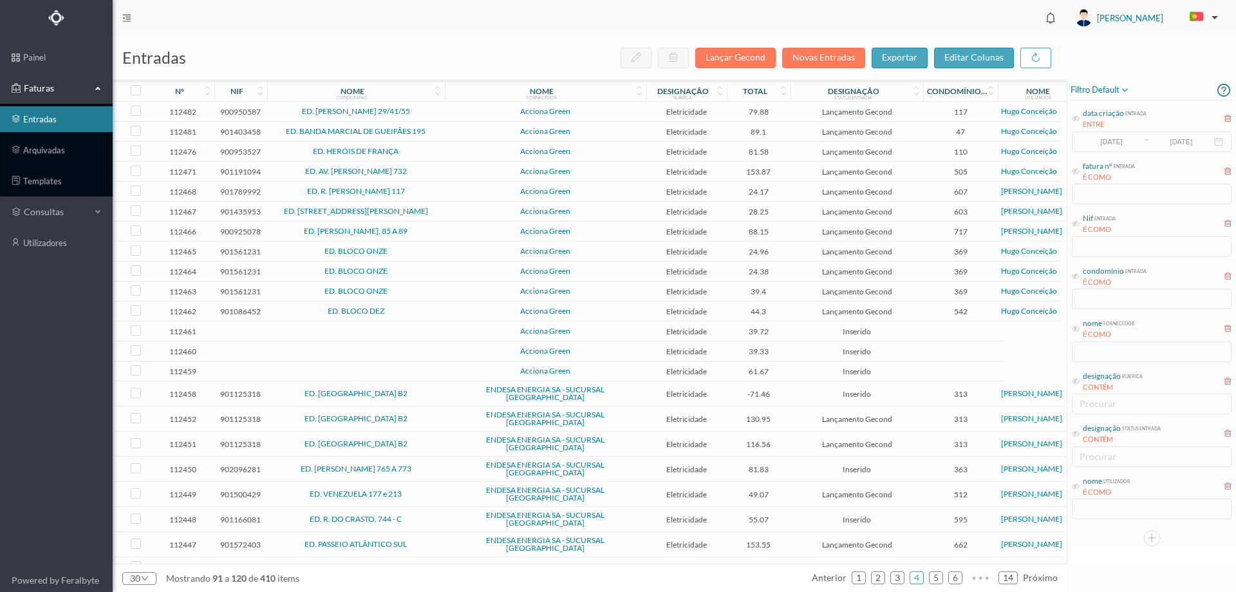
click at [441, 194] on span "ED. R. GUILHERME FELGUEIRAS 117" at bounding box center [355, 191] width 171 height 8
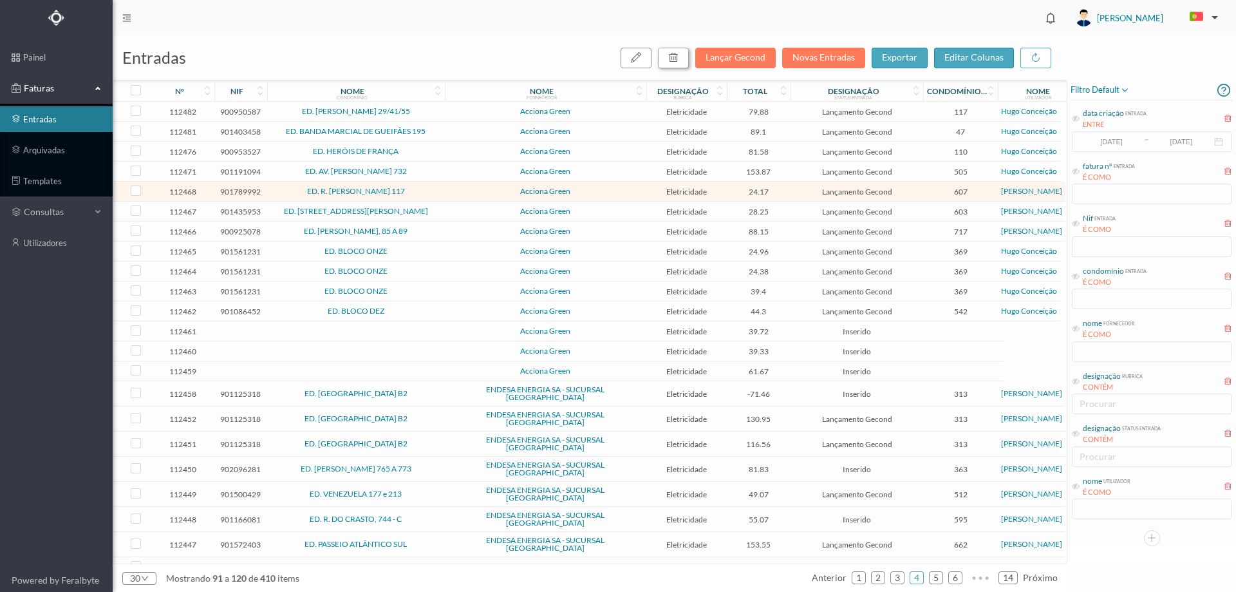
click at [677, 62] on icon "button" at bounding box center [673, 57] width 10 height 10
click at [781, 116] on button "sim" at bounding box center [790, 115] width 25 height 15
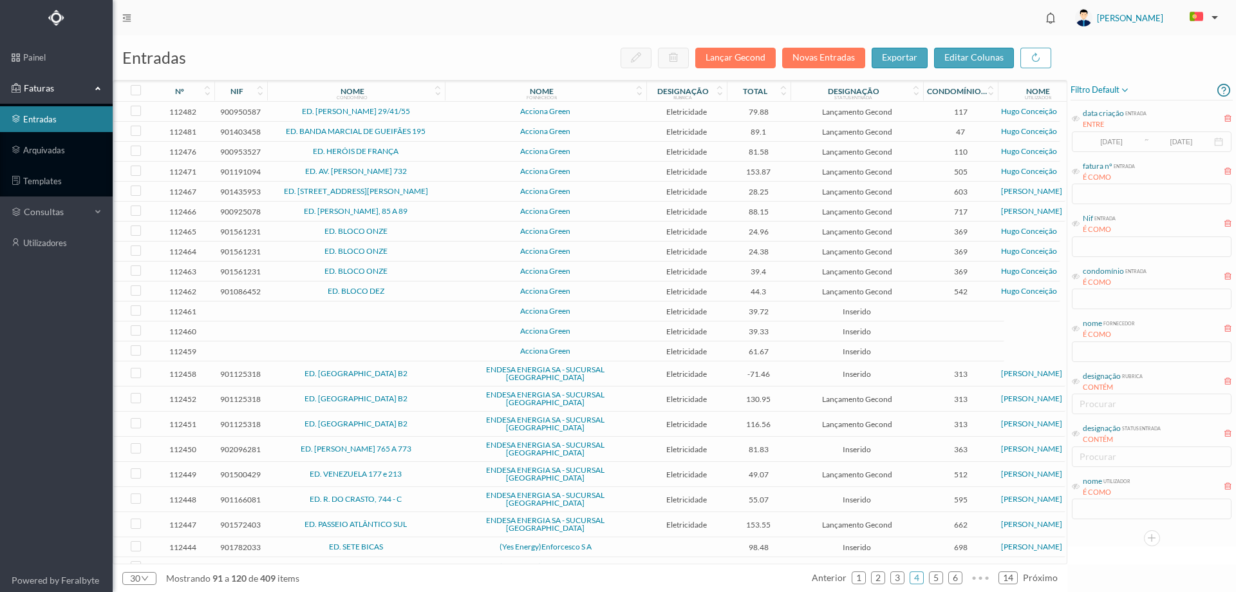
click at [915, 191] on span "Lançamento Gecond" at bounding box center [857, 192] width 126 height 10
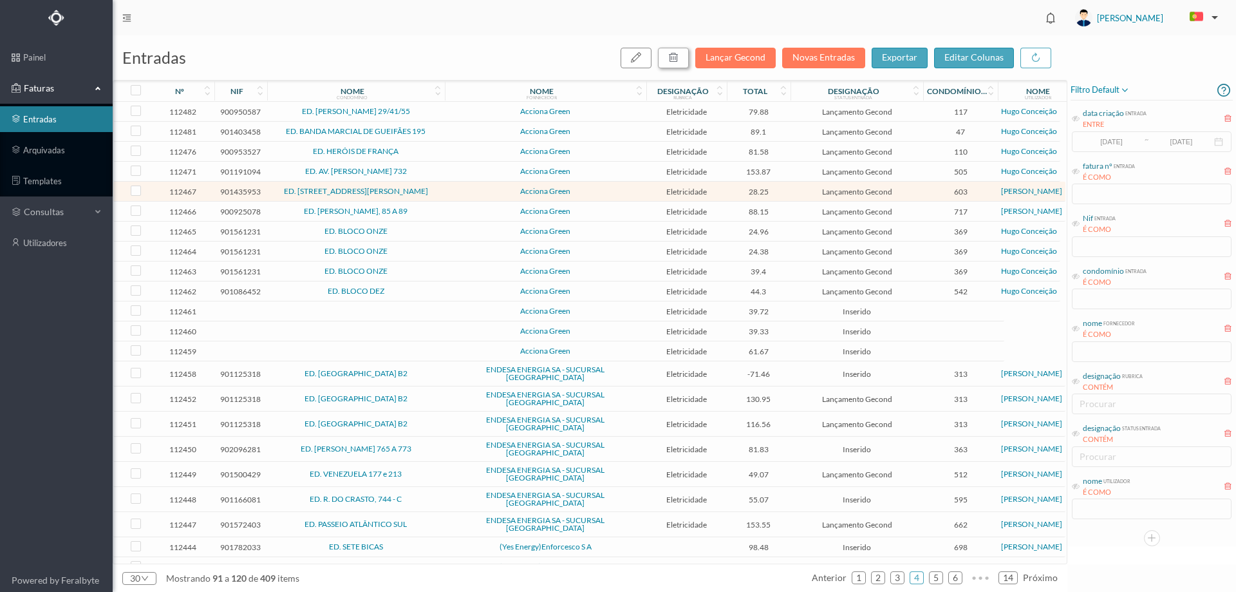
click at [674, 58] on icon "button" at bounding box center [673, 57] width 10 height 10
click at [789, 119] on button "sim" at bounding box center [790, 115] width 25 height 15
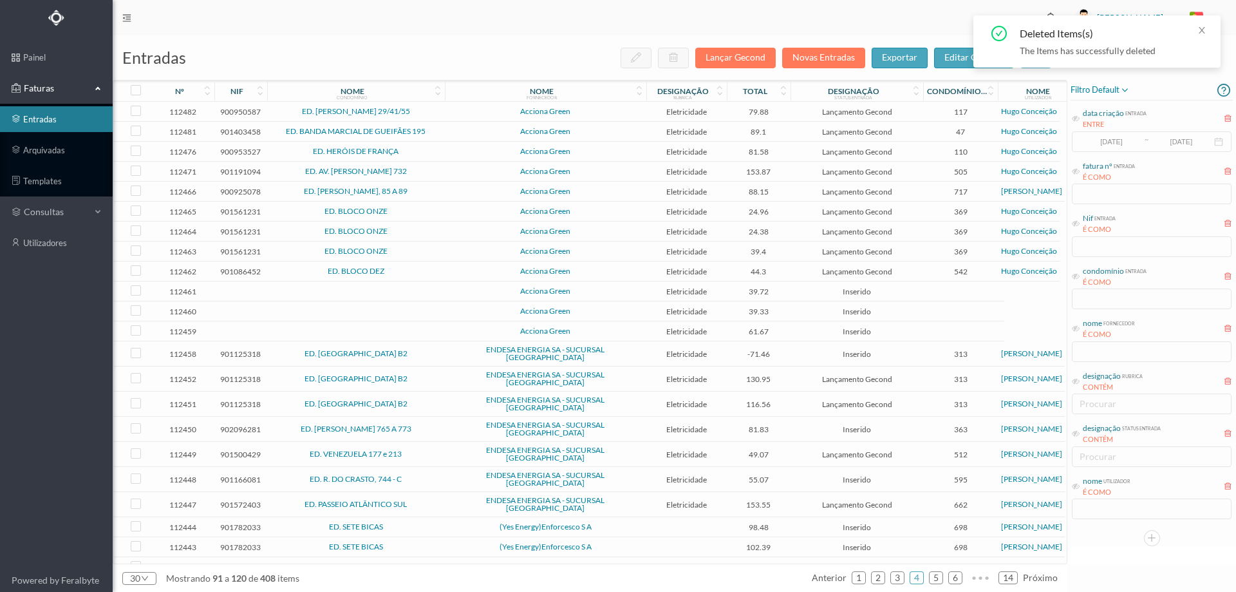
click at [461, 187] on span "Acciona Green" at bounding box center [545, 191] width 195 height 8
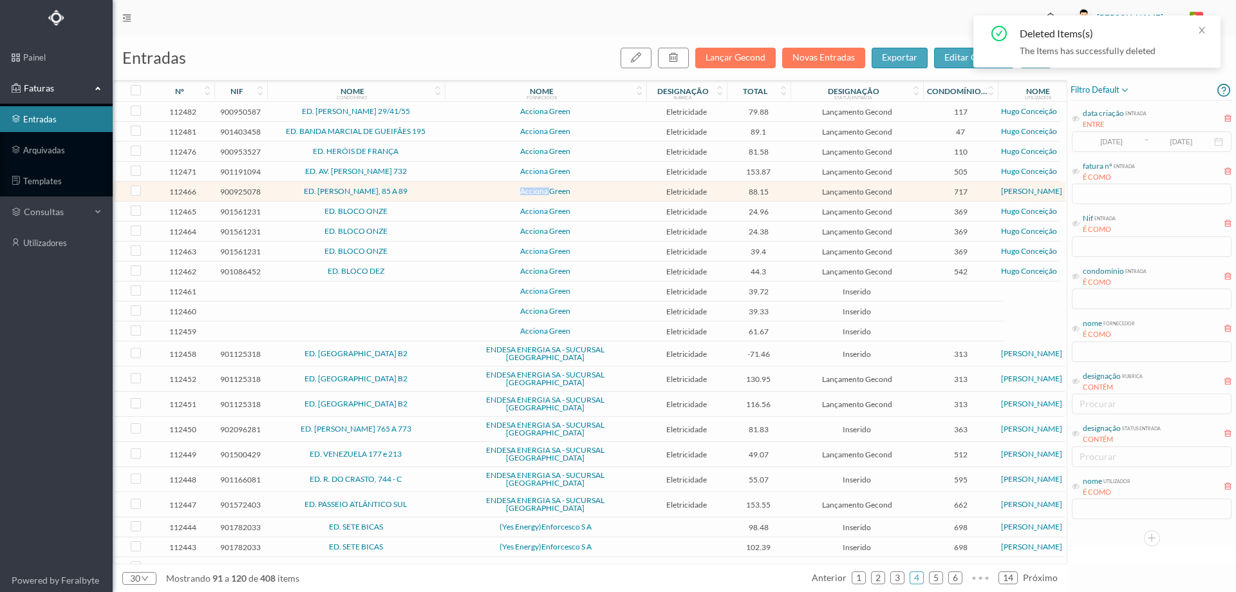
click at [461, 187] on span "Acciona Green" at bounding box center [545, 191] width 195 height 8
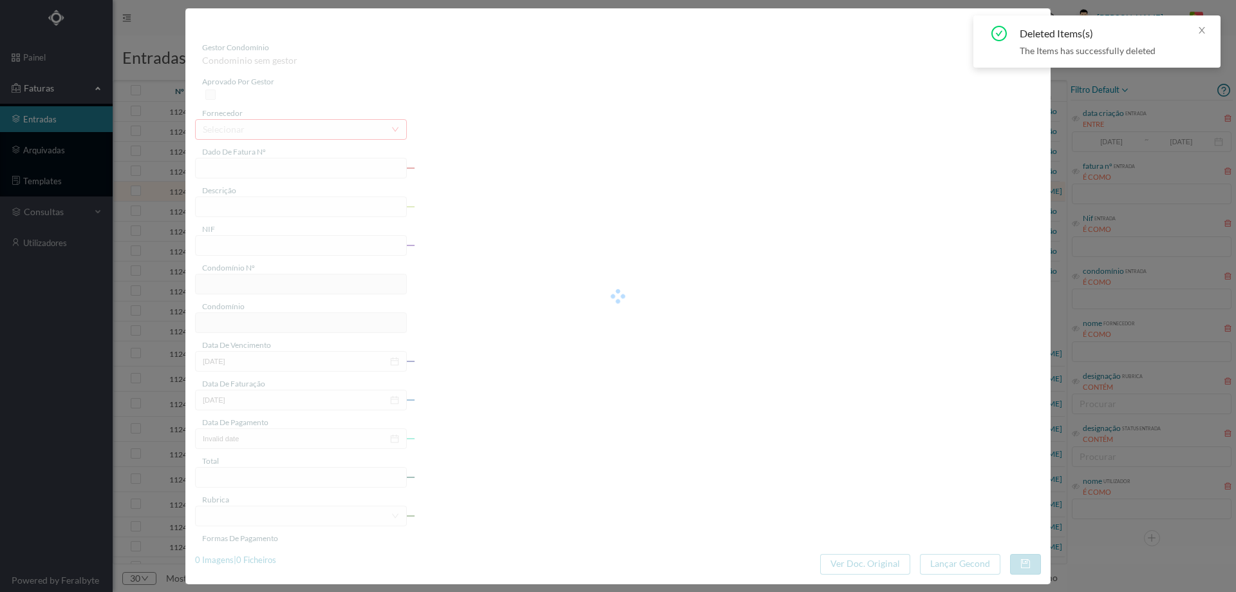
type input "FT P25/040230"
type input "ROBERTO IVENS 87"
type input "900925078"
type input "[DATE]"
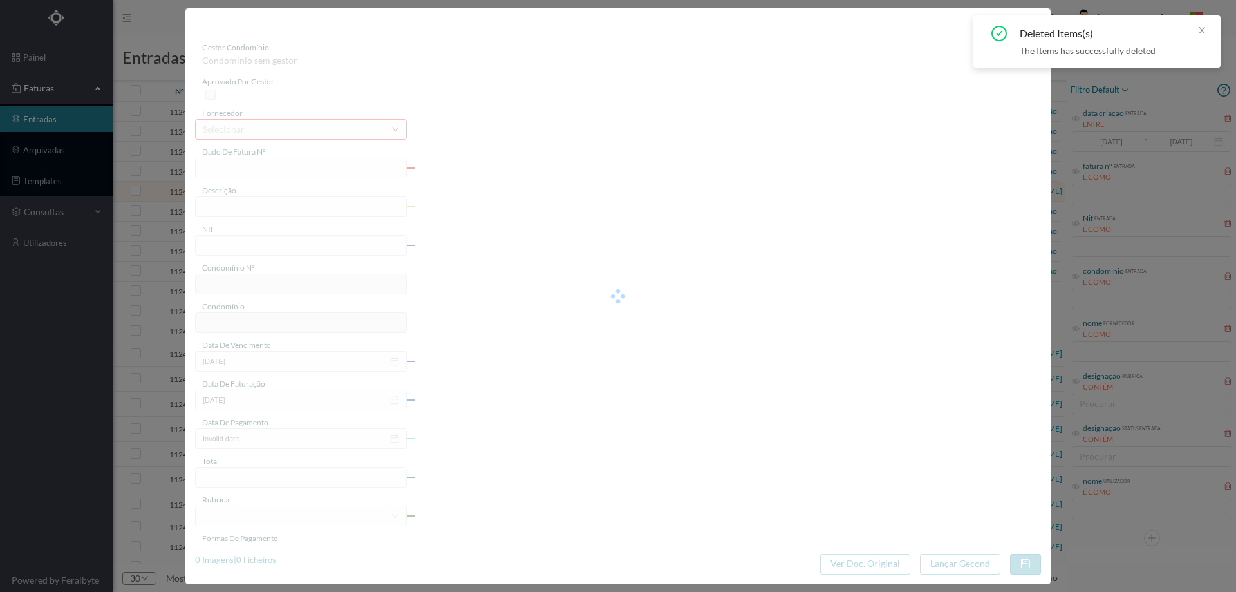
type input "[DATE]"
type input "88.15"
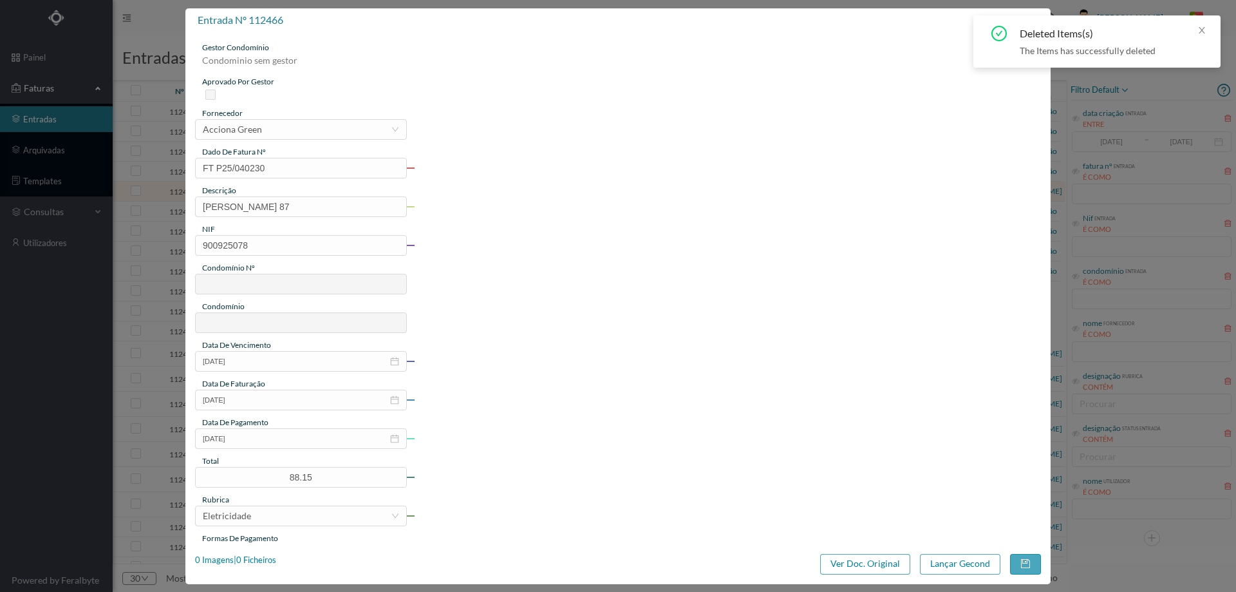
type input "717"
type input "ED. ROBERTO IVENS, 85 A 89"
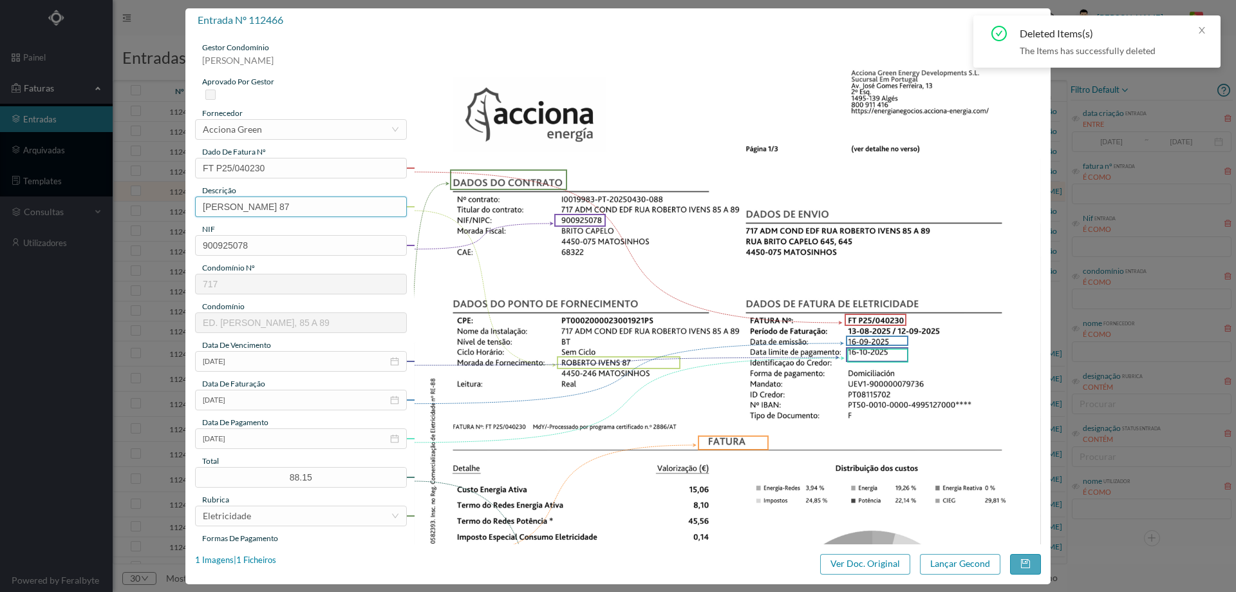
drag, startPoint x: 276, startPoint y: 212, endPoint x: 14, endPoint y: 201, distance: 261.6
click at [17, 201] on div "entrada nº 112466 gestor condomínio Beatriz Pinheiro aprovado por gestor fornec…" at bounding box center [618, 296] width 1236 height 592
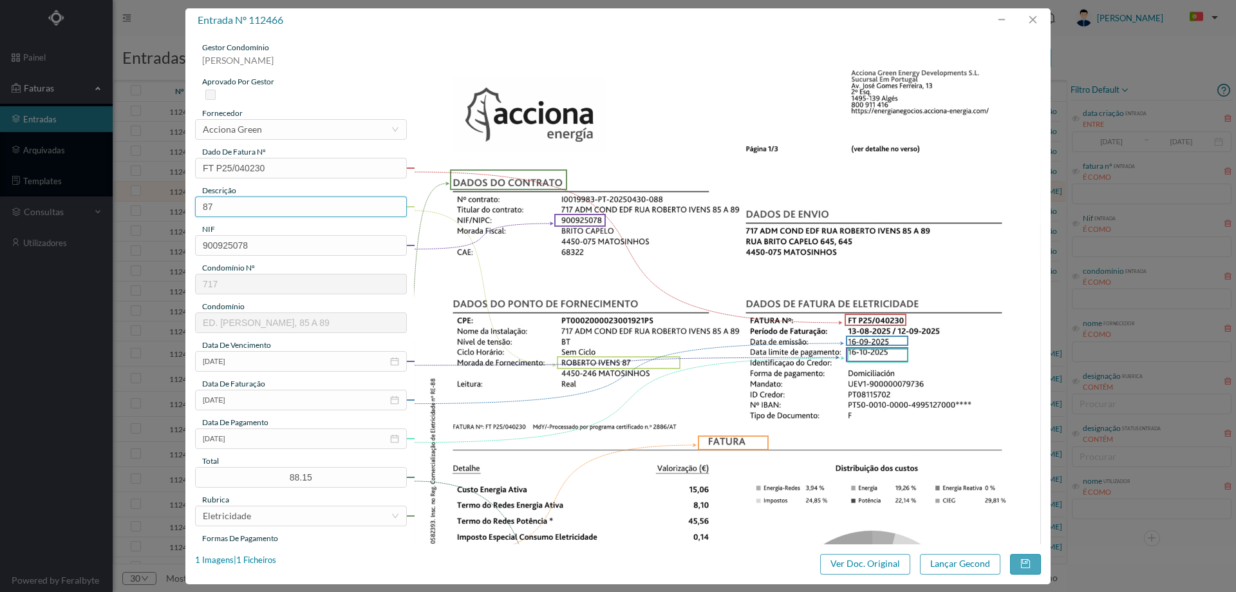
click at [241, 211] on input "87" at bounding box center [301, 206] width 212 height 21
type input "87 (13.08.2025 a 12.09.2025)"
click at [959, 552] on div "entrada nº 112466 gestor condomínio Beatriz Pinheiro aprovado por gestor fornec…" at bounding box center [617, 296] width 865 height 576
click at [952, 565] on button "Lançar Gecond" at bounding box center [960, 564] width 80 height 21
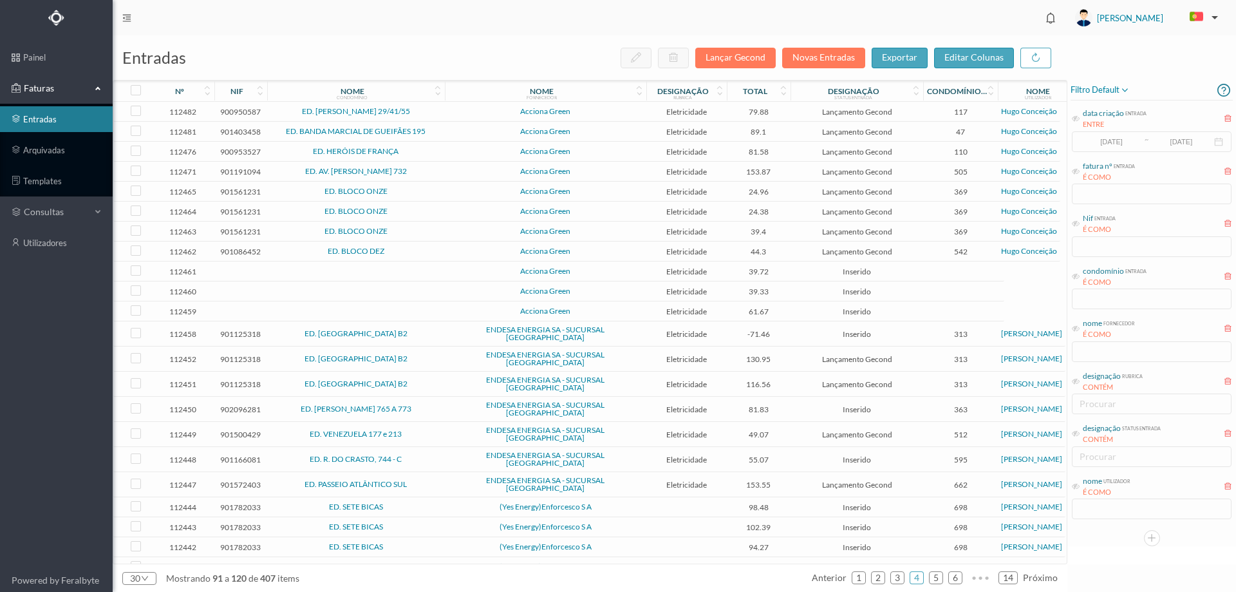
click at [423, 405] on span "ED. TOMÁS RIBEIRO 765 A 773" at bounding box center [355, 409] width 171 height 8
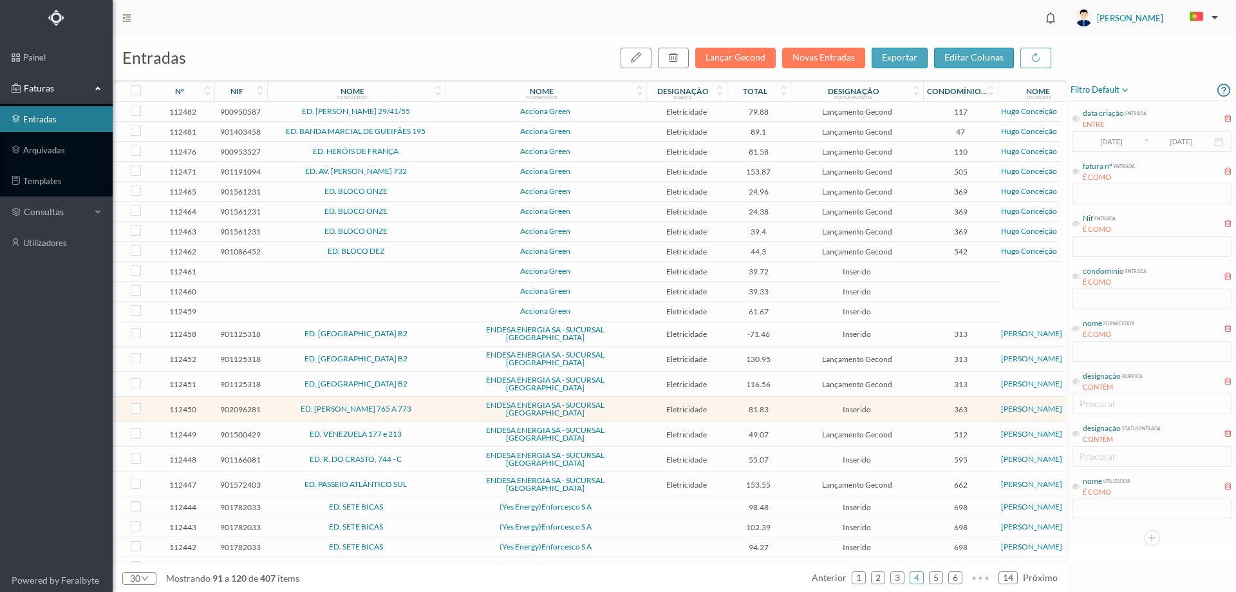
click at [423, 405] on span "ED. TOMÁS RIBEIRO 765 A 773" at bounding box center [355, 409] width 171 height 8
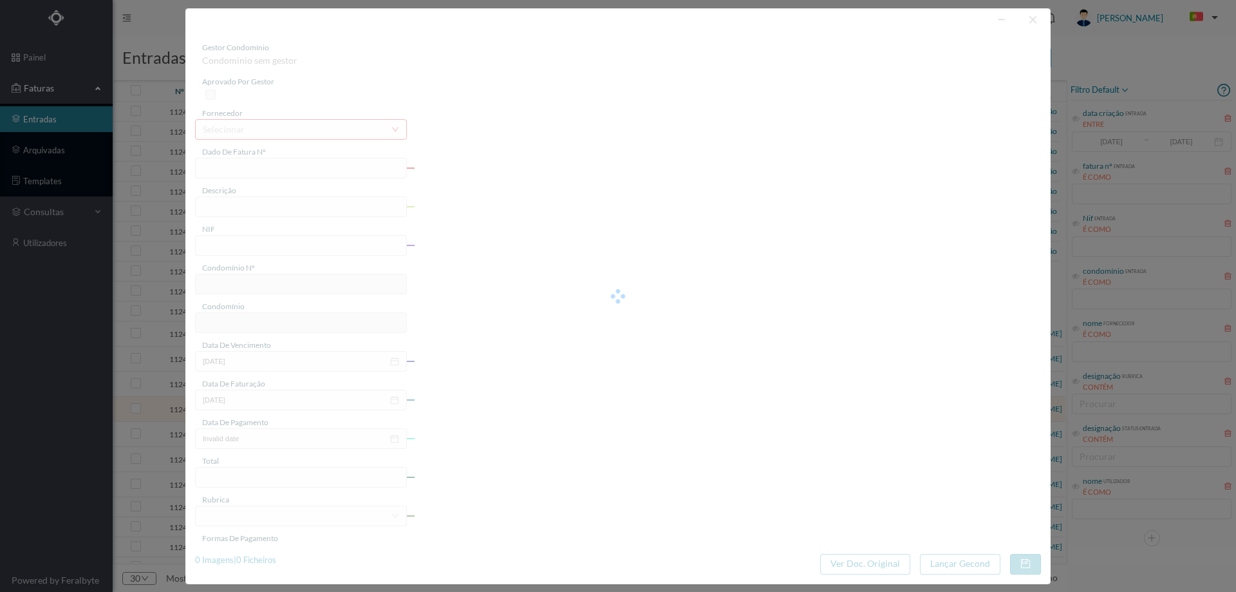
type input "FAC 0240312025/0061488374"
type input "Rua tomaz Ribeiro /09 COMUNS"
type input "902096281"
type input "Invalid date"
type input "15-09-2025"
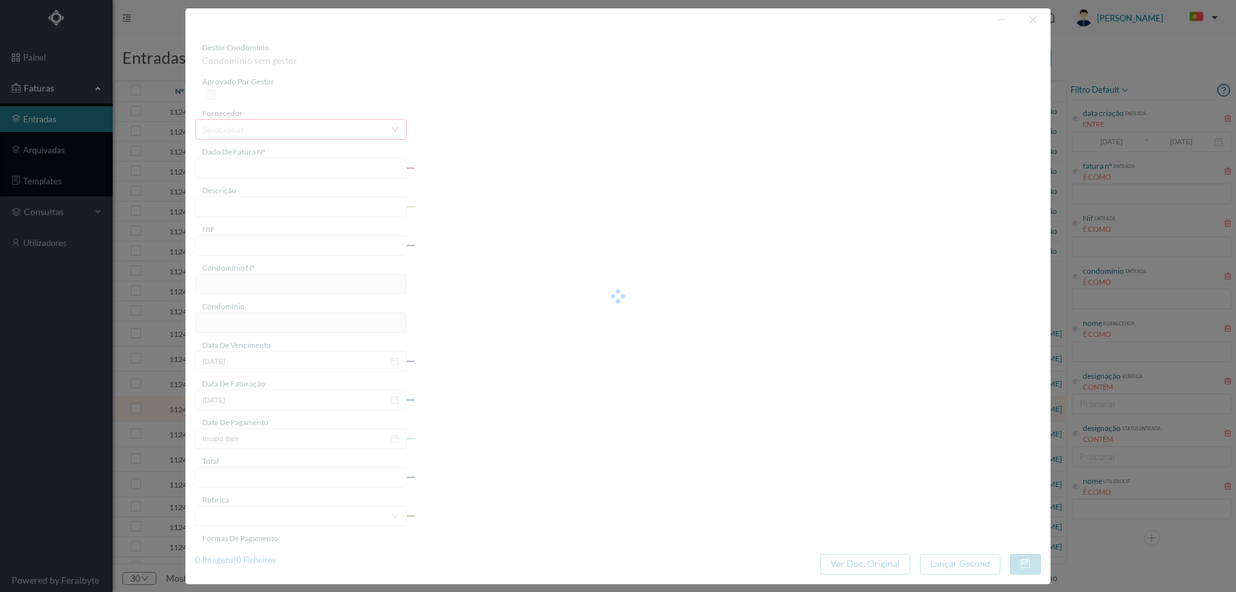
type input "81.83"
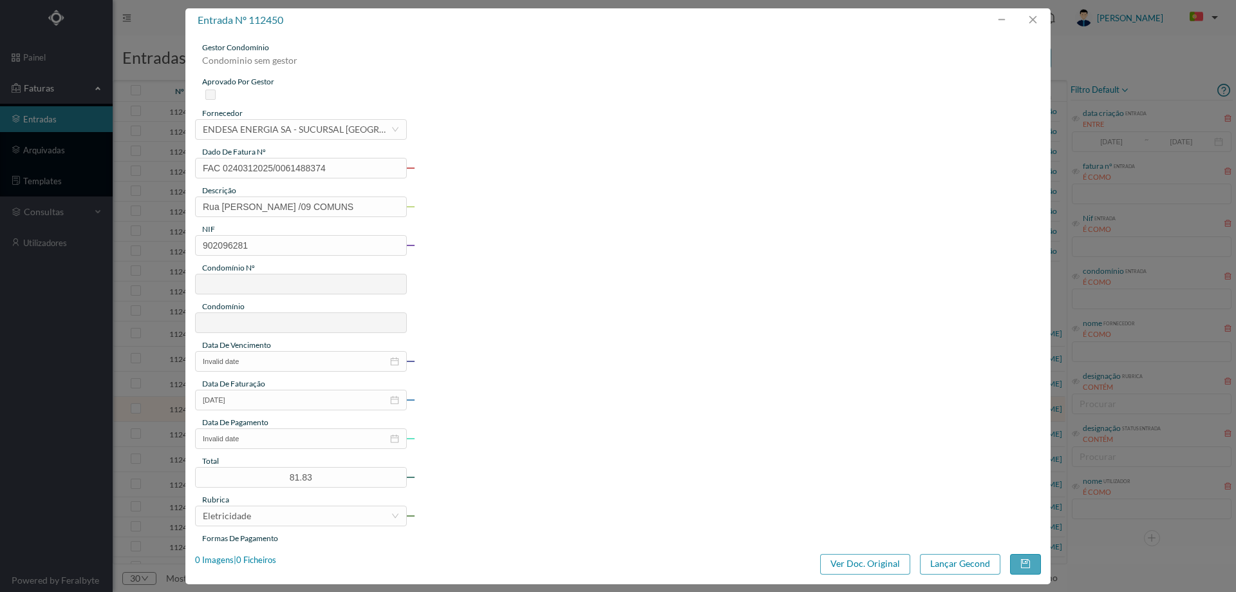
type input "363"
type input "ED. TOMÁS RIBEIRO 765 A 773"
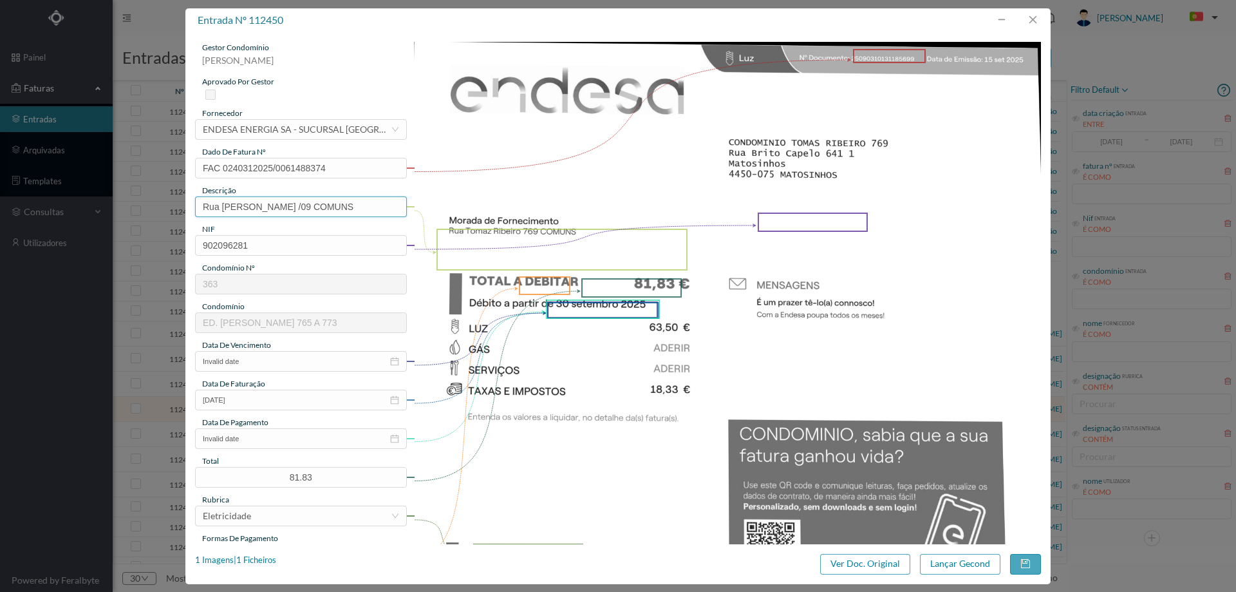
drag, startPoint x: 283, startPoint y: 206, endPoint x: 79, endPoint y: 221, distance: 204.6
click at [79, 221] on div "entrada nº 112450 gestor condomínio Beatriz Pinheiro aprovado por gestor fornec…" at bounding box center [618, 296] width 1236 height 592
click at [258, 558] on div "1 Imagens | 1 Ficheiros" at bounding box center [235, 560] width 81 height 13
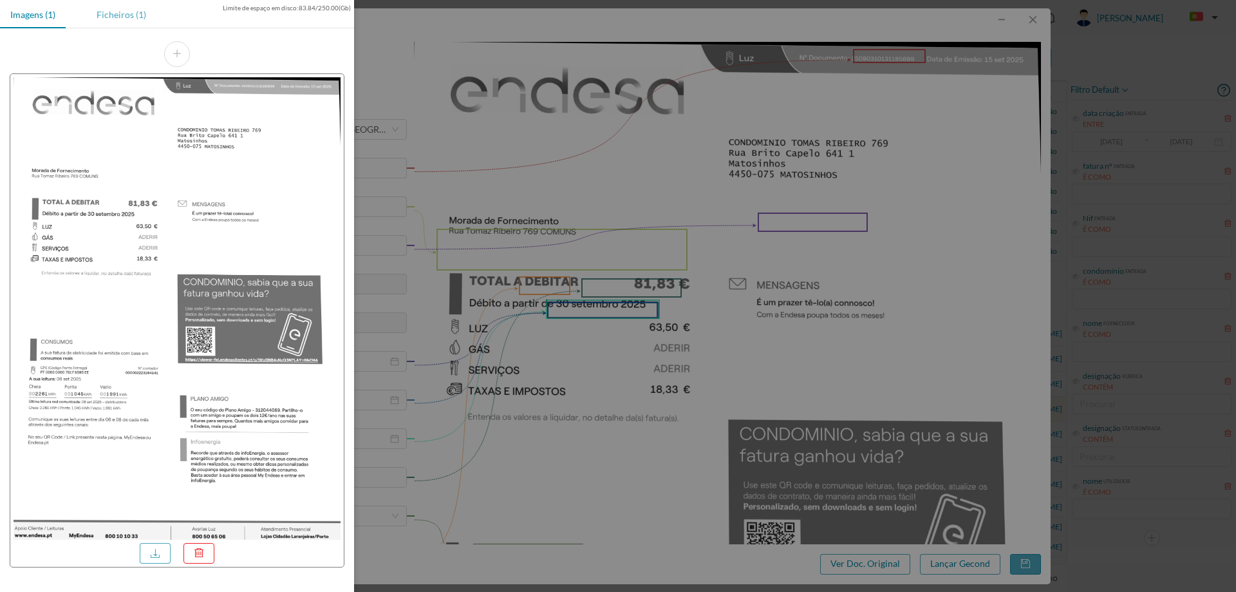
click at [115, 12] on div "Ficheiros (1)" at bounding box center [121, 14] width 70 height 29
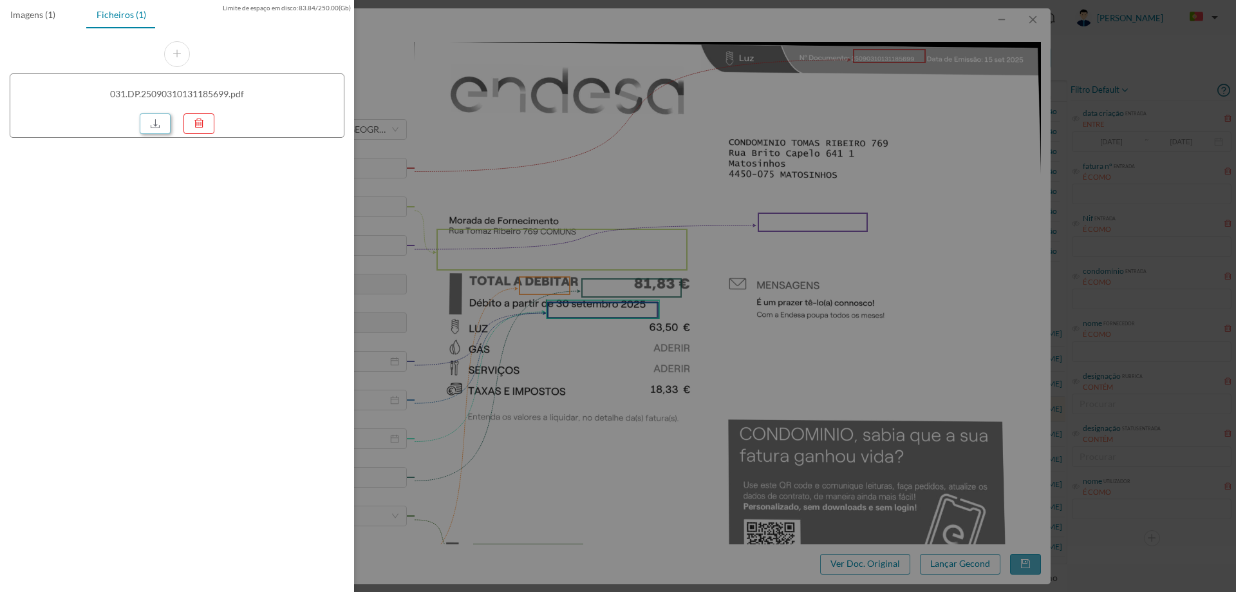
click at [156, 118] on link at bounding box center [155, 123] width 31 height 21
click at [497, 180] on div at bounding box center [618, 296] width 1236 height 592
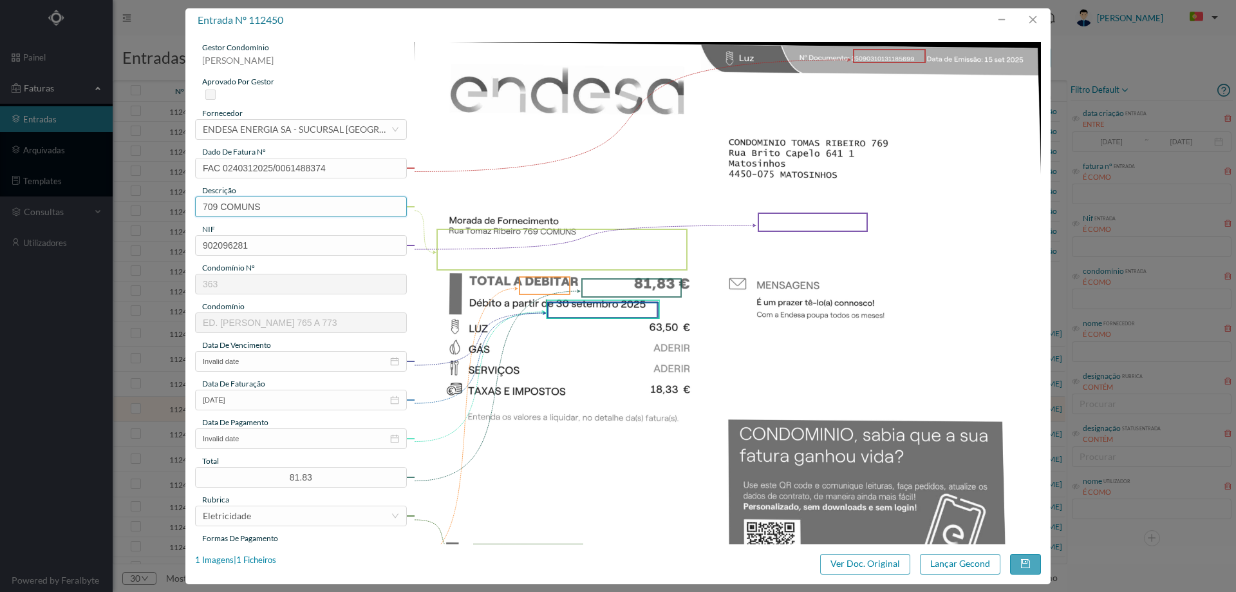
click at [299, 216] on input "709 COMUNS" at bounding box center [301, 206] width 212 height 21
paste input "09 ago 2025 a 08 set 2025"
drag, startPoint x: 392, startPoint y: 205, endPoint x: 261, endPoint y: 198, distance: 131.5
click at [261, 198] on input "709 COMUNS (09 ago 2025 a 08 set 2025)" at bounding box center [301, 206] width 212 height 21
type input "709 COMUNS (09 ago 2025 a 08 set 2025)"
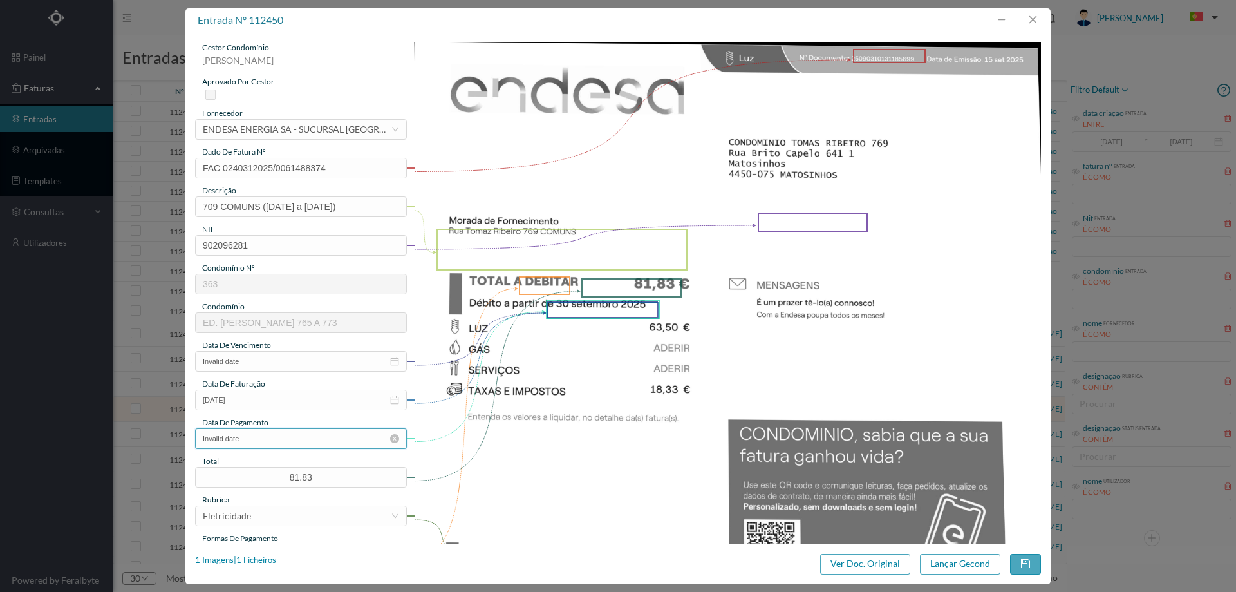
click at [260, 435] on input "Invalid date" at bounding box center [301, 438] width 212 height 21
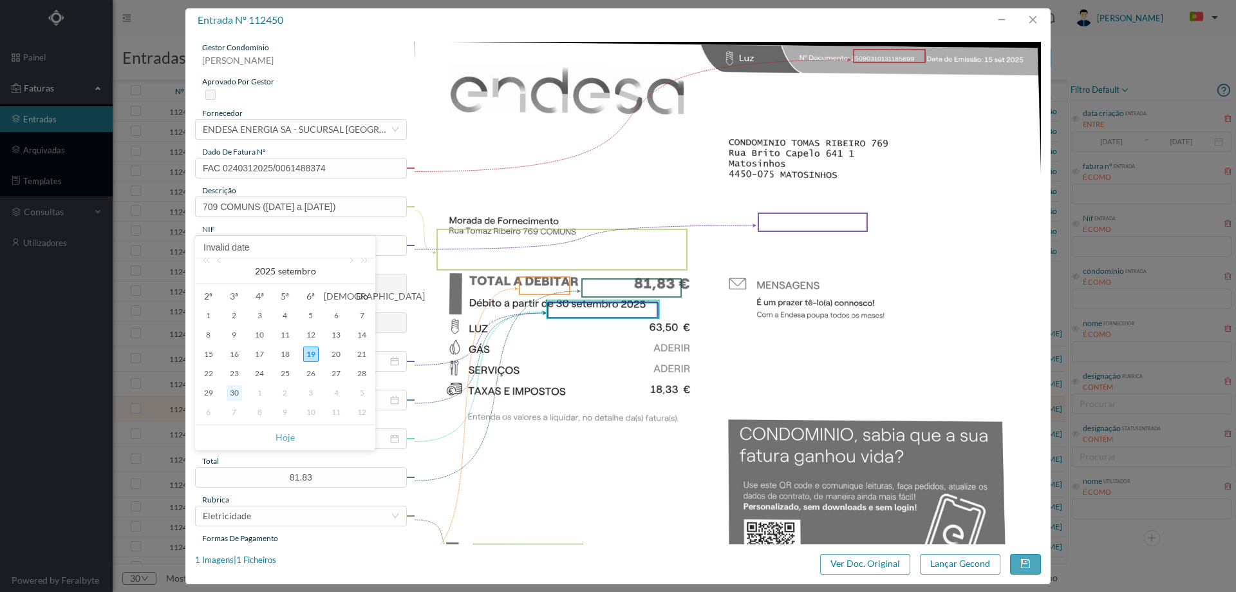
click at [233, 393] on div "30" at bounding box center [234, 392] width 15 height 15
type input "30-09-2025"
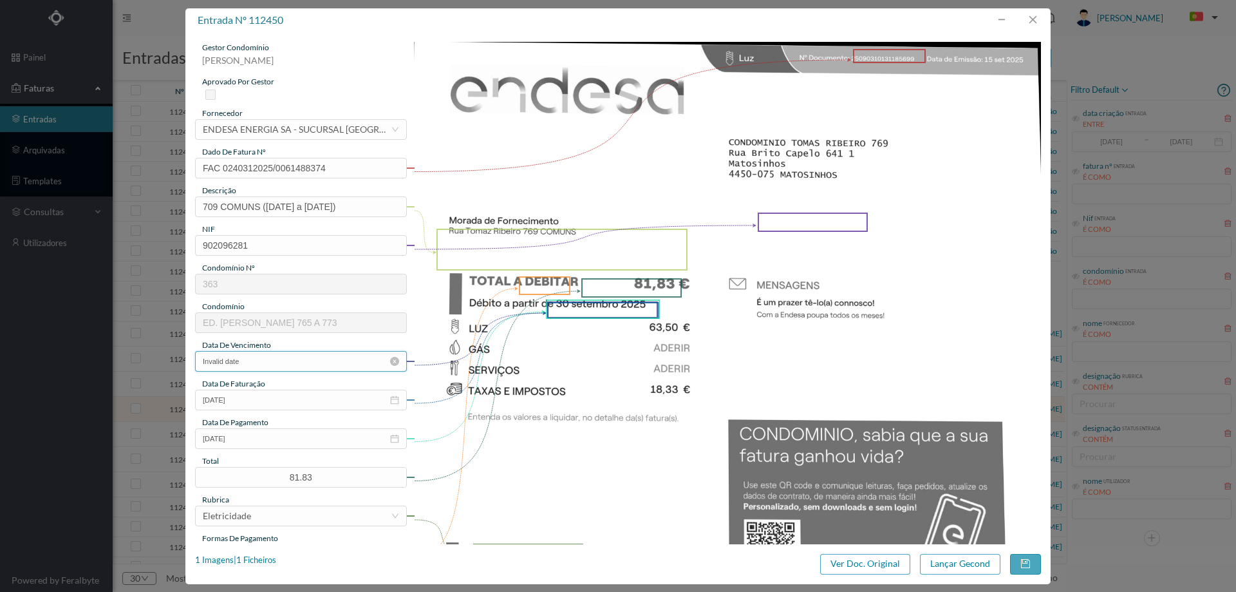
click at [259, 361] on input "Invalid date" at bounding box center [301, 361] width 212 height 21
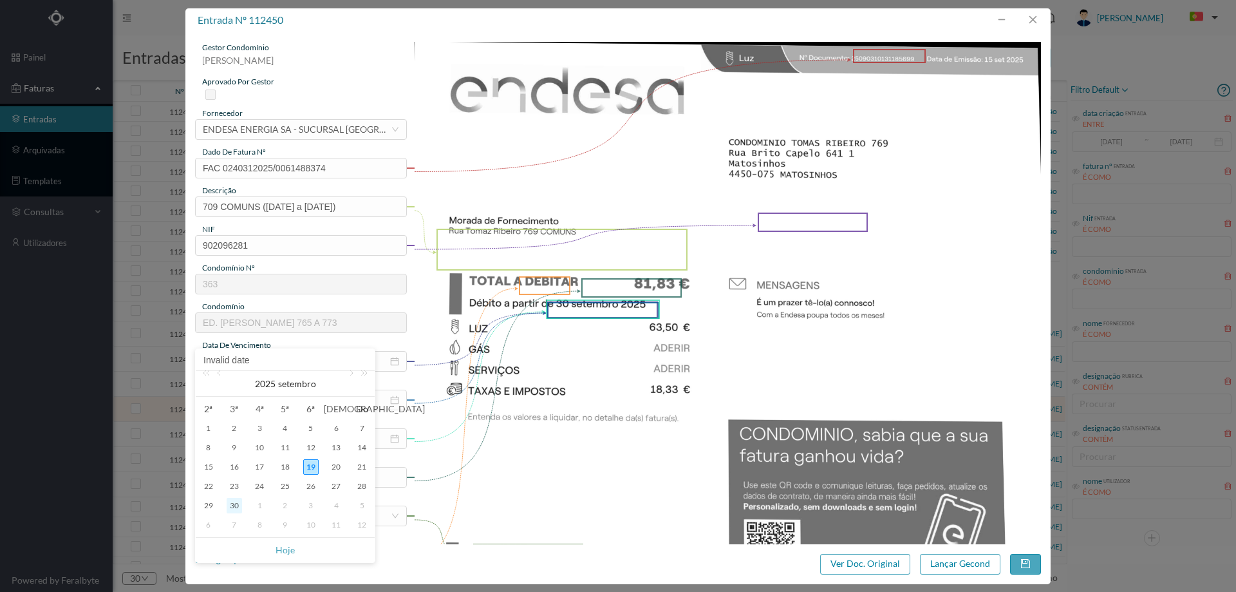
click at [234, 500] on div "30" at bounding box center [234, 505] width 15 height 15
type input "30-09-2025"
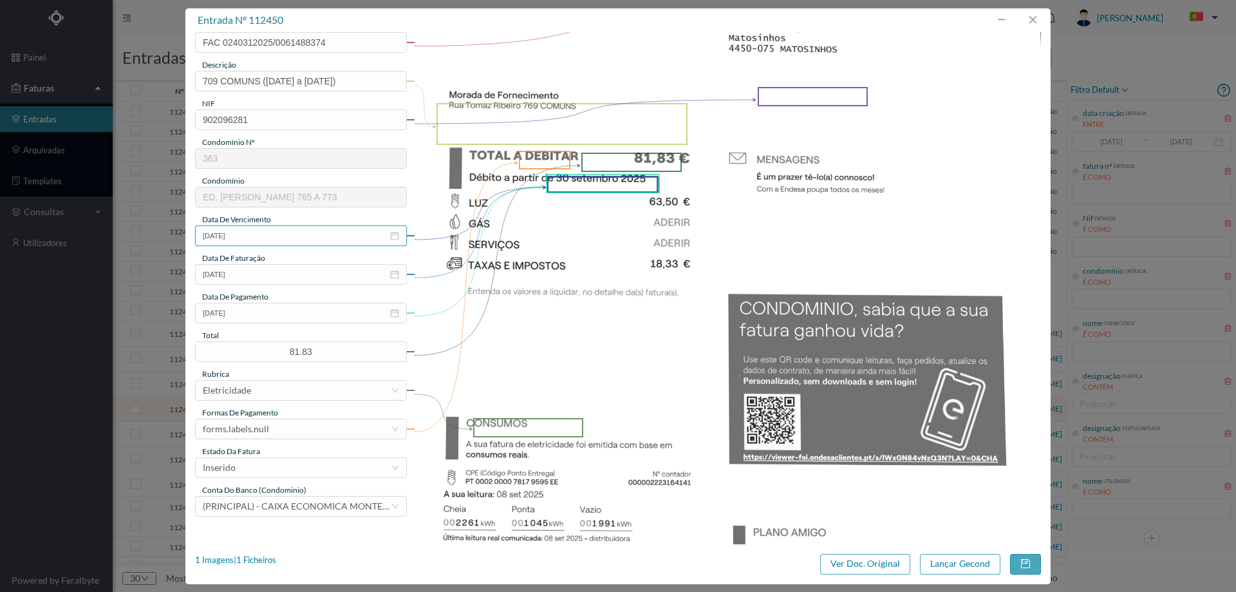
scroll to position [129, 0]
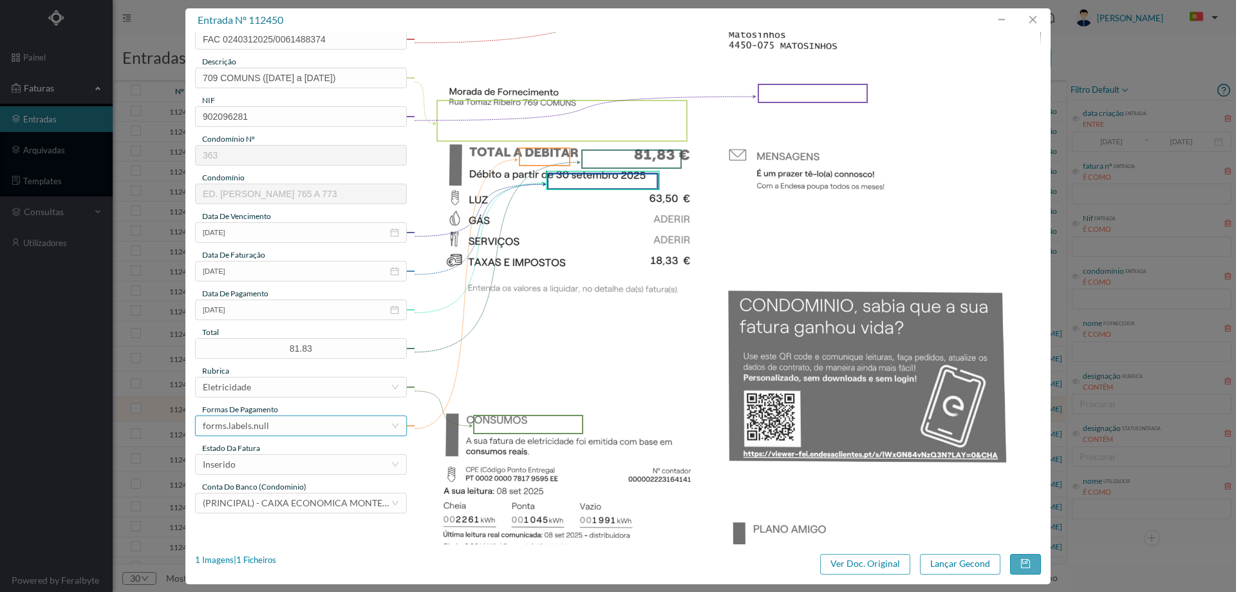
click at [288, 420] on div "forms.labels.null" at bounding box center [297, 425] width 188 height 19
click at [265, 341] on li "débito direto" at bounding box center [300, 340] width 211 height 21
click at [267, 466] on div "Inserido" at bounding box center [297, 464] width 188 height 19
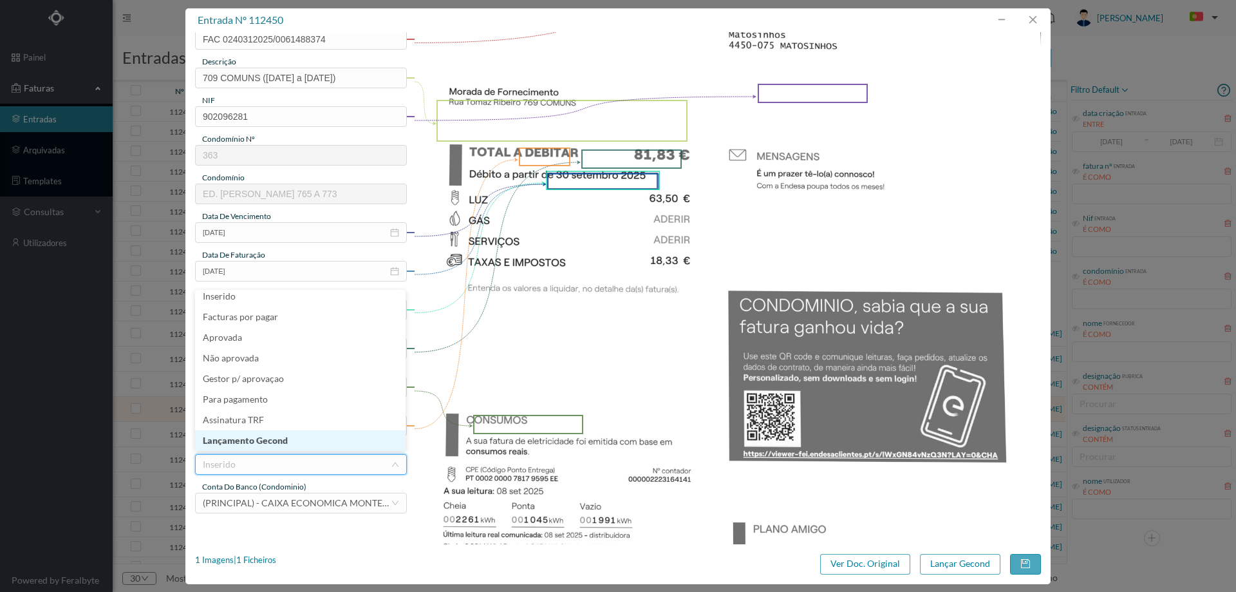
click at [267, 449] on li "Lançamento Gecond" at bounding box center [300, 440] width 211 height 21
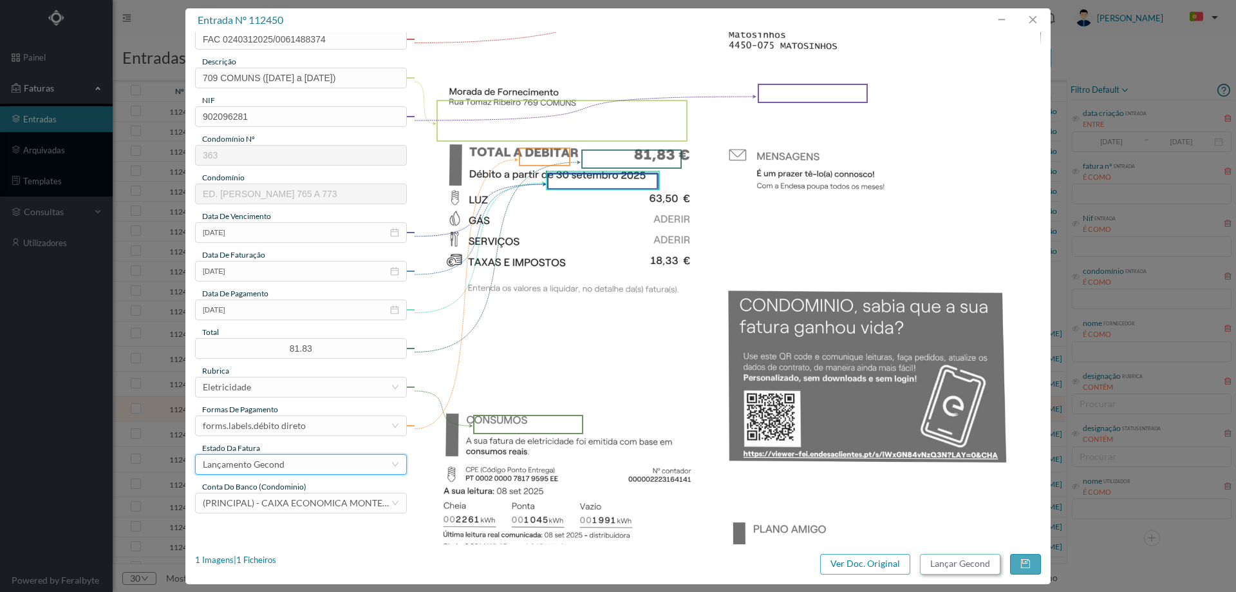
click at [997, 561] on button "Lançar Gecond" at bounding box center [960, 564] width 80 height 21
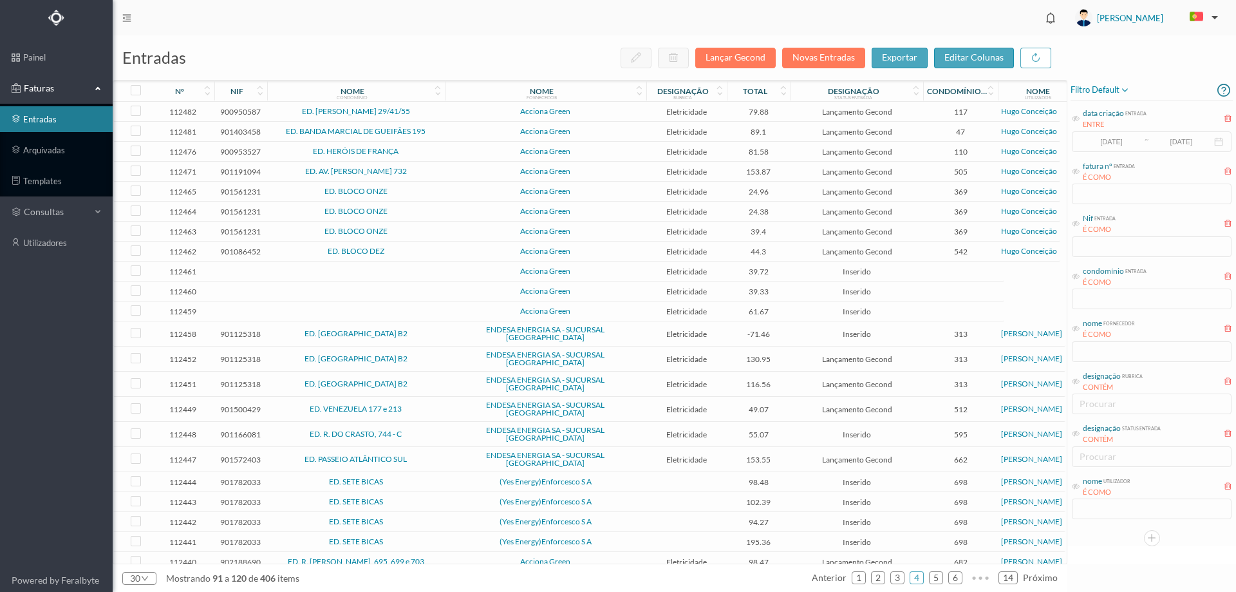
click at [438, 478] on span "ED. SETE BICAS" at bounding box center [355, 482] width 171 height 8
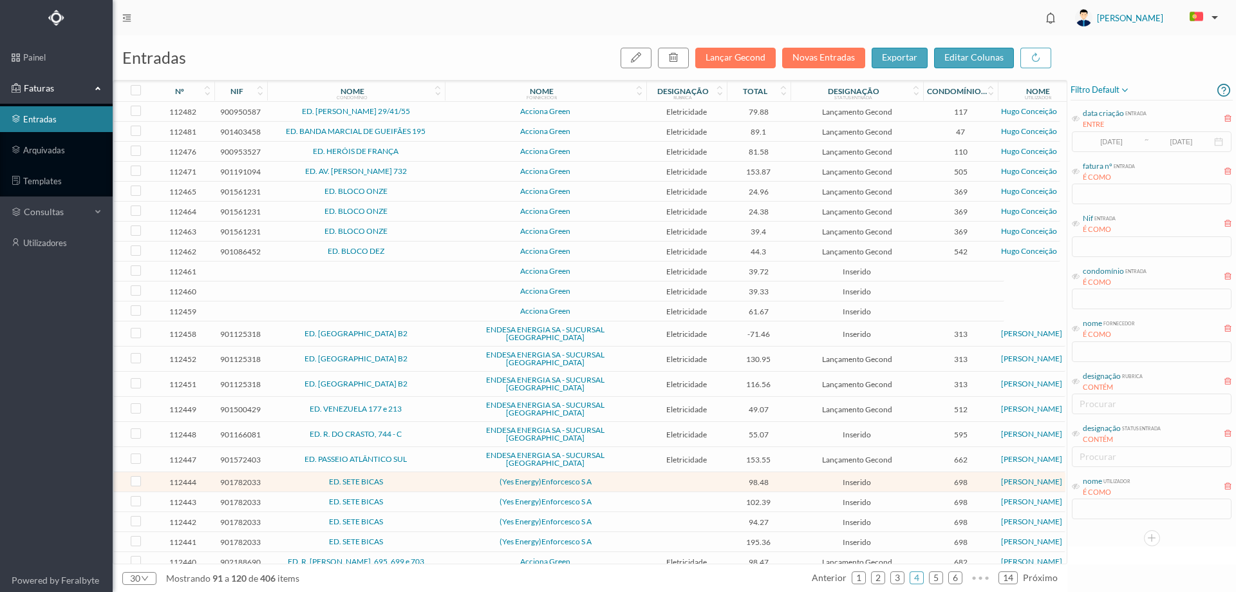
scroll to position [146, 0]
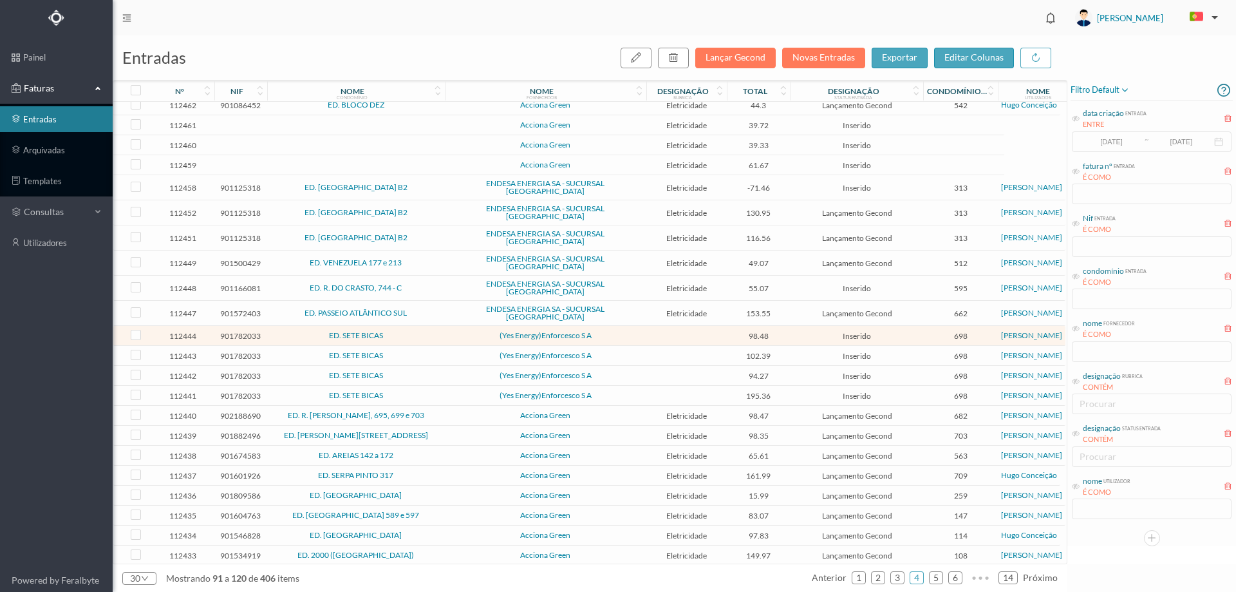
click at [445, 406] on td "Acciona Green" at bounding box center [546, 416] width 202 height 20
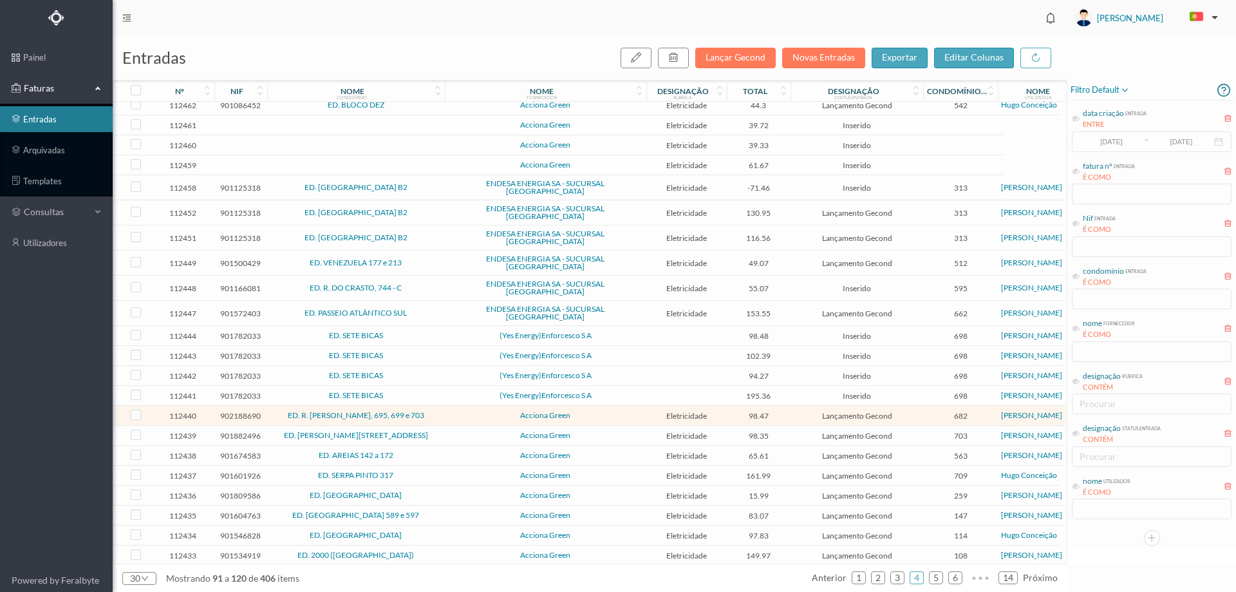
click at [454, 411] on span "Acciona Green" at bounding box center [545, 415] width 195 height 8
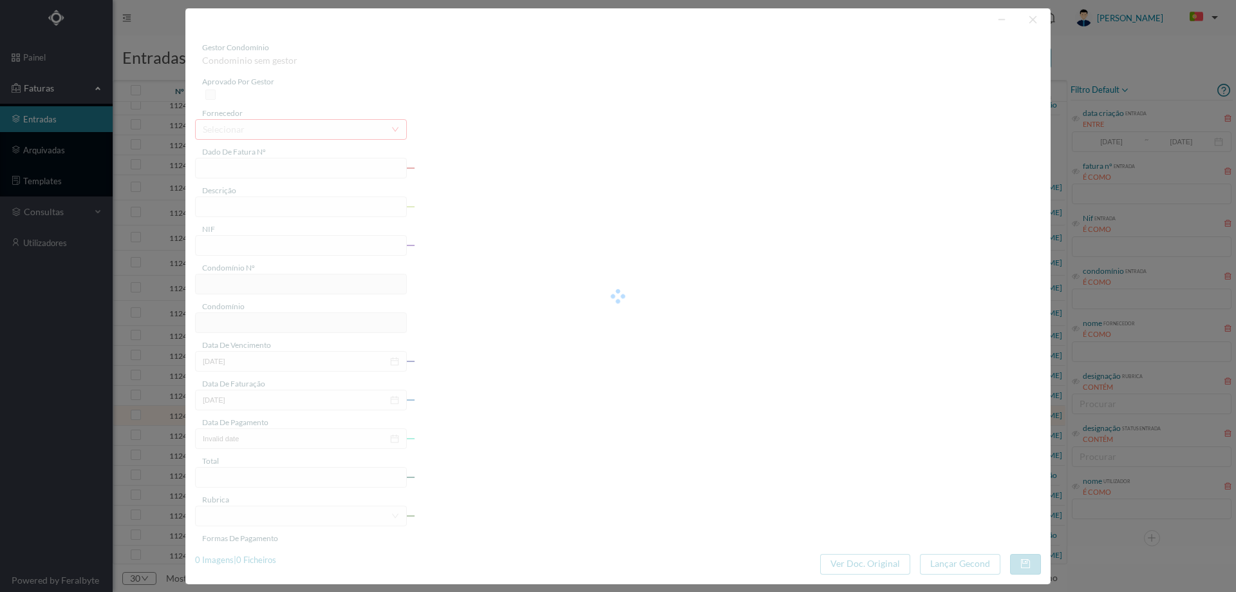
type input "FT P25/040397"
type input "DOS SANTOS POUSADA 699 CON"
type input "902188690"
type input "[DATE]"
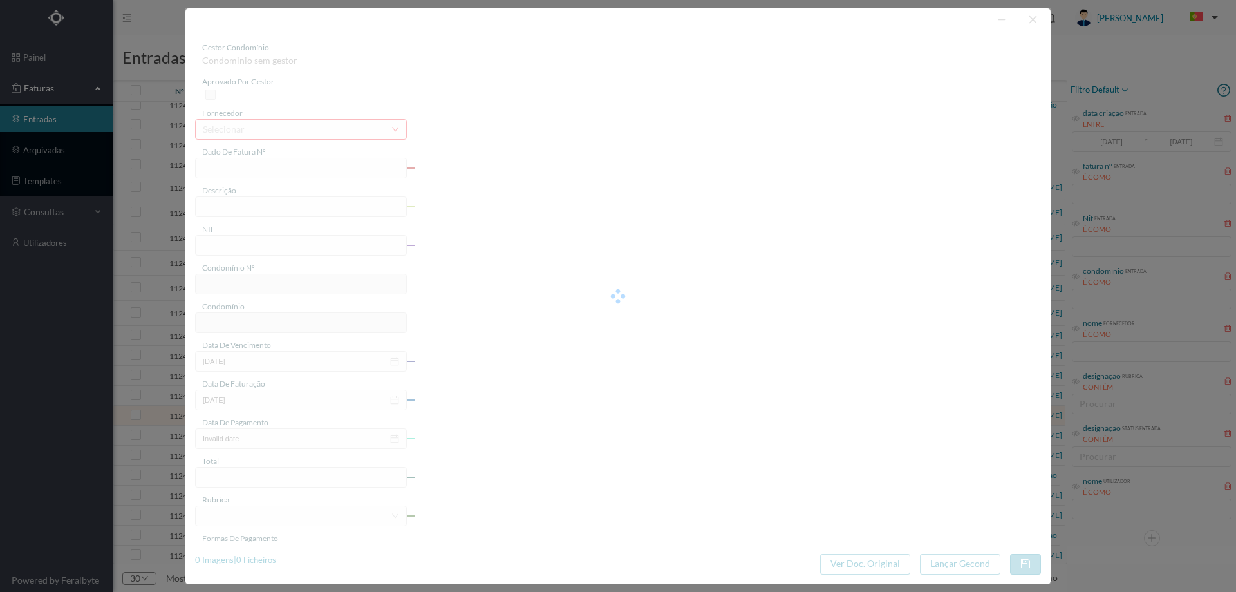
type input "[DATE]"
type input "98.47"
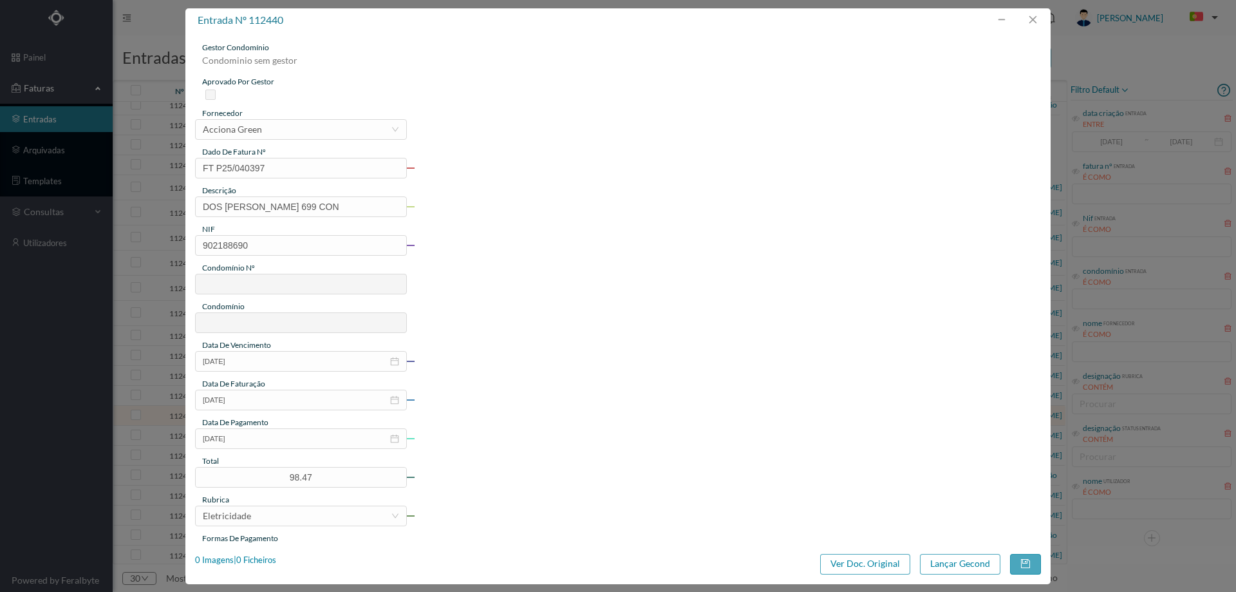
type input "682"
type input "ED. R. SANTOS POUSADA, 695, 699 e 703"
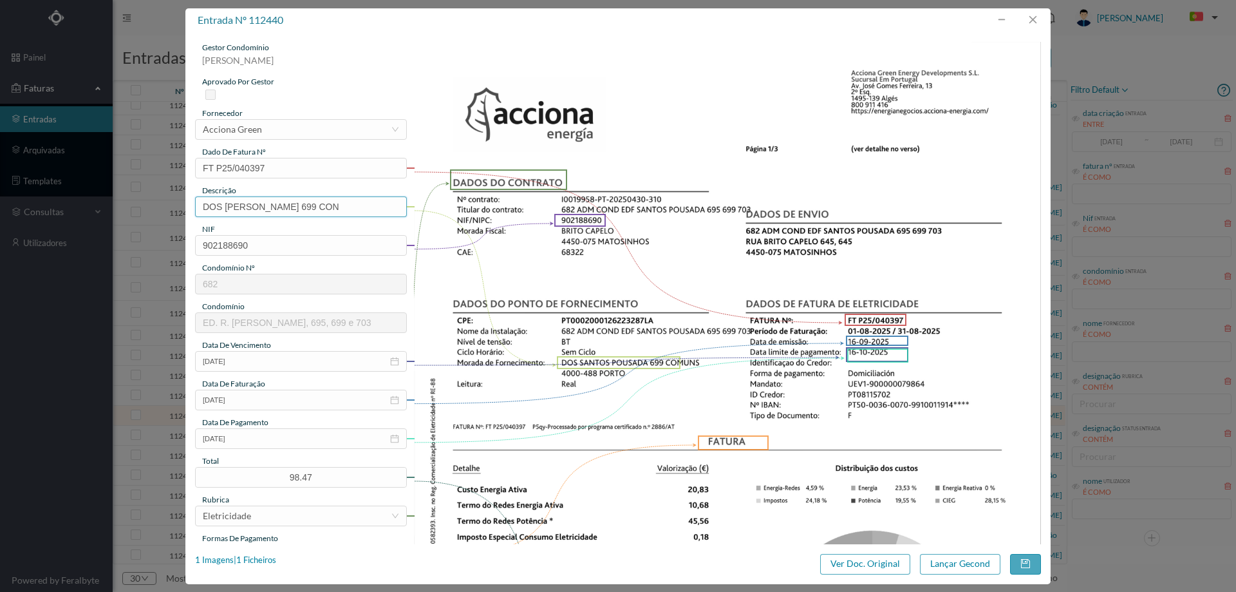
drag, startPoint x: 312, startPoint y: 211, endPoint x: 93, endPoint y: 226, distance: 219.4
click at [93, 226] on div "entrada nº 112440 gestor condomínio Joana Laroca aprovado por gestor fornecedor…" at bounding box center [618, 296] width 1236 height 592
click at [303, 207] on input "699 CON" at bounding box center [301, 206] width 212 height 21
type input "699 COMUNS (01.08.2025 a 31.08.2025)"
click at [939, 561] on button "Lançar Gecond" at bounding box center [960, 564] width 80 height 21
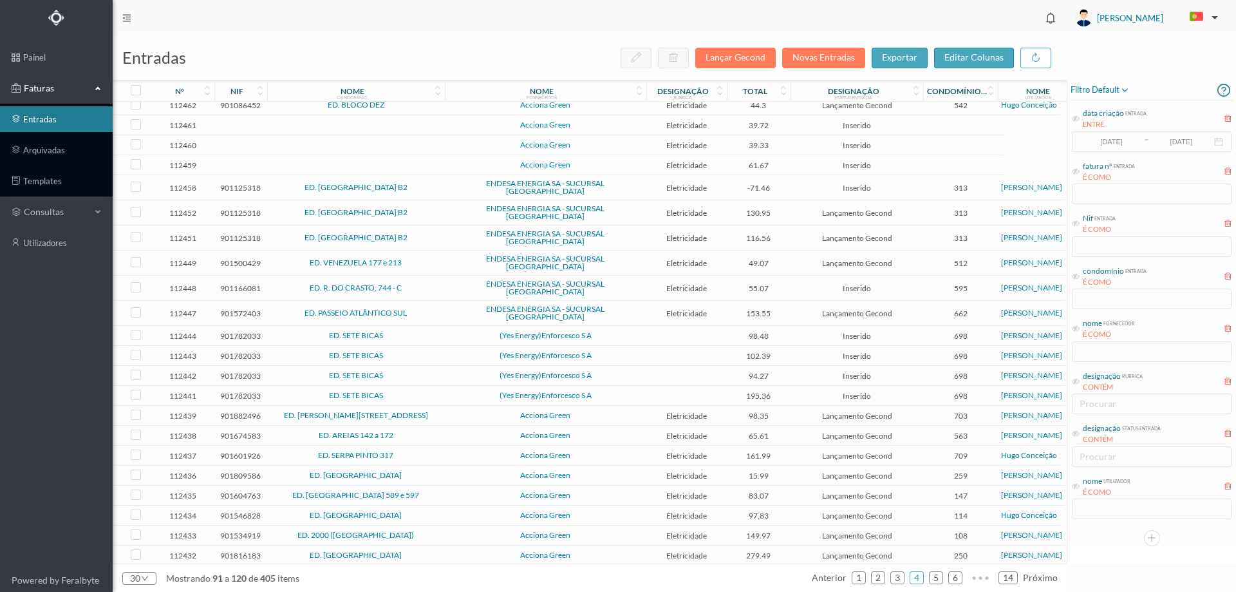
click at [477, 411] on span "Acciona Green" at bounding box center [545, 415] width 195 height 8
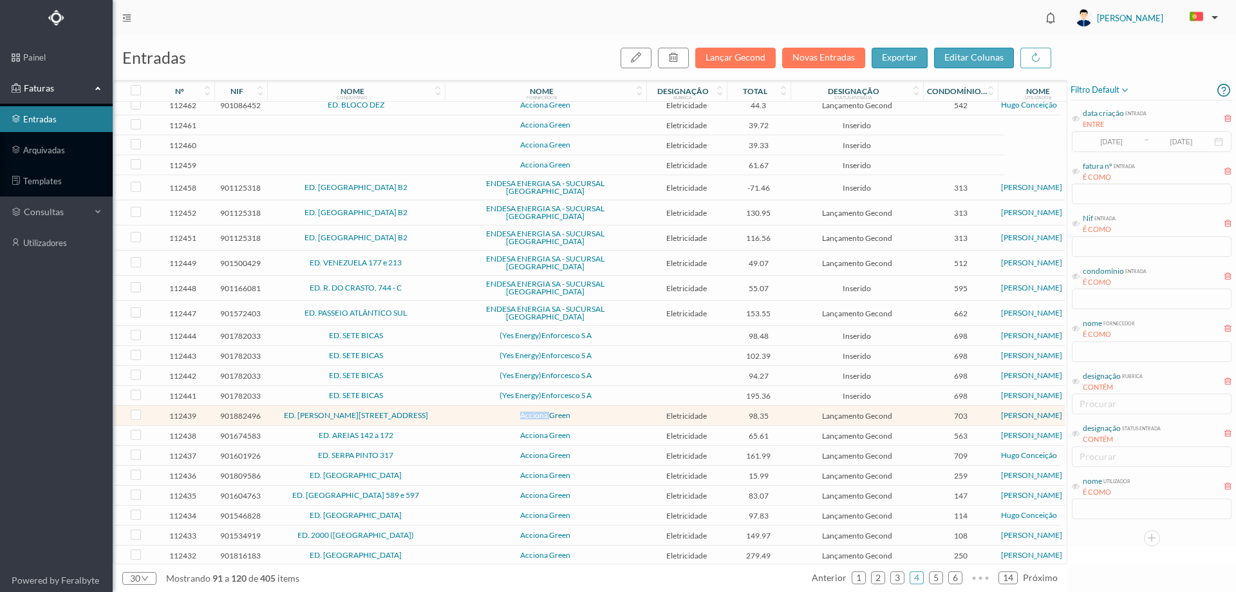
click at [477, 411] on span "Acciona Green" at bounding box center [545, 415] width 195 height 8
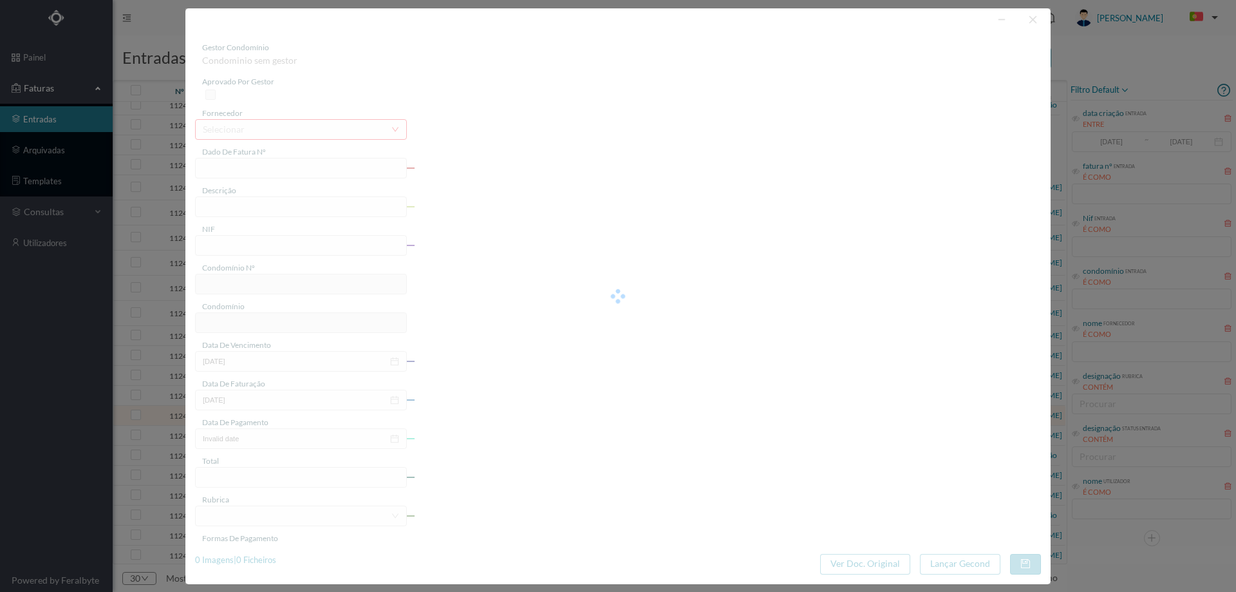
type input "FT P25/040396"
type input "DOMINGOS JOSE MOREIRA 11 CC"
type input "901882496"
type input "[DATE]"
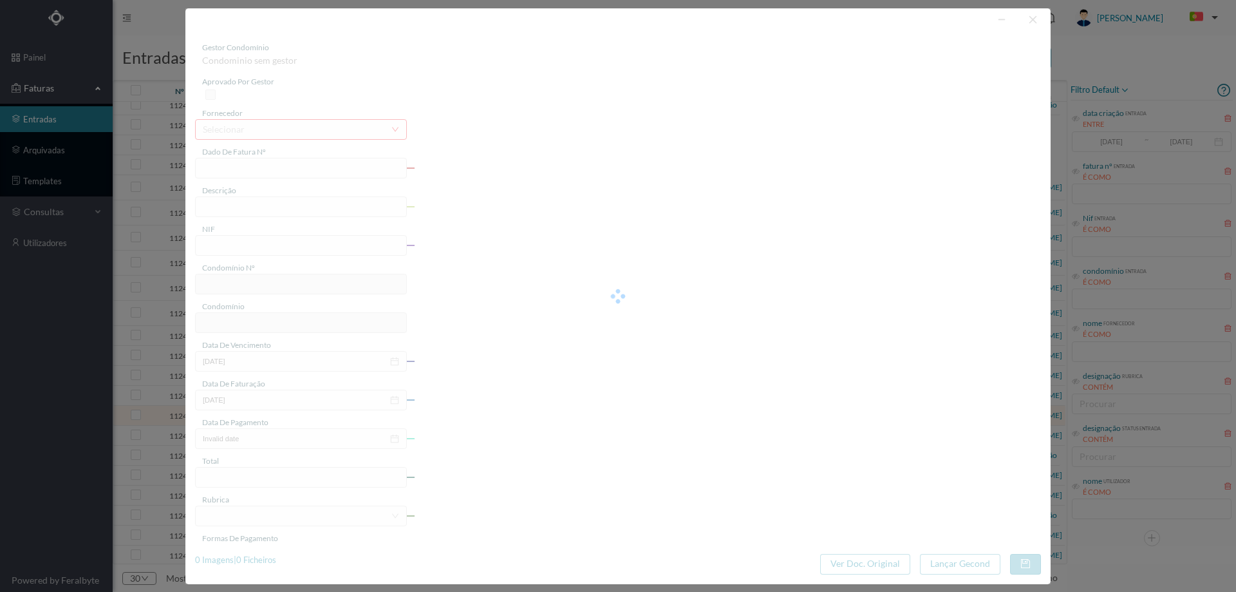
type input "[DATE]"
type input "98.35"
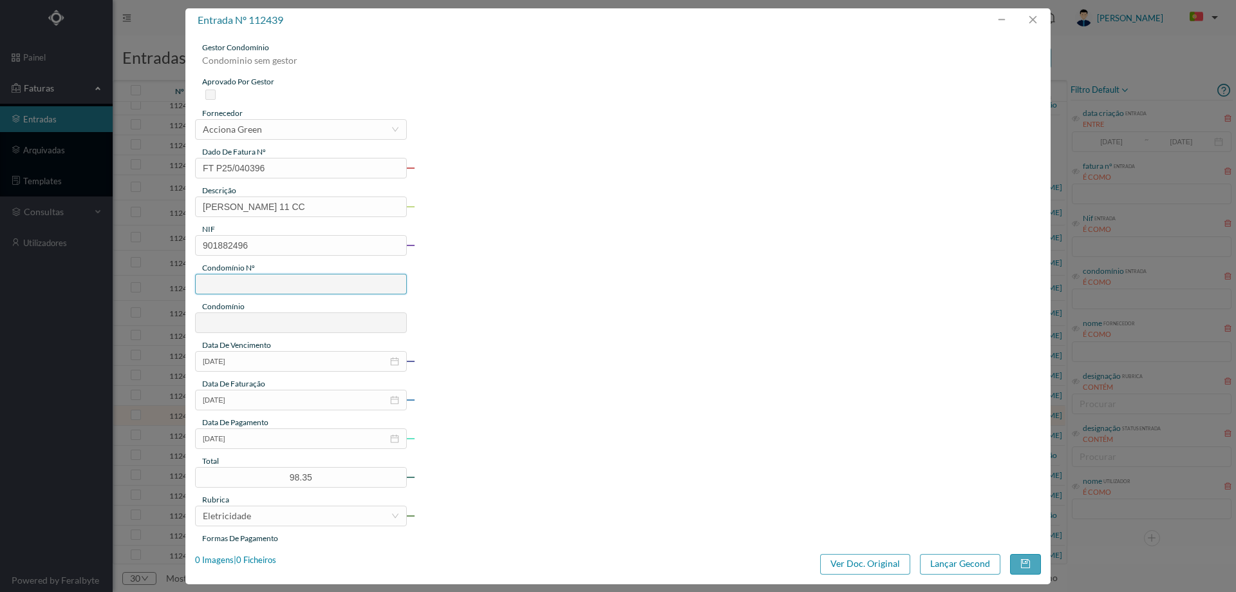
type input "703"
type input "ED. DOMINGOS JOSÉ MOREIRA, 11 e 21 / RUA DA CRUZ, 395"
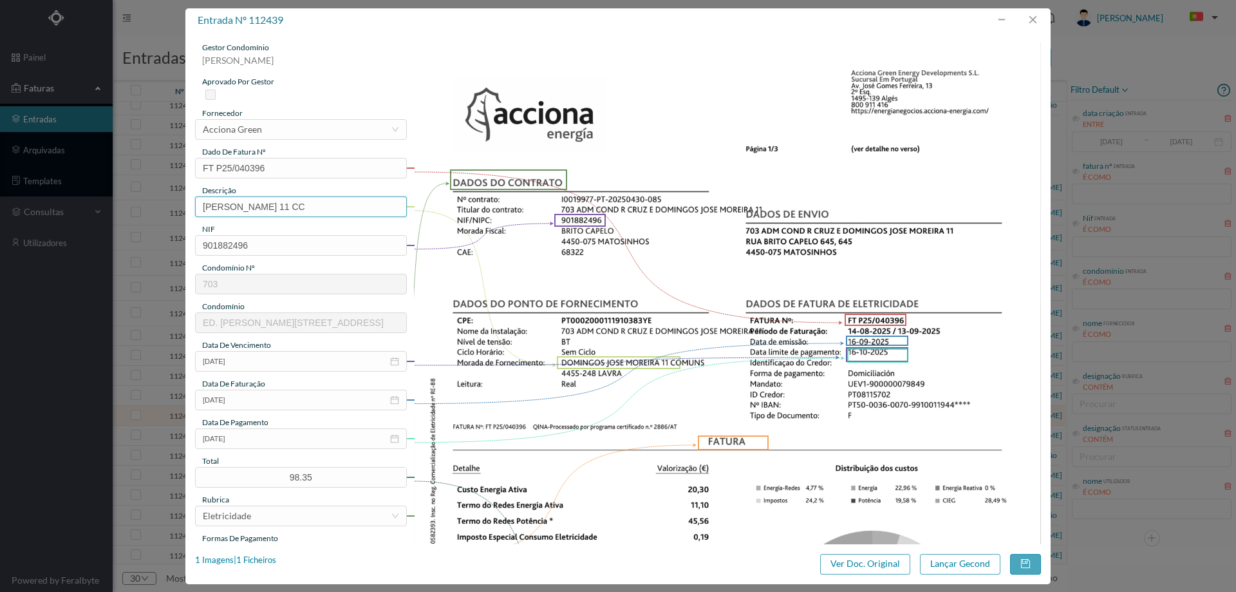
drag, startPoint x: 326, startPoint y: 206, endPoint x: 0, endPoint y: 251, distance: 328.9
click at [0, 251] on div "entrada nº 112439 gestor condomínio Joana Laroca aprovado por gestor fornecedor…" at bounding box center [618, 296] width 1236 height 592
click at [274, 205] on input "11 CC" at bounding box center [301, 206] width 212 height 21
type input "11 Comuns (14.08.2025 a 13.09.2025)"
click at [975, 567] on button "Lançar Gecond" at bounding box center [960, 564] width 80 height 21
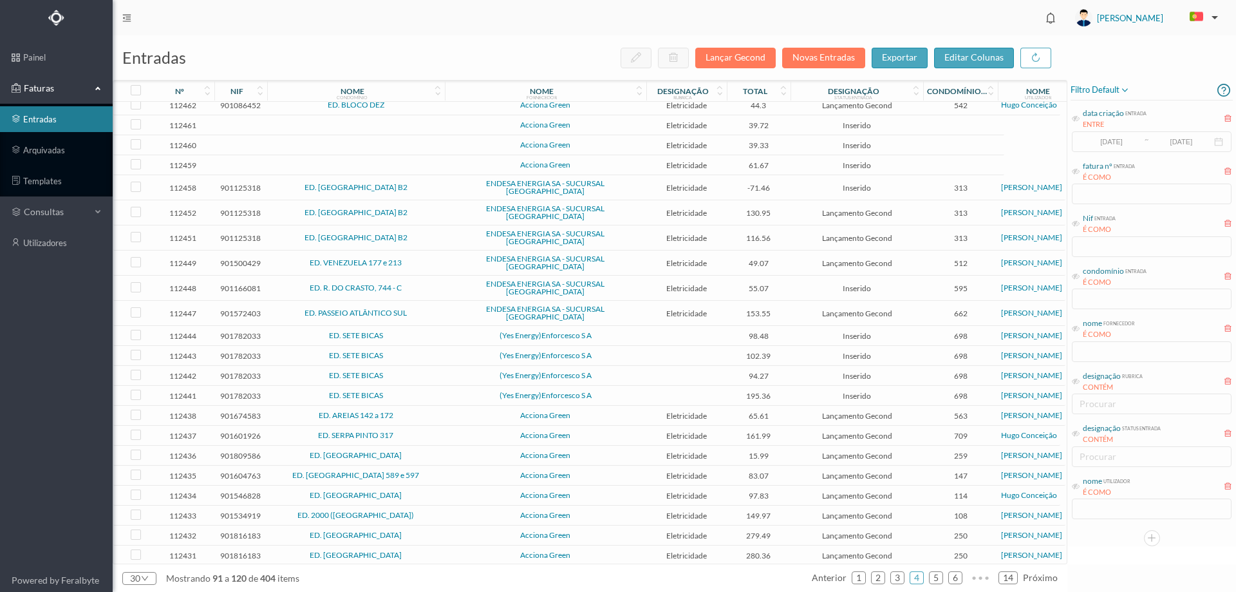
scroll to position [141, 0]
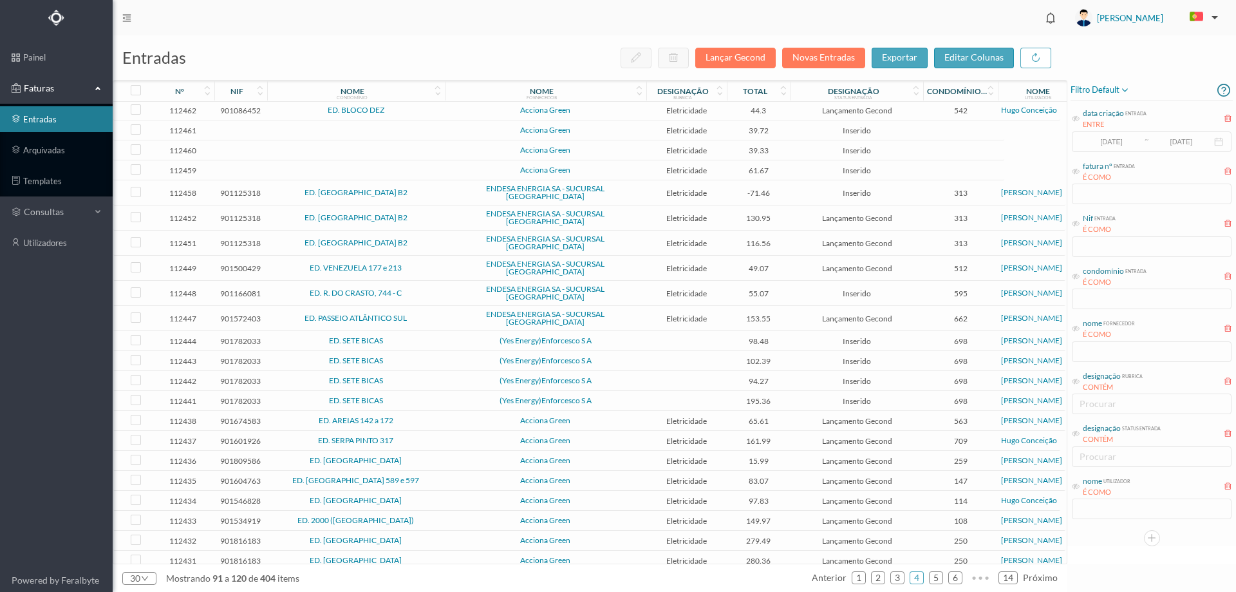
click at [424, 437] on span "ED. SERPA PINTO 317" at bounding box center [355, 441] width 171 height 8
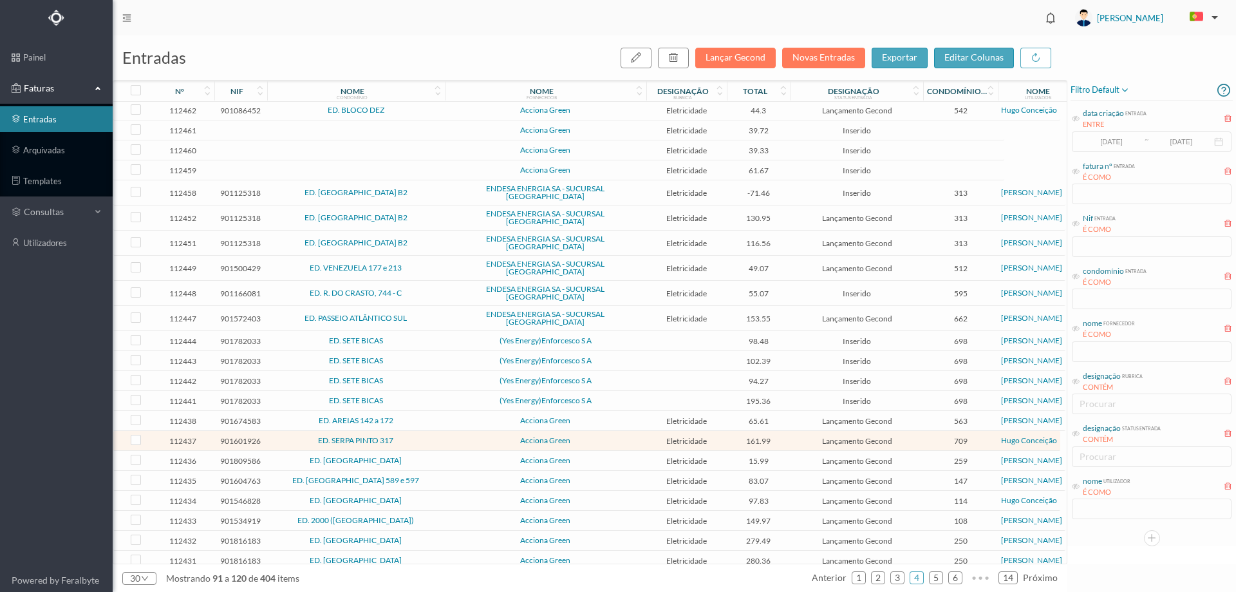
click at [424, 417] on span "ED. AREIAS 142 a 172" at bounding box center [355, 421] width 171 height 8
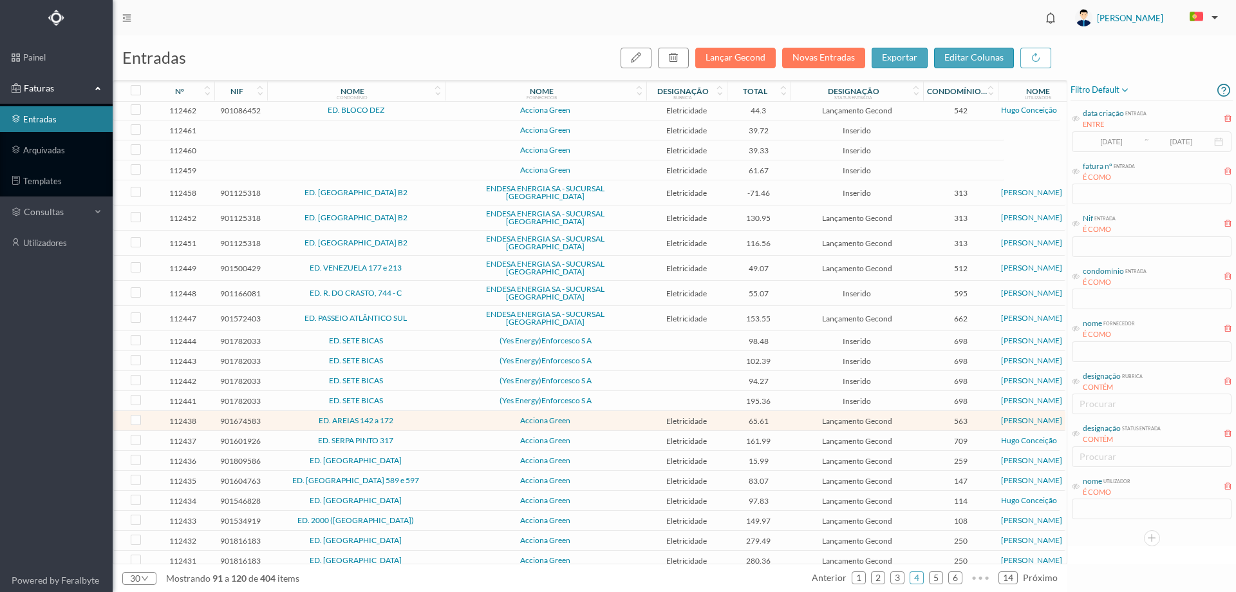
click at [424, 417] on span "ED. AREIAS 142 a 172" at bounding box center [355, 421] width 171 height 8
click at [417, 456] on span "ED. CITY MAIA" at bounding box center [355, 460] width 171 height 8
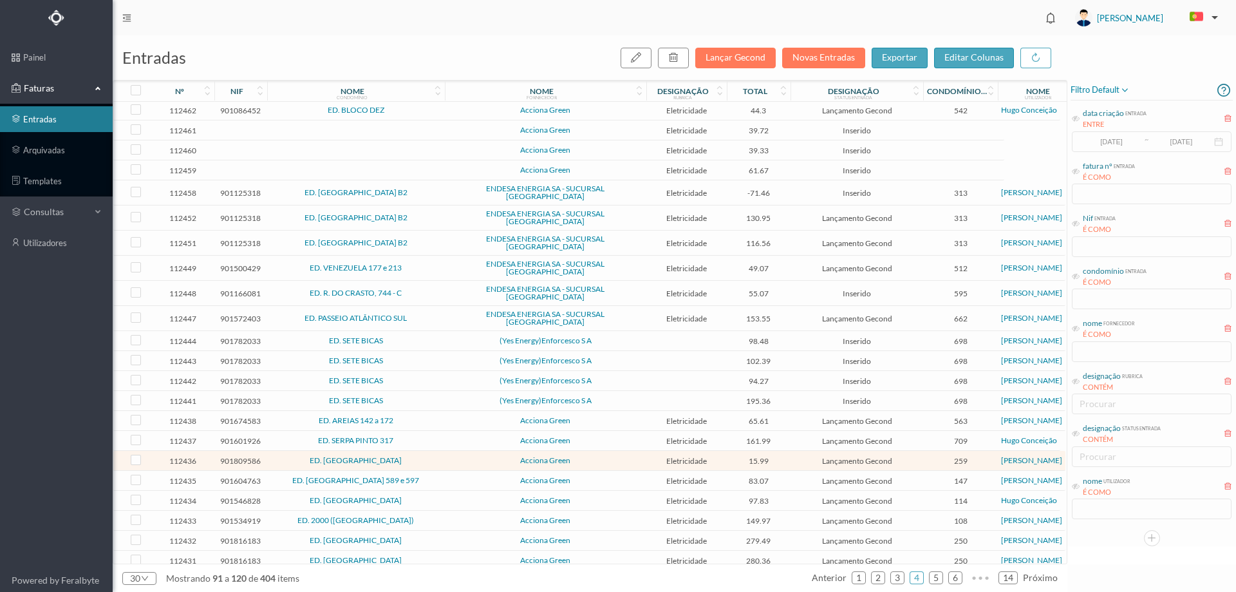
click at [423, 476] on span "ED. RUA DO SENHOR 589 e 597" at bounding box center [355, 480] width 171 height 8
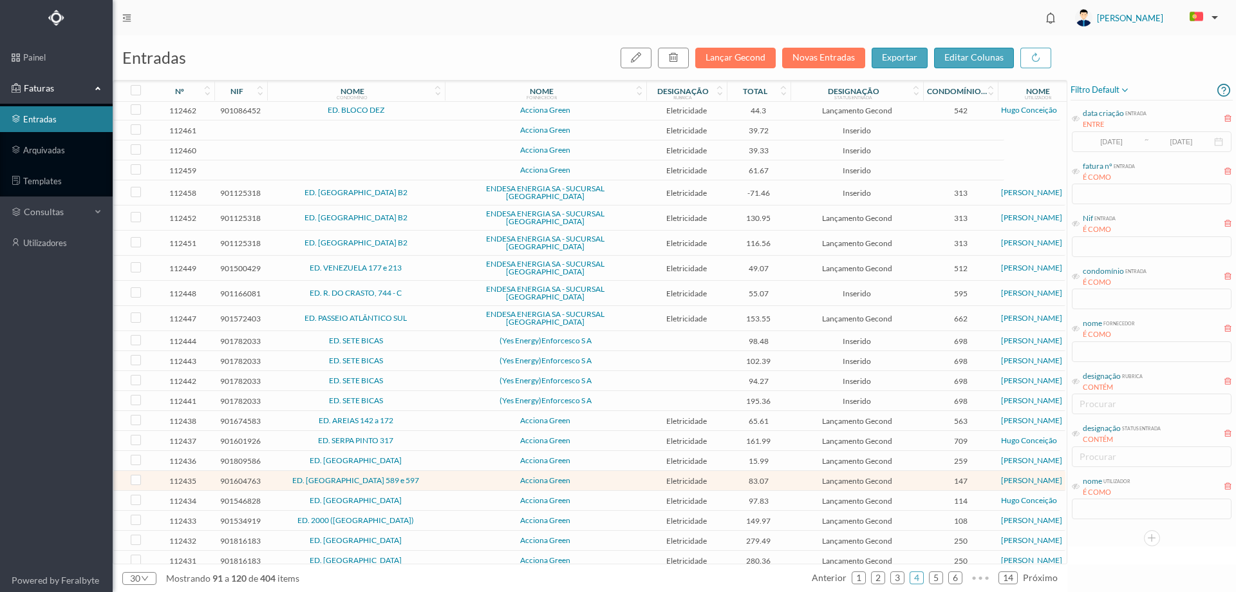
click at [425, 491] on td "ED. PRAÇA DA ÍNDIA" at bounding box center [356, 501] width 178 height 20
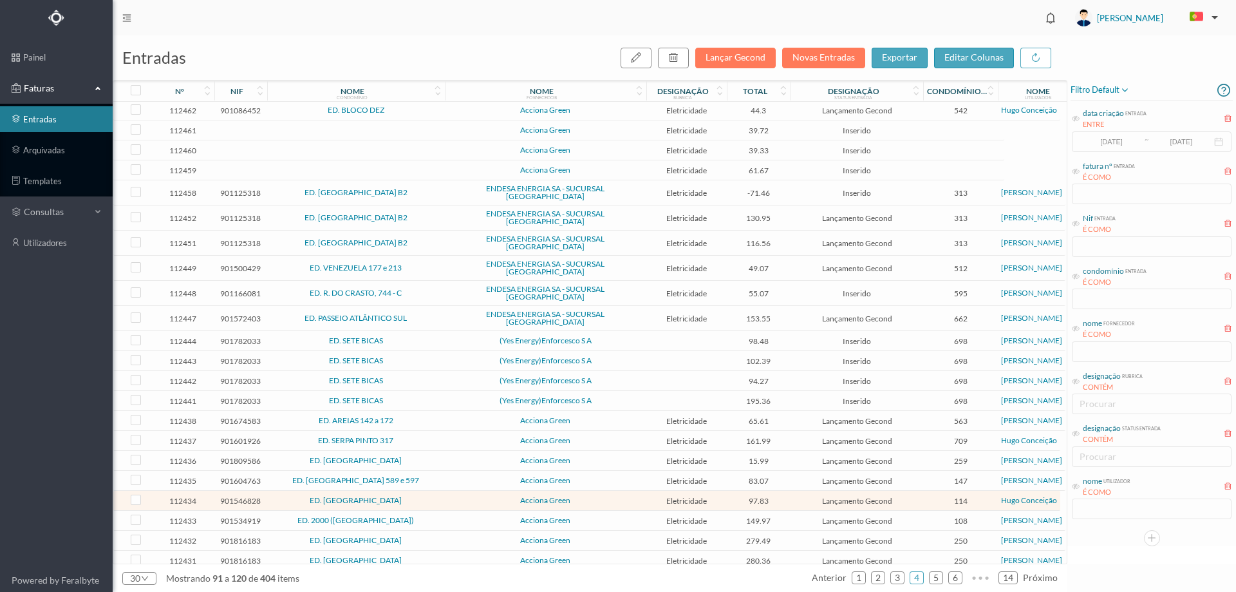
click at [419, 576] on span "ED. JARDIM DAS TÍLIAS" at bounding box center [355, 580] width 171 height 8
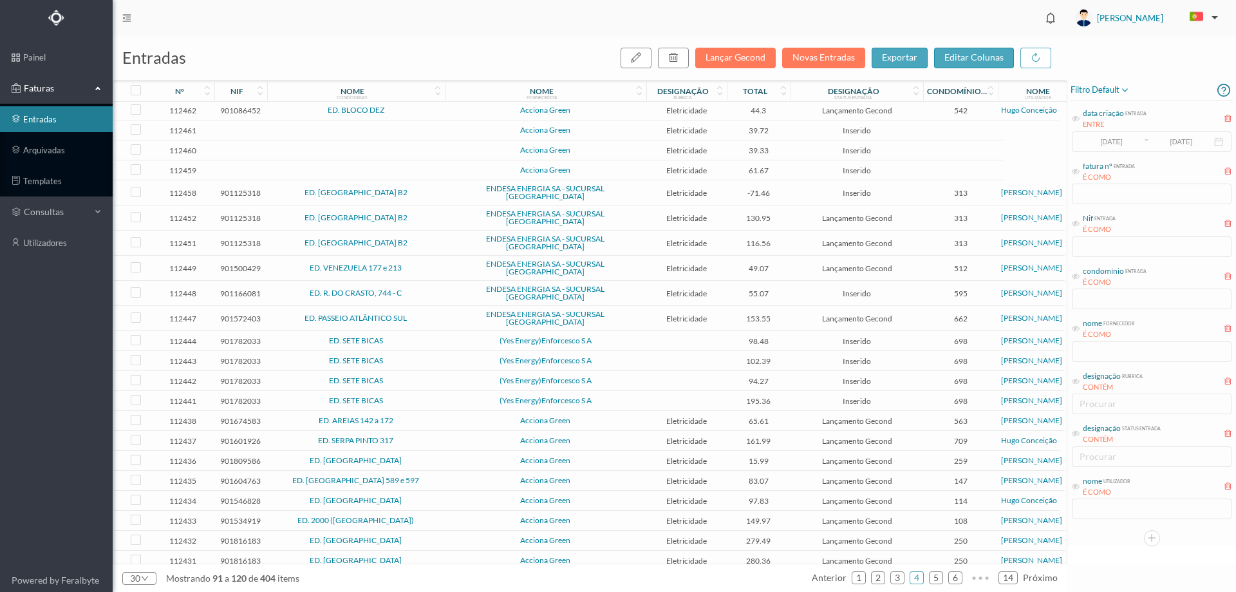
click at [418, 576] on span "ED. JARDIM DAS TÍLIAS" at bounding box center [355, 580] width 171 height 8
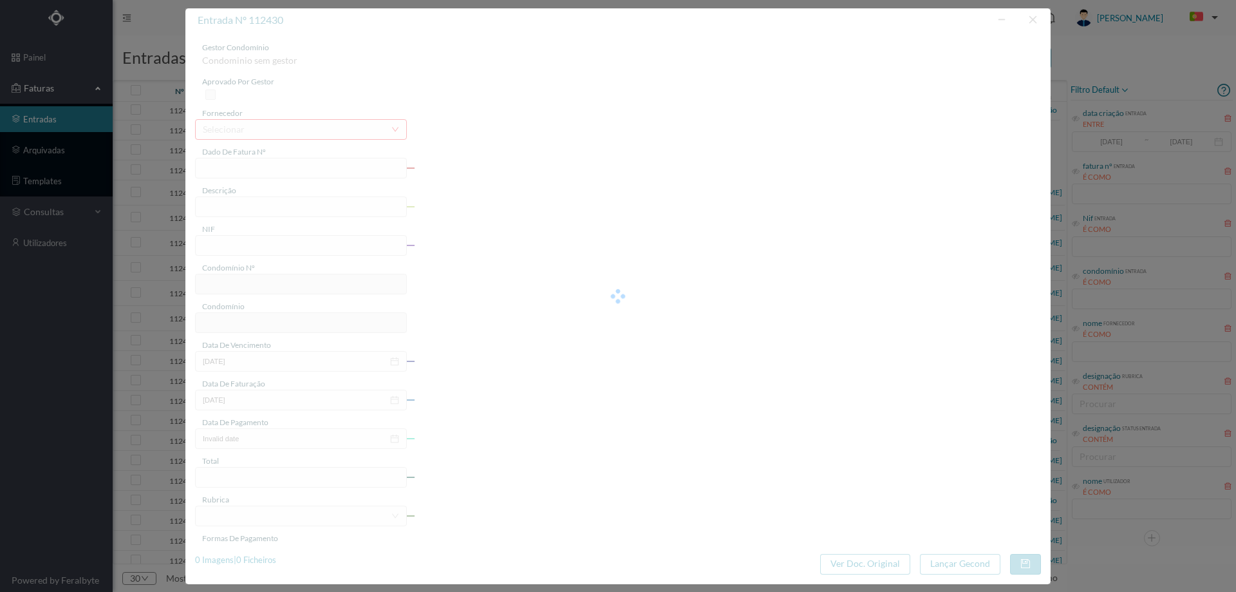
type input "FT P25/040372"
type input "PASSOS MANUEL 188 COMUNS"
type input "901690813"
type input "[DATE]"
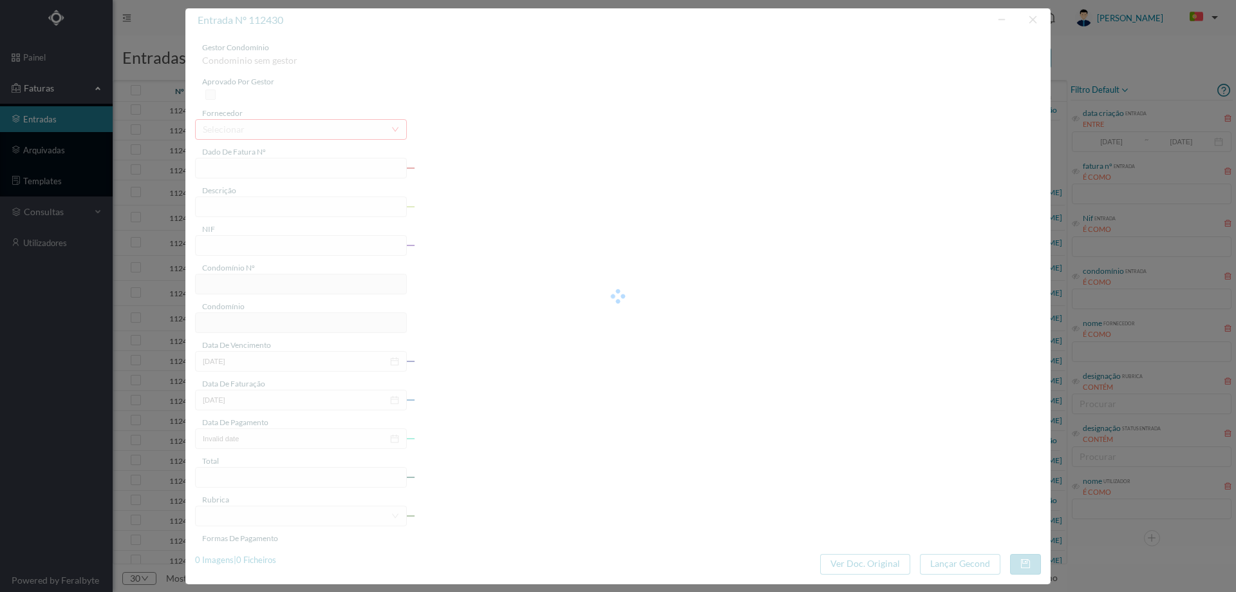
type input "[DATE]"
type input "77.63"
type input "784"
type input "ED. JARDIM DAS TÍLIAS"
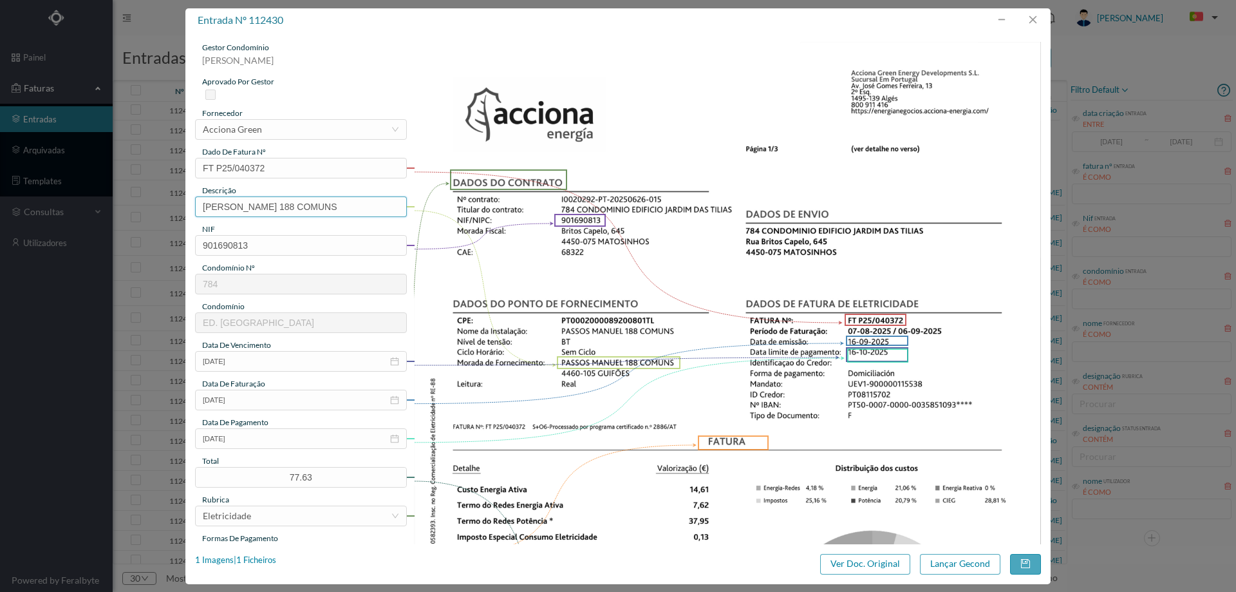
drag, startPoint x: 285, startPoint y: 207, endPoint x: 108, endPoint y: 245, distance: 180.3
click at [108, 245] on div "entrada nº 112430 gestor condomínio Joana Laroca aprovado por gestor fornecedor…" at bounding box center [618, 296] width 1236 height 592
click at [301, 197] on input "188 COMUNS" at bounding box center [301, 206] width 212 height 21
type input "188 COMUNS (07.08.2025 a 06.09.2025)"
click at [967, 556] on button "Lançar Gecond" at bounding box center [960, 564] width 80 height 21
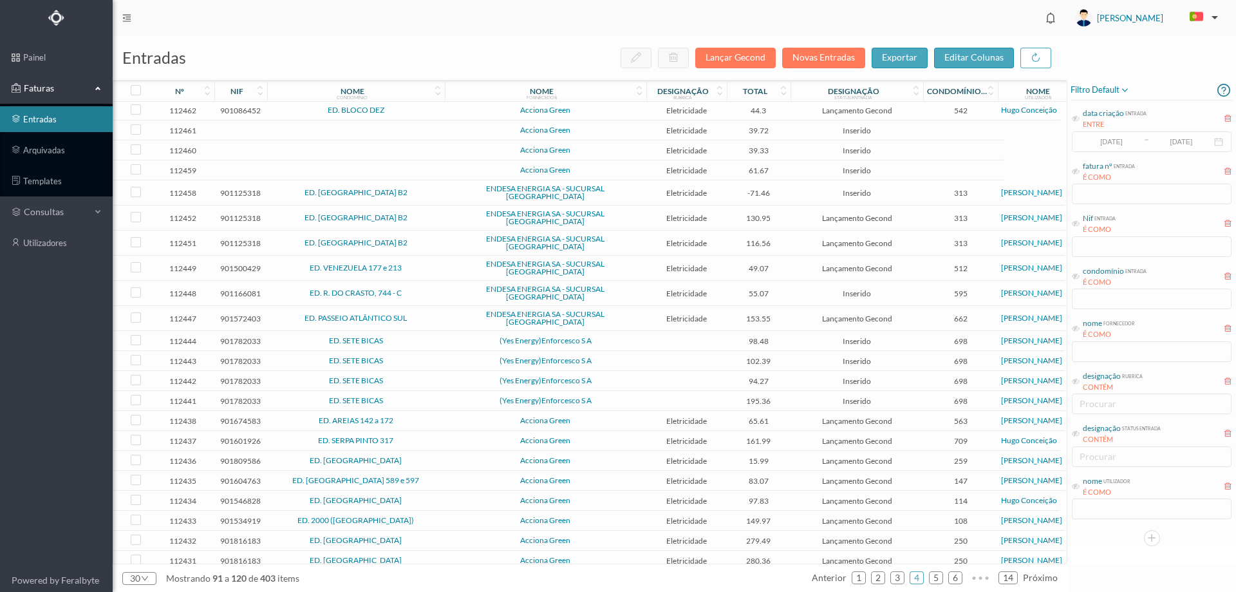
click at [457, 576] on span "Acciona Green" at bounding box center [545, 580] width 195 height 8
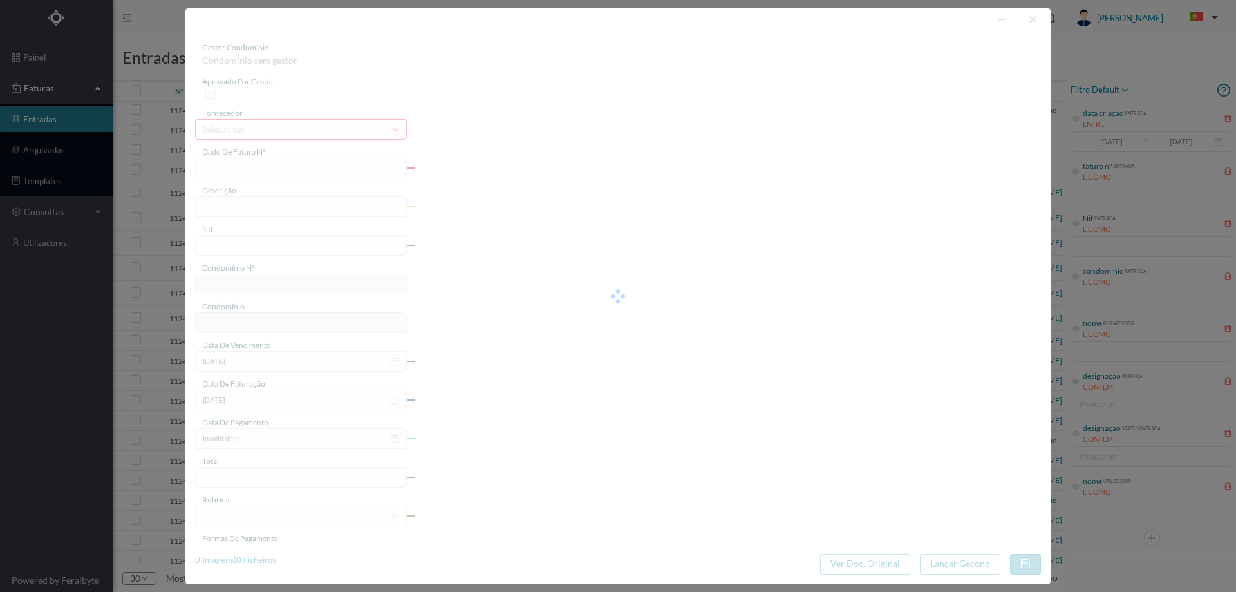
type input "FT P25/040368"
type input "DR SALGADO ZENHA 457 COMU"
type input "901690813"
type input "[DATE]"
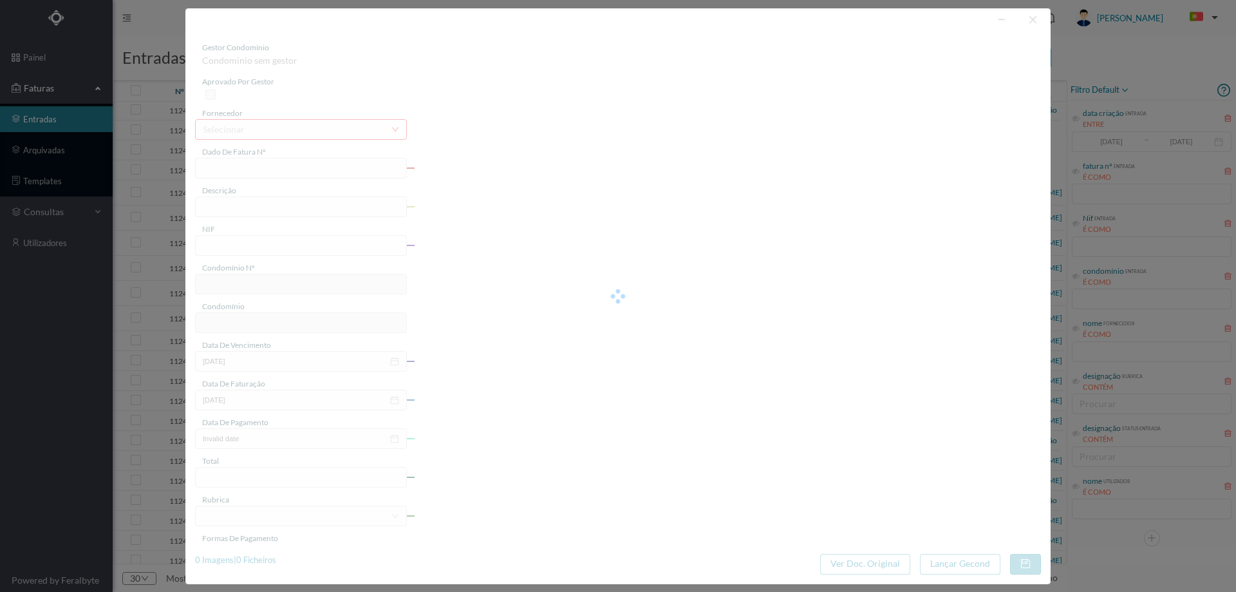
type input "[DATE]"
type input "54.96"
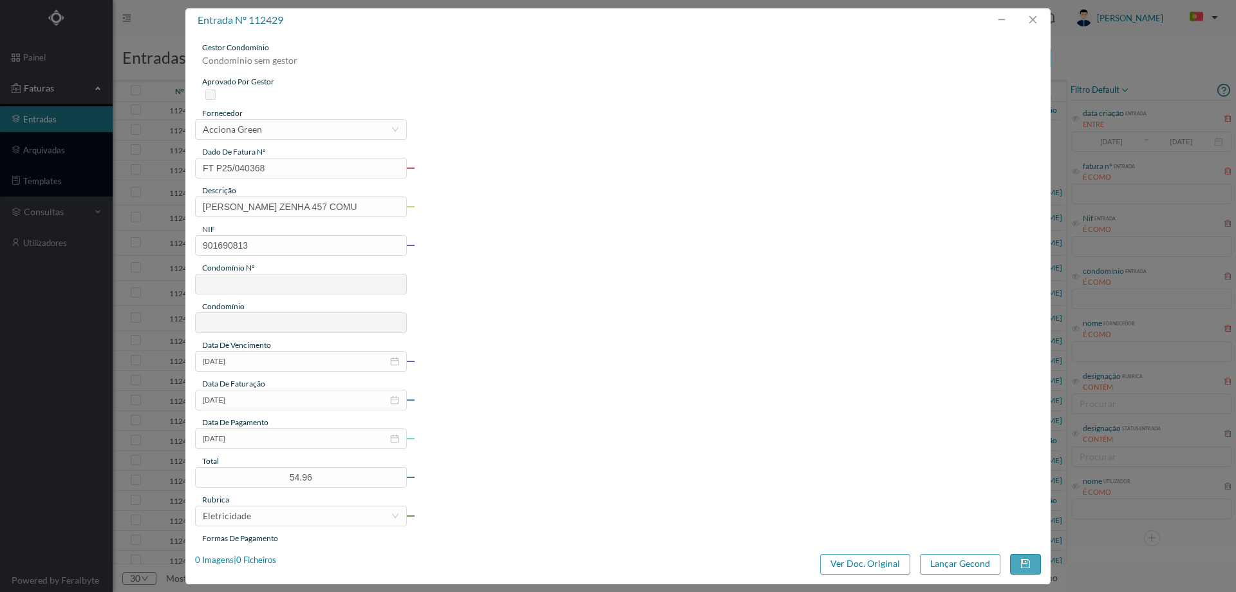
type input "784"
type input "ED. JARDIM DAS TÍLIAS"
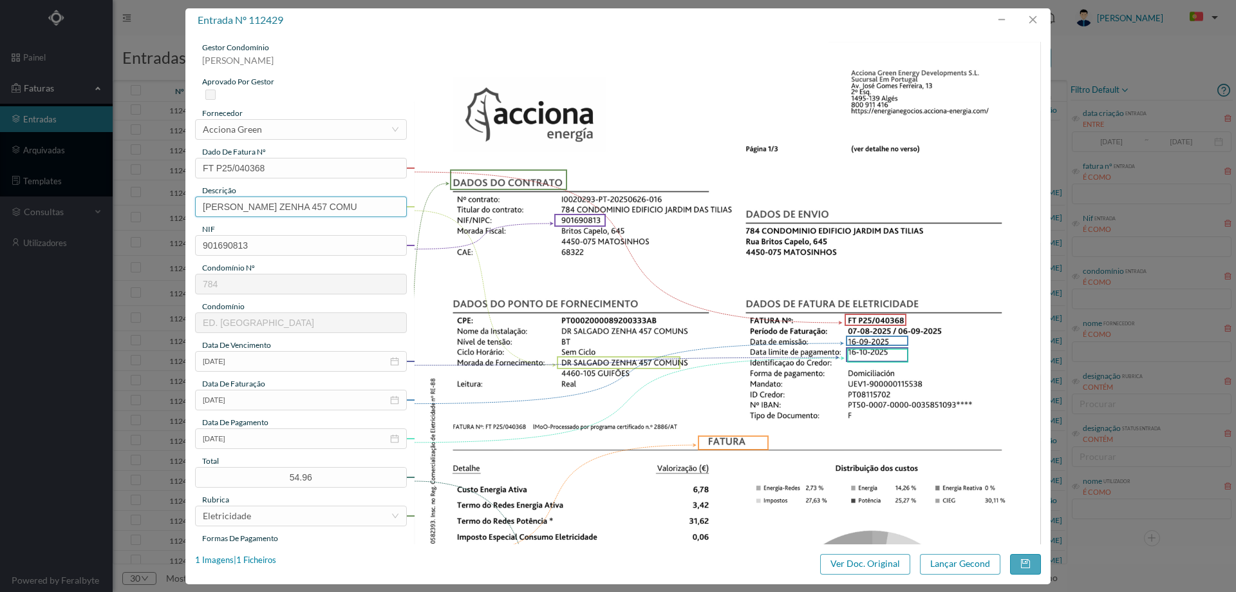
drag, startPoint x: 299, startPoint y: 209, endPoint x: 55, endPoint y: 234, distance: 244.6
click at [61, 237] on div "entrada nº 112429 gestor condomínio Joana Laroca aprovado por gestor fornecedor…" at bounding box center [618, 296] width 1236 height 592
click at [262, 214] on input "457 COMU" at bounding box center [301, 206] width 212 height 21
type input "457 COMUNS (07.08.2025 a 06.09.2025)"
click at [978, 565] on button "Lançar Gecond" at bounding box center [960, 564] width 80 height 21
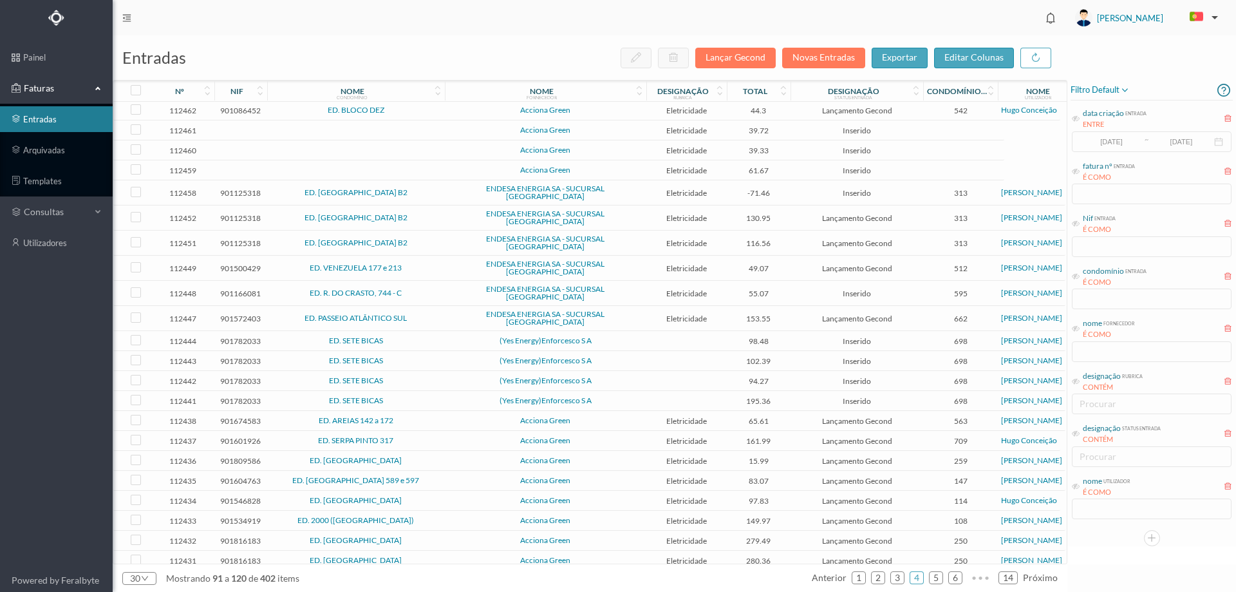
click at [469, 576] on span "Acciona Green" at bounding box center [545, 580] width 195 height 8
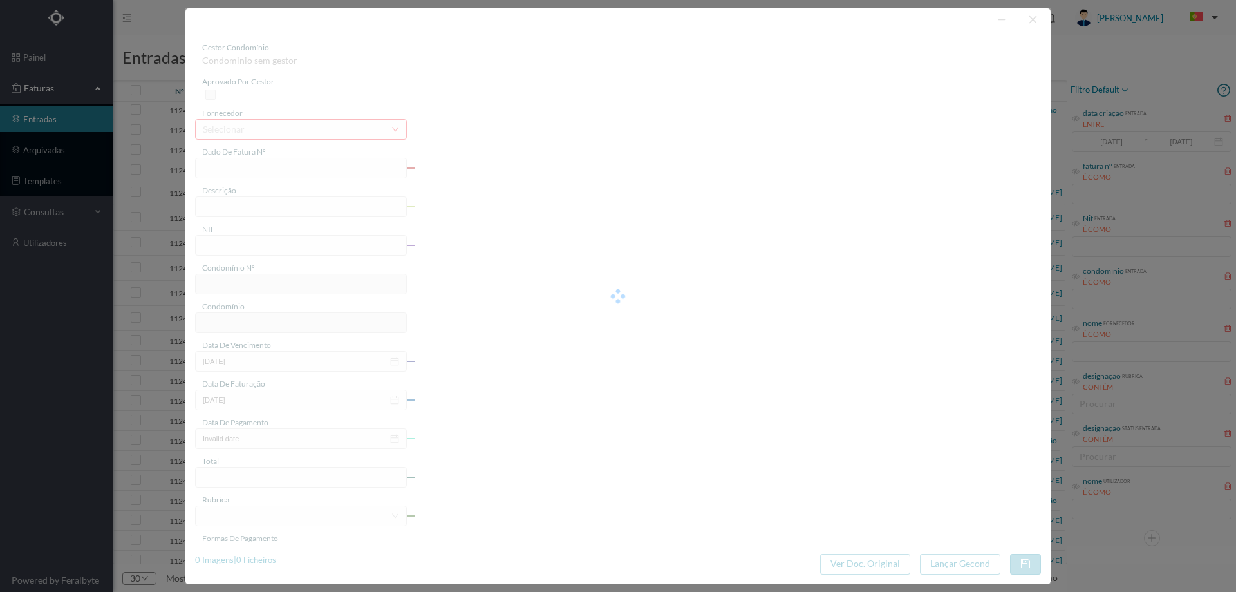
type input "FT P25/040358"
type input "VISCONDE DE BARREIROS 195 HA"
type input "901409553"
type input "[DATE]"
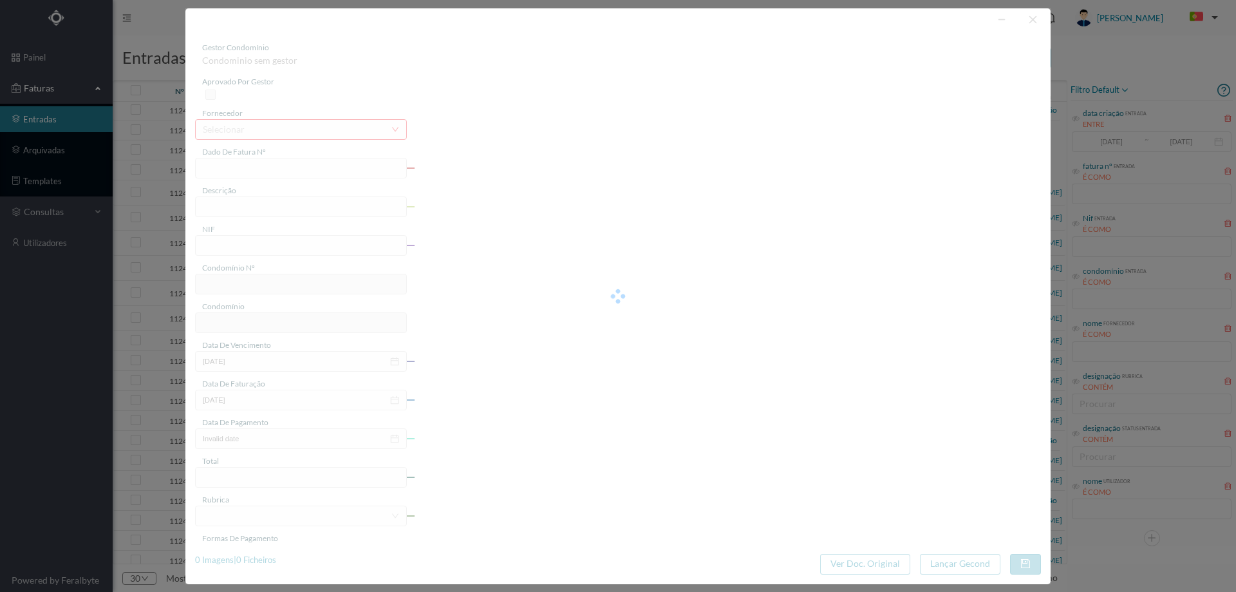
type input "[DATE]"
type input "57.66"
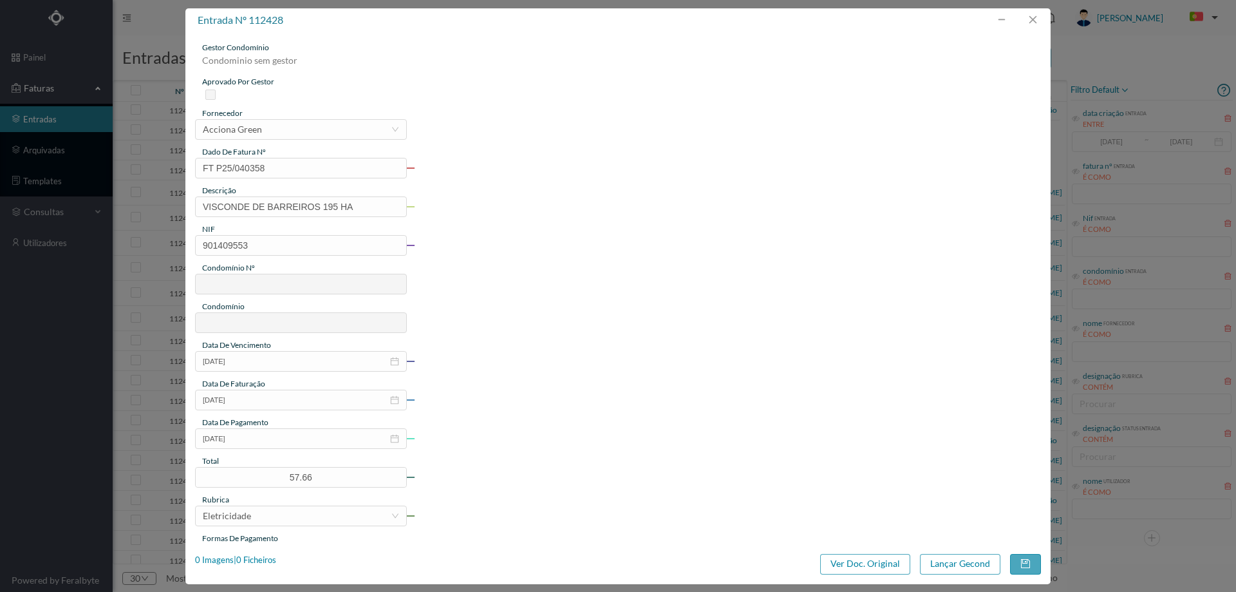
type input "677"
type input "ED. ATRIUM PIRÂMIDES"
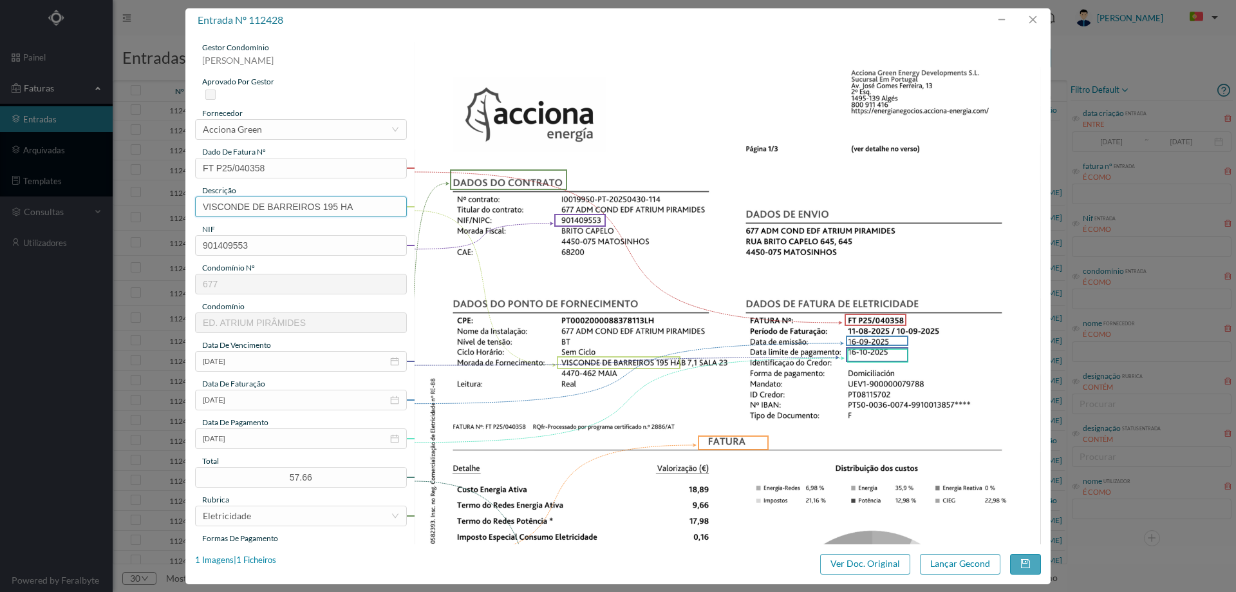
drag, startPoint x: 323, startPoint y: 211, endPoint x: 12, endPoint y: 208, distance: 311.0
click at [17, 213] on div "entrada nº 112428 gestor condomínio Hugo Moreira aprovado por gestor fornecedor…" at bounding box center [618, 296] width 1236 height 592
click at [293, 203] on input "195 HA" at bounding box center [301, 206] width 212 height 21
type input "195 HA (11.08.2025 a 10.09.2025)"
click at [960, 565] on button "Lançar Gecond" at bounding box center [960, 564] width 80 height 21
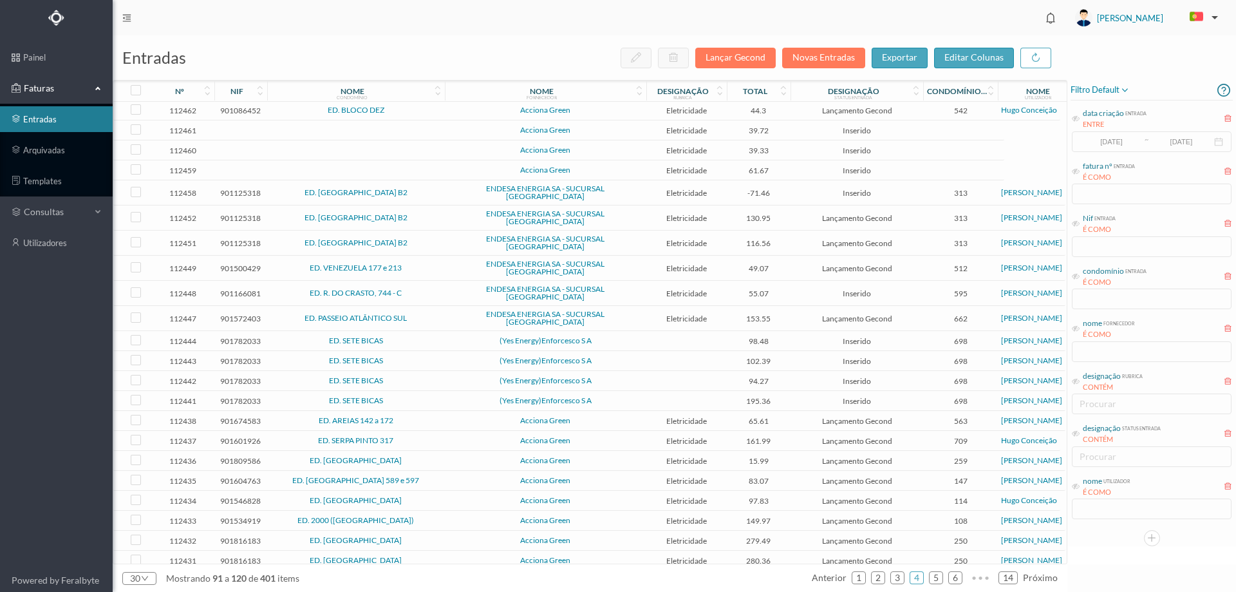
click at [477, 576] on span "Acciona Green" at bounding box center [545, 580] width 195 height 8
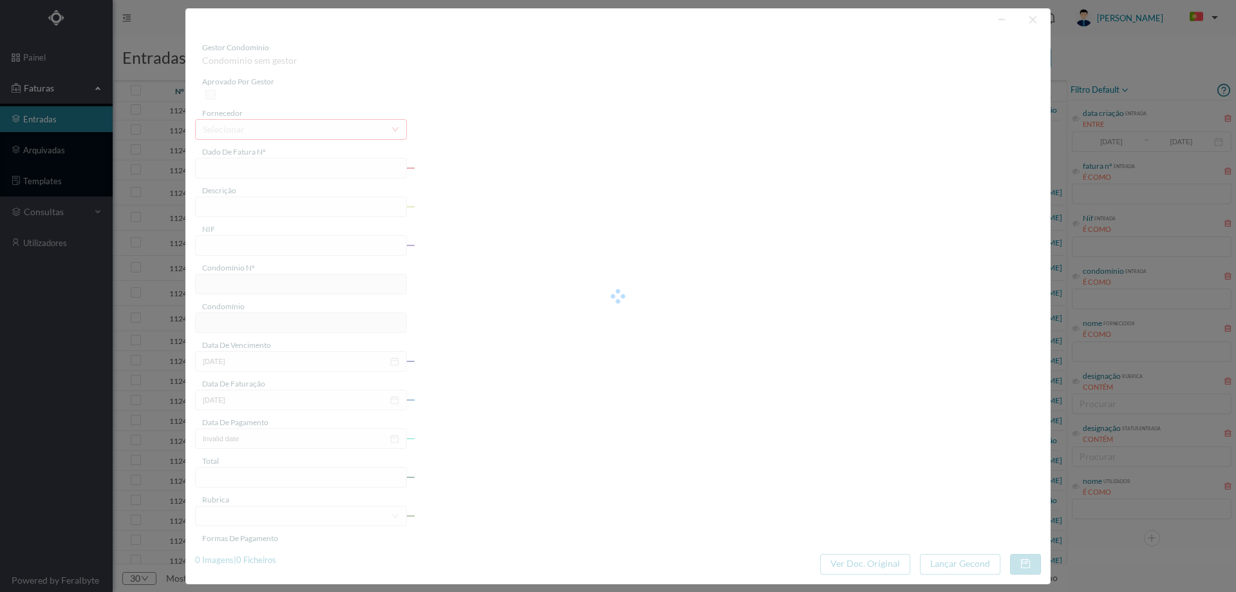
type input "FT P25/040357"
type input "VISCONDE DE BARREIROS 195"
type input "901409553"
type input "[DATE]"
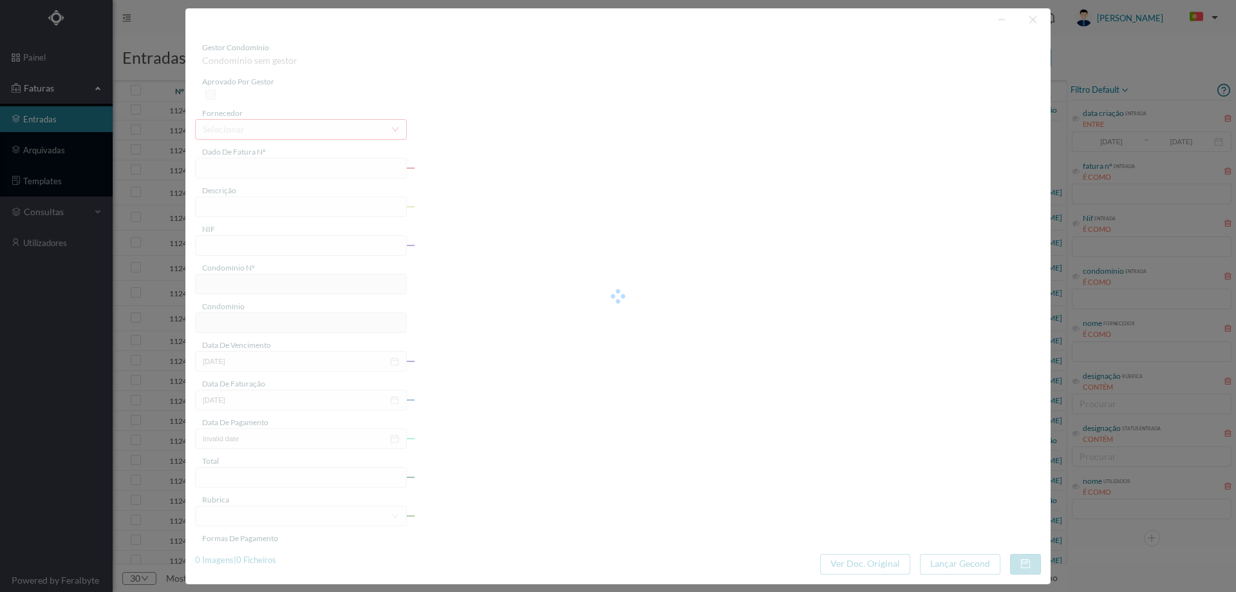
type input "[DATE]"
type input "304.01"
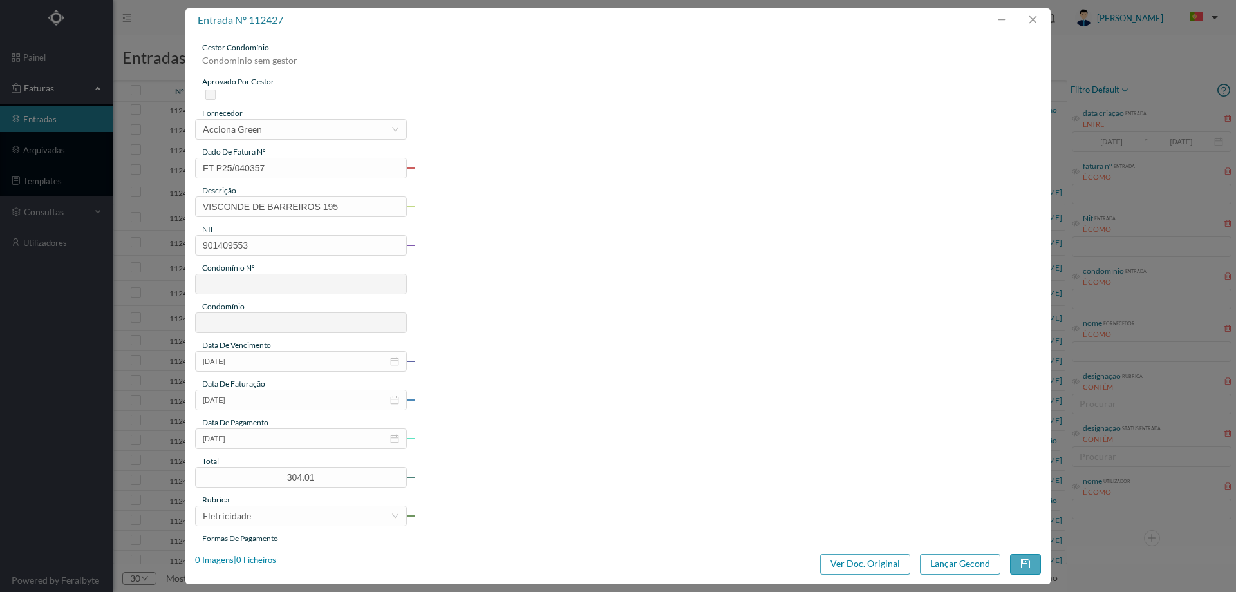
type input "677"
type input "ED. ATRIUM PIRÂMIDES"
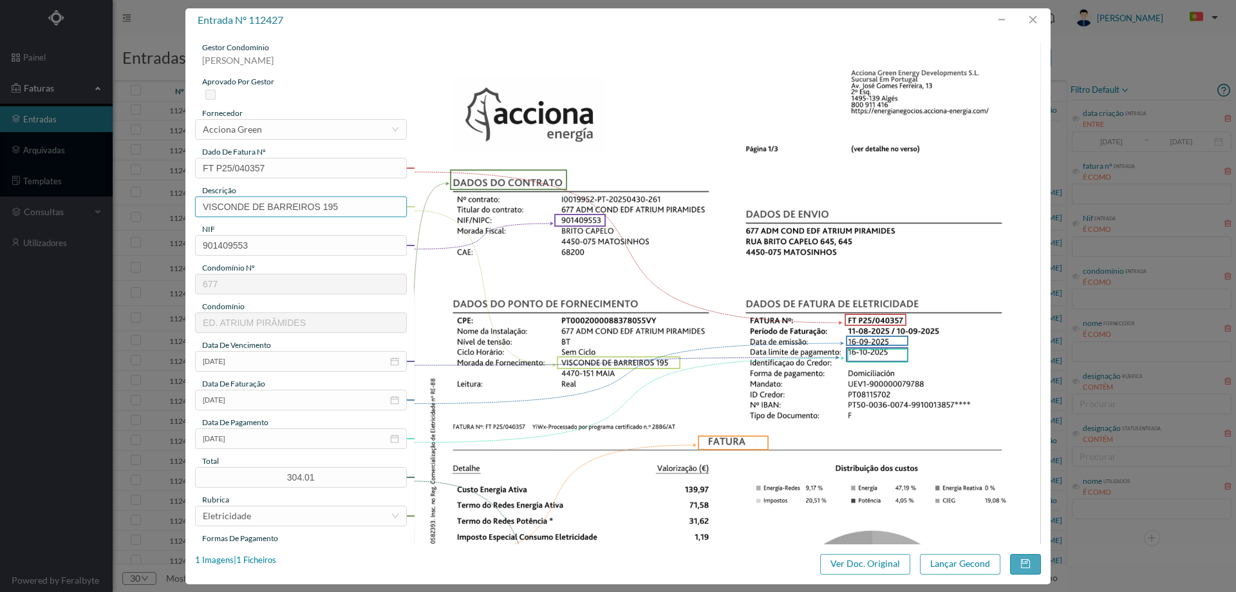
drag, startPoint x: 324, startPoint y: 207, endPoint x: 0, endPoint y: 231, distance: 325.4
click at [0, 231] on div "entrada nº 112427 gestor condomínio Hugo Moreira aprovado por gestor fornecedor…" at bounding box center [618, 296] width 1236 height 592
click at [256, 212] on input "195" at bounding box center [301, 206] width 212 height 21
type input "195 (11.08.2025 a 10.09.2025)"
click at [926, 560] on button "Lançar Gecond" at bounding box center [960, 564] width 80 height 21
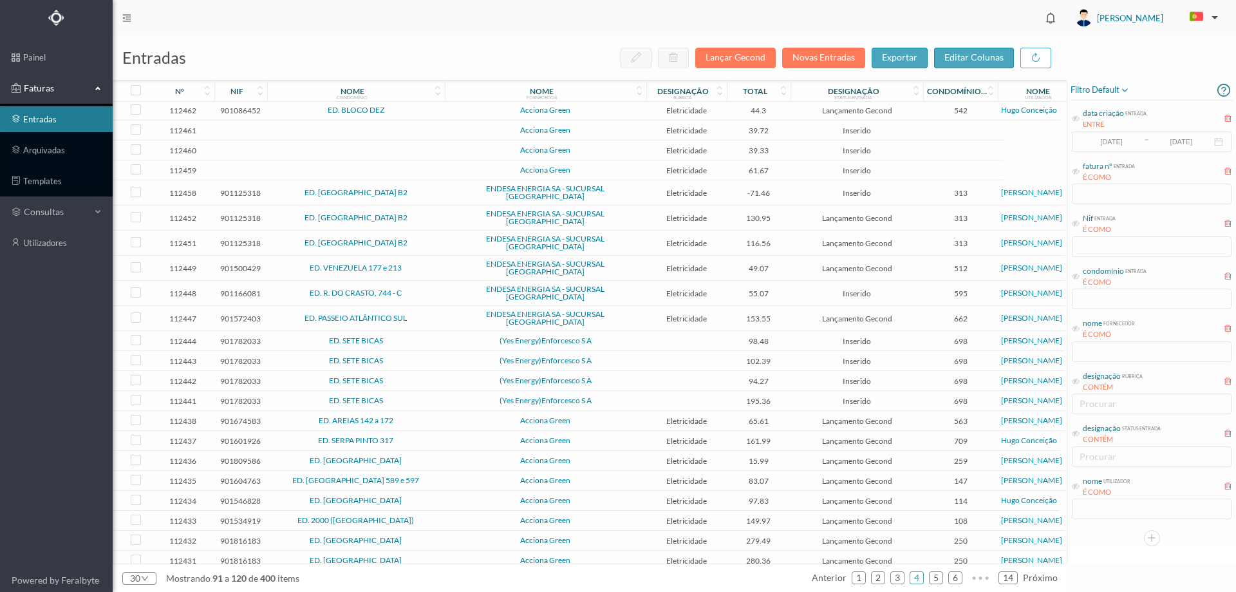
click at [416, 576] on span "ED. ATRIUM PIRÂMIDES" at bounding box center [355, 580] width 171 height 8
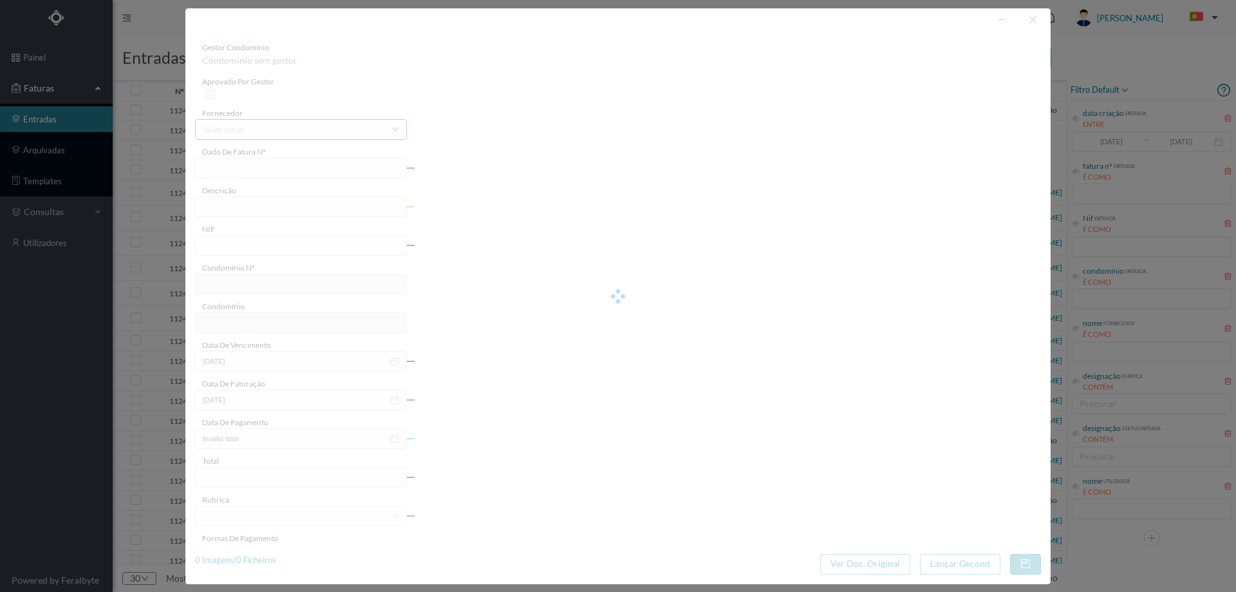
type input "FT P25/040354"
type input "VISCONDE DE BARREIROS 213 CC"
type input "901409553"
type input "[DATE]"
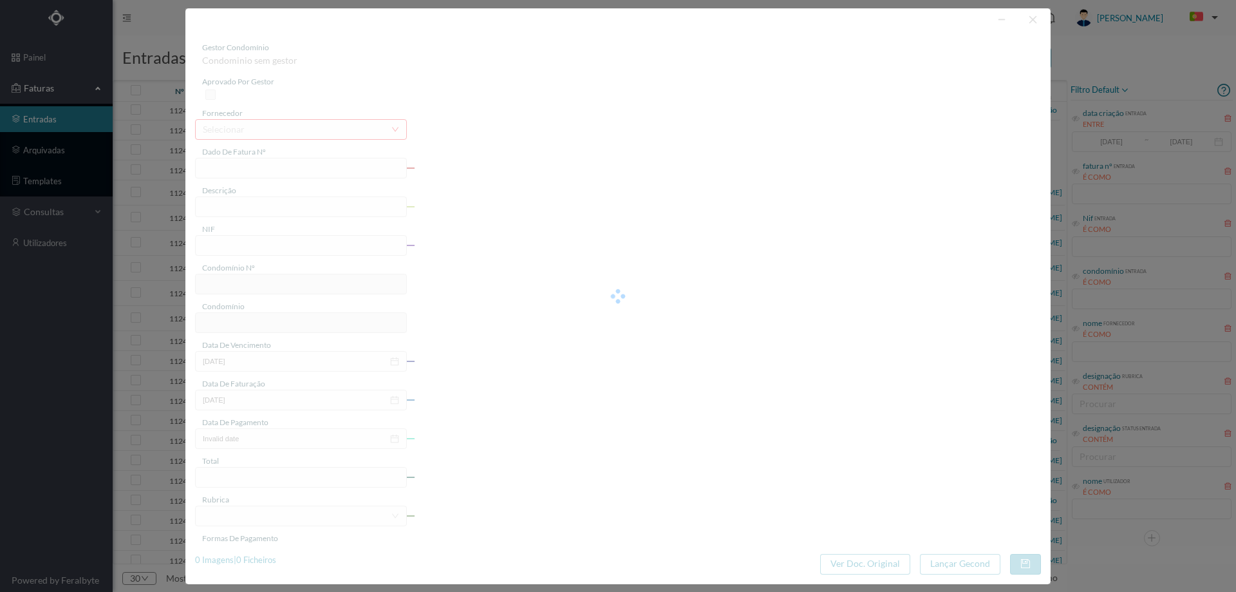
type input "[DATE]"
type input "205.97"
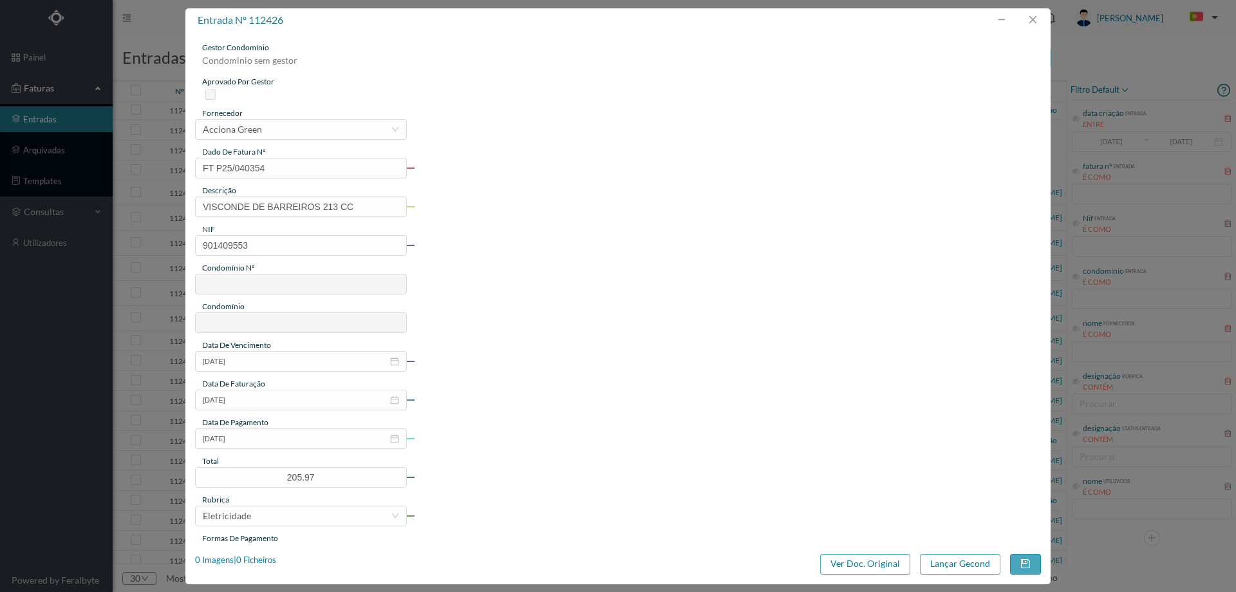
type input "677"
type input "ED. ATRIUM PIRÂMIDES"
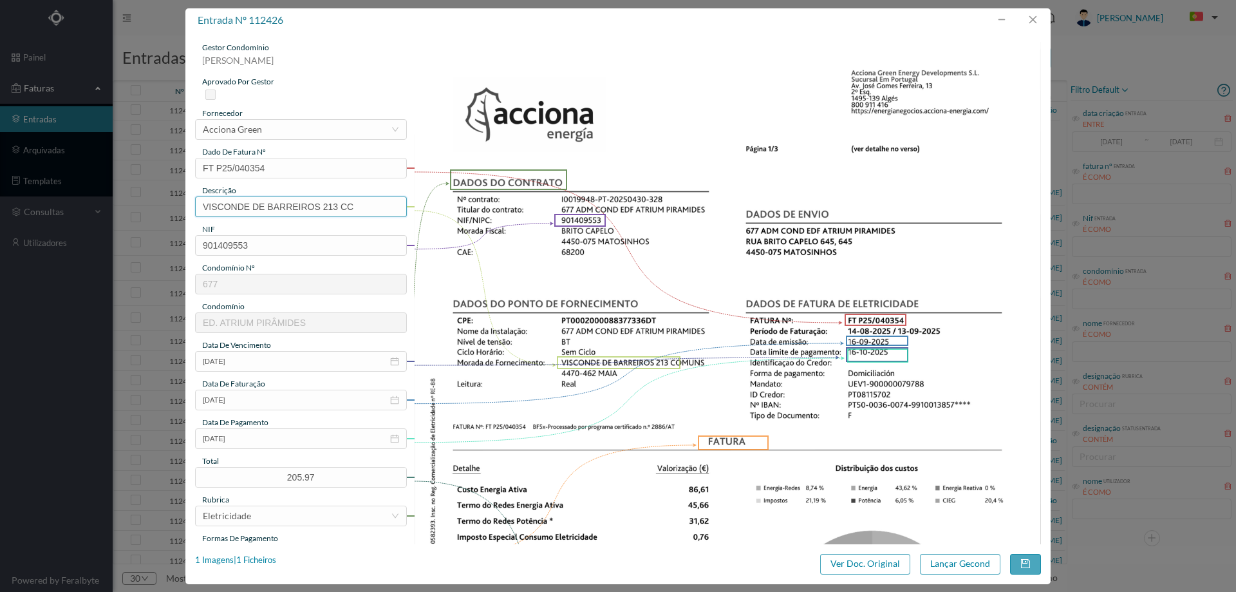
drag, startPoint x: 324, startPoint y: 211, endPoint x: 0, endPoint y: 214, distance: 324.5
click at [0, 214] on div "entrada nº 112426 gestor condomínio Hugo Moreira aprovado por gestor fornecedor…" at bounding box center [618, 296] width 1236 height 592
click at [284, 200] on input "213 CC" at bounding box center [301, 206] width 212 height 21
type input "213 COMUNS (14.08.2025 A 13.09.2025)"
click at [951, 559] on button "Lançar Gecond" at bounding box center [960, 564] width 80 height 21
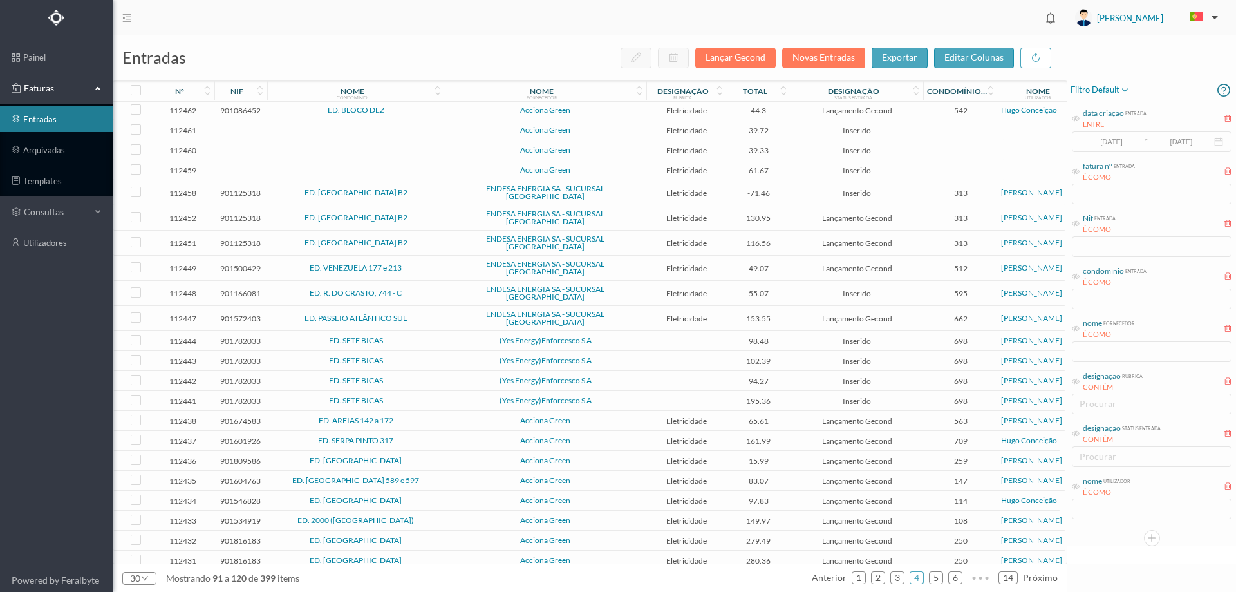
click at [435, 576] on span "ED. [GEOGRAPHIC_DATA]" at bounding box center [355, 580] width 171 height 8
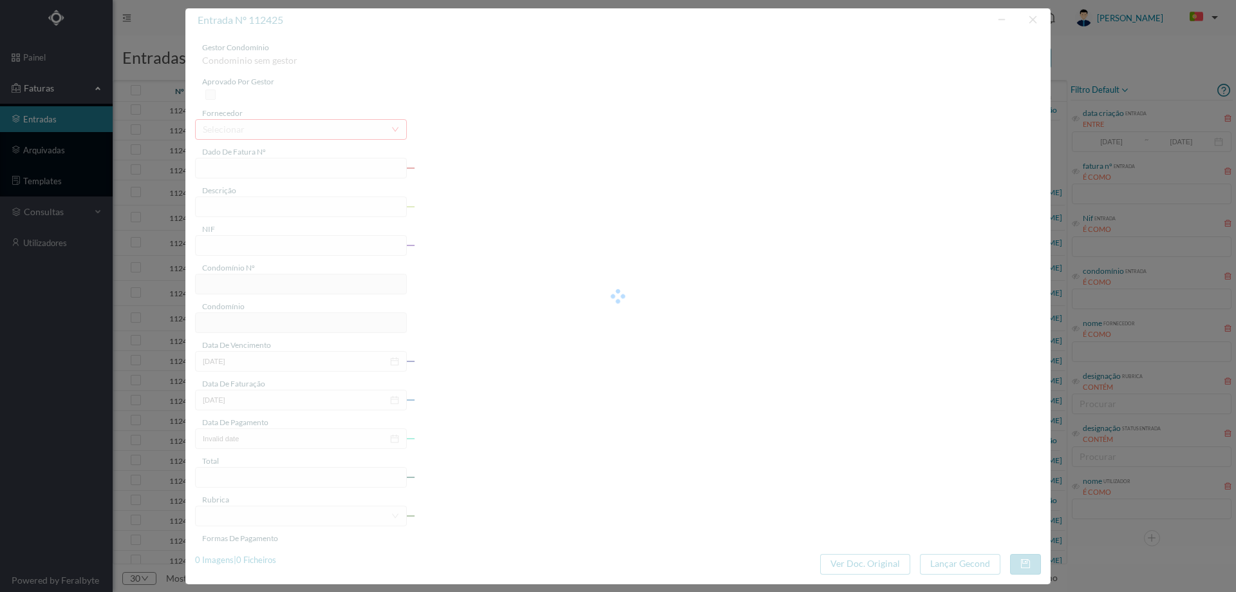
type input "FT P25/040346"
type input "MACIEIRA PARQUE 116 CV"
type input "901631418"
type input "[DATE]"
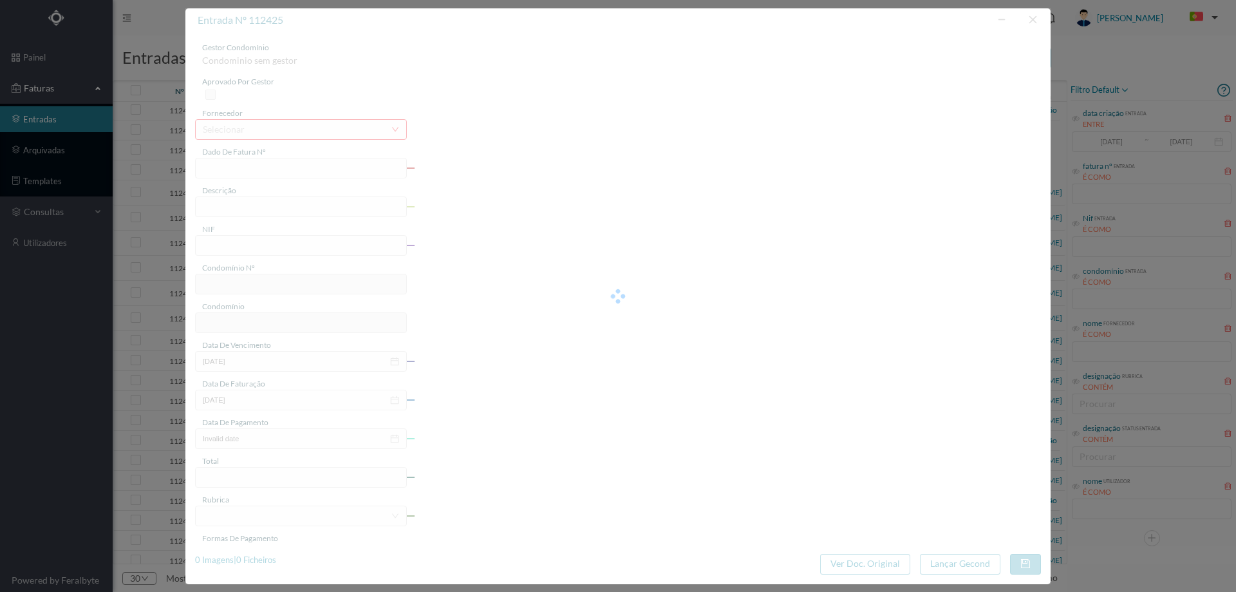
type input "[DATE]"
type input "35.06"
type input "288"
type input "ED. [GEOGRAPHIC_DATA]"
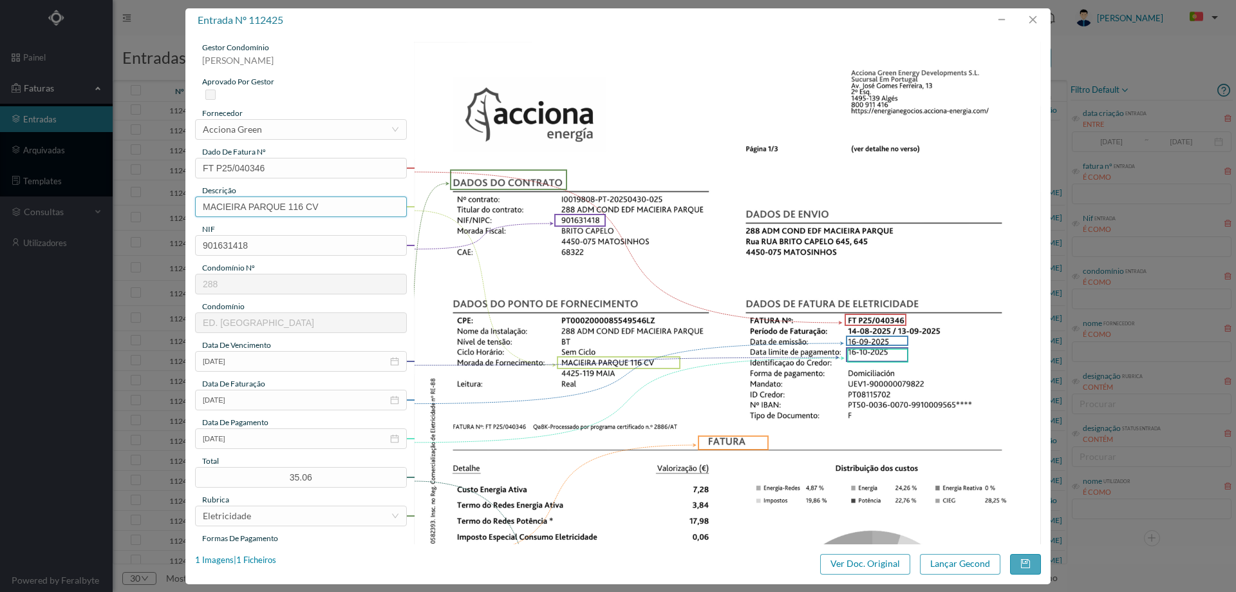
drag, startPoint x: 287, startPoint y: 211, endPoint x: 0, endPoint y: 235, distance: 288.1
click at [0, 235] on div "entrada nº 112425 gestor condomínio Joana Laroca aprovado por gestor fornecedor…" at bounding box center [618, 296] width 1236 height 592
click at [278, 218] on div "gestor condomínio Joana Laroca aprovado por gestor fornecedor selecionar Accion…" at bounding box center [301, 342] width 212 height 600
click at [279, 207] on input "116 CV" at bounding box center [301, 206] width 212 height 21
type input "116 CV ("
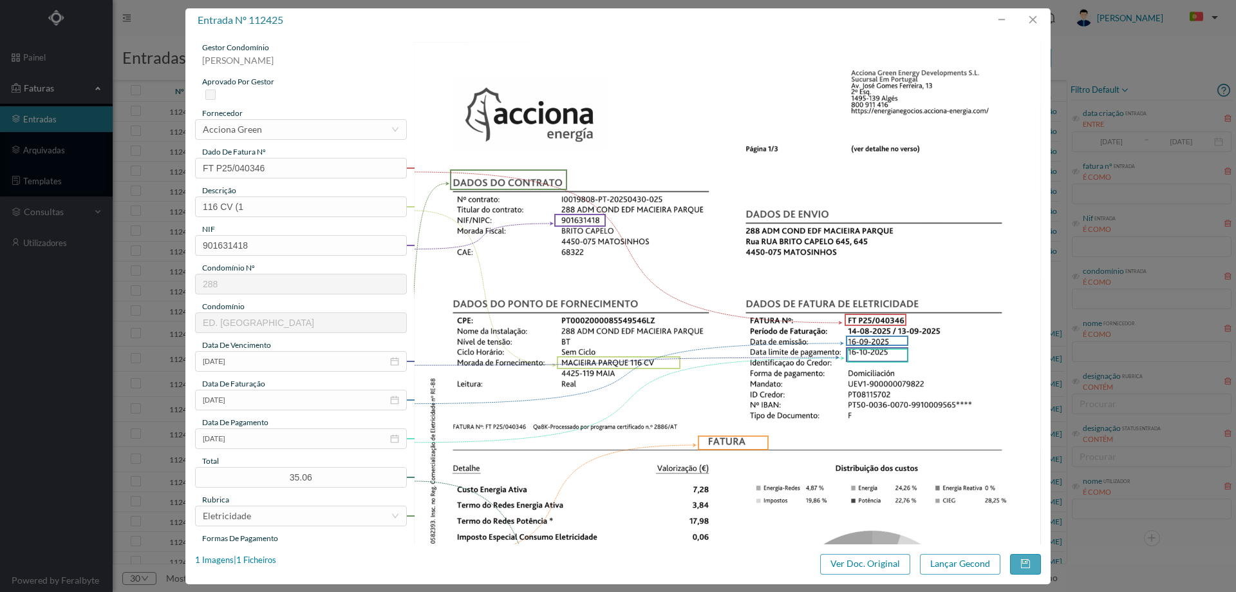
scroll to position [141, 0]
type input "116 CV (14.08.2025 A 13.09.2025)"
click at [961, 569] on button "Lançar Gecond" at bounding box center [960, 564] width 80 height 21
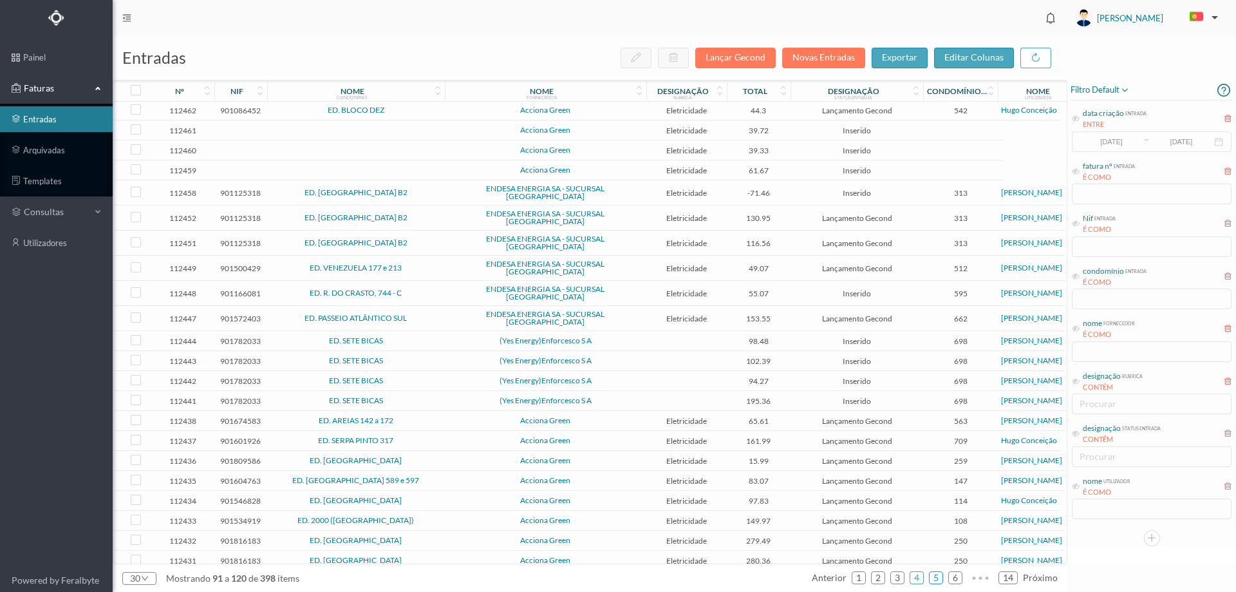
click at [938, 580] on link "5" at bounding box center [936, 577] width 13 height 19
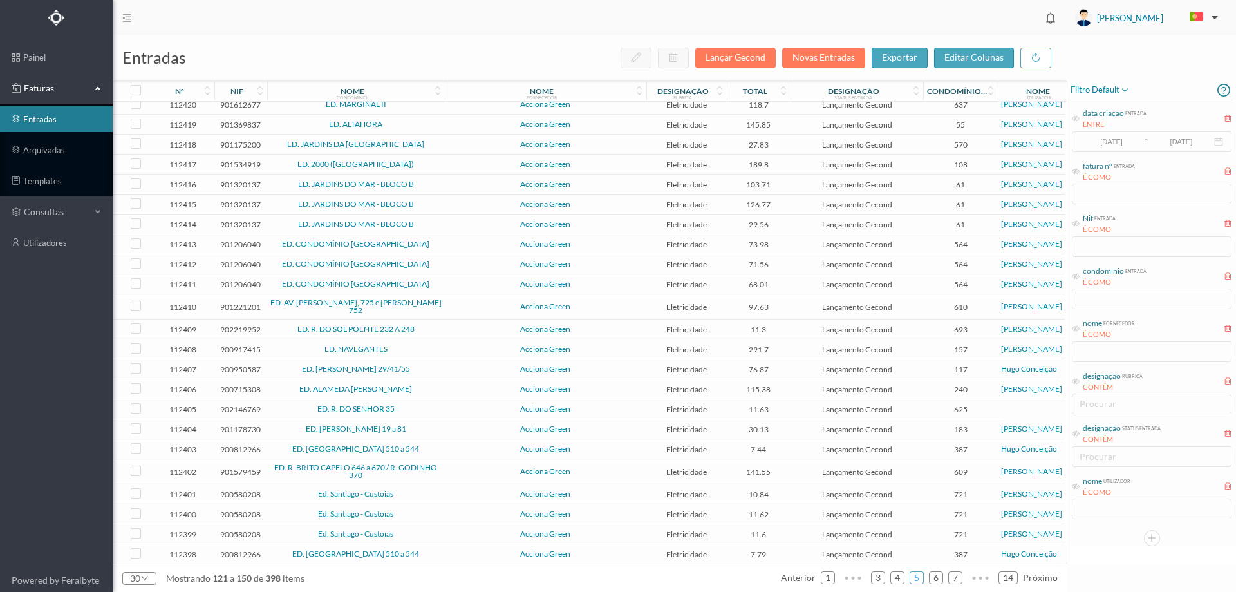
scroll to position [0, 0]
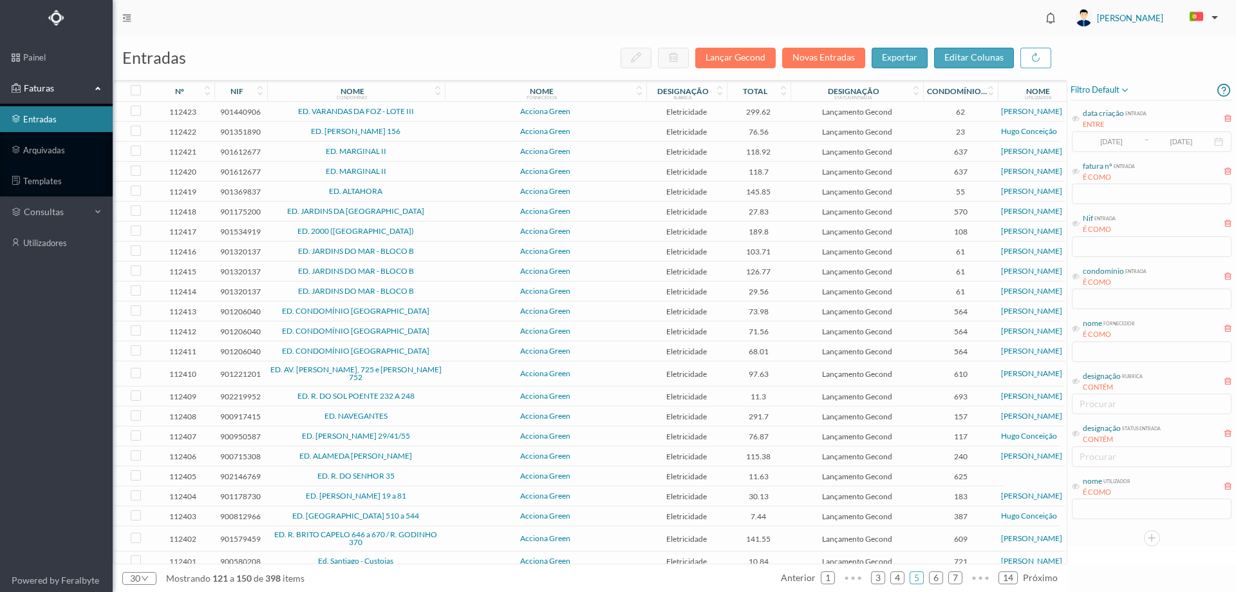
click at [418, 152] on span "ED. MARGINAL II" at bounding box center [355, 151] width 171 height 8
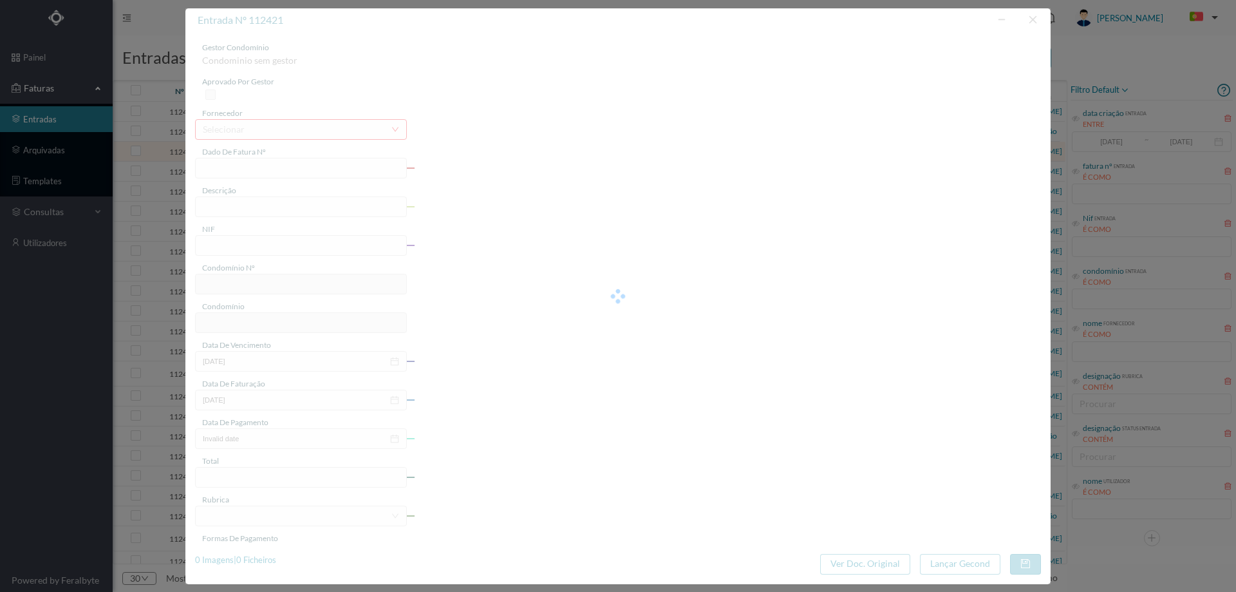
type input "FT P25/040313"
type input "DAS GALES 303 COMUNS"
type input "901612677"
type input "[DATE]"
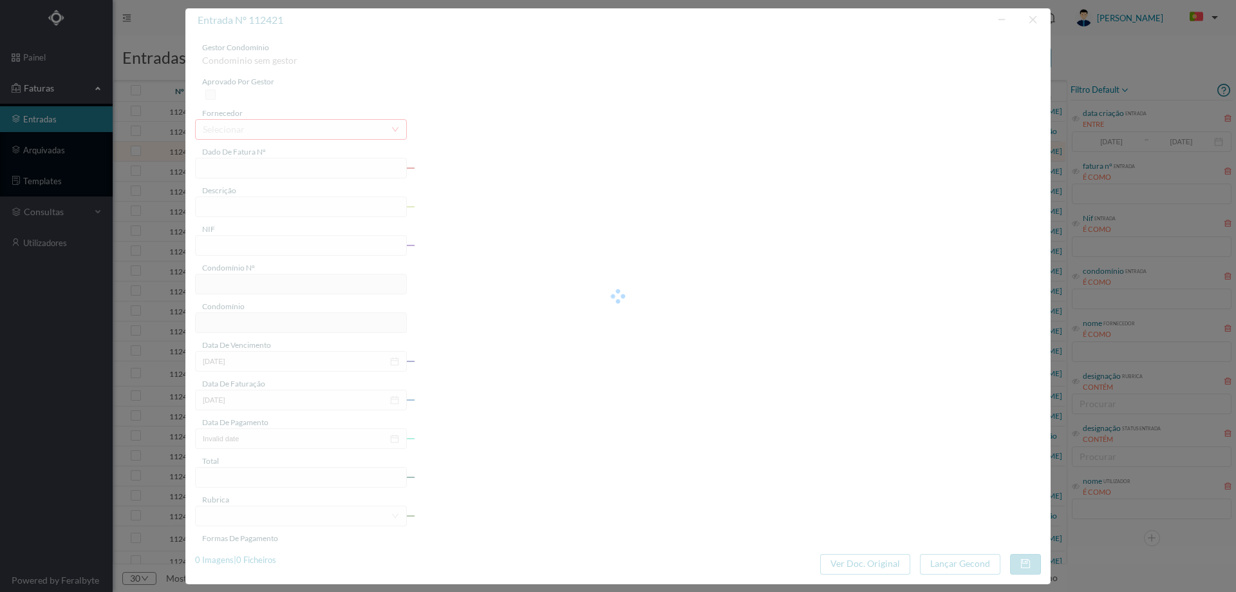
type input "[DATE]"
type input "118.92"
type input "637"
type input "ED. MARGINAL II"
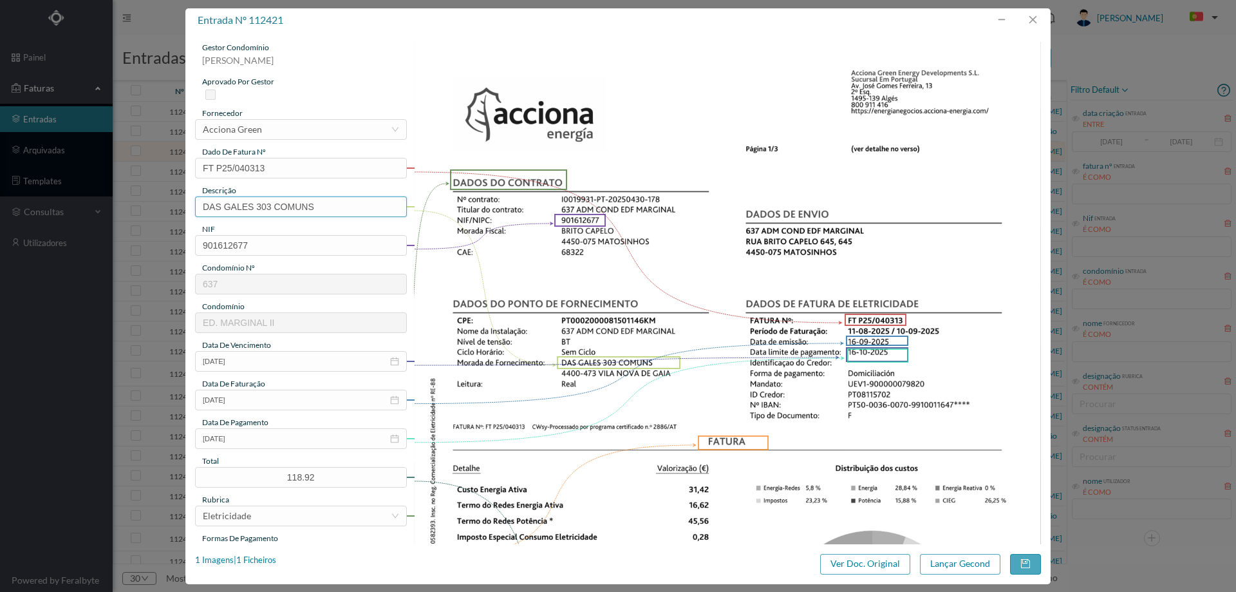
drag, startPoint x: 256, startPoint y: 205, endPoint x: 0, endPoint y: 220, distance: 256.6
click at [0, 220] on div "entrada nº 112421 gestor condomínio Hugo Moreira aprovado por gestor fornecedor…" at bounding box center [618, 296] width 1236 height 592
click at [317, 202] on input "303 COMUNS" at bounding box center [301, 206] width 212 height 21
type input "303 COMUNS (11.08.2025 A 10.09.2025)"
click at [935, 564] on button "Lançar Gecond" at bounding box center [960, 564] width 80 height 21
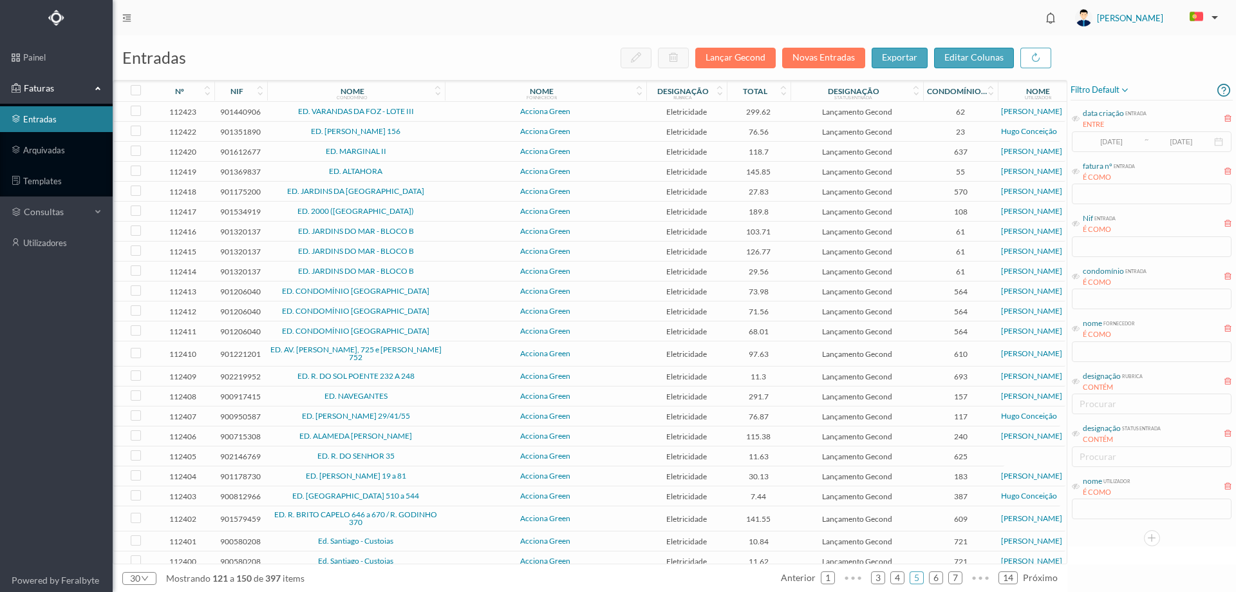
click at [442, 147] on td "ED. MARGINAL II" at bounding box center [356, 152] width 178 height 20
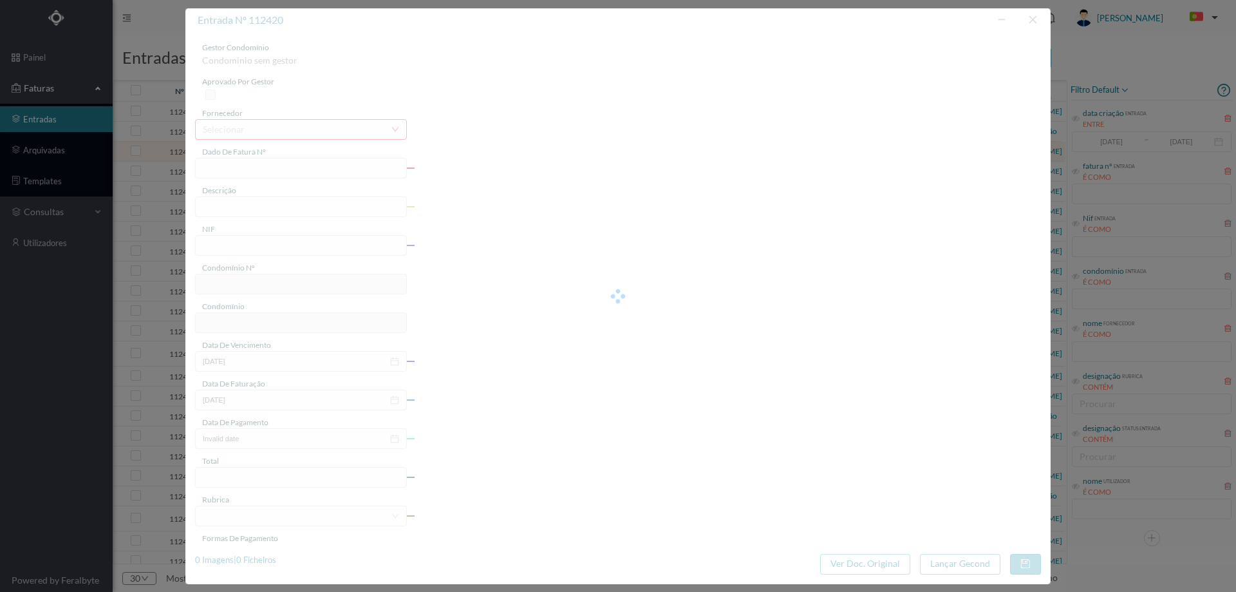
type input "FT P25/040310"
type input "GALES 235 COMUNS"
type input "901612677"
type input "[DATE]"
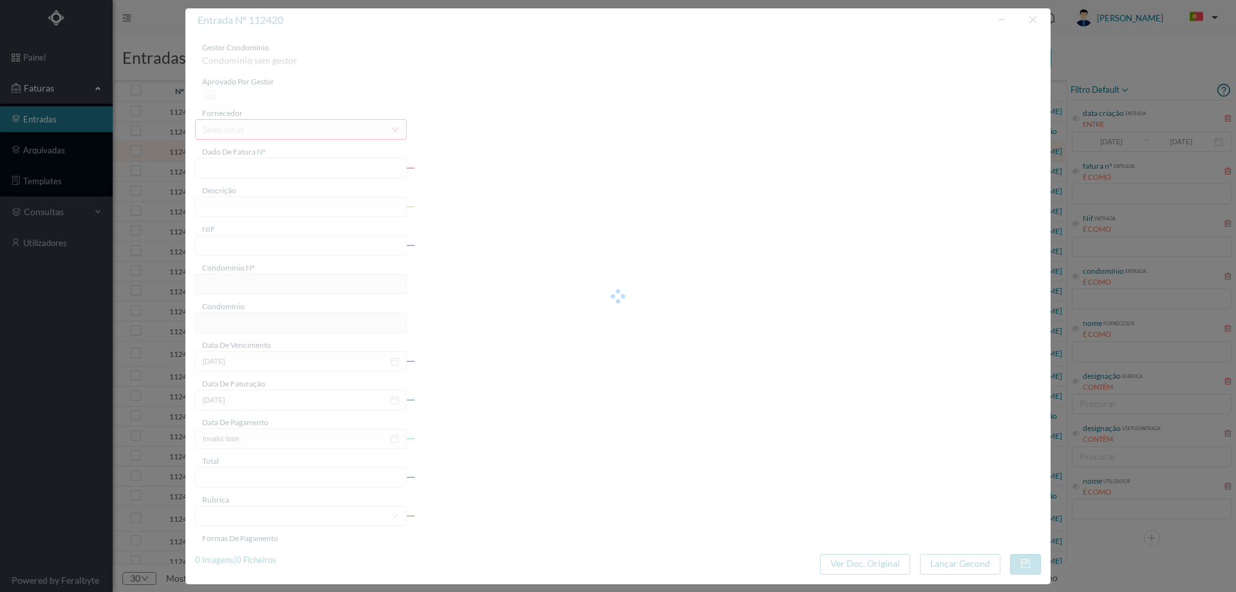
type input "[DATE]"
type input "118.70"
type input "637"
type input "ED. MARGINAL II"
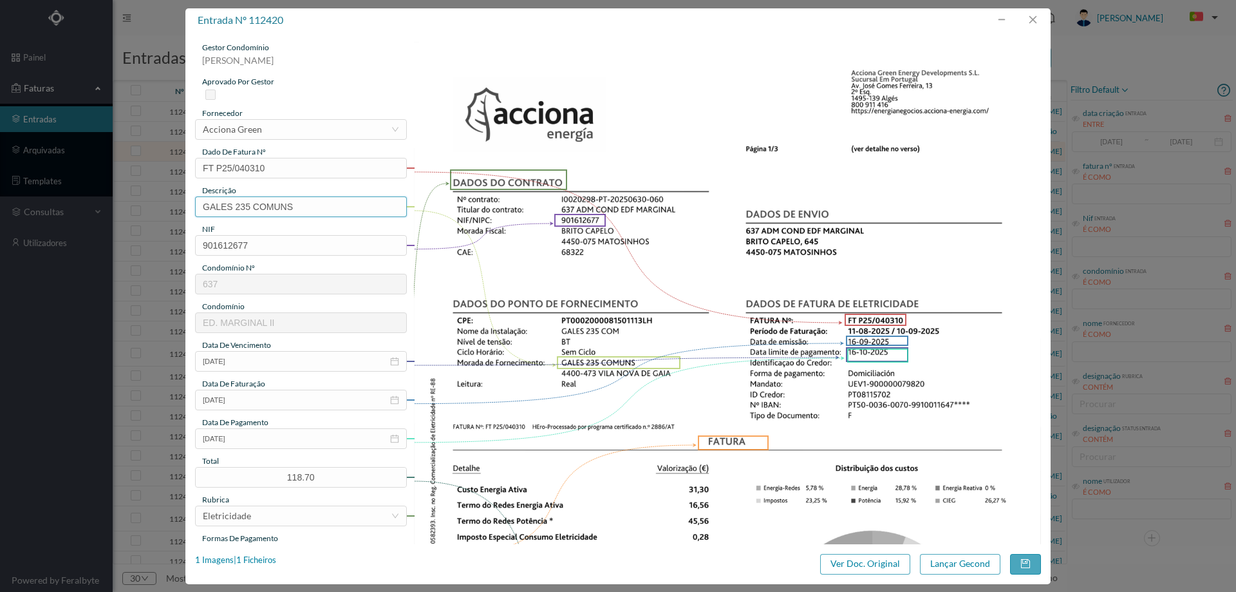
drag, startPoint x: 236, startPoint y: 206, endPoint x: 76, endPoint y: 212, distance: 160.4
click at [76, 212] on div "entrada nº 112420 gestor condomínio Hugo Moreira aprovado por gestor fornecedor…" at bounding box center [618, 296] width 1236 height 592
click at [296, 200] on input "235 COMUNS" at bounding box center [301, 206] width 212 height 21
type input "235 COMUNS (11.08.2025 A 10.09.2025)"
click at [966, 556] on button "Lançar Gecond" at bounding box center [960, 564] width 80 height 21
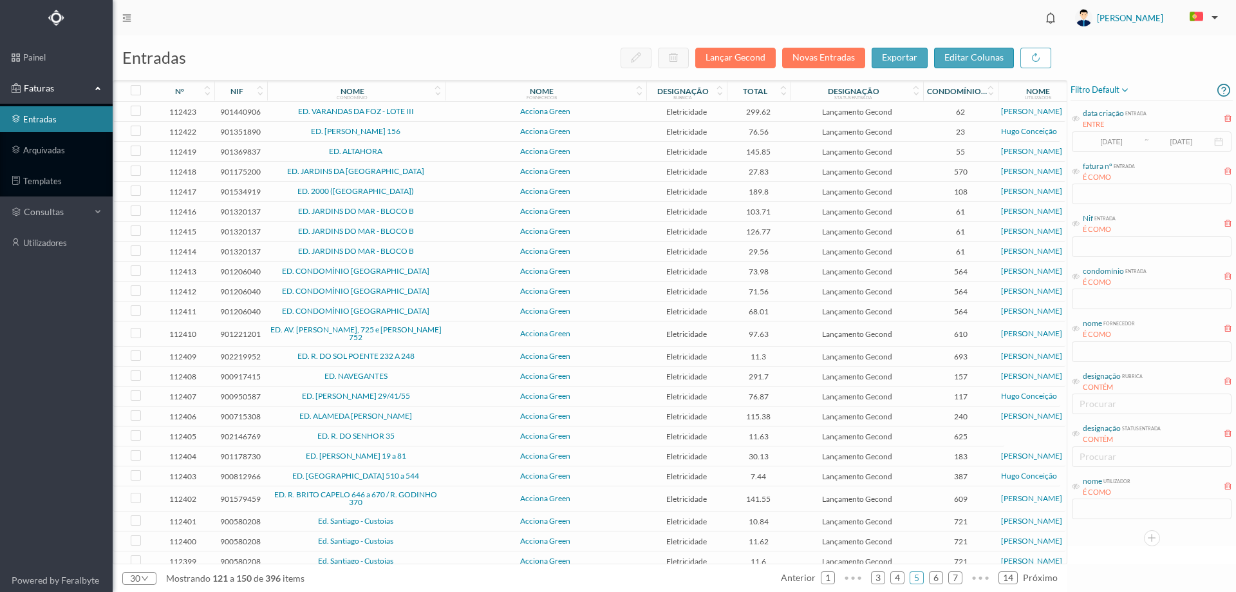
click at [438, 165] on td "ED. JARDINS DA [GEOGRAPHIC_DATA]" at bounding box center [356, 172] width 178 height 20
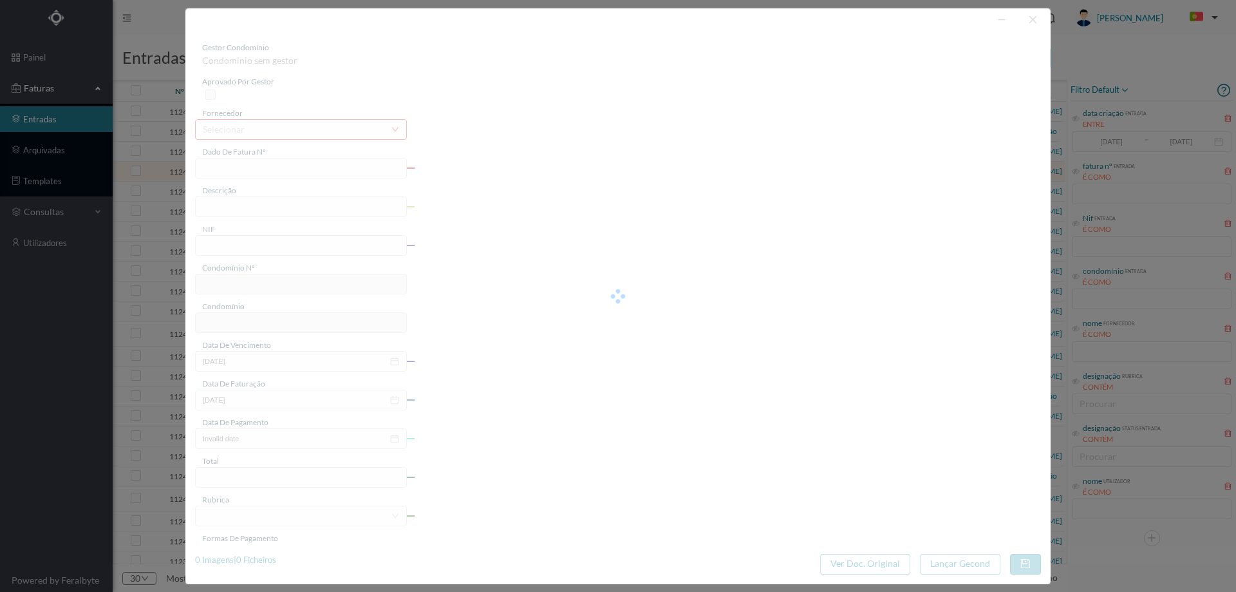
type input "FT P25/040303"
type input "DE BELGICA 2128"
type input "901175200"
type input "[DATE]"
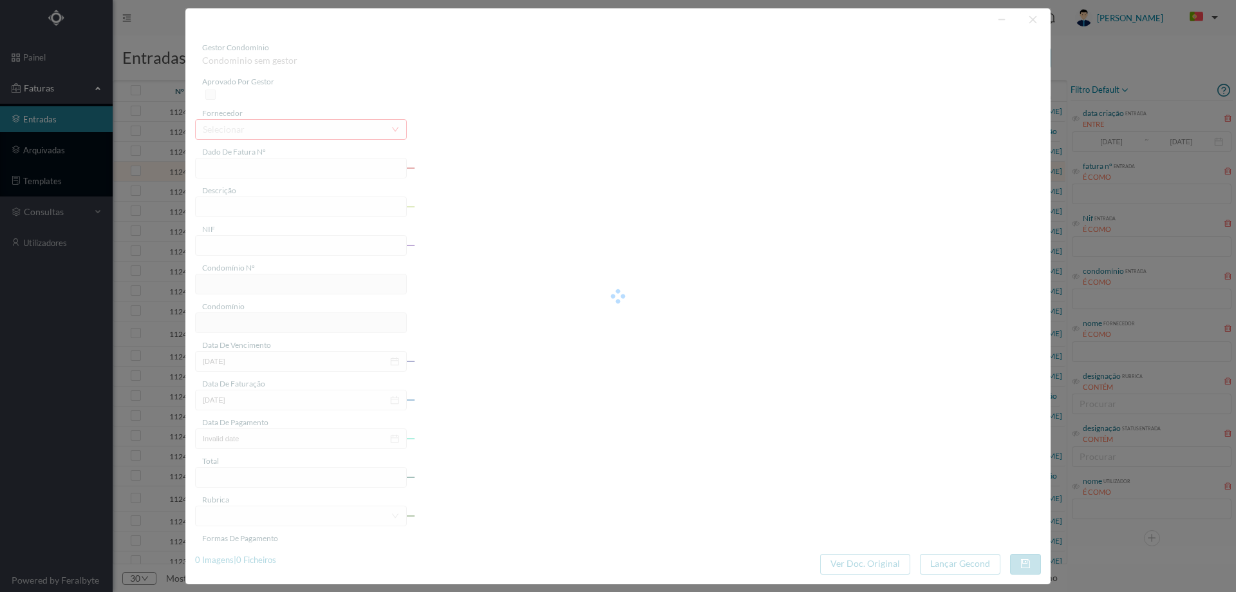
type input "[DATE]"
type input "27.83"
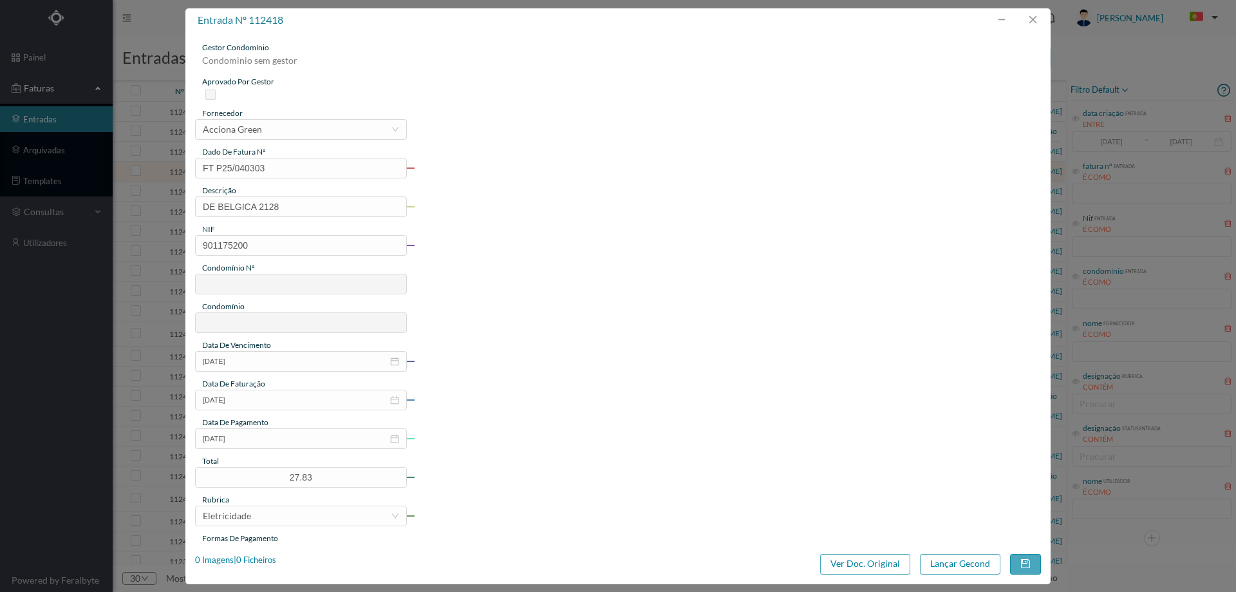
type input "570"
type input "ED. JARDINS DA [GEOGRAPHIC_DATA]"
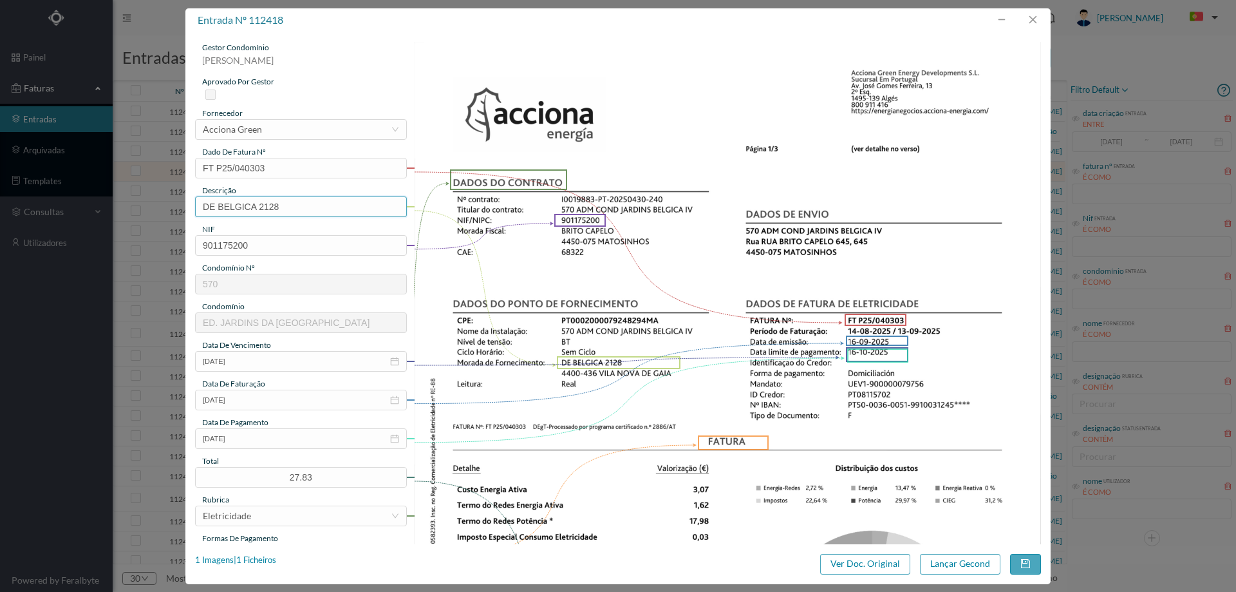
drag, startPoint x: 259, startPoint y: 207, endPoint x: 115, endPoint y: 224, distance: 145.9
click at [115, 224] on div "entrada nº 112418 gestor condomínio Hugo Moreira aprovado por gestor fornecedor…" at bounding box center [618, 296] width 1236 height 592
click at [249, 209] on input "2128" at bounding box center [301, 206] width 212 height 21
type input "2128 (14.08.2025 A 13.09.2025)"
click at [972, 560] on button "Lançar Gecond" at bounding box center [960, 564] width 80 height 21
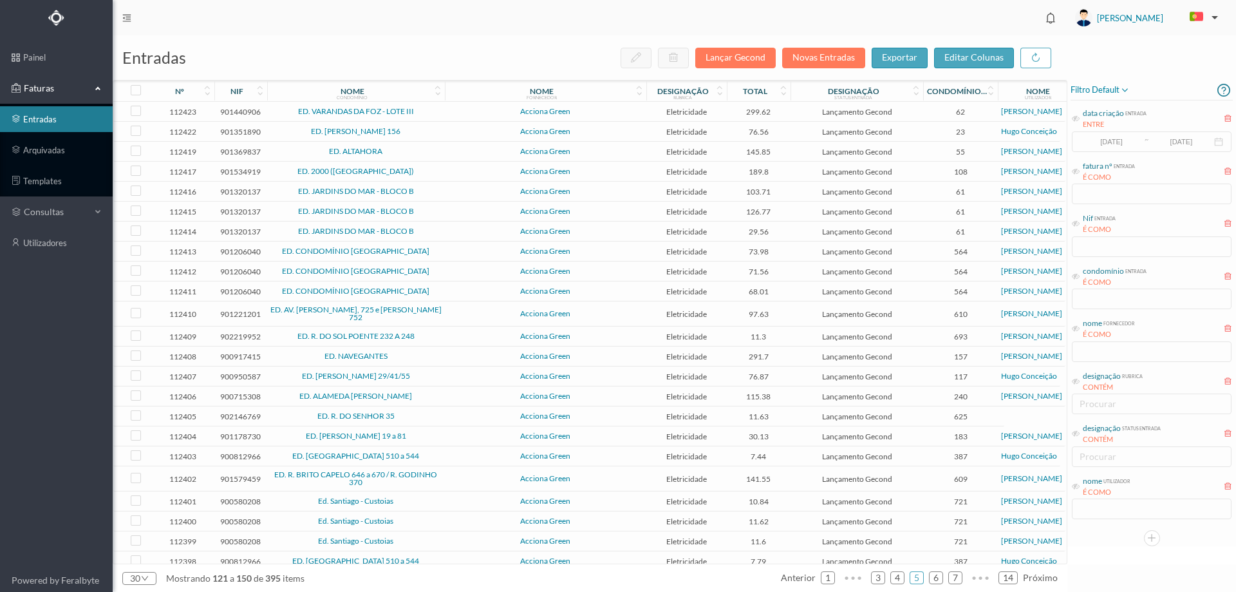
click at [444, 191] on td "ED. JARDINS DO MAR - BLOCO B" at bounding box center [356, 192] width 178 height 20
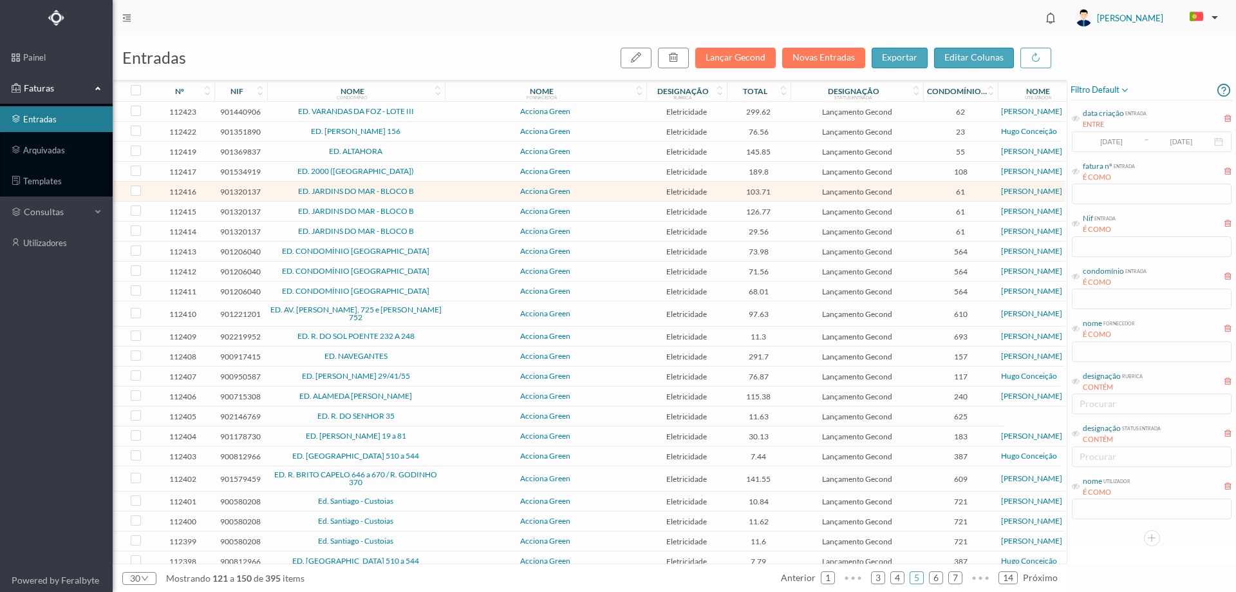
click at [444, 191] on td "ED. JARDINS DO MAR - BLOCO B" at bounding box center [356, 192] width 178 height 20
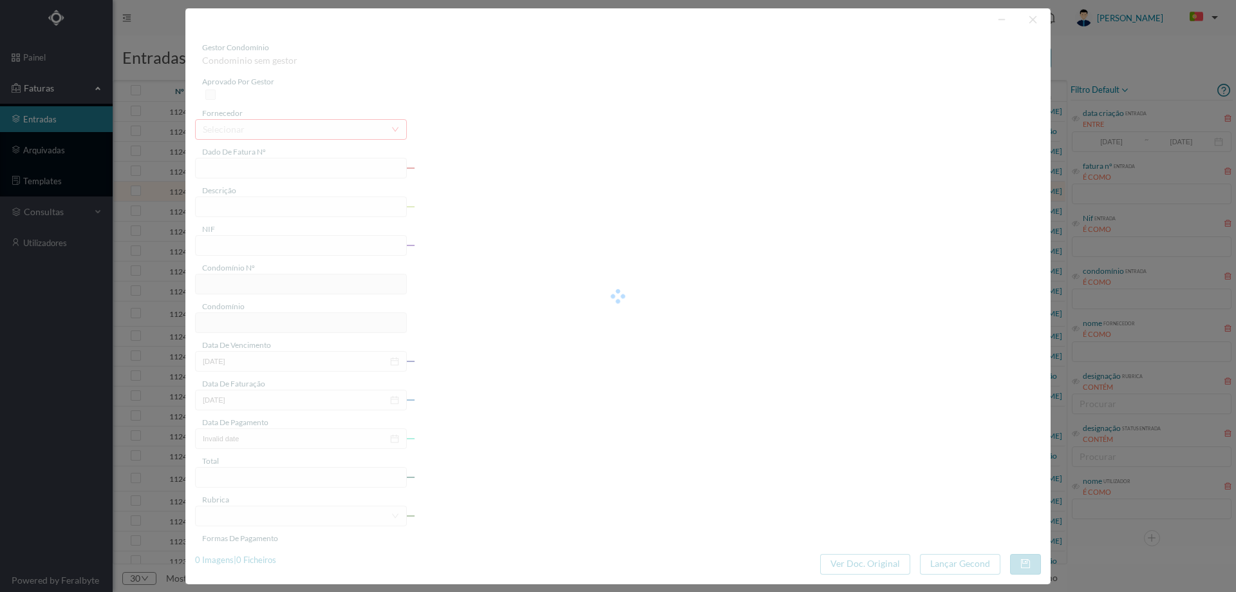
type input "FT P25/040300"
type input "ROBERTO IVENS 1164 GR PRIV"
type input "901320137"
type input "[DATE]"
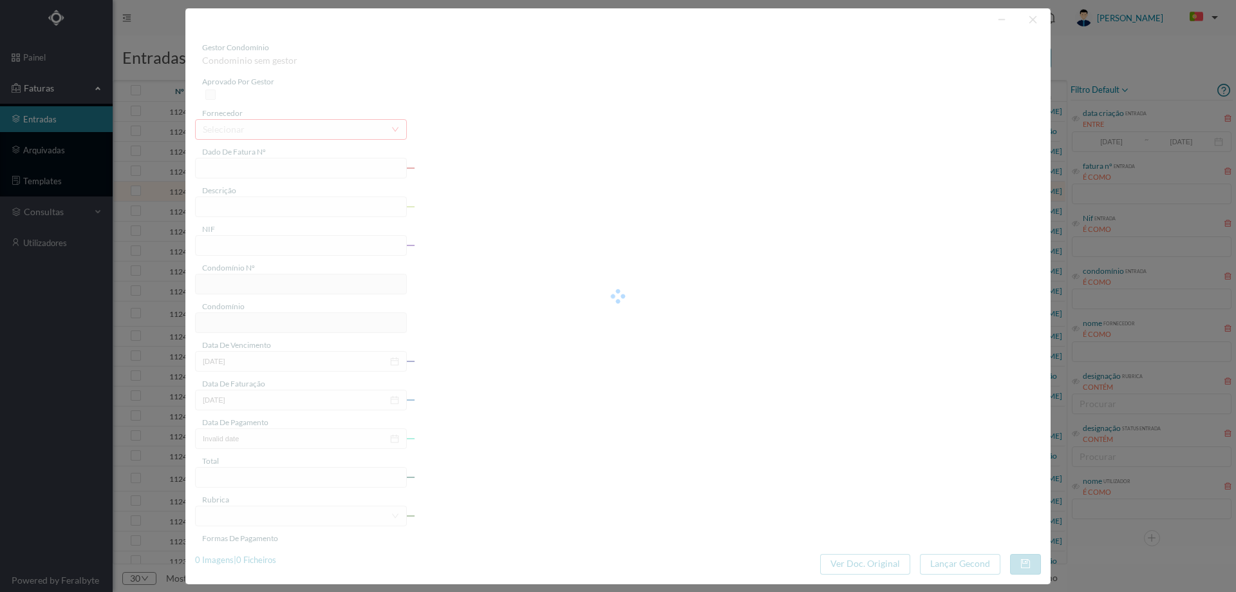
type input "[DATE]"
type input "103.71"
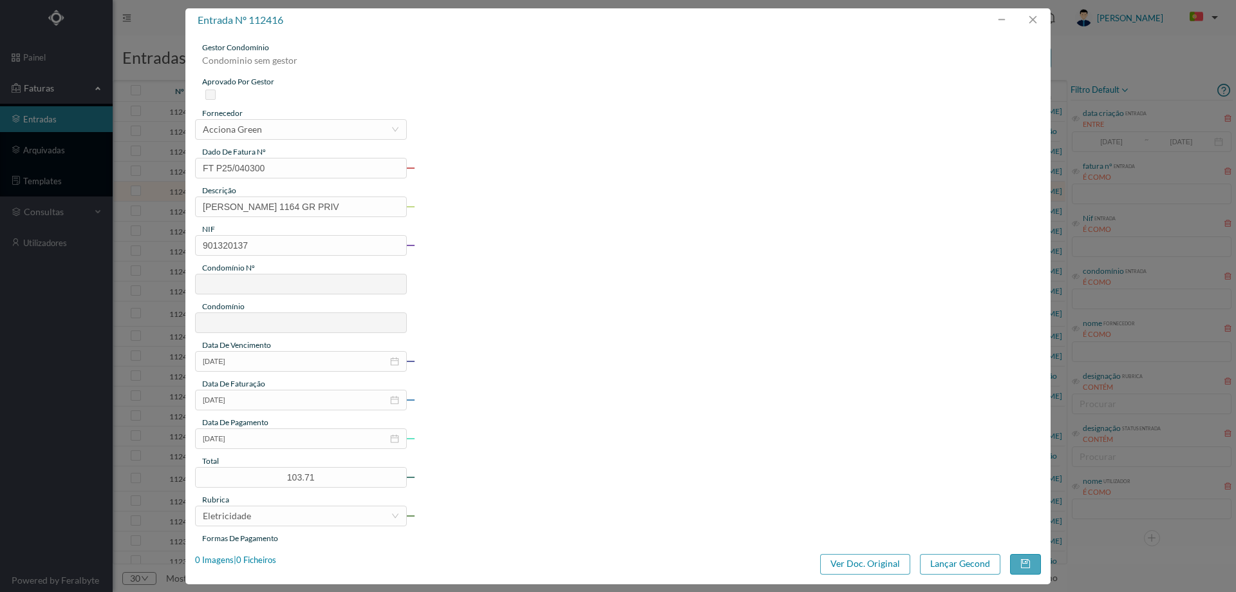
type input "61"
type input "ED. JARDINS DO MAR - BLOCO B"
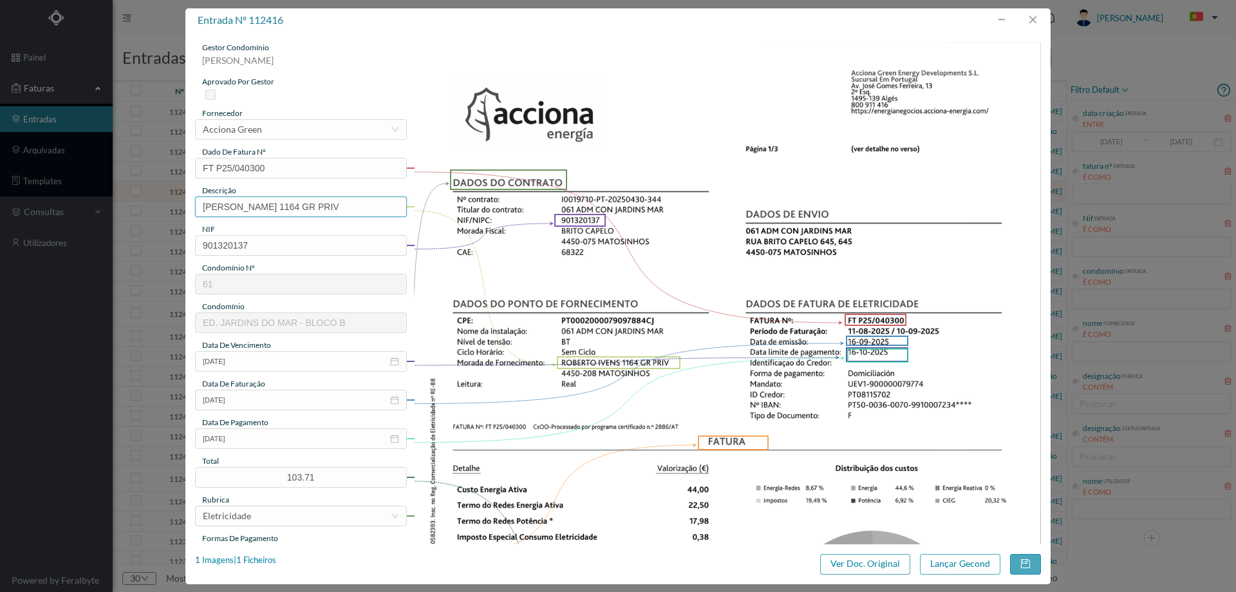
drag, startPoint x: 281, startPoint y: 207, endPoint x: 182, endPoint y: 221, distance: 99.6
click at [182, 221] on div "entrada nº 112416 gestor condomínio Joana Laroca aprovado por gestor fornecedor…" at bounding box center [618, 296] width 1236 height 592
click at [332, 205] on input "1164 GR PRIV" at bounding box center [301, 206] width 212 height 21
click at [343, 204] on input "1164 GR PRIV (11.08.2025 A 10.092025)" at bounding box center [301, 206] width 212 height 21
type input "1164 GR PRIV (11.08.2025 A 10.09.2025)"
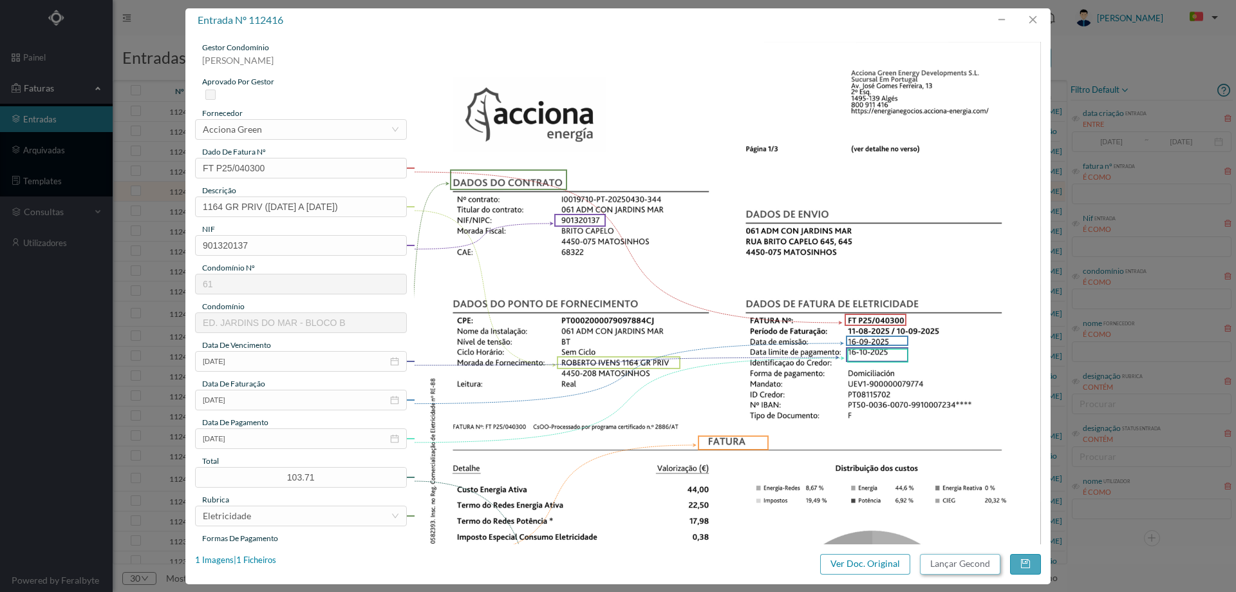
click at [968, 562] on button "Lançar Gecond" at bounding box center [960, 564] width 80 height 21
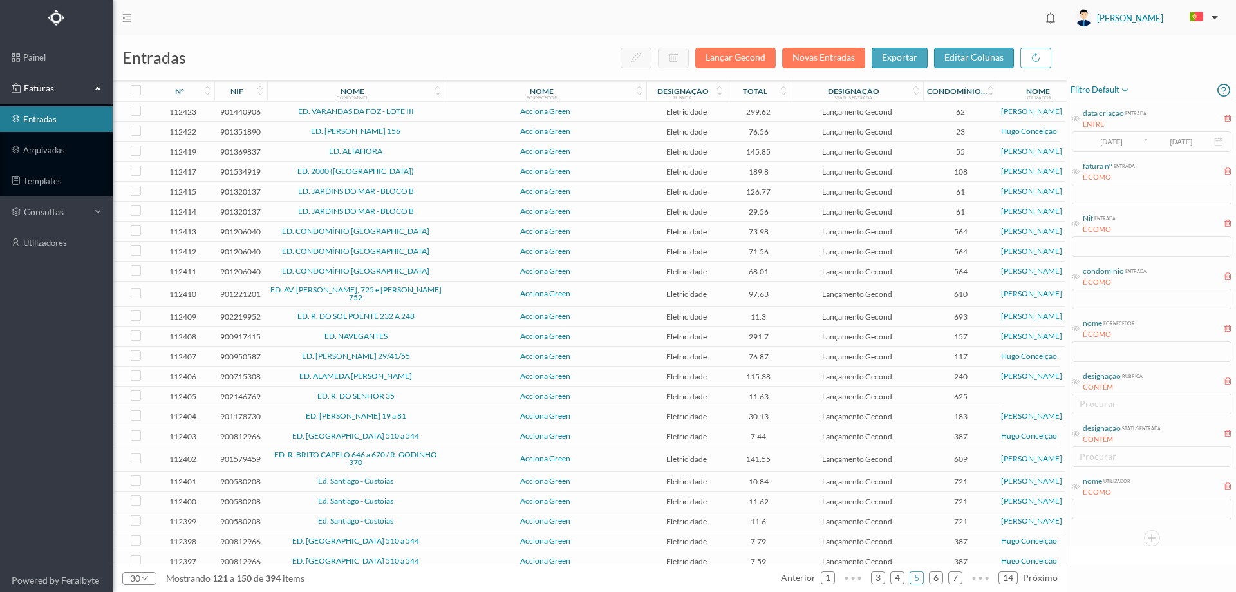
click at [456, 190] on span "Acciona Green" at bounding box center [545, 191] width 195 height 8
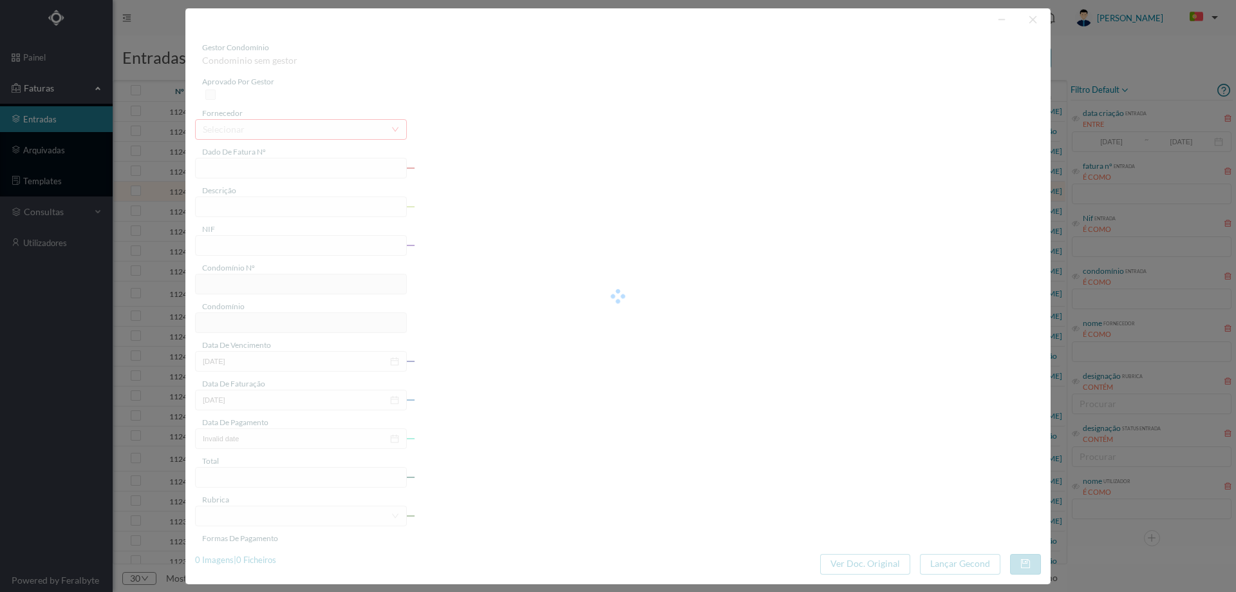
type input "FT P25/040299"
type input "ROBERTO IVENS 1164 GARAGEM"
type input "901320137"
type input "[DATE]"
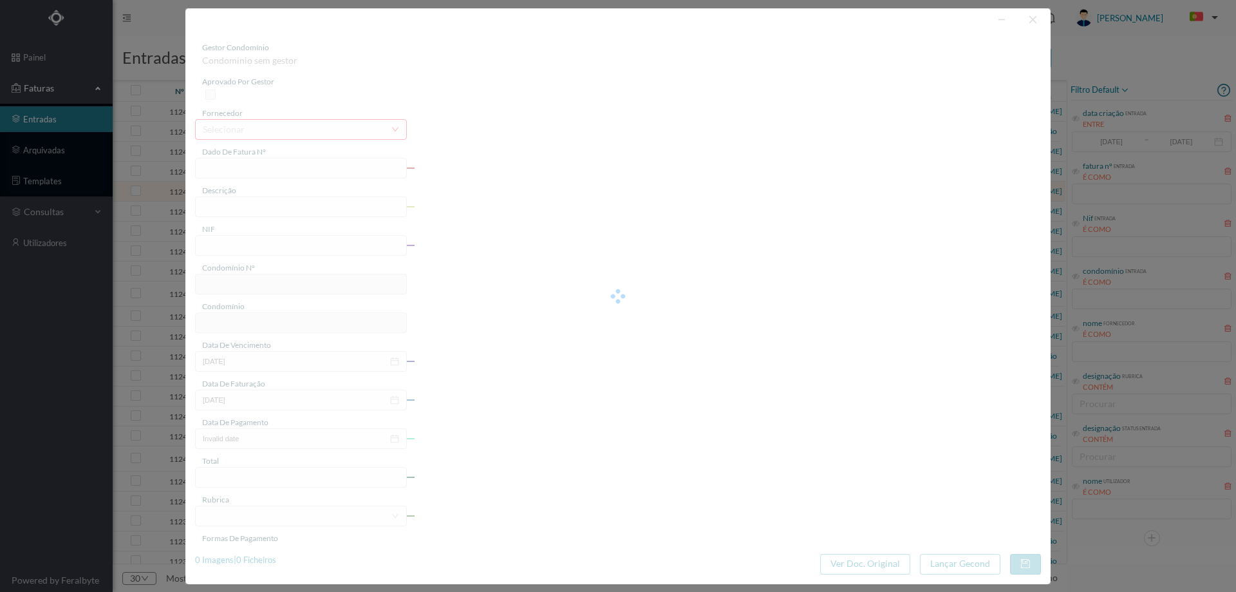
type input "[DATE]"
type input "126.77"
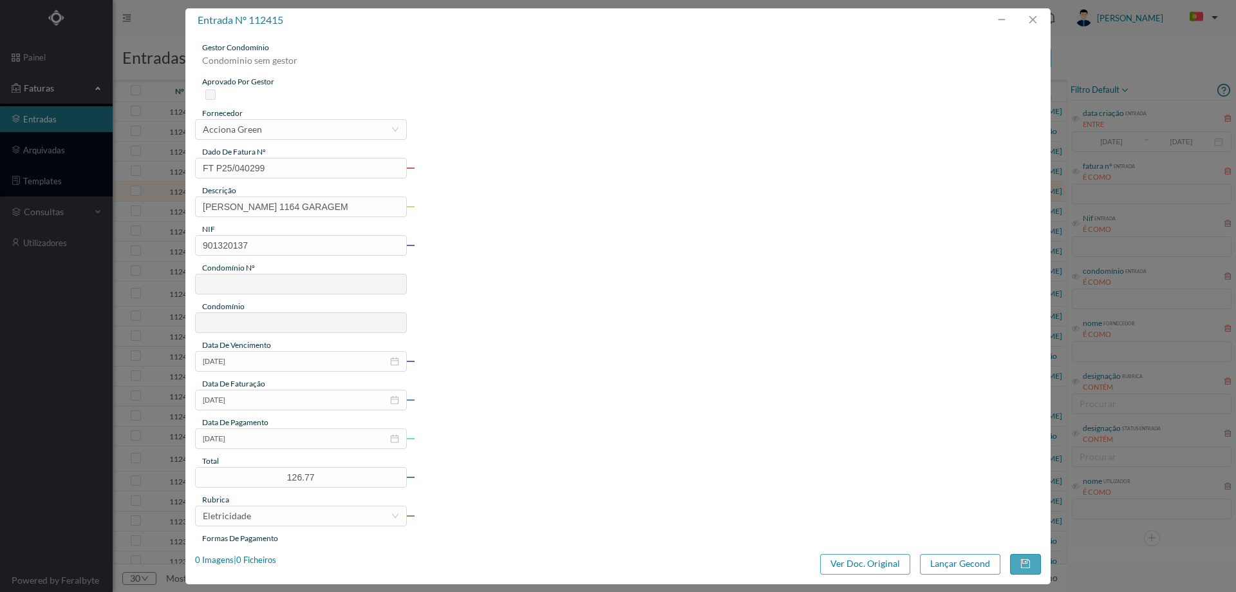
type input "61"
type input "ED. JARDINS DO MAR - BLOCO B"
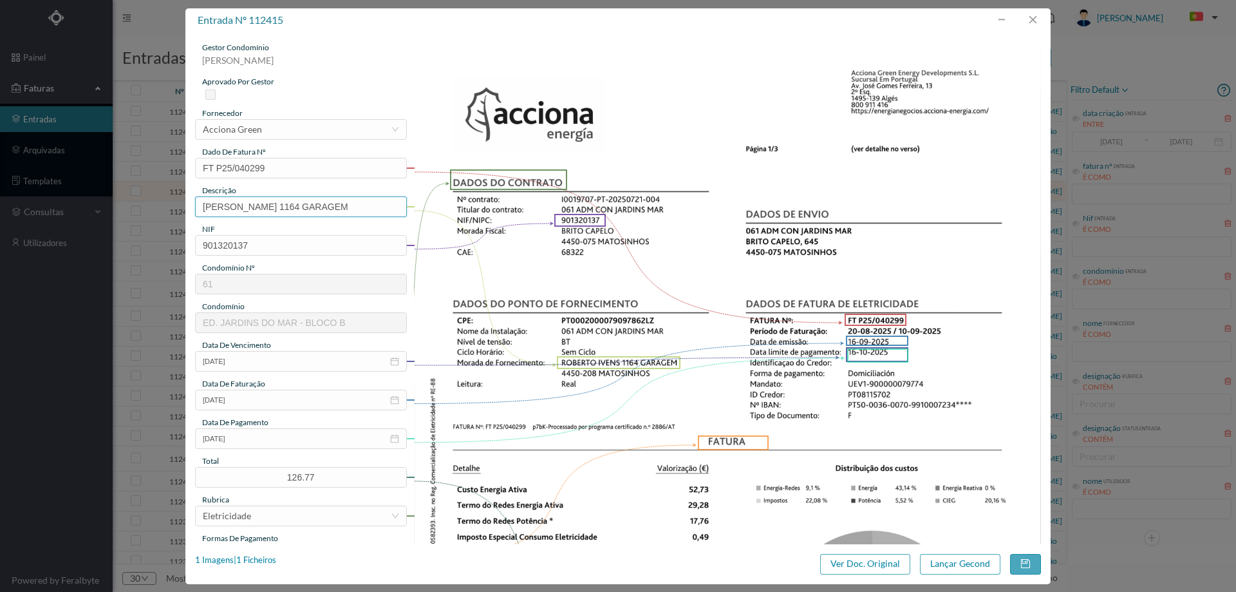
drag, startPoint x: 279, startPoint y: 204, endPoint x: 58, endPoint y: 218, distance: 221.9
click at [58, 218] on div "entrada nº 112415 gestor condomínio Joana Laroca aprovado por gestor fornecedor…" at bounding box center [618, 296] width 1236 height 592
type input "1164 GARAGEM (20.08.2025 A 10.09.2025)"
click at [935, 563] on button "Lançar Gecond" at bounding box center [960, 564] width 80 height 21
